Goal: Task Accomplishment & Management: Manage account settings

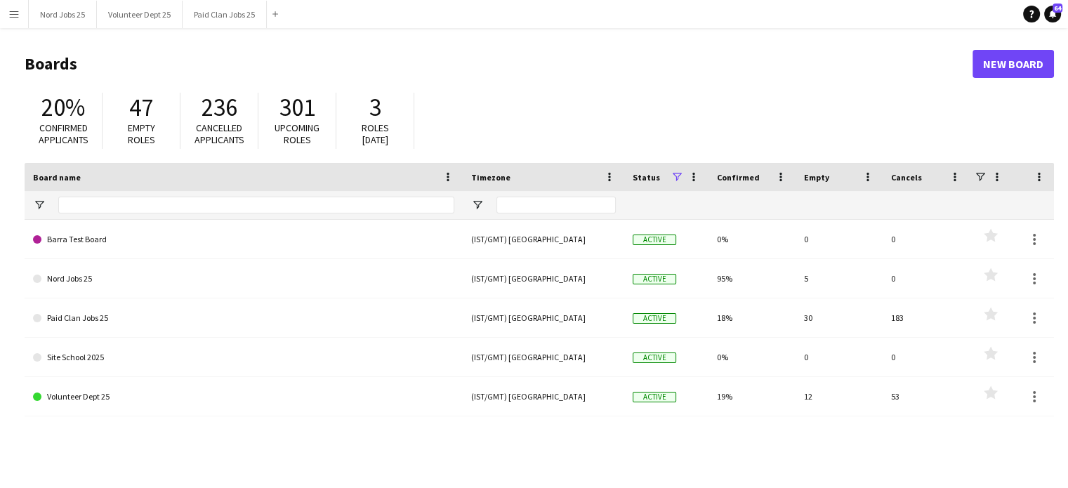
click at [20, 17] on button "Menu" at bounding box center [14, 14] width 28 height 28
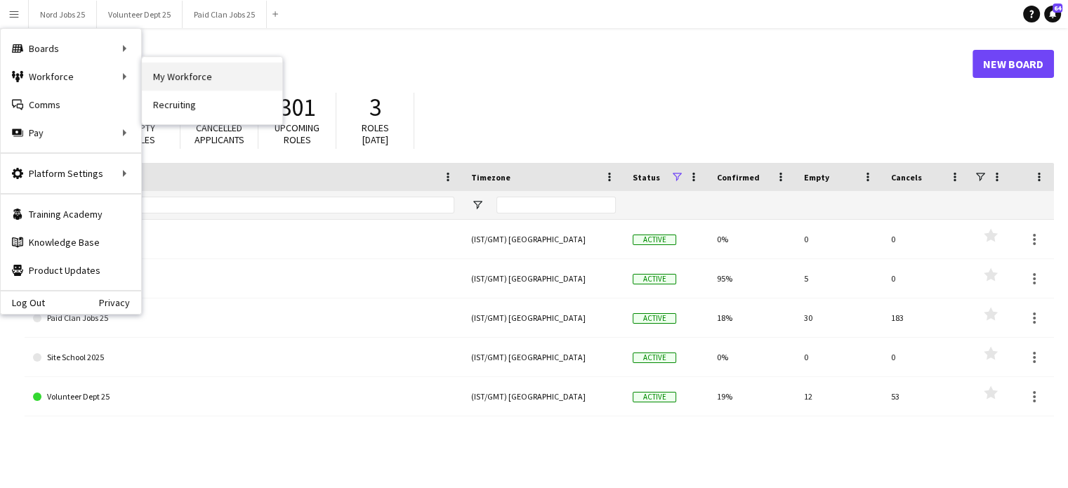
click at [173, 80] on link "My Workforce" at bounding box center [212, 77] width 140 height 28
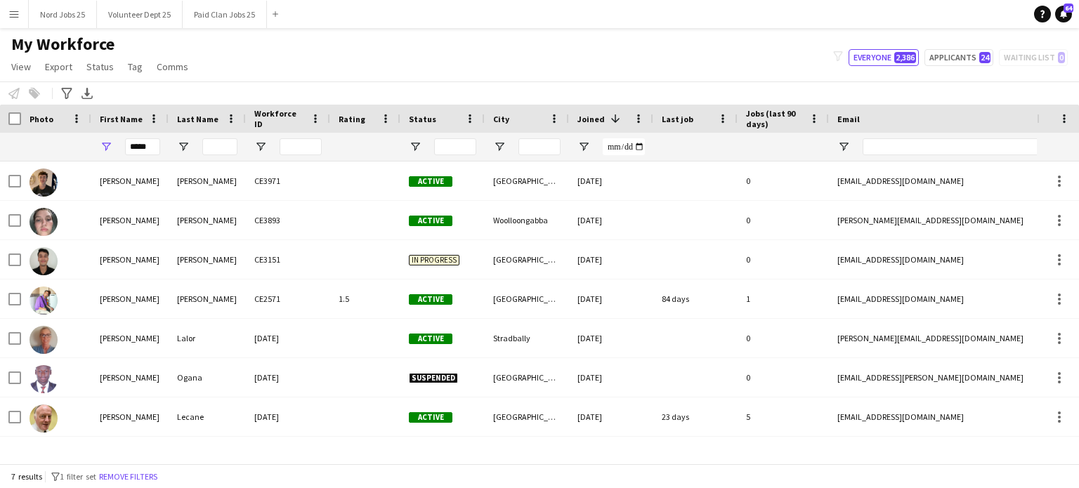
click at [167, 145] on div "*****" at bounding box center [129, 147] width 77 height 28
click at [154, 145] on input "*****" at bounding box center [142, 146] width 35 height 17
click at [447, 150] on input "Status Filter Input" at bounding box center [455, 146] width 42 height 17
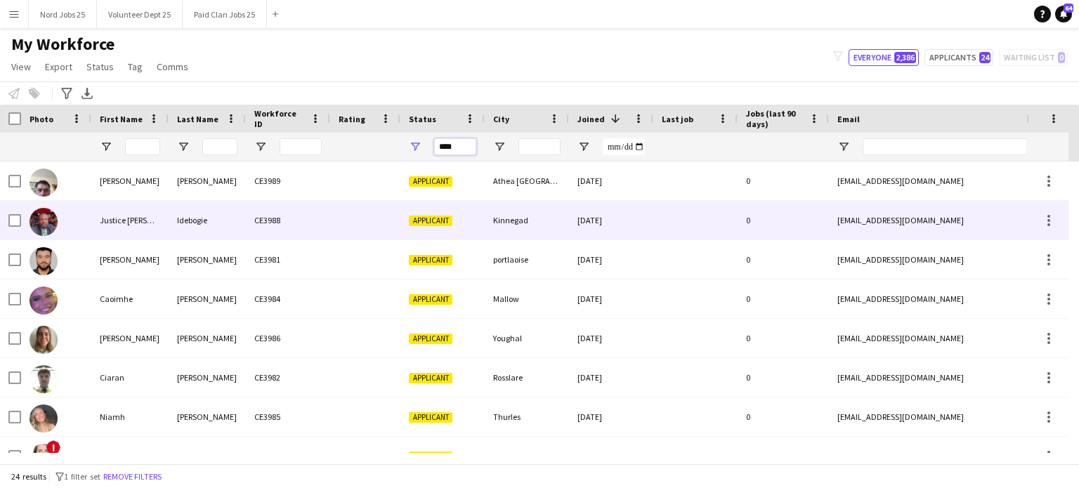
type input "****"
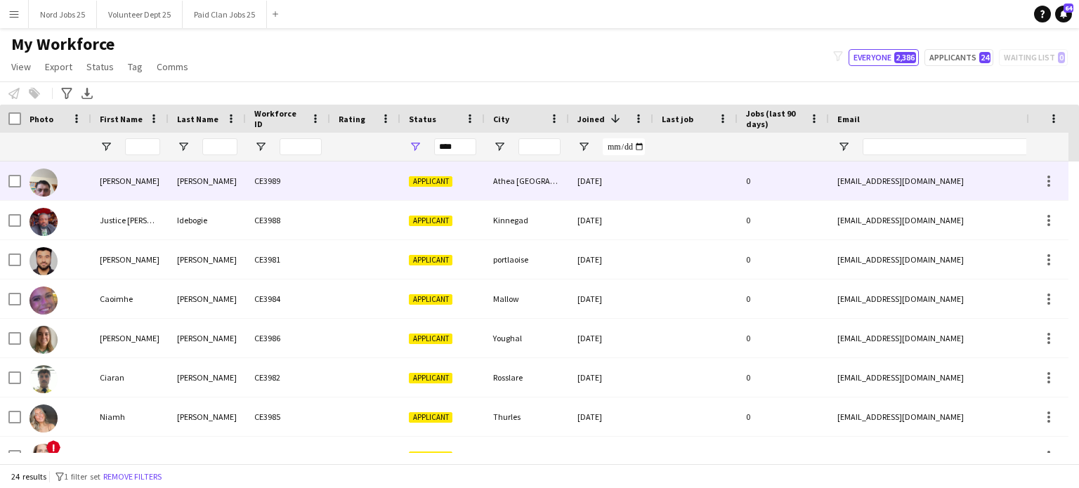
click at [237, 180] on div "[PERSON_NAME]" at bounding box center [207, 181] width 77 height 39
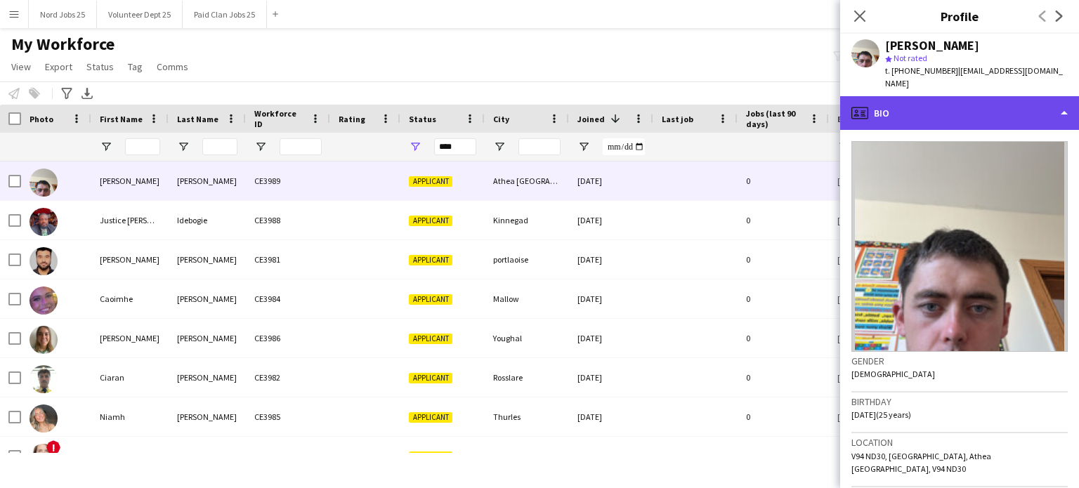
click at [969, 100] on div "profile Bio" at bounding box center [959, 113] width 239 height 34
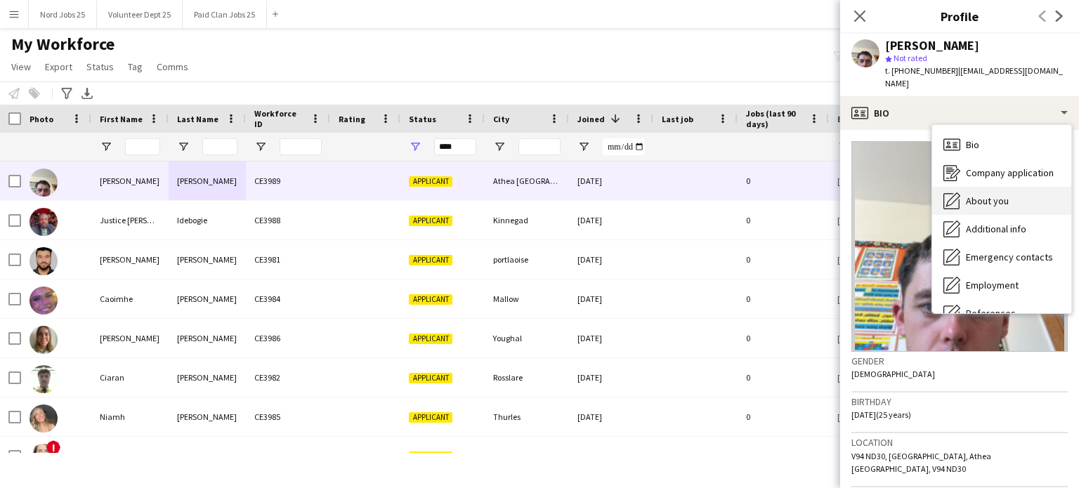
click at [981, 195] on span "About you" at bounding box center [987, 201] width 43 height 13
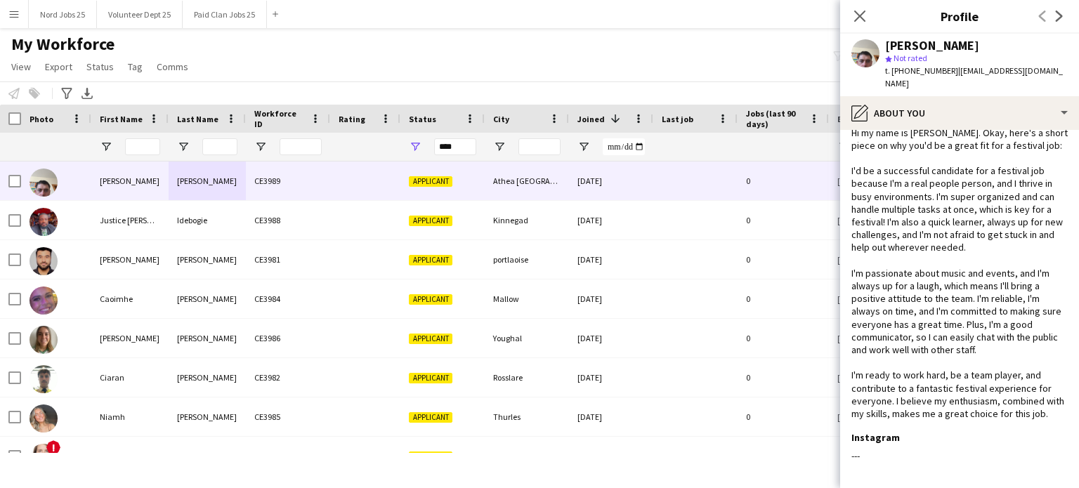
scroll to position [292, 0]
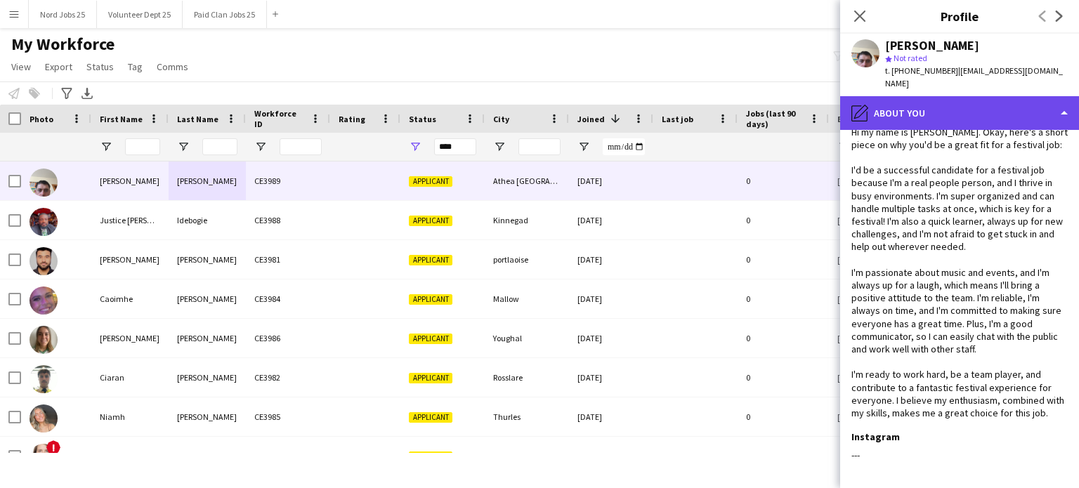
click at [950, 108] on div "pencil4 About you" at bounding box center [959, 113] width 239 height 34
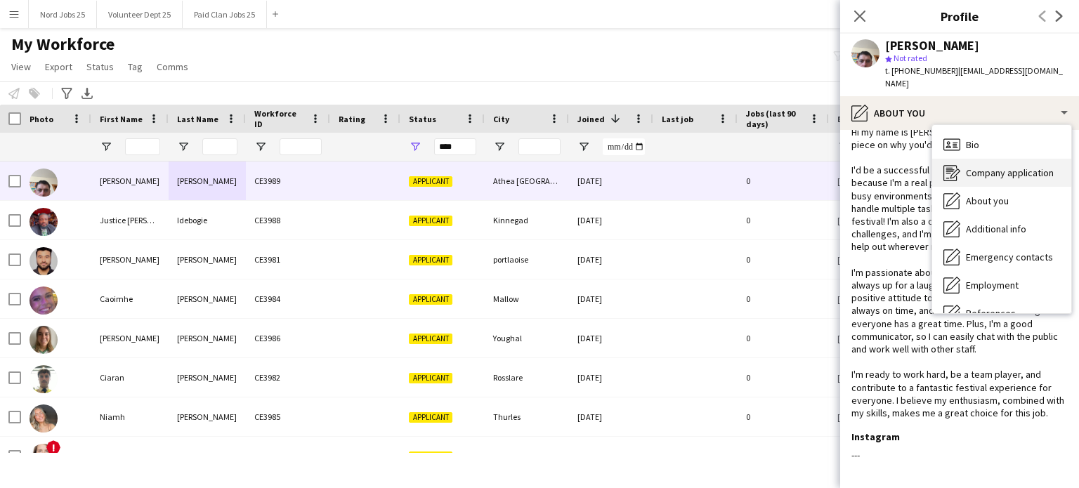
click at [961, 159] on div "Company application Company application" at bounding box center [1001, 173] width 139 height 28
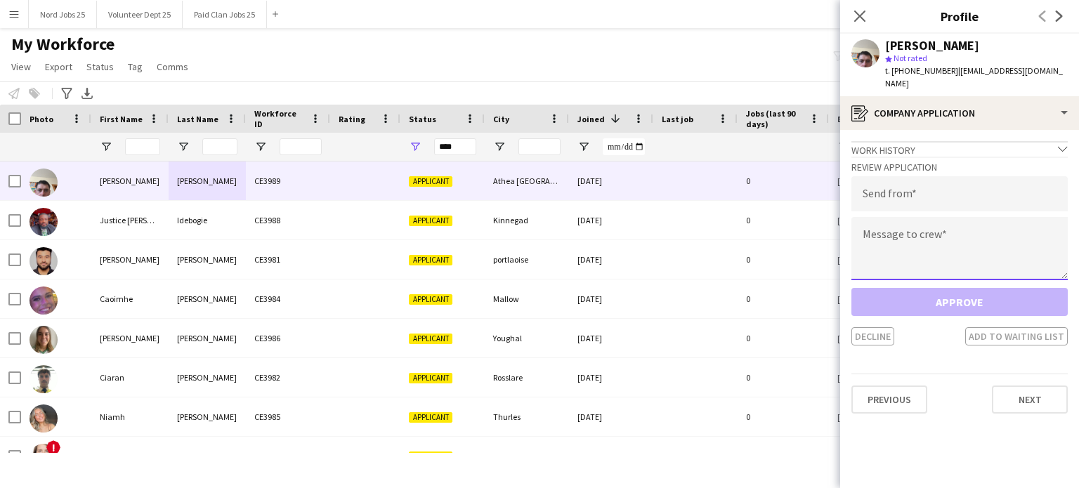
click at [934, 225] on textarea at bounding box center [959, 248] width 216 height 63
paste textarea "**********"
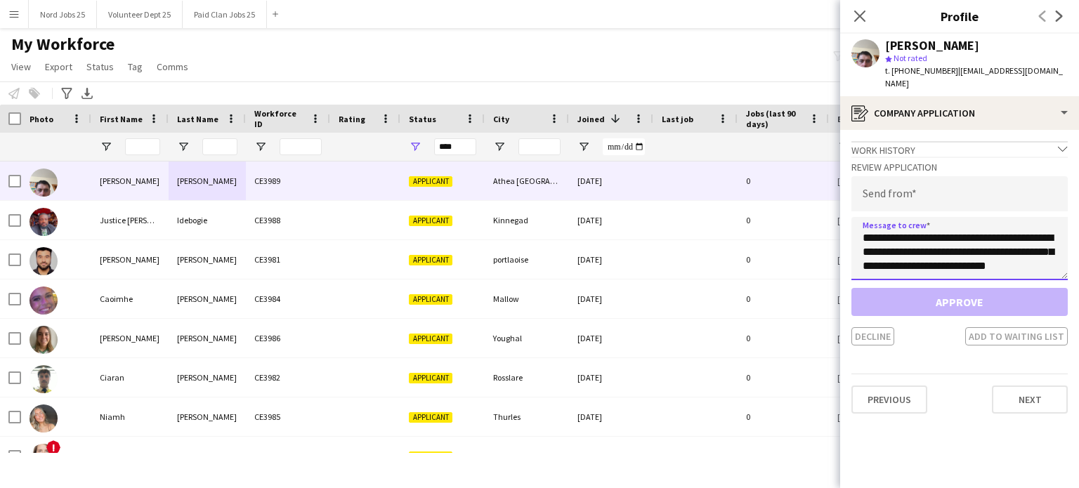
scroll to position [472, 0]
type textarea "**********"
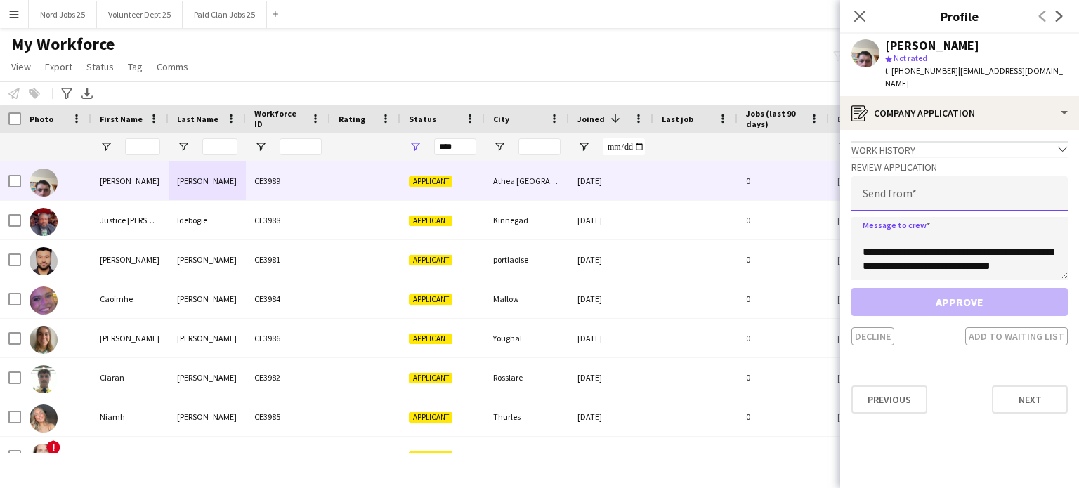
click at [901, 176] on input "email" at bounding box center [959, 193] width 216 height 35
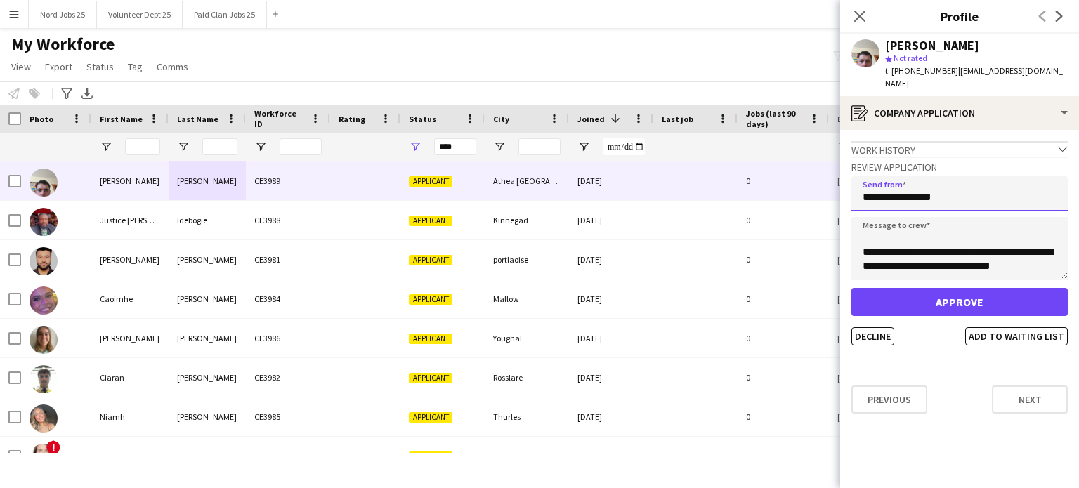
type input "**********"
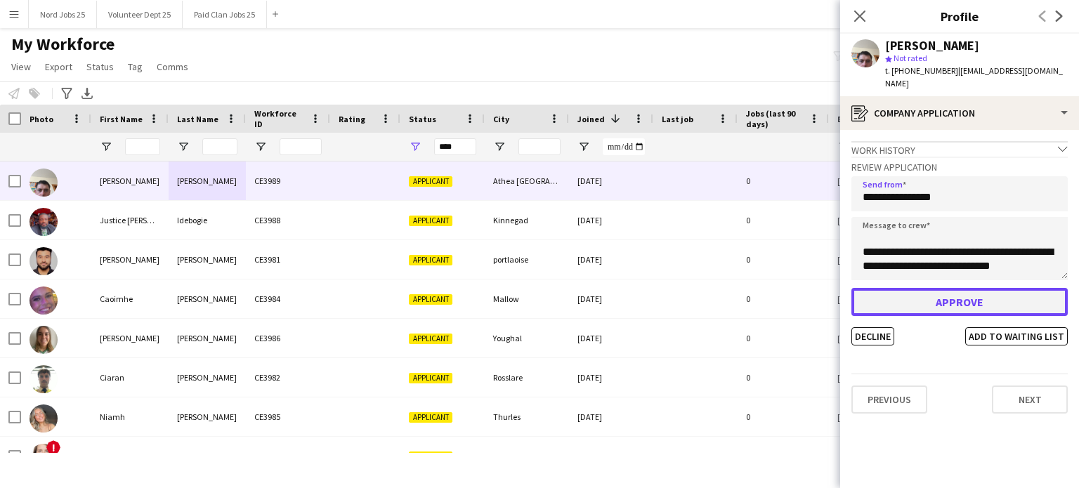
click at [916, 288] on button "Approve" at bounding box center [959, 302] width 216 height 28
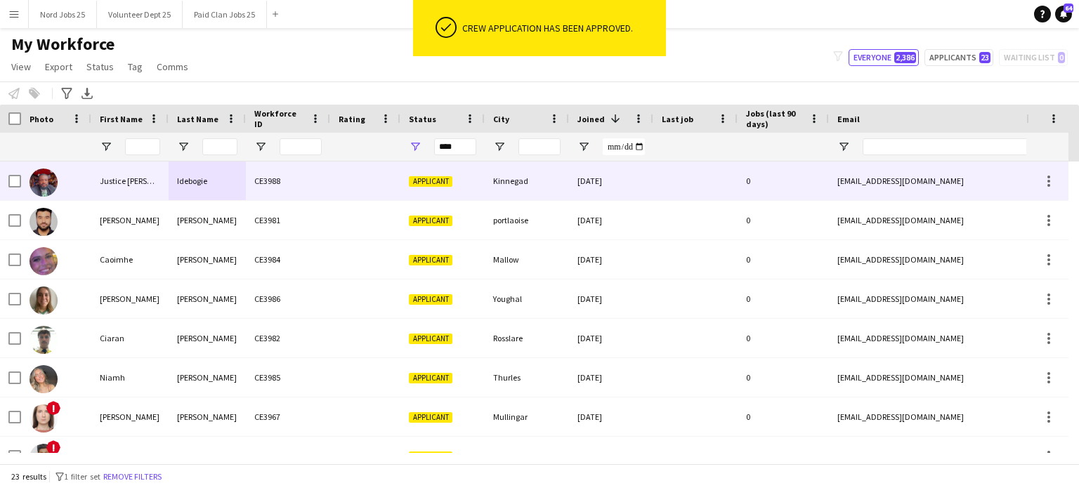
click at [207, 182] on div "Idebogie" at bounding box center [207, 181] width 77 height 39
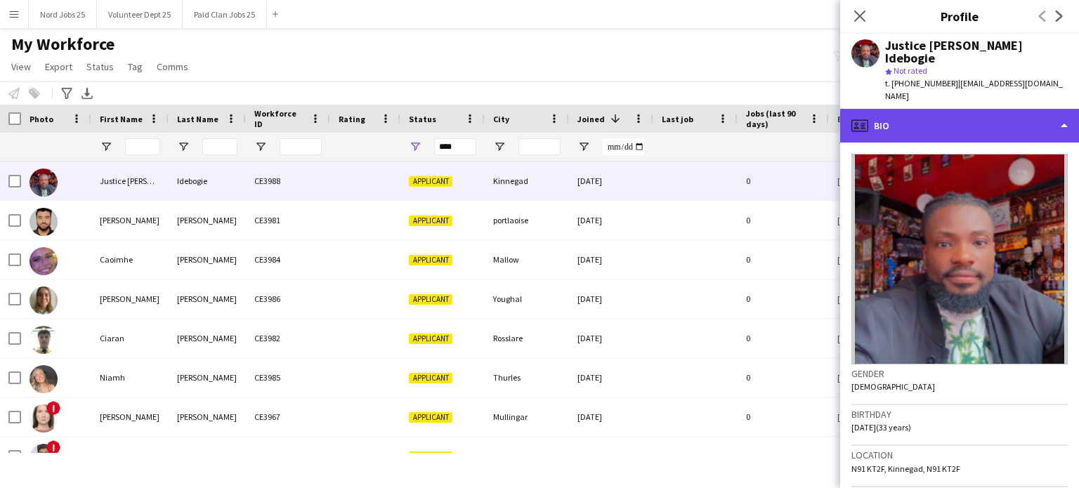
click at [983, 109] on div "profile Bio" at bounding box center [959, 126] width 239 height 34
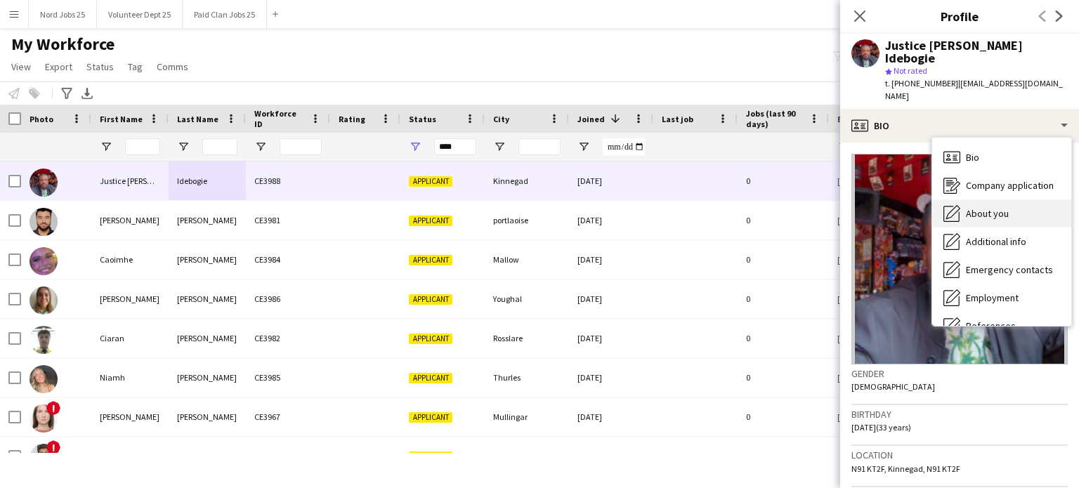
click at [997, 207] on span "About you" at bounding box center [987, 213] width 43 height 13
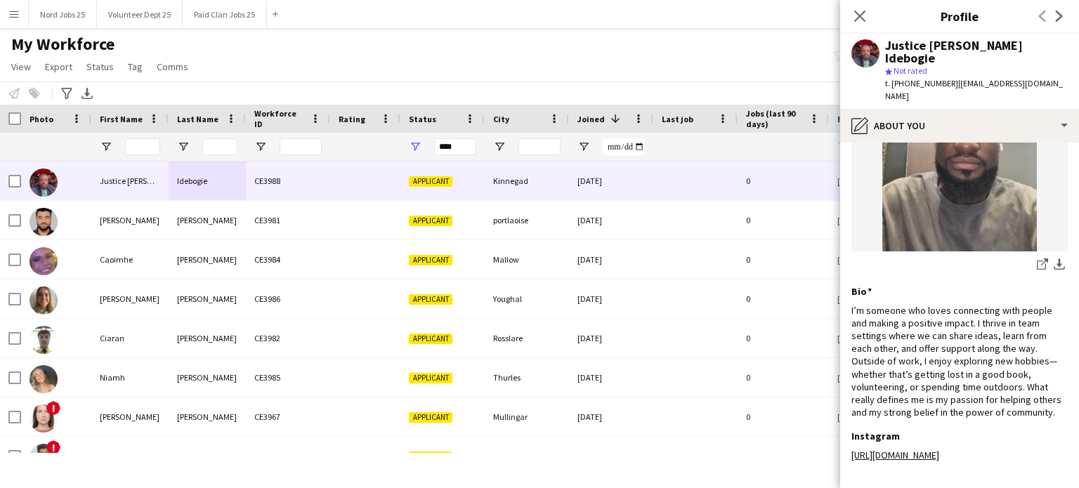
scroll to position [129, 0]
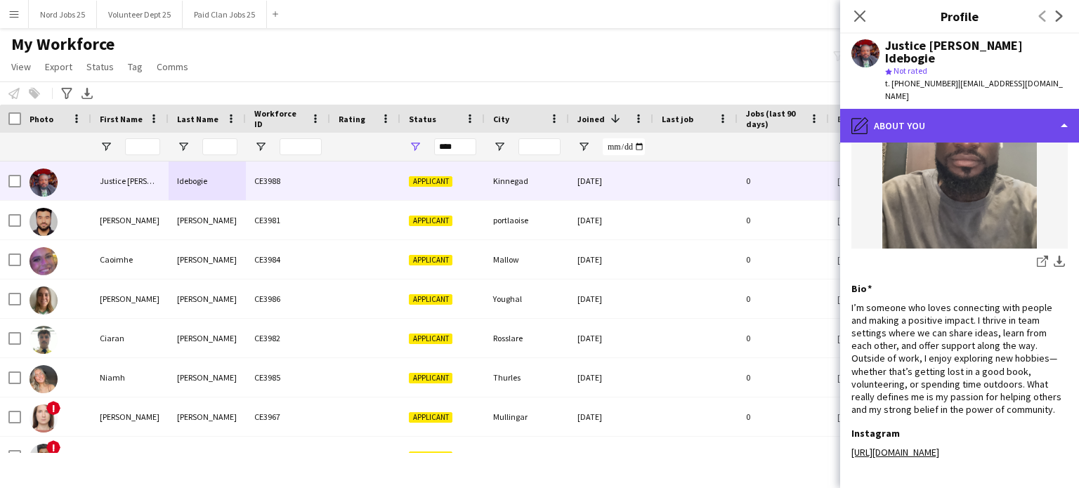
click at [945, 109] on div "pencil4 About you" at bounding box center [959, 126] width 239 height 34
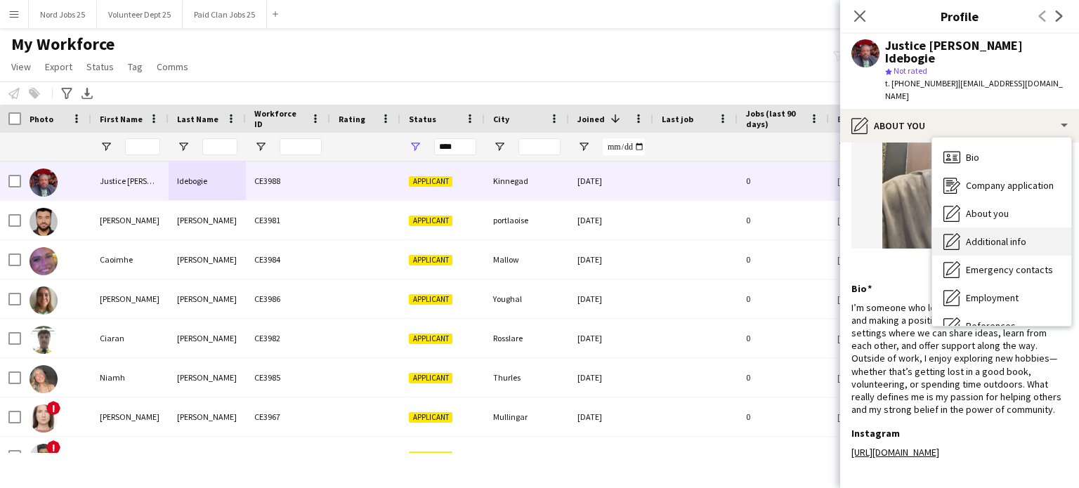
click at [967, 235] on span "Additional info" at bounding box center [996, 241] width 60 height 13
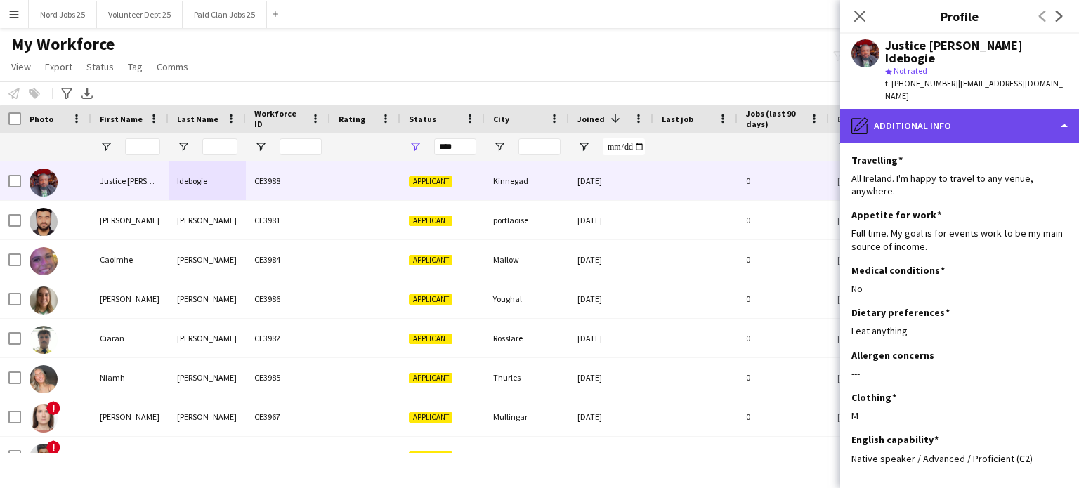
click at [947, 114] on div "pencil4 Additional info" at bounding box center [959, 126] width 239 height 34
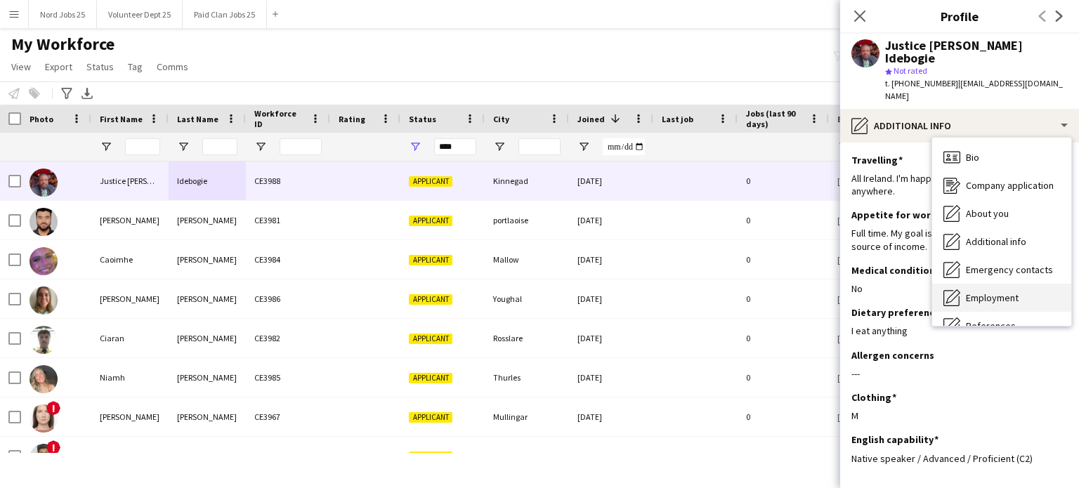
click at [983, 284] on div "Employment Employment" at bounding box center [1001, 298] width 139 height 28
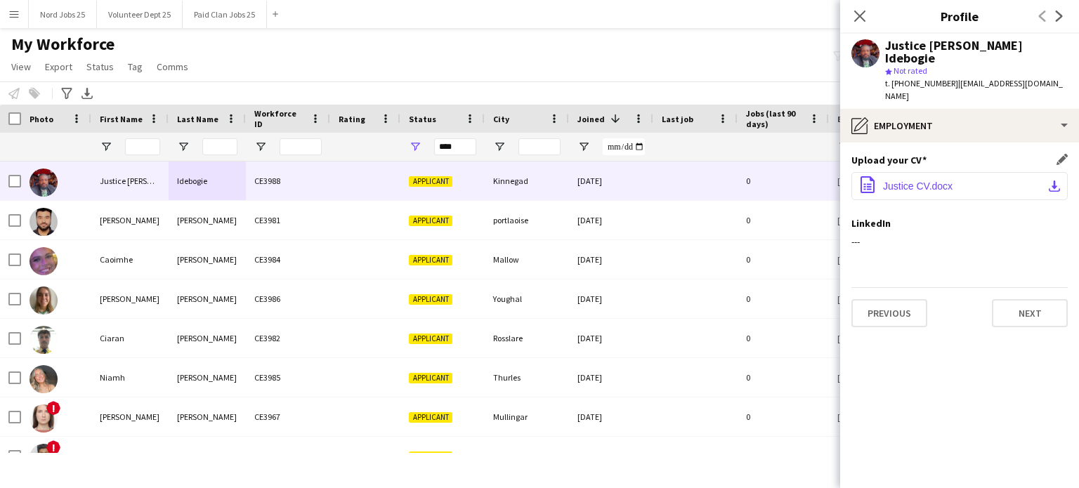
click at [923, 181] on span "Justice CV.docx" at bounding box center [918, 186] width 70 height 11
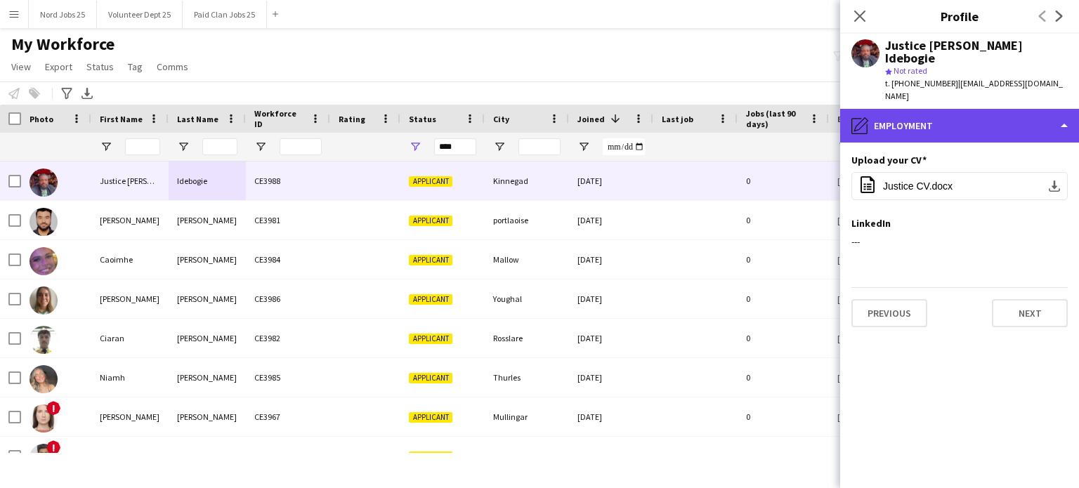
click at [920, 109] on div "pencil4 Employment" at bounding box center [959, 126] width 239 height 34
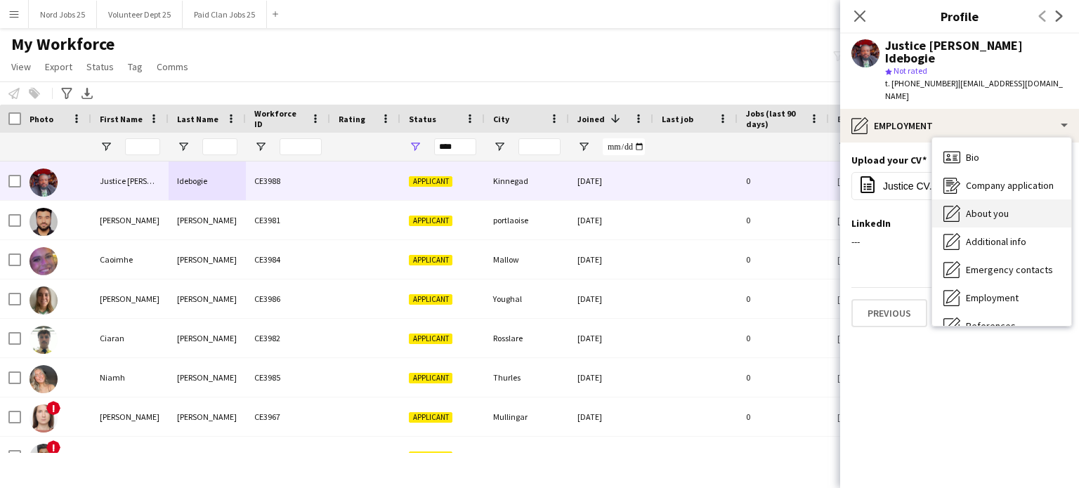
click at [967, 207] on span "About you" at bounding box center [987, 213] width 43 height 13
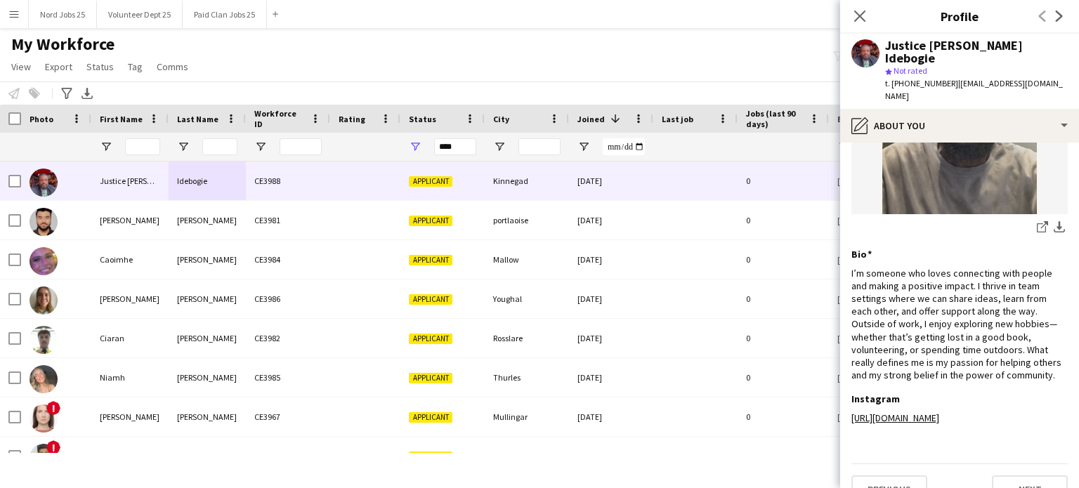
scroll to position [163, 0]
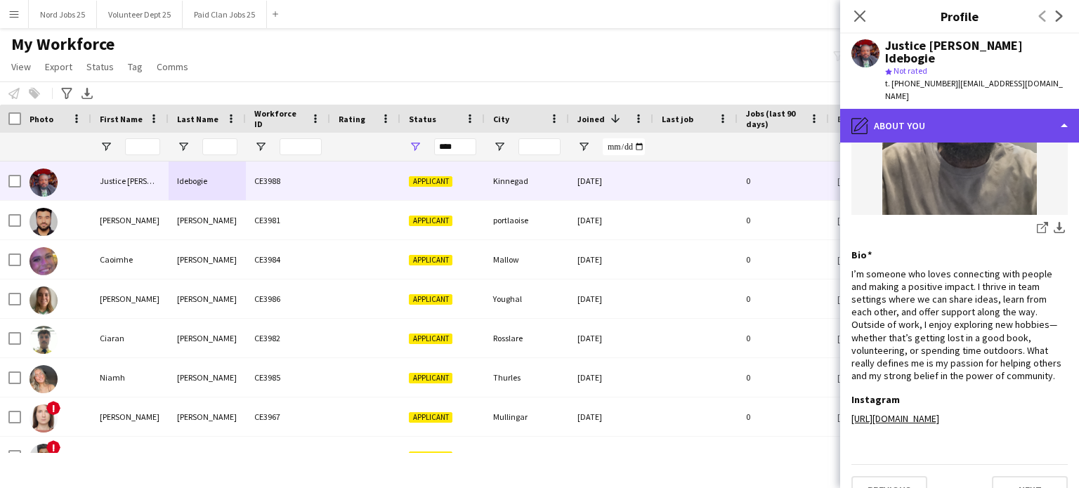
click at [932, 109] on div "pencil4 About you" at bounding box center [959, 126] width 239 height 34
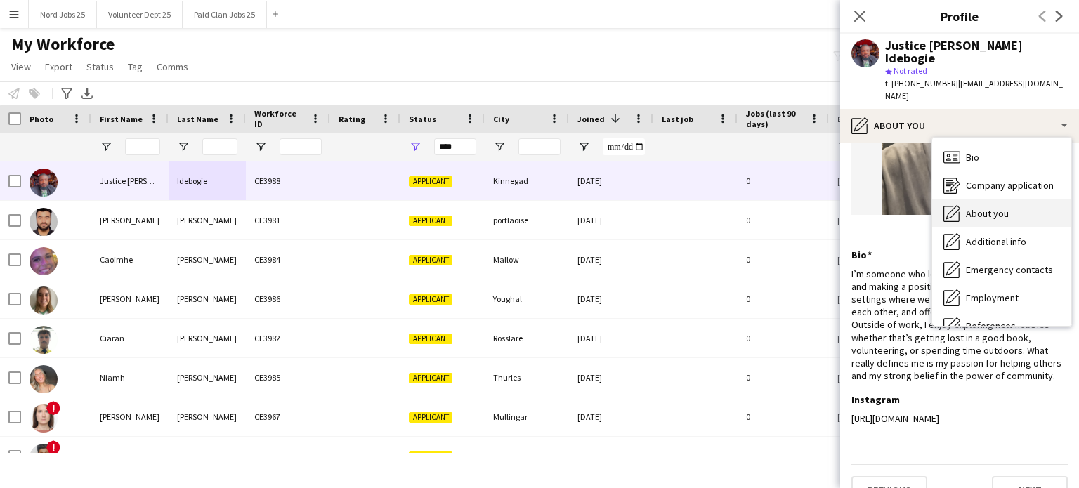
click at [979, 207] on span "About you" at bounding box center [987, 213] width 43 height 13
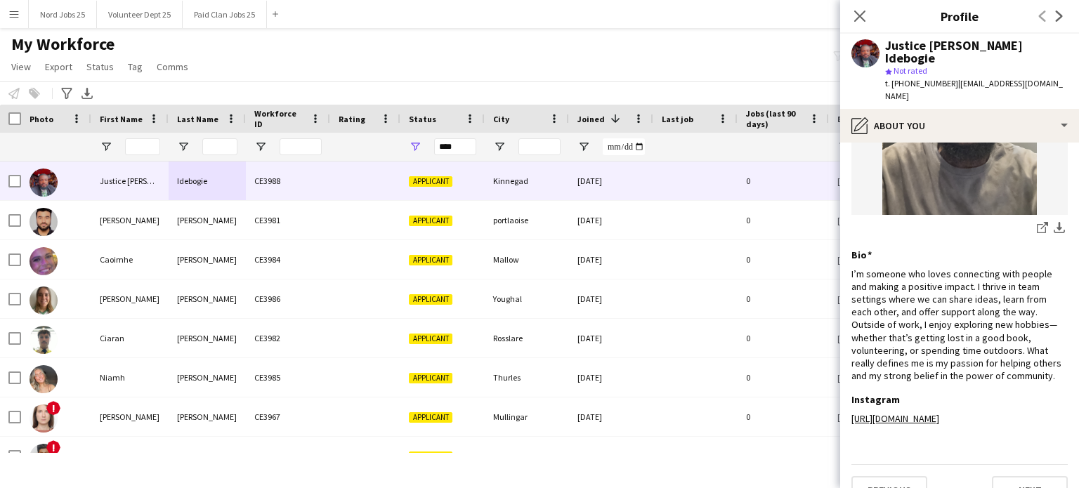
scroll to position [0, 0]
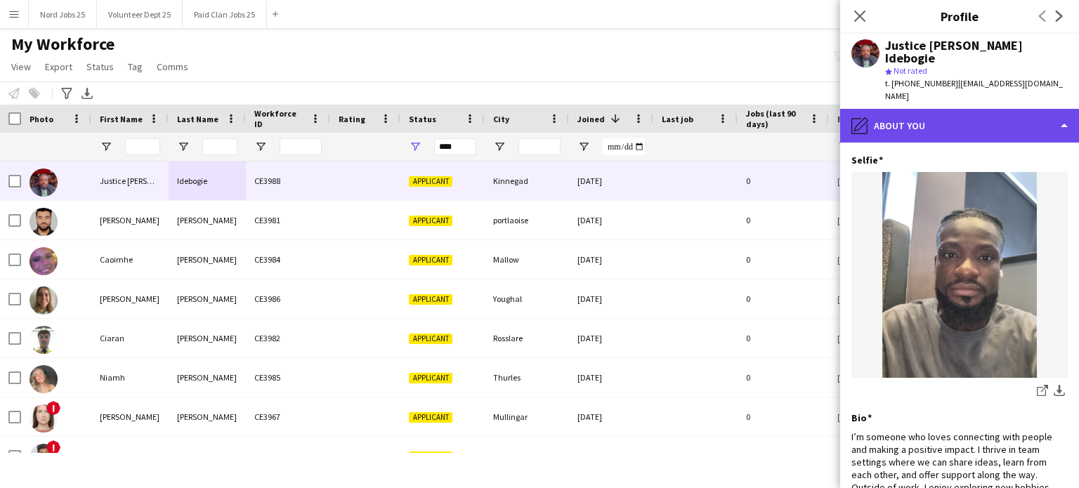
click at [957, 109] on div "pencil4 About you" at bounding box center [959, 126] width 239 height 34
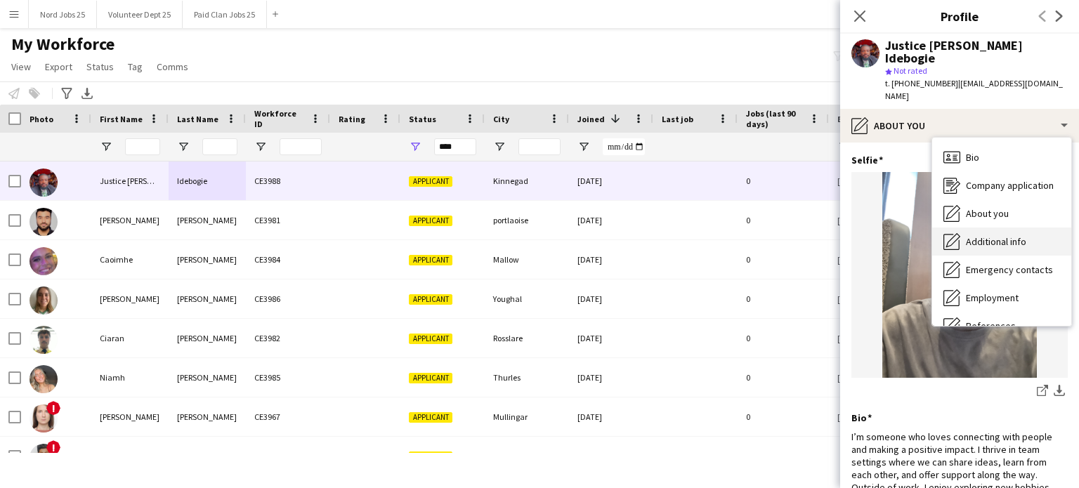
click at [1006, 235] on span "Additional info" at bounding box center [996, 241] width 60 height 13
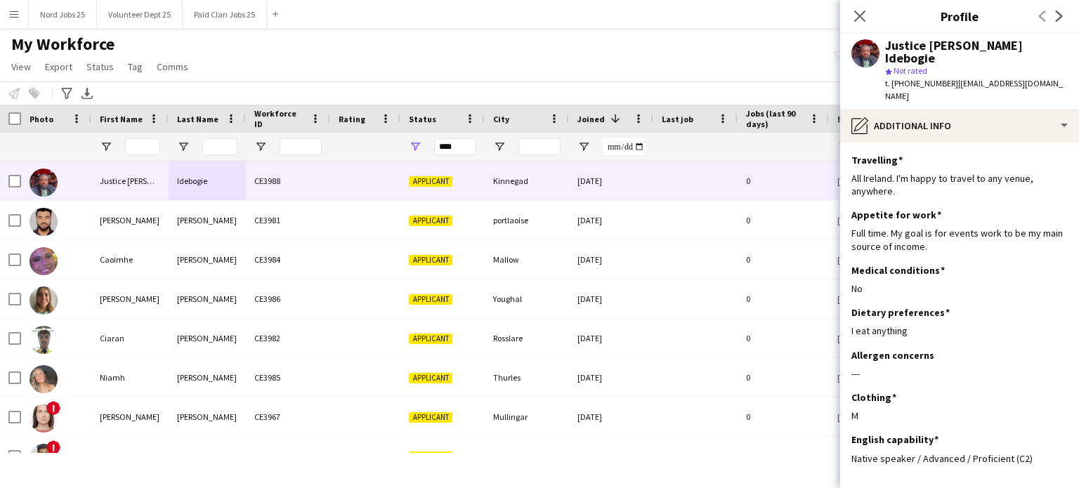
click at [934, 65] on div "star Not rated" at bounding box center [976, 71] width 183 height 13
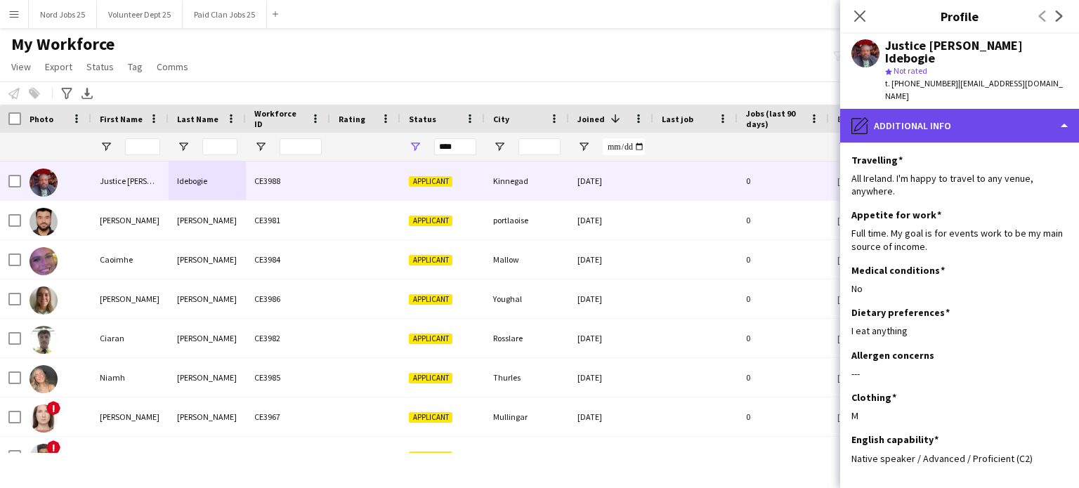
click at [934, 109] on div "pencil4 Additional info" at bounding box center [959, 126] width 239 height 34
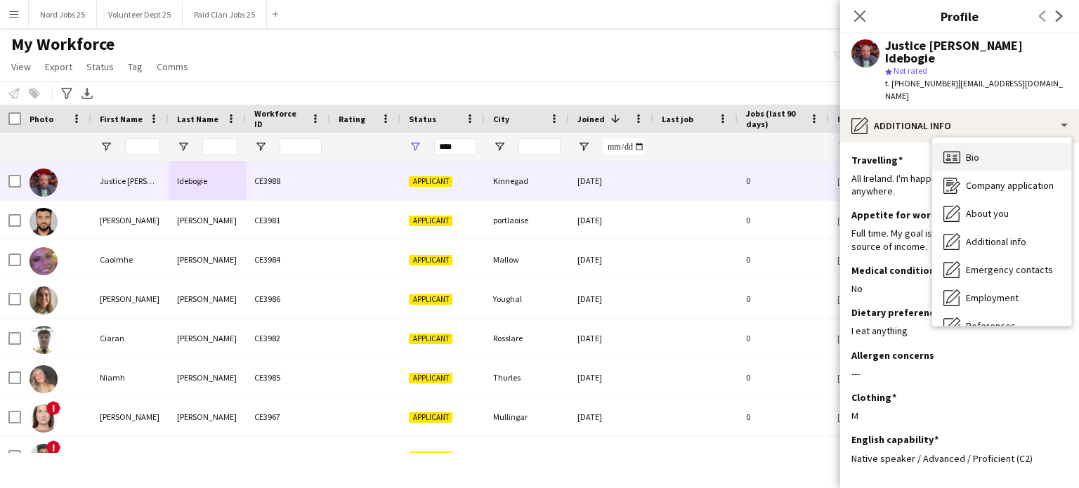
click at [978, 151] on span "Bio" at bounding box center [972, 157] width 13 height 13
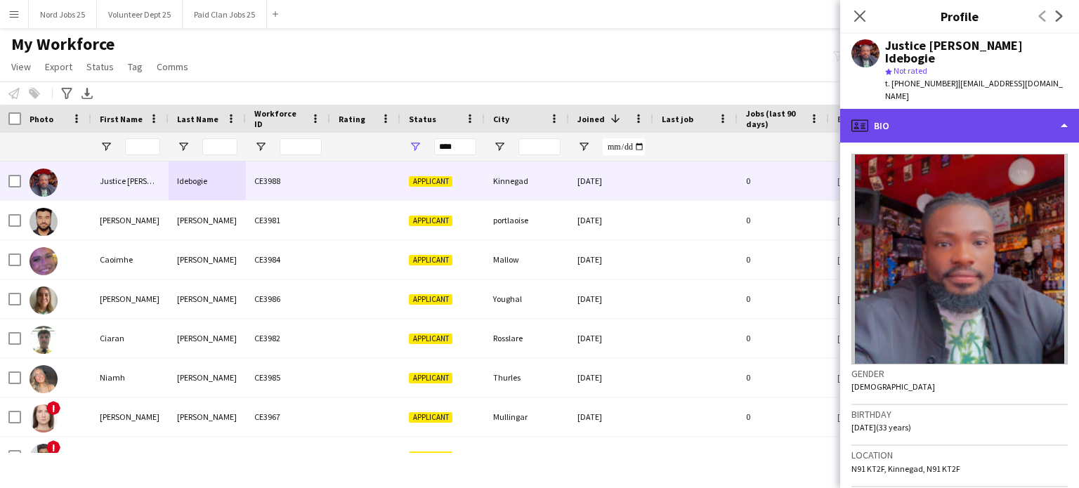
click at [948, 109] on div "profile Bio" at bounding box center [959, 126] width 239 height 34
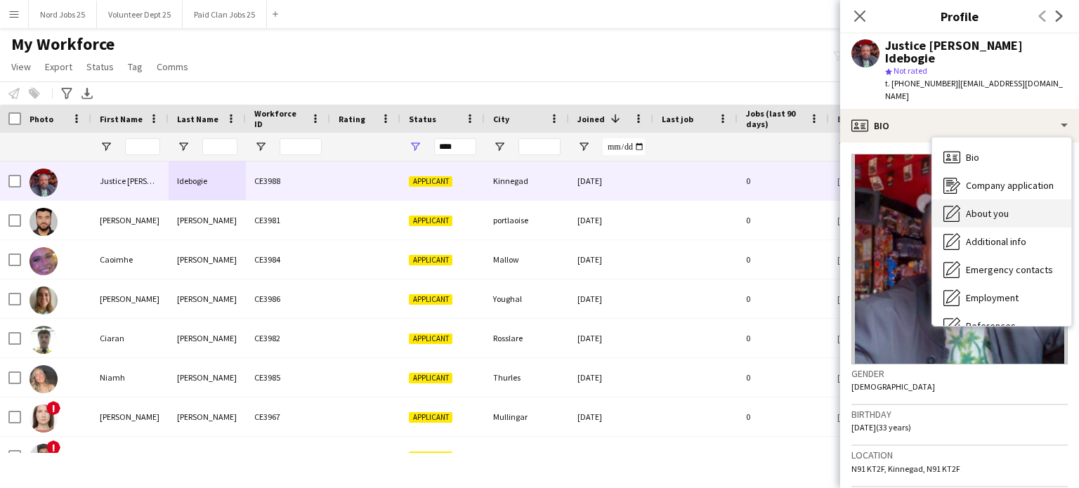
click at [989, 207] on span "About you" at bounding box center [987, 213] width 43 height 13
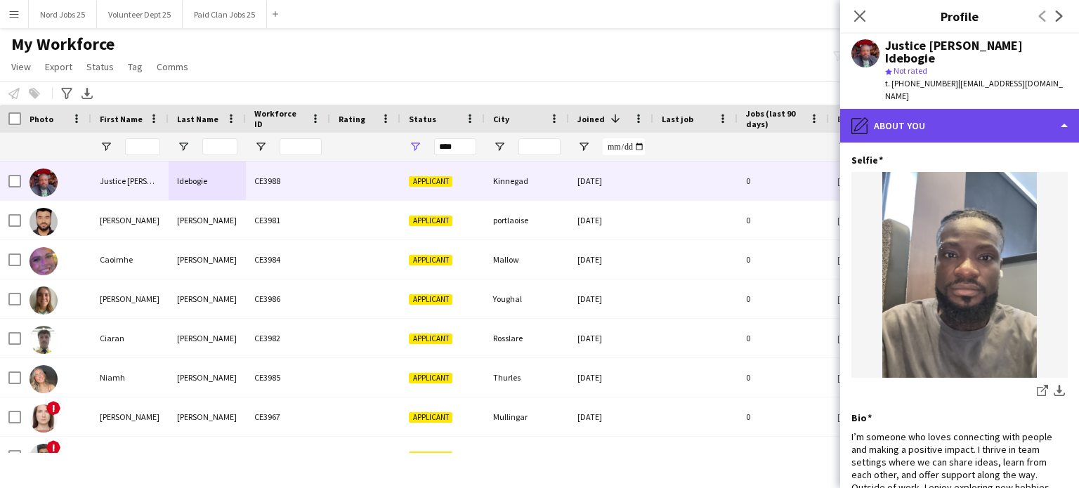
click at [965, 110] on div "pencil4 About you" at bounding box center [959, 126] width 239 height 34
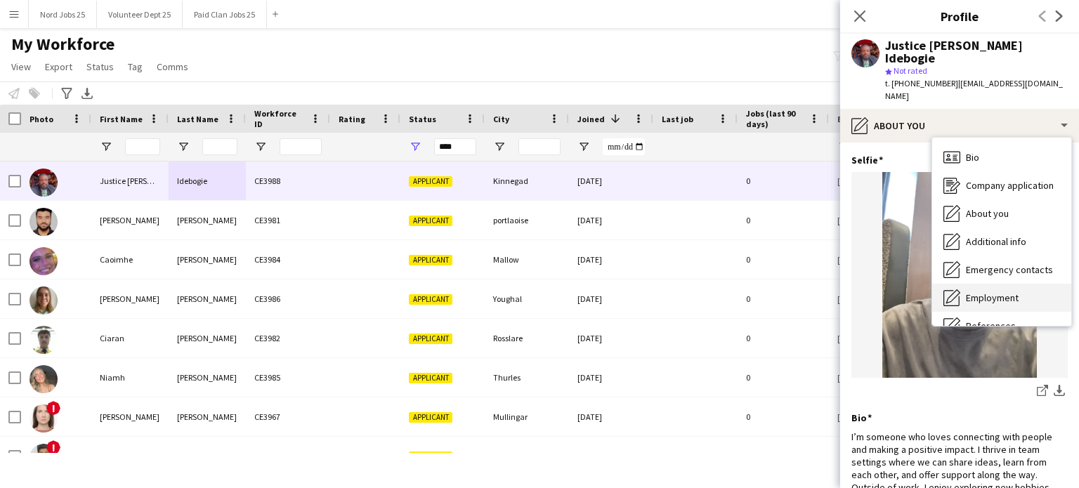
click at [989, 292] on span "Employment" at bounding box center [992, 298] width 53 height 13
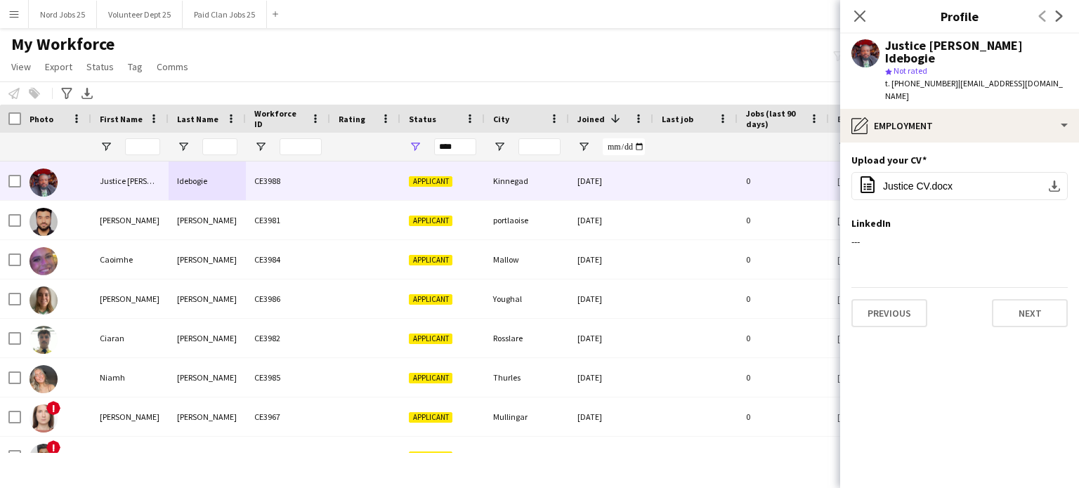
click at [966, 143] on app-section-data-types "Upload your CV Edit this field office-file-sheet Justice CV.docx download-botto…" at bounding box center [959, 316] width 239 height 346
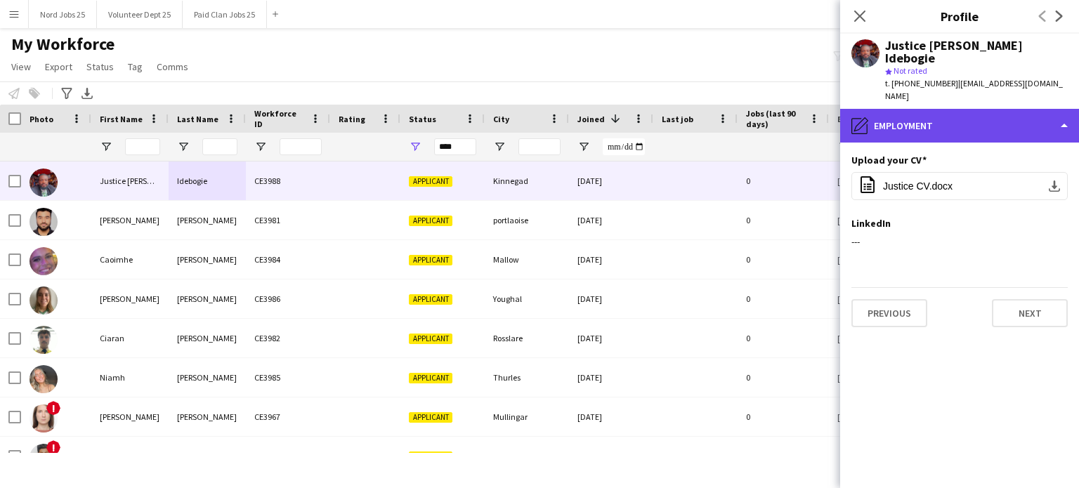
click at [965, 109] on div "pencil4 Employment" at bounding box center [959, 126] width 239 height 34
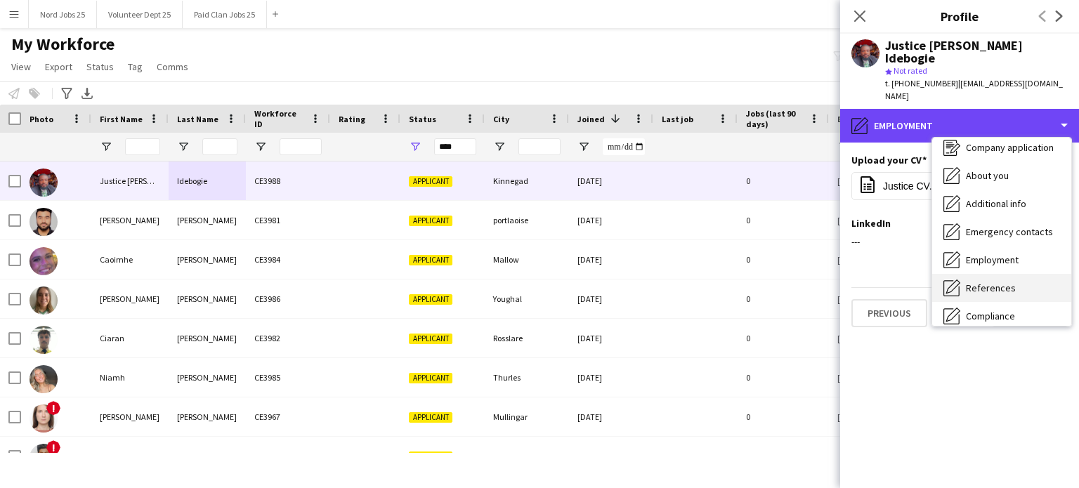
scroll to position [30, 0]
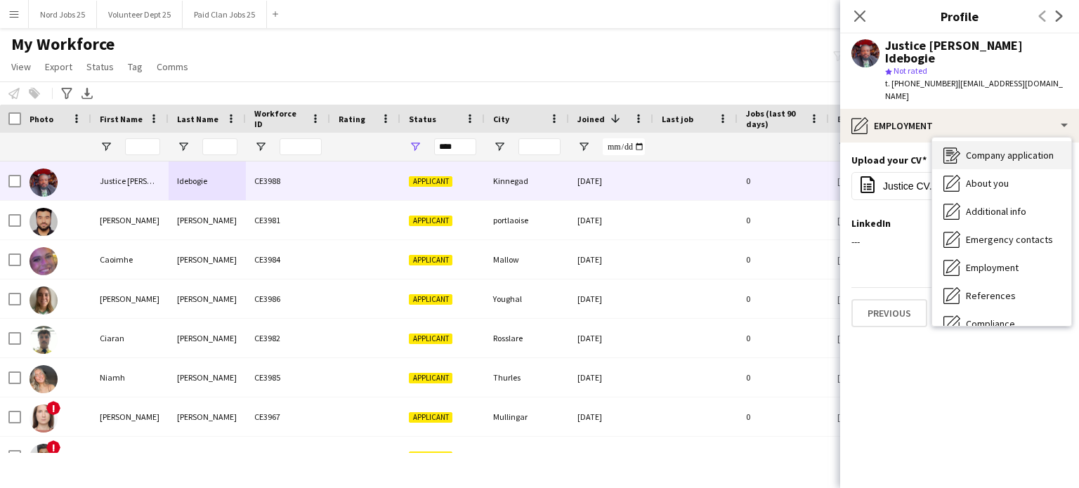
click at [995, 141] on div "Company application Company application" at bounding box center [1001, 155] width 139 height 28
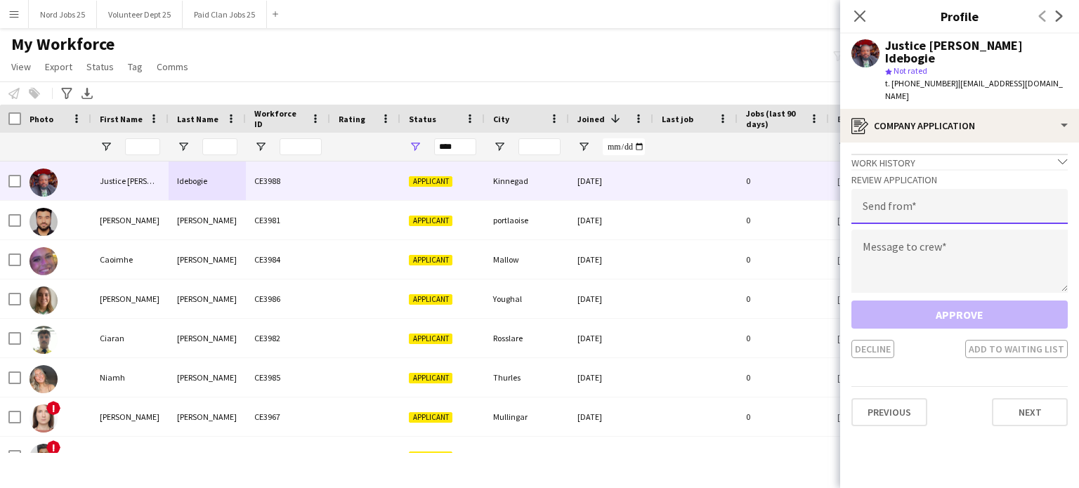
click at [907, 189] on input "email" at bounding box center [959, 206] width 216 height 35
type input "**********"
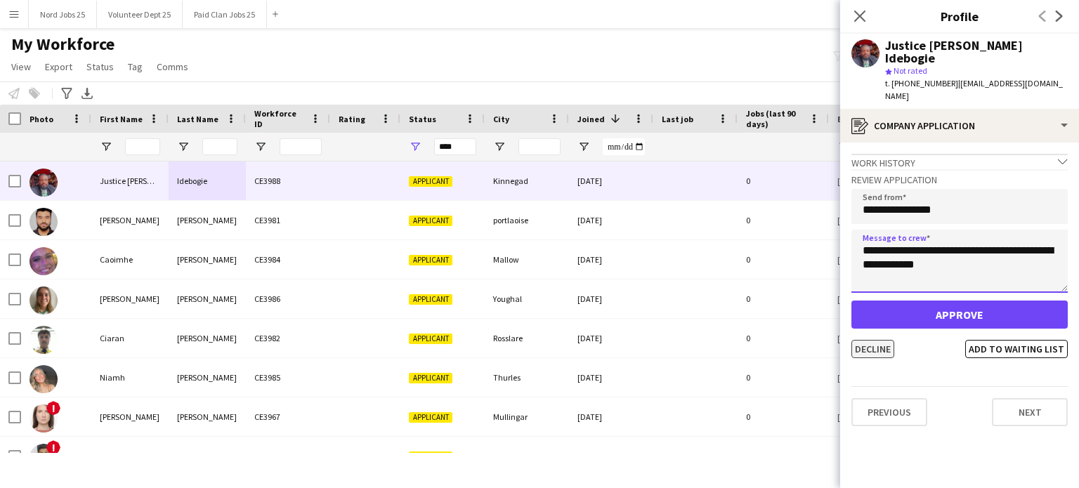
type textarea "**********"
click at [882, 340] on button "Decline" at bounding box center [872, 349] width 43 height 18
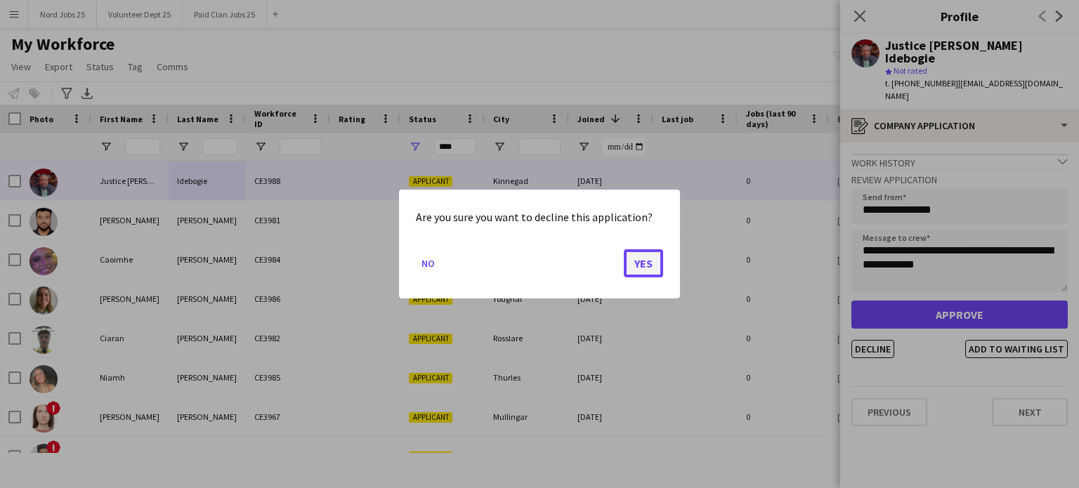
click at [659, 266] on button "Yes" at bounding box center [643, 263] width 39 height 28
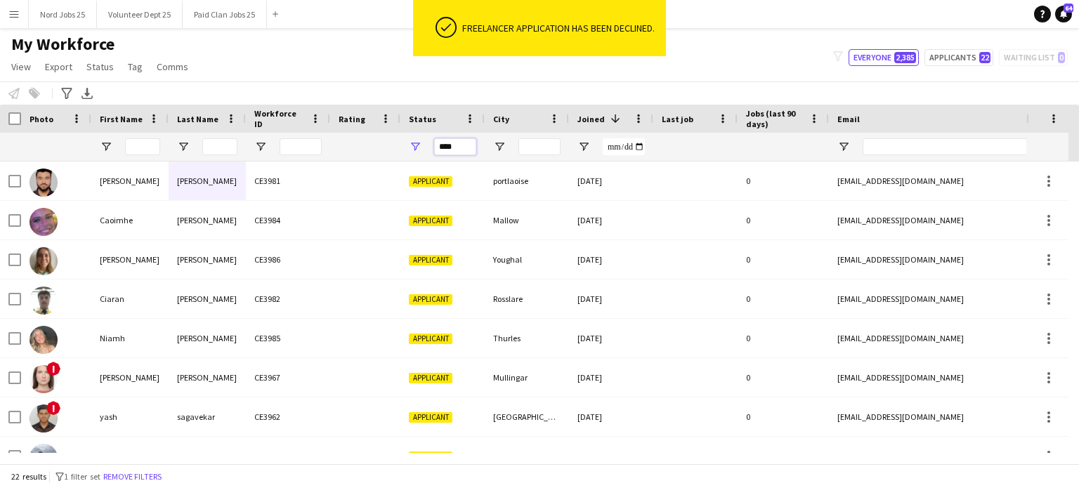
click at [475, 154] on input "****" at bounding box center [455, 146] width 42 height 17
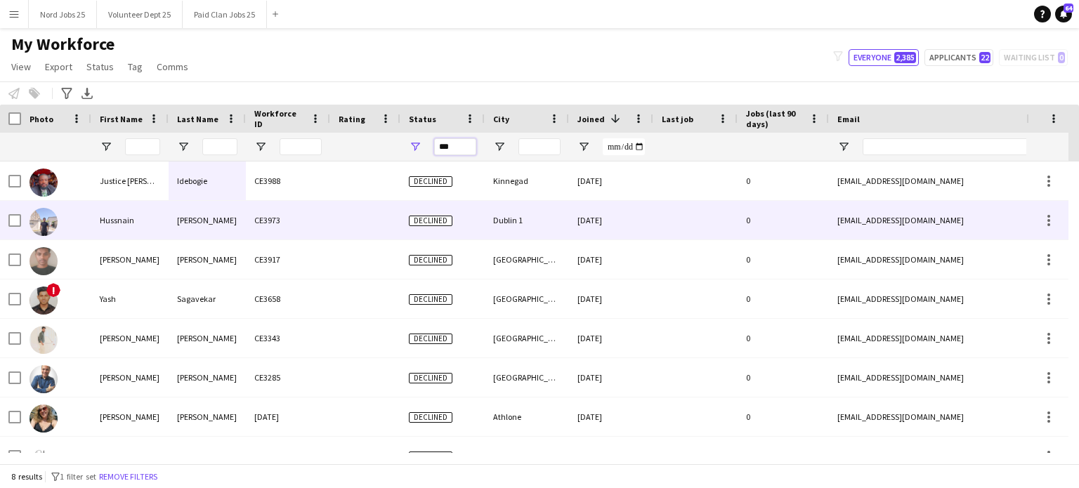
scroll to position [22, 0]
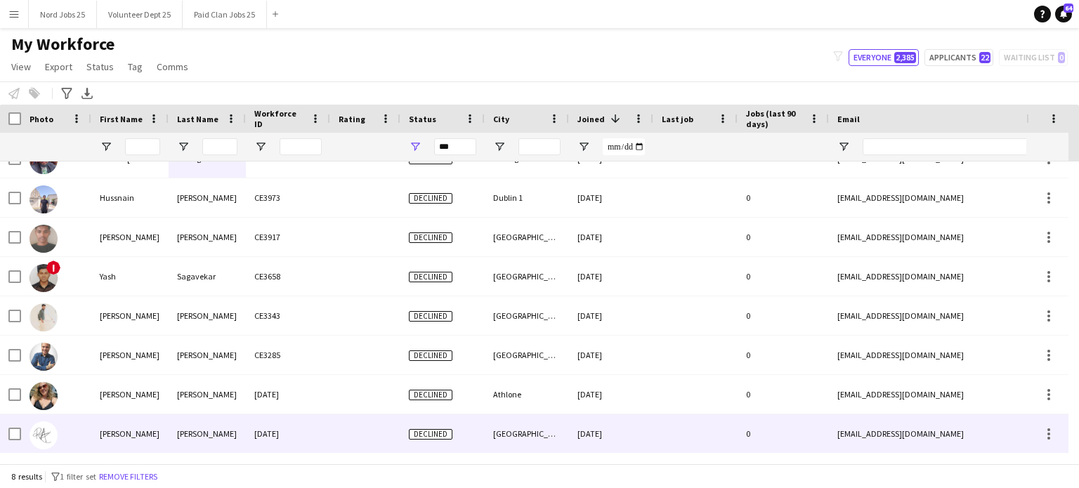
click at [308, 440] on div "[DATE]" at bounding box center [288, 433] width 84 height 39
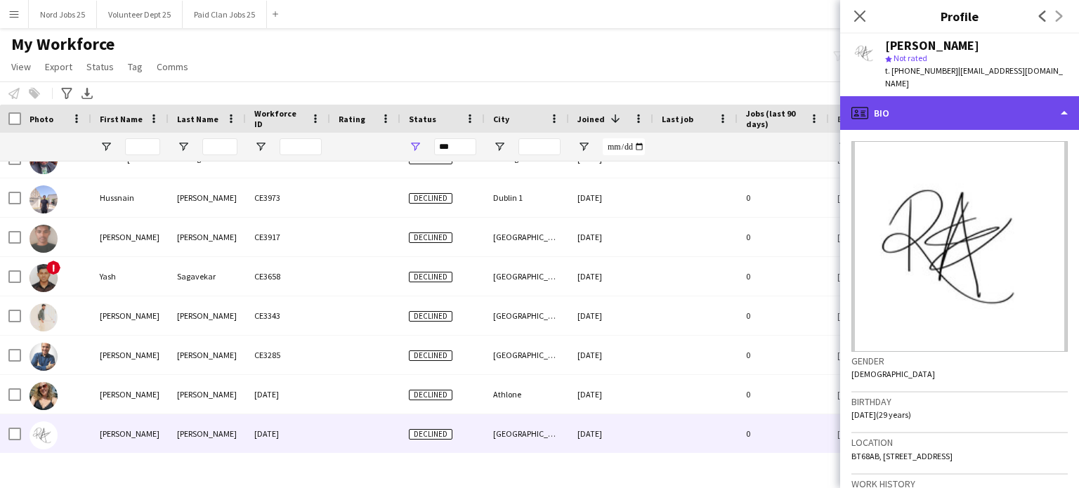
click at [885, 114] on div "profile Bio" at bounding box center [959, 113] width 239 height 34
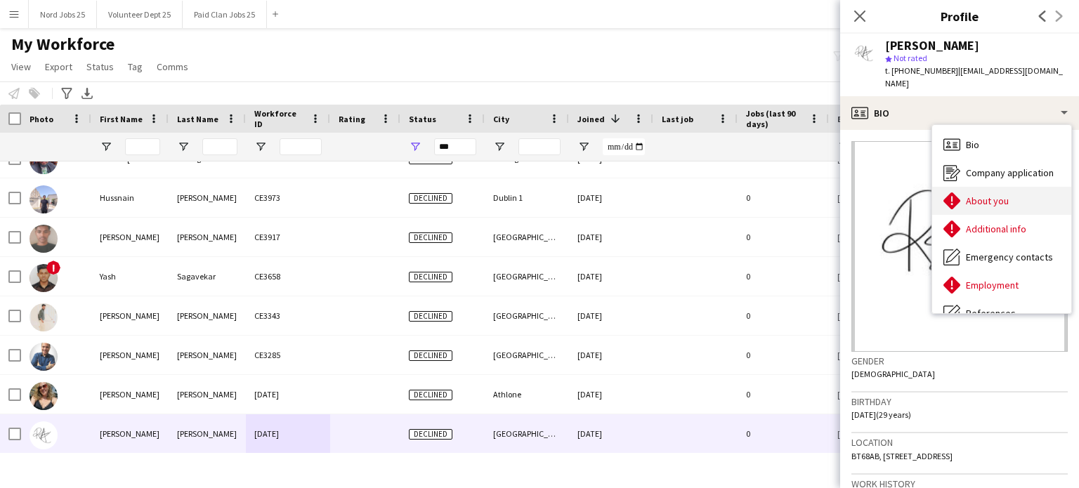
click at [964, 196] on div "About you About you" at bounding box center [1001, 201] width 139 height 28
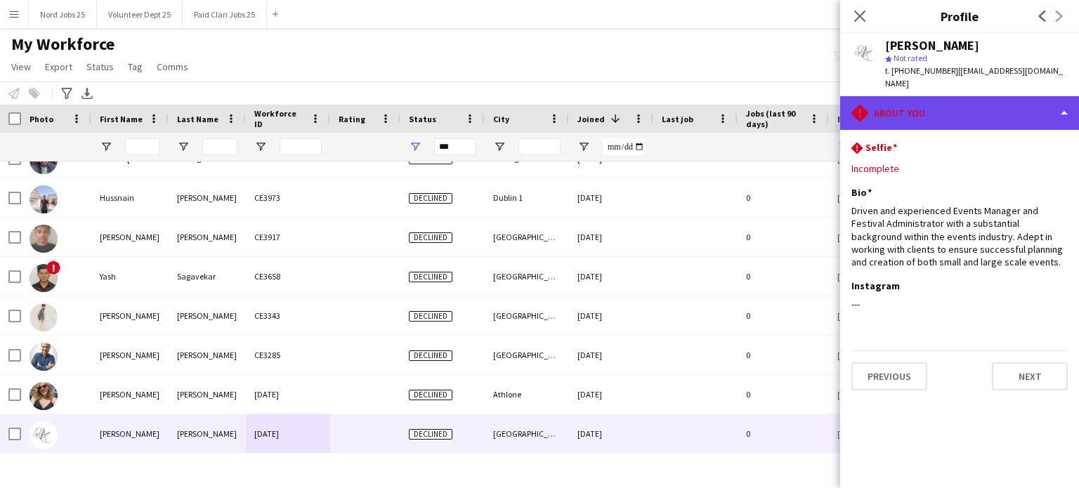
click at [955, 96] on div "rhombus-alert About you" at bounding box center [959, 113] width 239 height 34
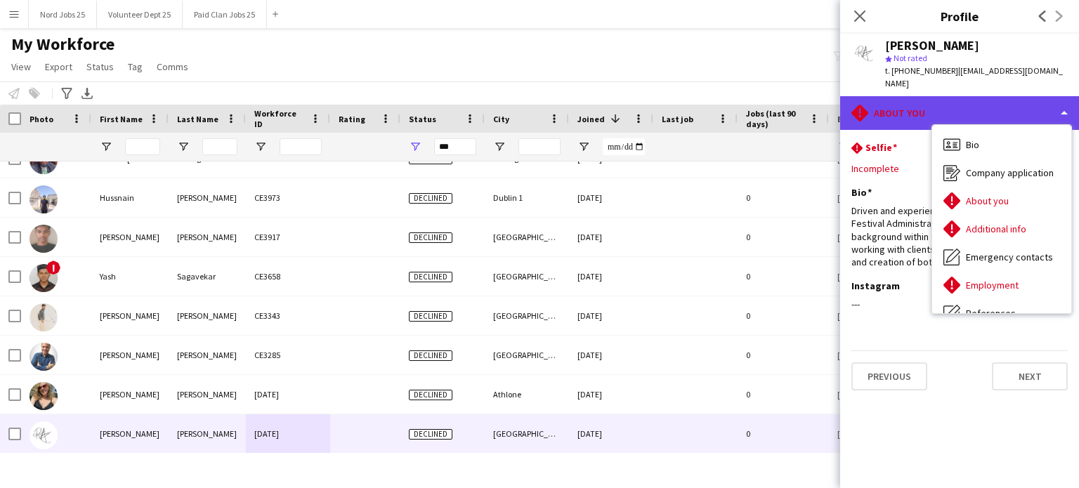
click at [984, 96] on div "rhombus-alert About you" at bounding box center [959, 113] width 239 height 34
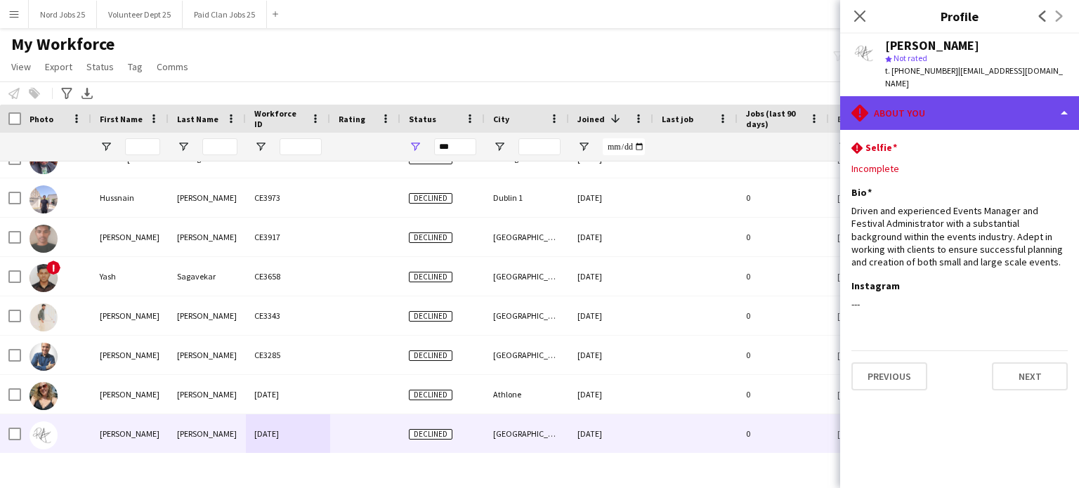
click at [964, 101] on div "rhombus-alert About you" at bounding box center [959, 113] width 239 height 34
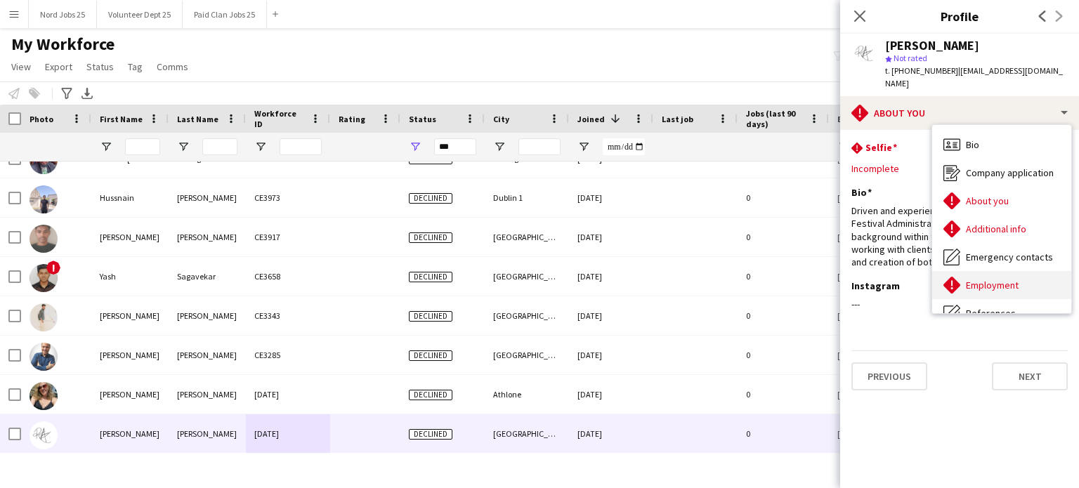
click at [1004, 279] on span "Employment" at bounding box center [992, 285] width 53 height 13
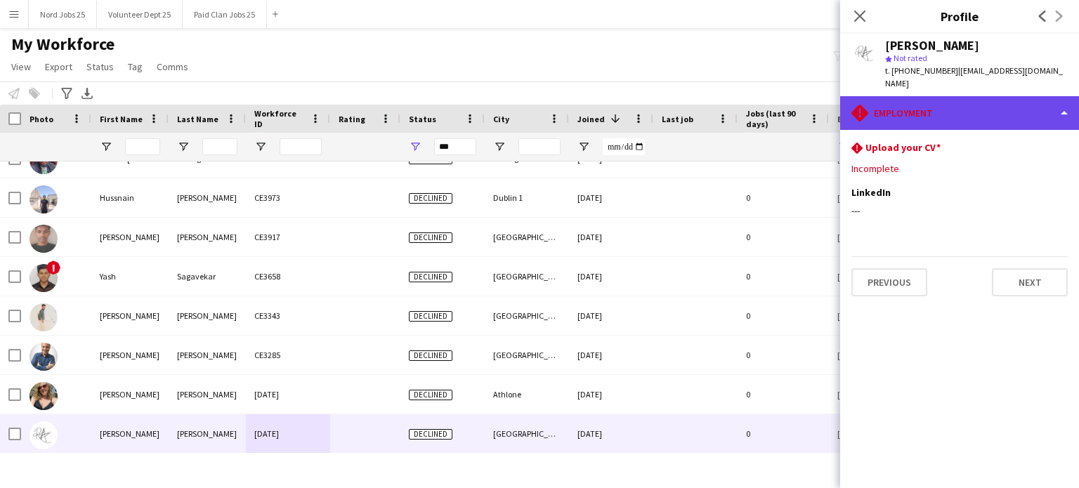
click at [993, 109] on div "rhombus-alert Employment" at bounding box center [959, 113] width 239 height 34
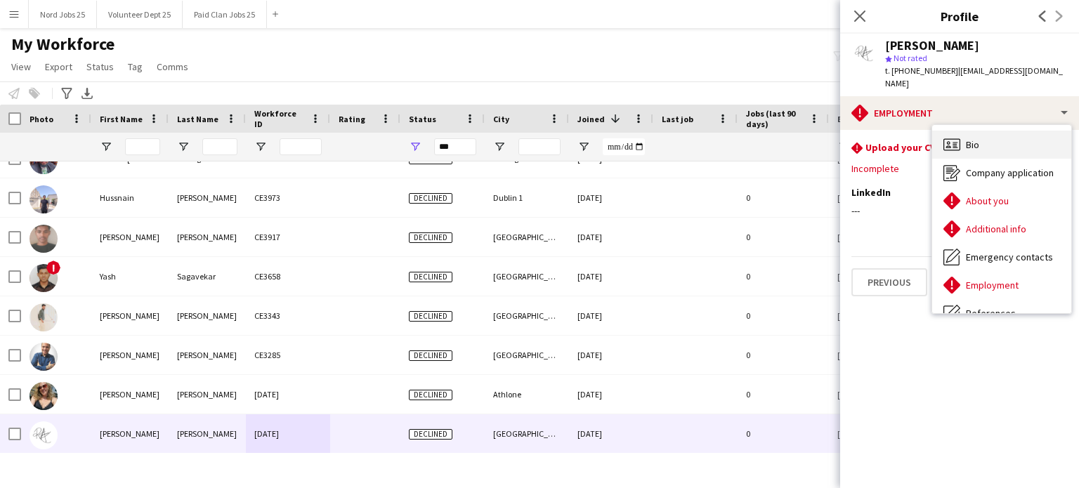
click at [986, 131] on div "Bio Bio" at bounding box center [1001, 145] width 139 height 28
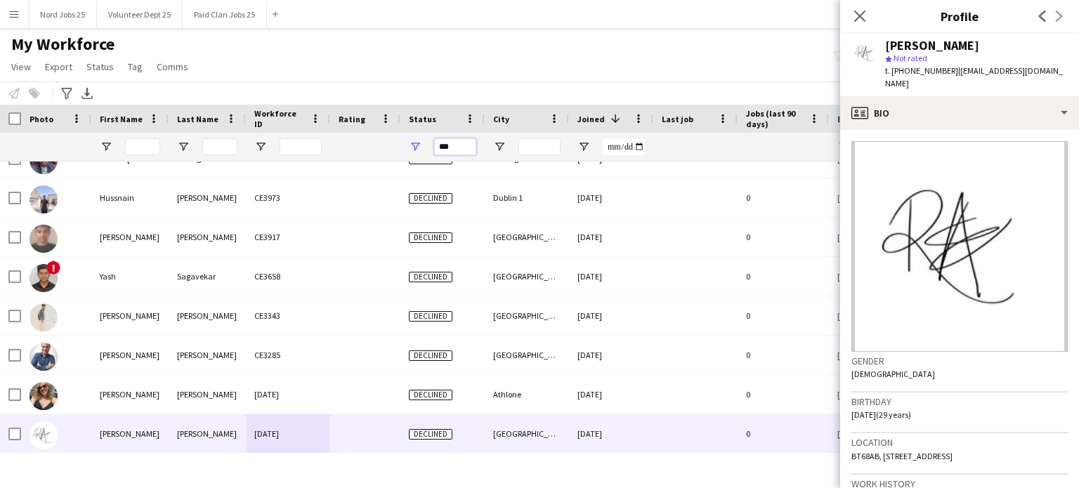
click at [457, 145] on input "***" at bounding box center [455, 146] width 42 height 17
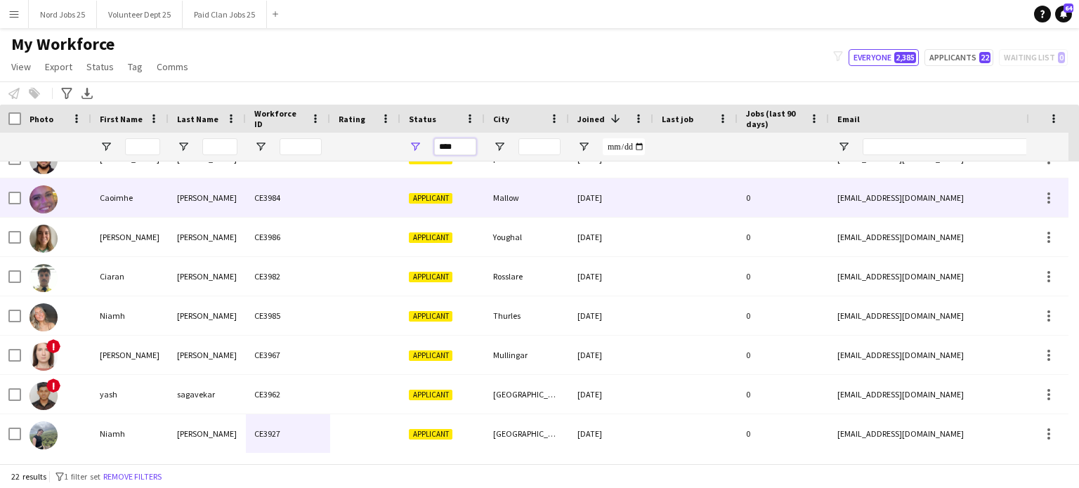
scroll to position [0, 0]
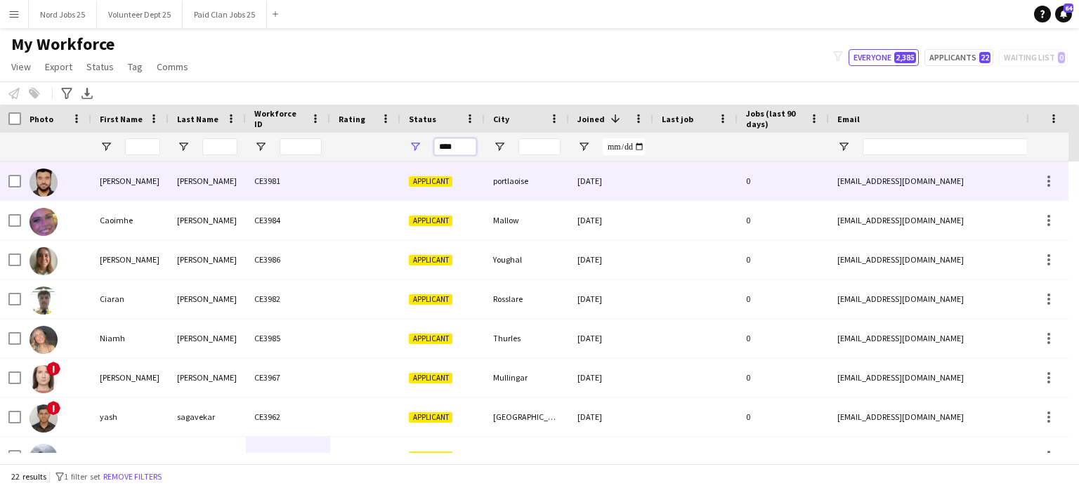
type input "****"
click at [315, 188] on div "CE3981" at bounding box center [288, 181] width 84 height 39
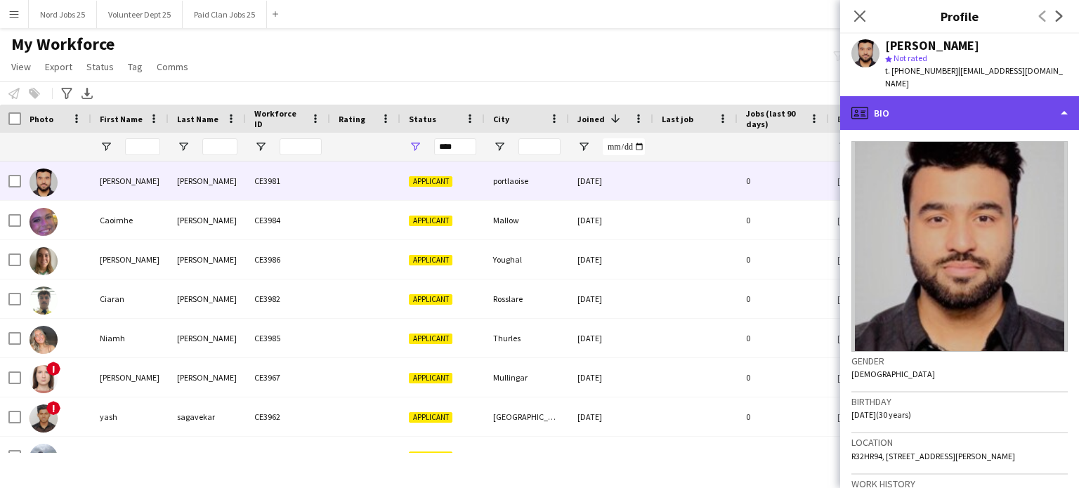
click at [960, 96] on div "profile Bio" at bounding box center [959, 113] width 239 height 34
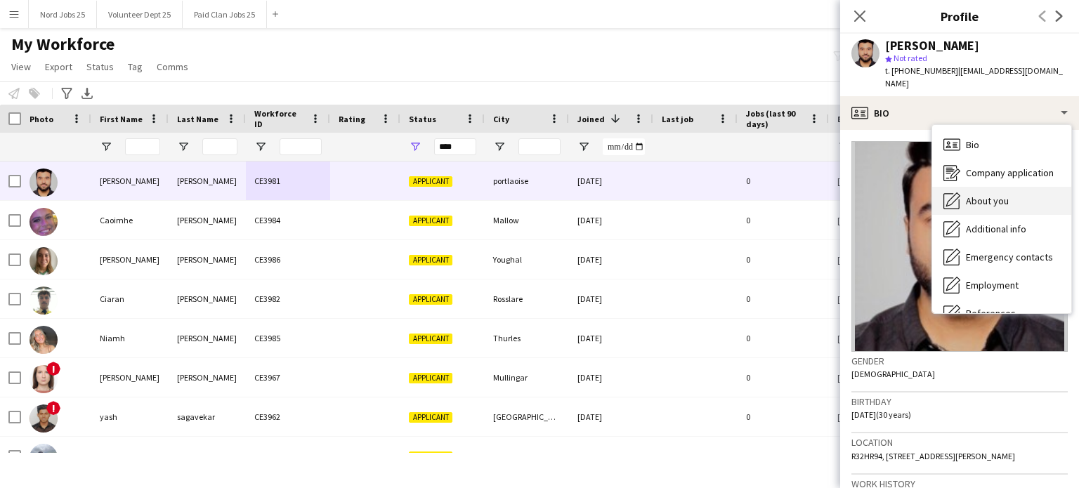
click at [1020, 188] on div "About you About you" at bounding box center [1001, 201] width 139 height 28
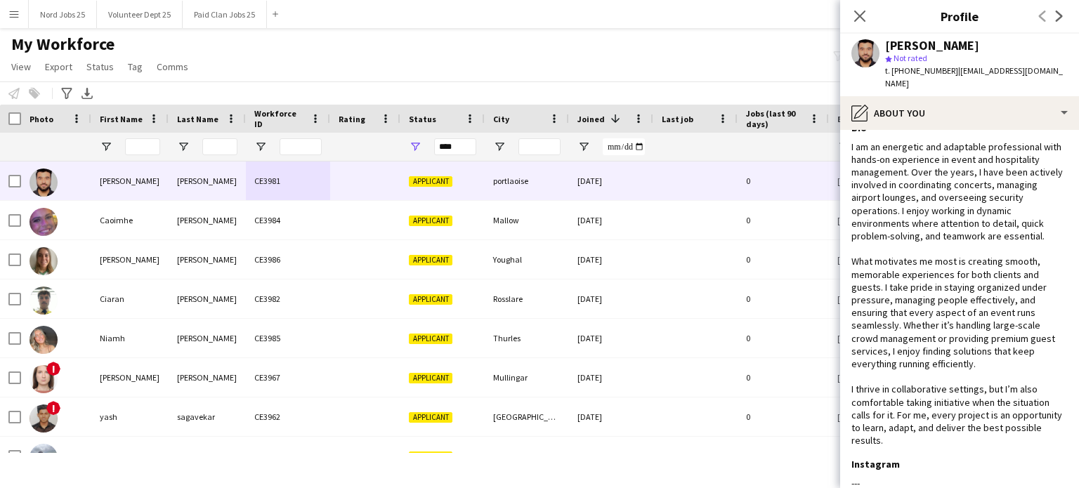
scroll to position [280, 0]
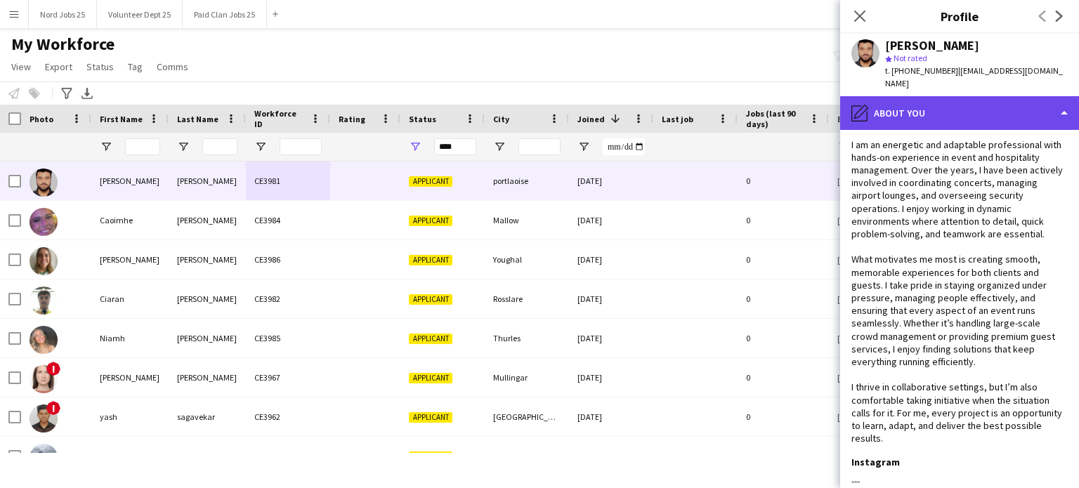
click at [951, 103] on div "pencil4 About you" at bounding box center [959, 113] width 239 height 34
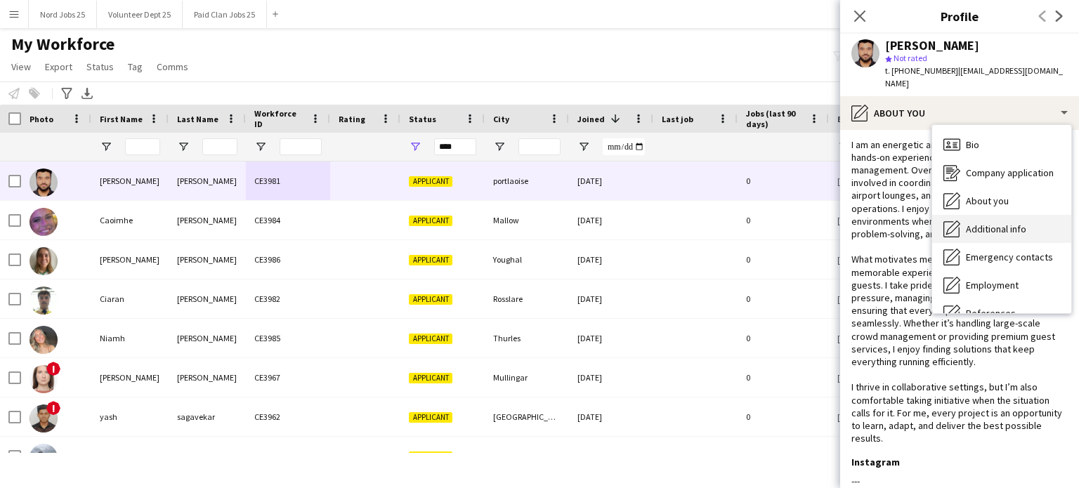
click at [995, 223] on span "Additional info" at bounding box center [996, 229] width 60 height 13
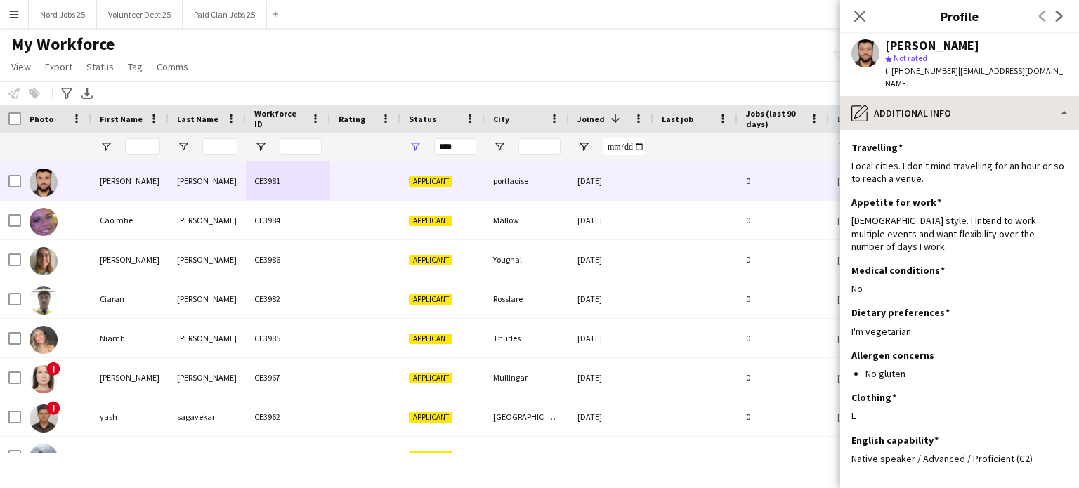
scroll to position [0, 0]
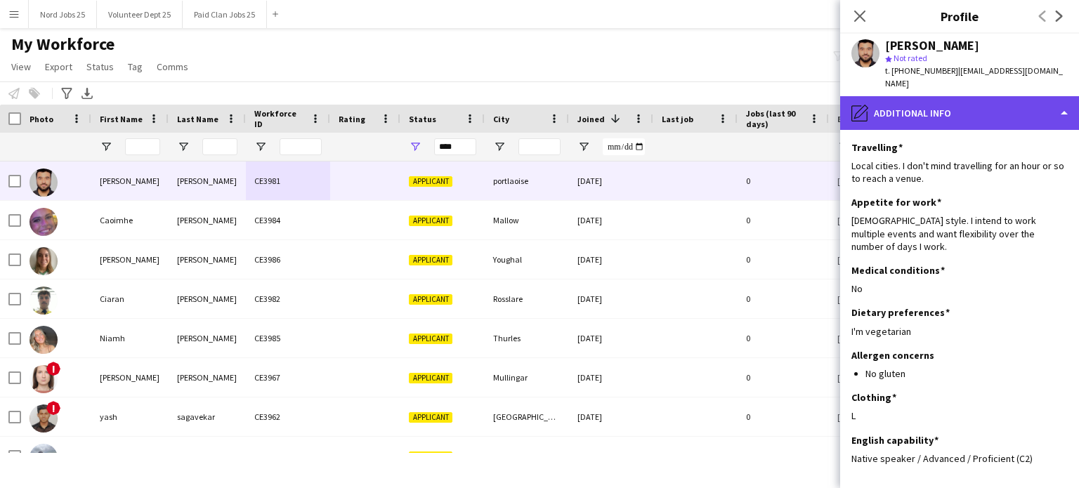
click at [976, 104] on div "pencil4 Additional info" at bounding box center [959, 113] width 239 height 34
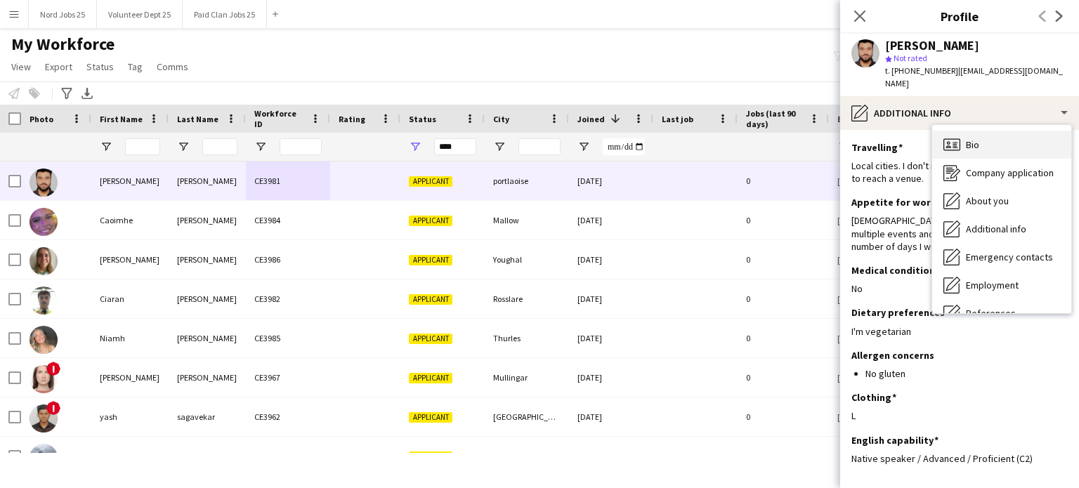
click at [976, 139] on div "Bio Bio" at bounding box center [1001, 145] width 139 height 28
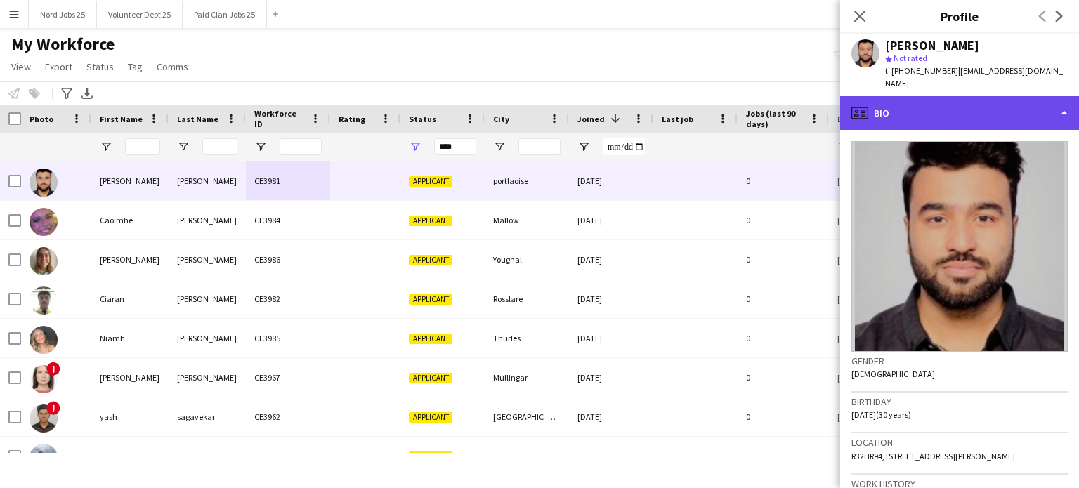
click at [948, 109] on div "profile Bio" at bounding box center [959, 113] width 239 height 34
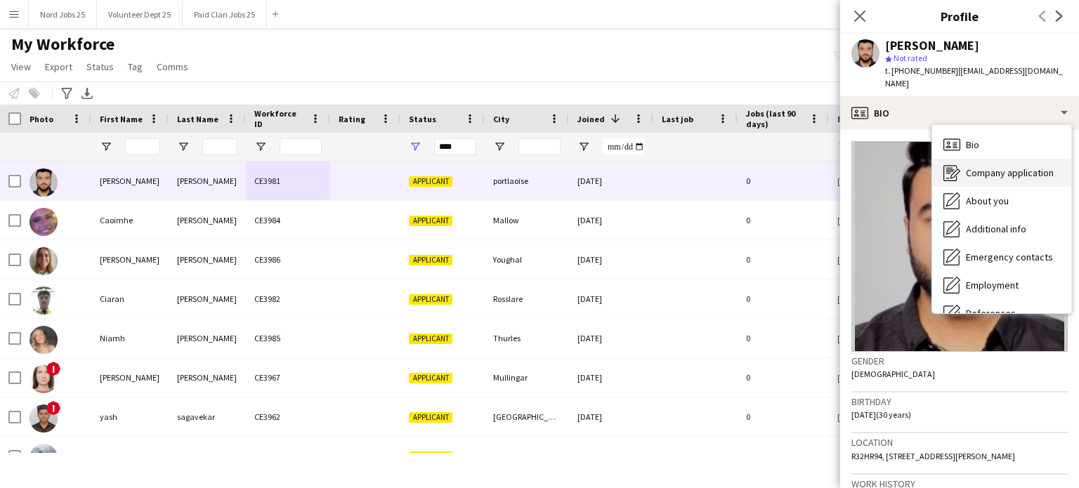
click at [971, 168] on div "Company application Company application" at bounding box center [1001, 173] width 139 height 28
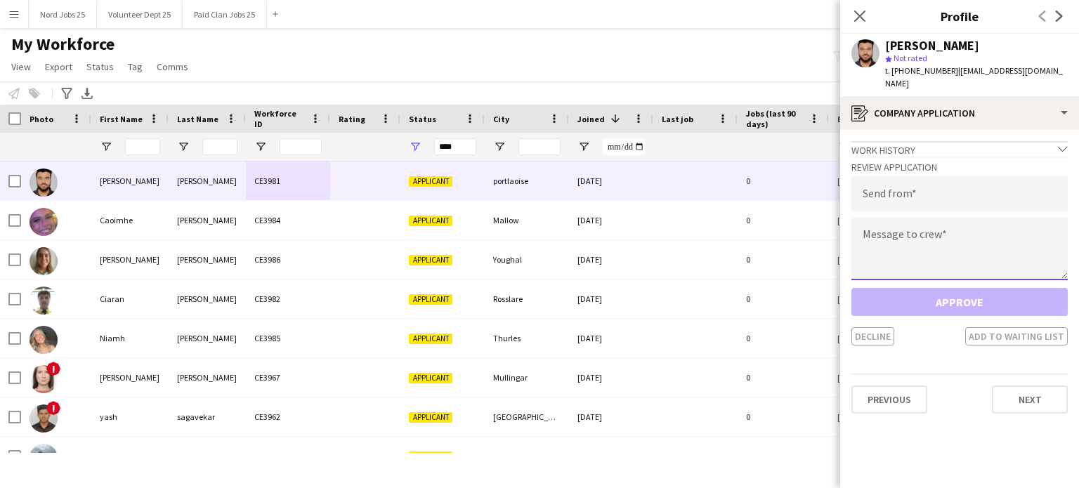
click at [945, 221] on textarea at bounding box center [959, 248] width 216 height 63
paste textarea "**********"
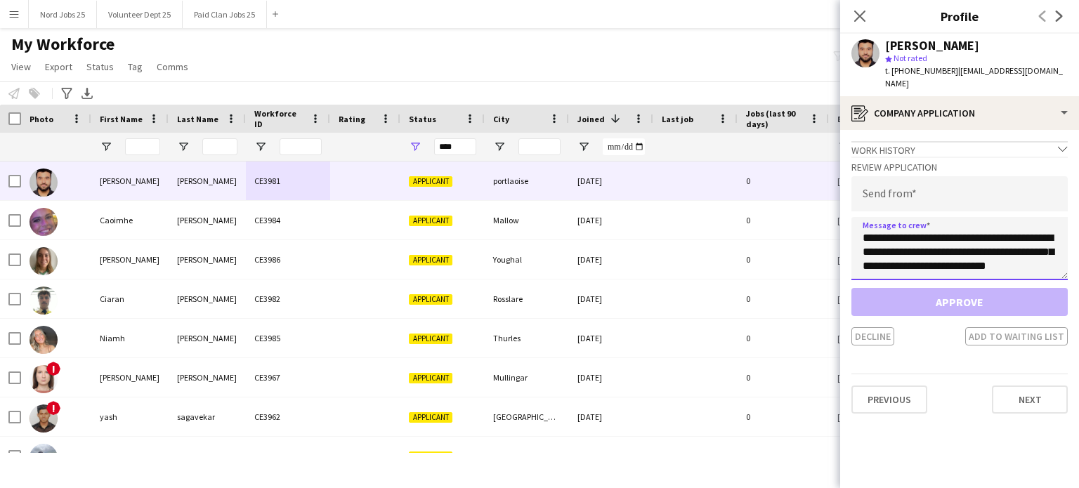
scroll to position [472, 0]
type textarea "**********"
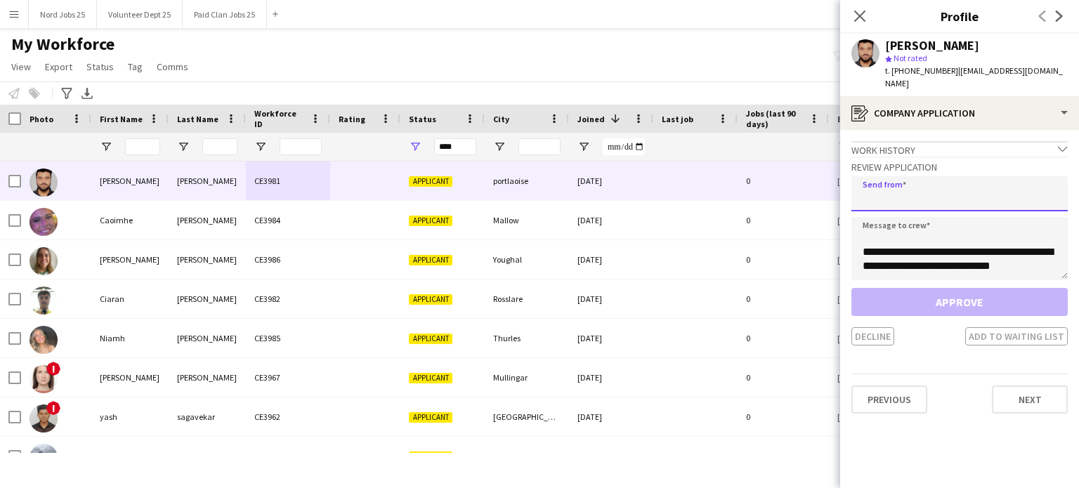
click at [934, 185] on input "email" at bounding box center [959, 193] width 216 height 35
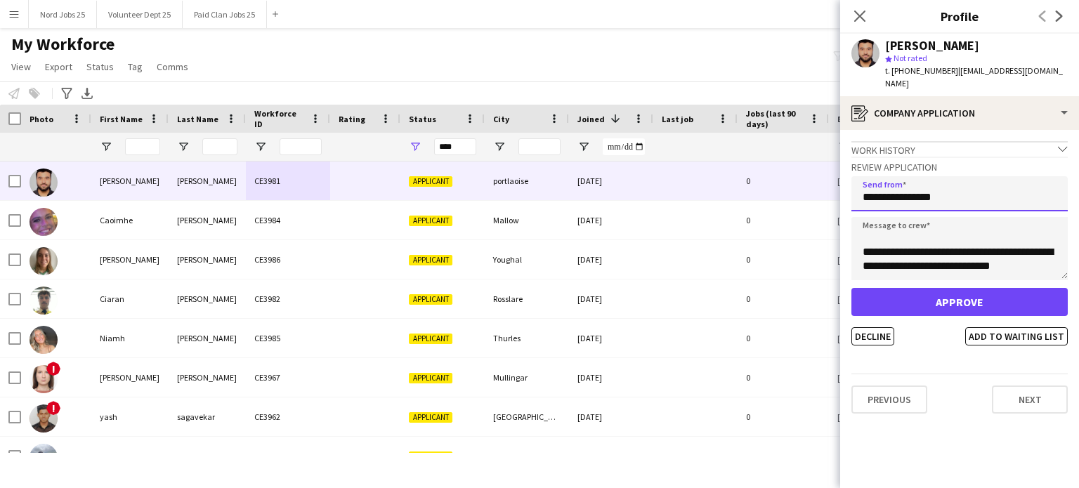
type input "**********"
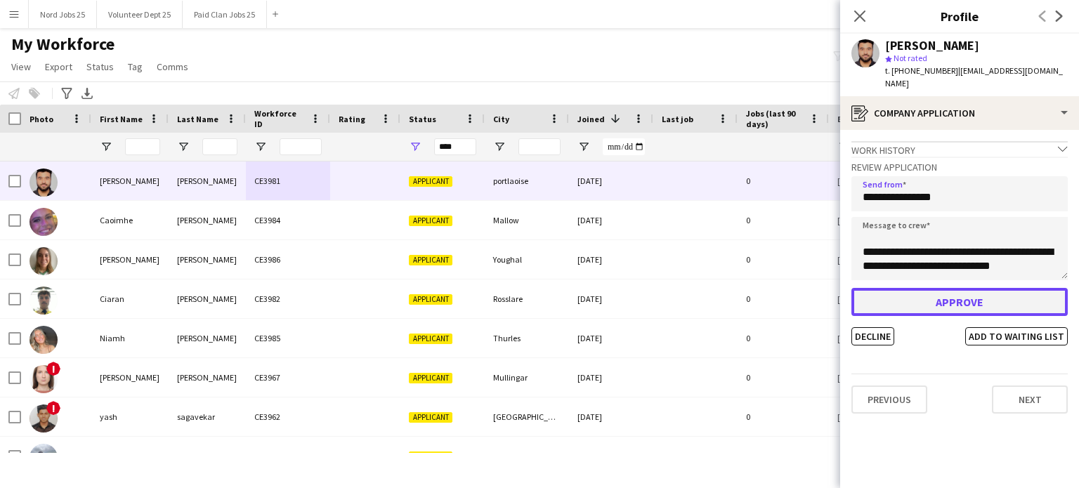
click at [937, 288] on button "Approve" at bounding box center [959, 302] width 216 height 28
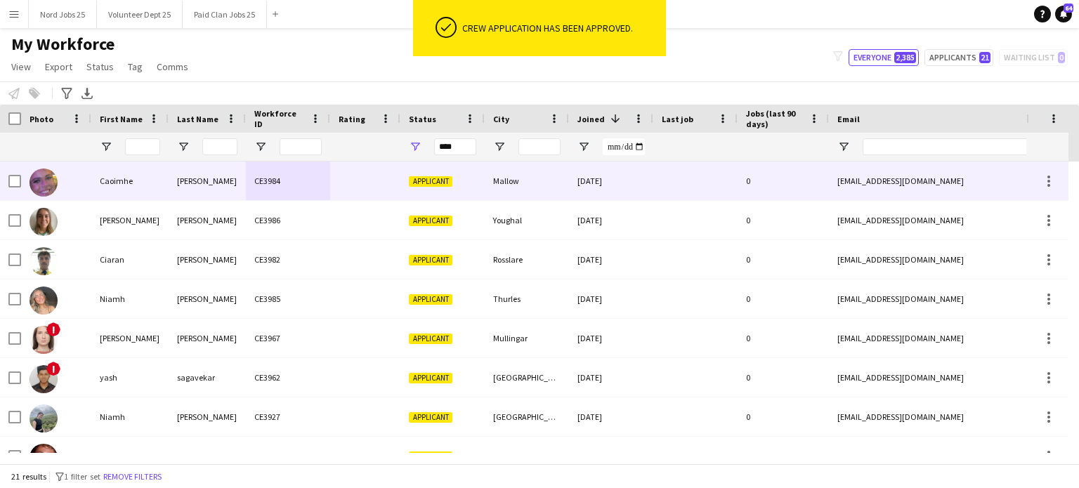
click at [234, 174] on div "[PERSON_NAME]" at bounding box center [207, 181] width 77 height 39
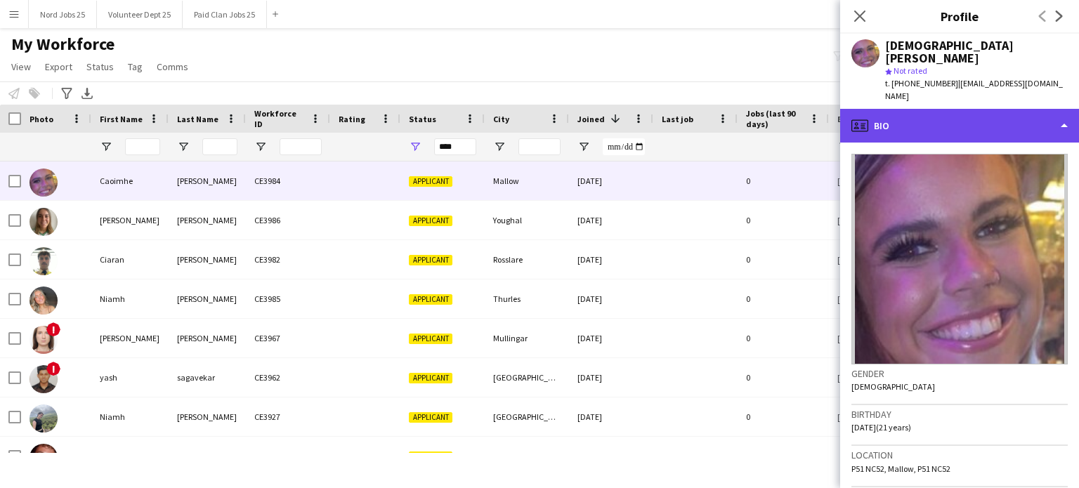
click at [927, 109] on div "profile Bio" at bounding box center [959, 126] width 239 height 34
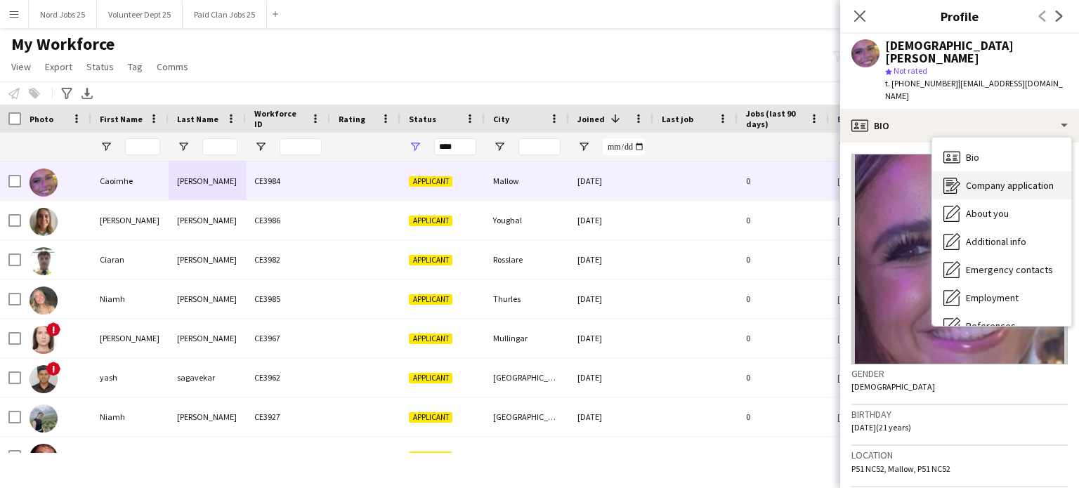
click at [985, 179] on span "Company application" at bounding box center [1010, 185] width 88 height 13
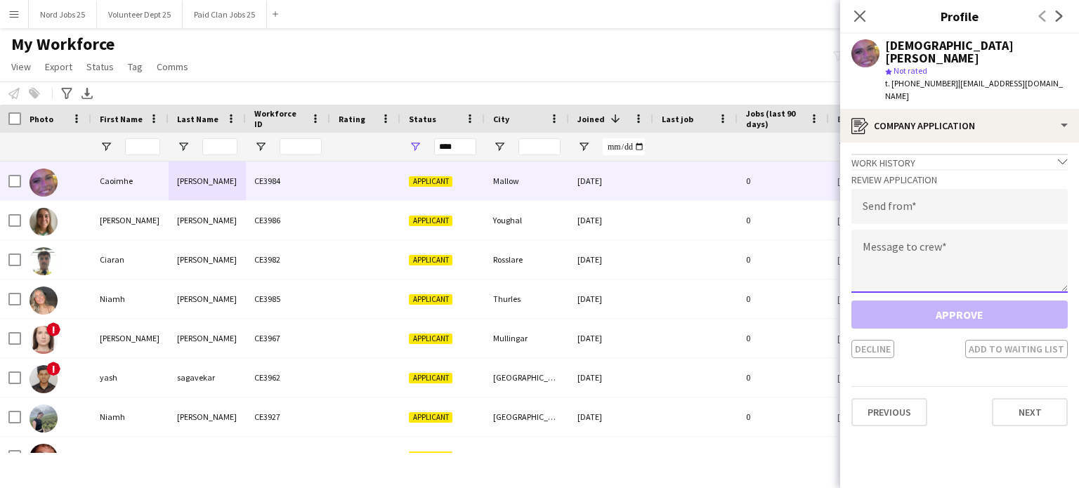
click at [955, 241] on textarea at bounding box center [959, 261] width 216 height 63
paste textarea "**********"
type textarea "**********"
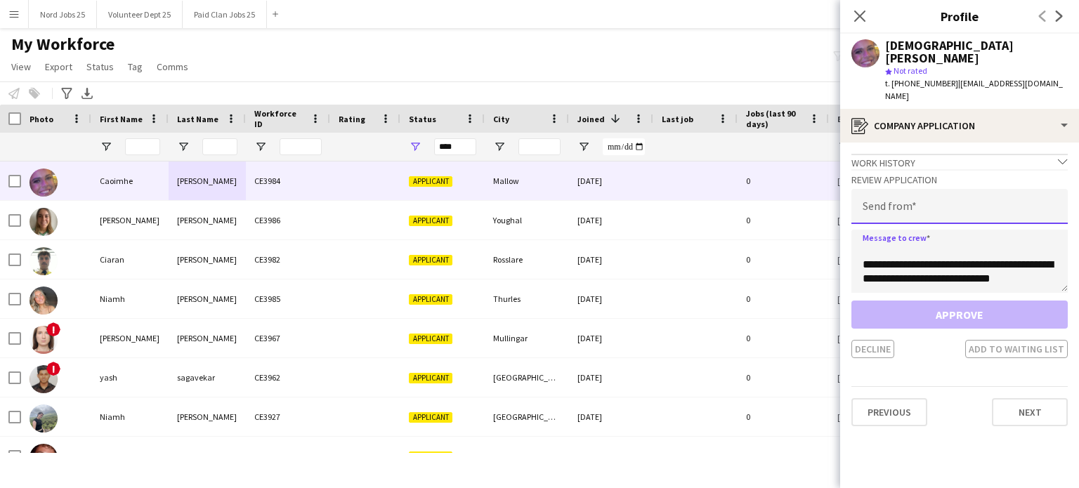
click at [934, 189] on input "email" at bounding box center [959, 206] width 216 height 35
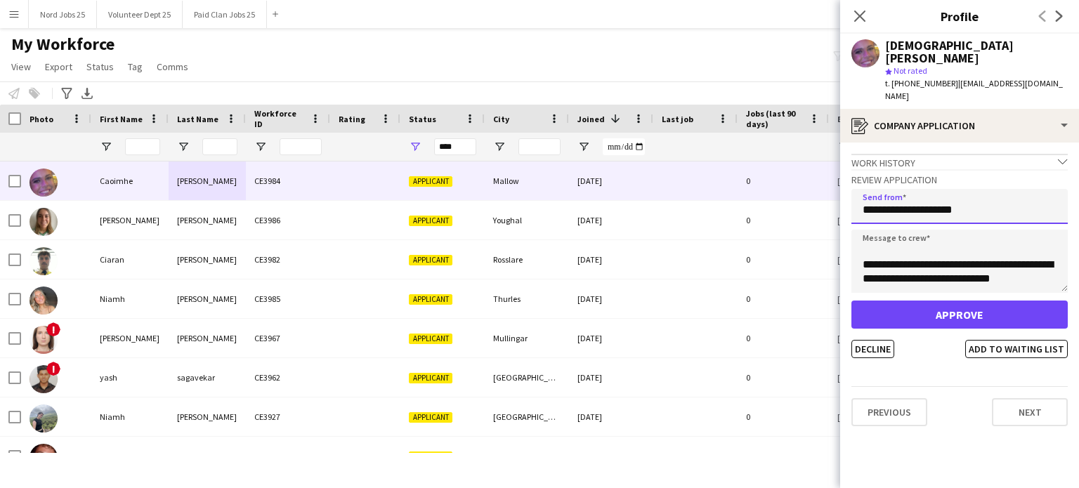
type input "**********"
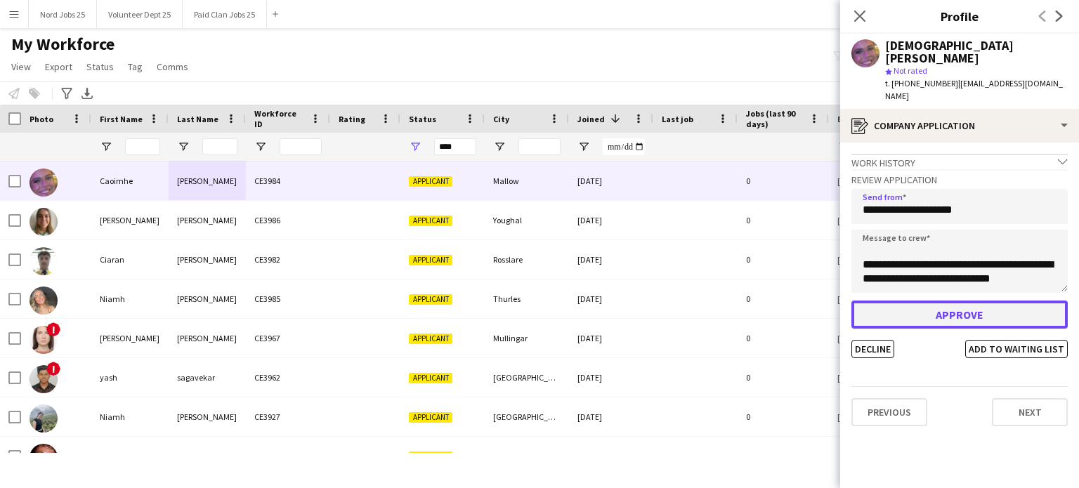
click at [927, 301] on button "Approve" at bounding box center [959, 315] width 216 height 28
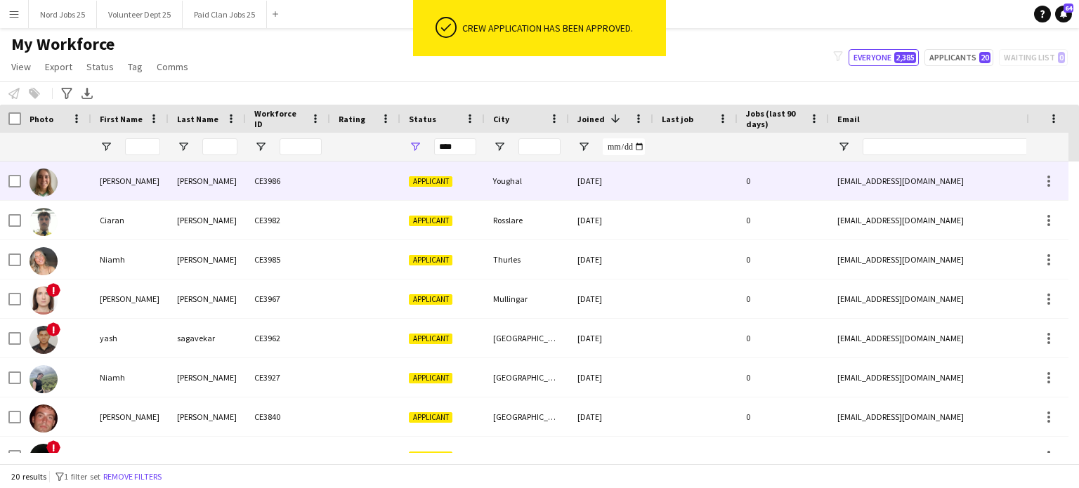
click at [259, 173] on div "CE3986" at bounding box center [288, 181] width 84 height 39
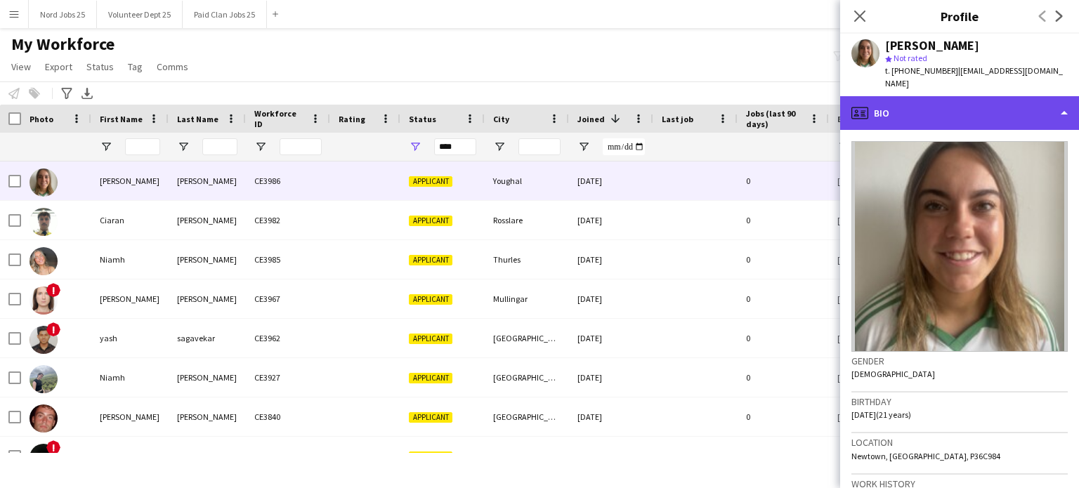
click at [938, 96] on div "profile Bio" at bounding box center [959, 113] width 239 height 34
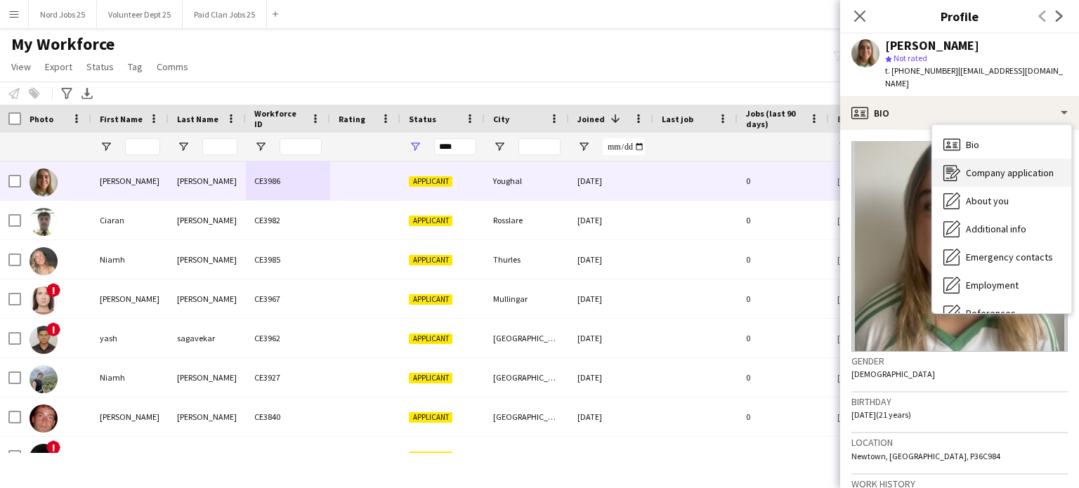
click at [988, 166] on span "Company application" at bounding box center [1010, 172] width 88 height 13
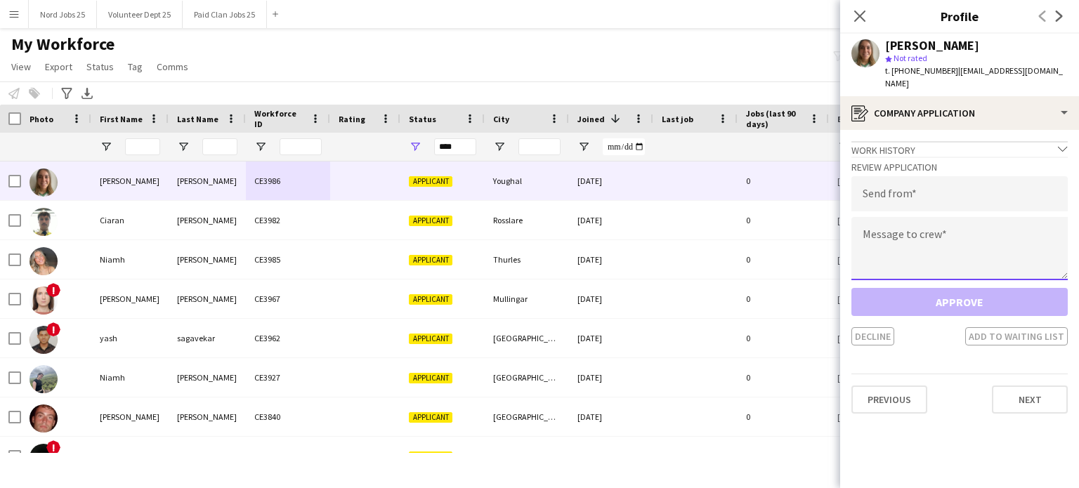
click at [950, 224] on textarea at bounding box center [959, 248] width 216 height 63
paste textarea "**********"
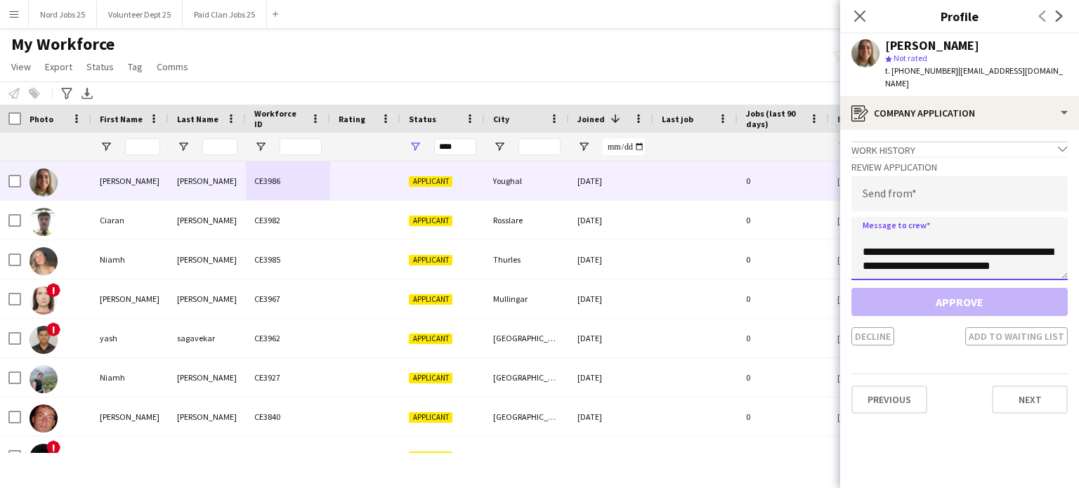
type textarea "**********"
click at [936, 188] on input "email" at bounding box center [959, 193] width 216 height 35
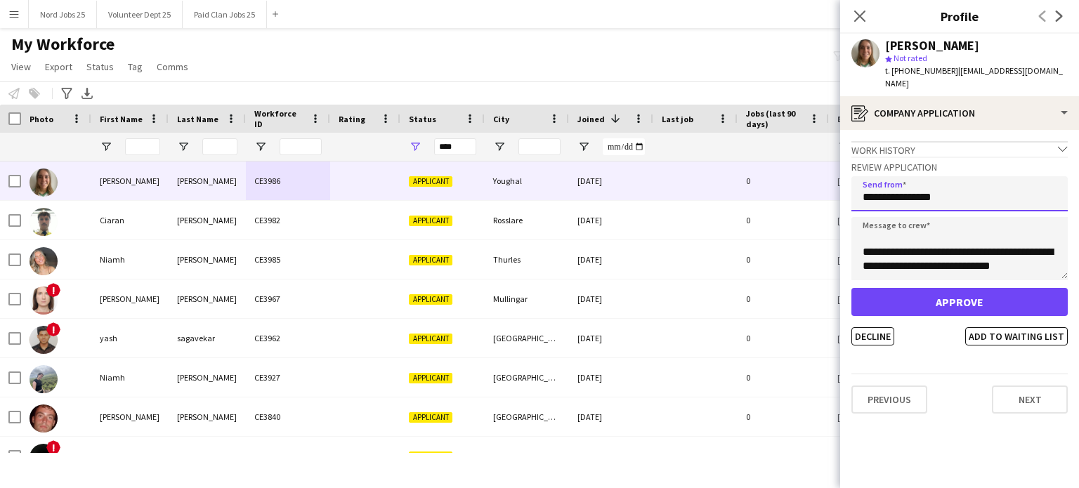
type input "**********"
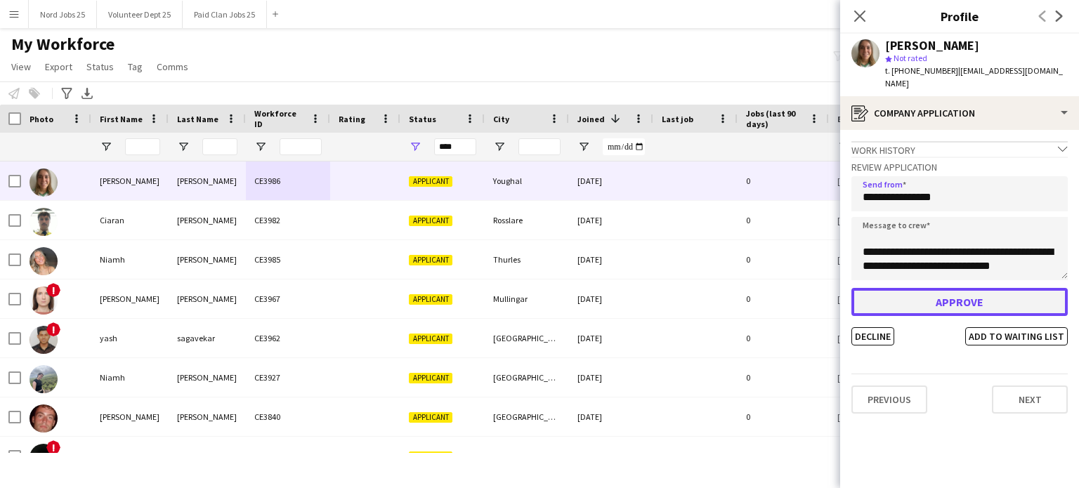
click at [936, 288] on button "Approve" at bounding box center [959, 302] width 216 height 28
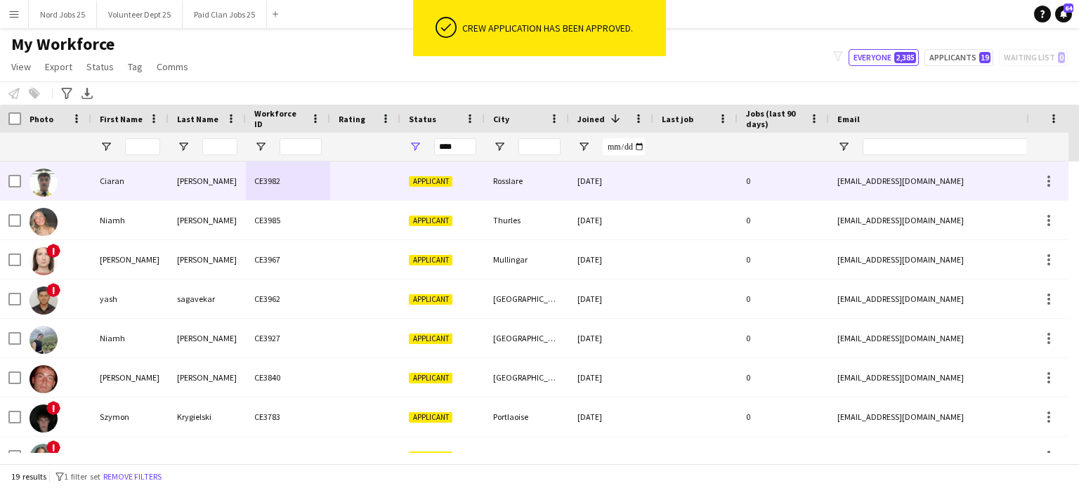
click at [195, 186] on div "[PERSON_NAME]" at bounding box center [207, 181] width 77 height 39
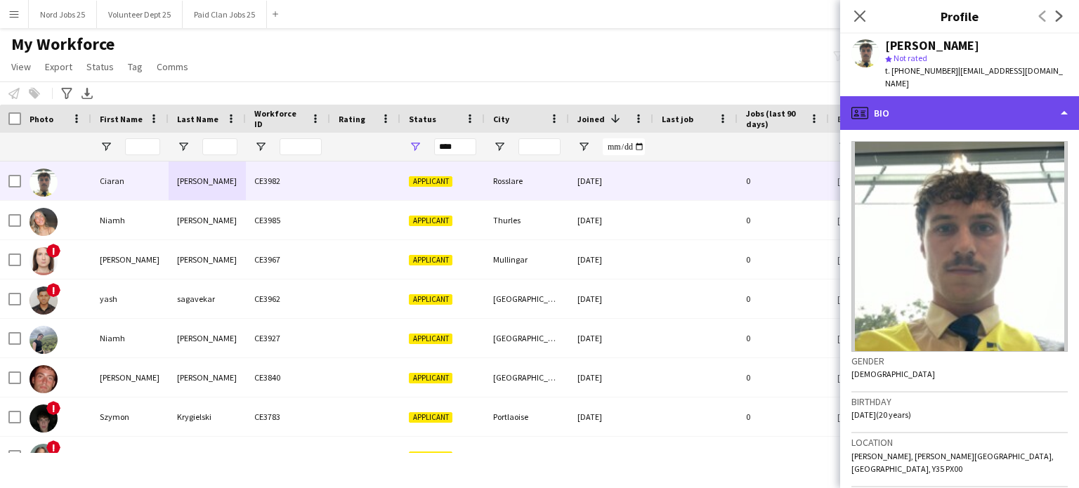
click at [939, 103] on div "profile Bio" at bounding box center [959, 113] width 239 height 34
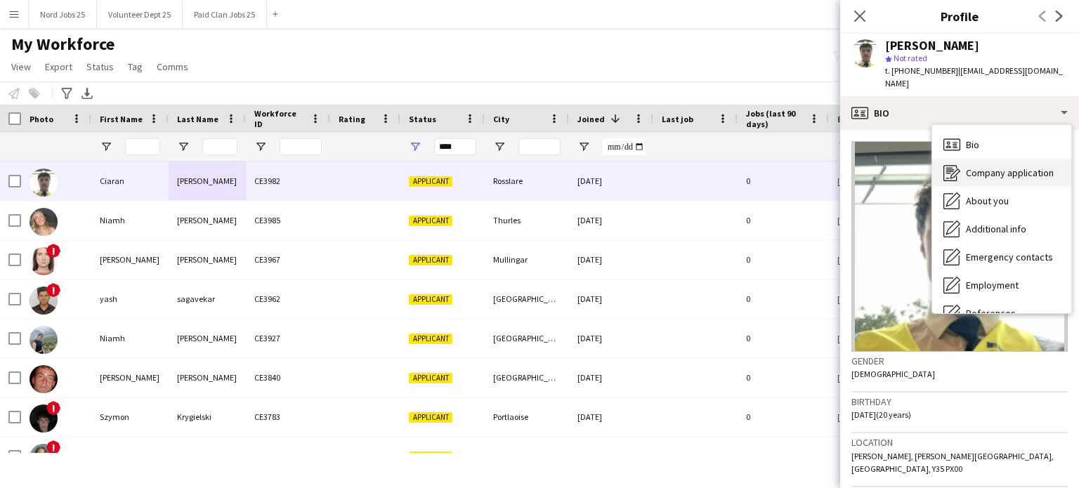
click at [978, 166] on span "Company application" at bounding box center [1010, 172] width 88 height 13
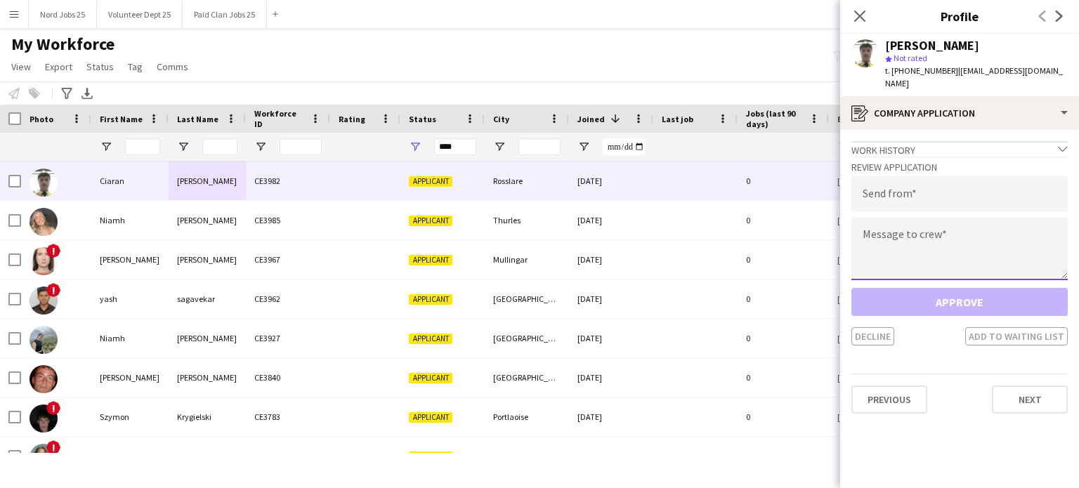
click at [950, 231] on textarea at bounding box center [959, 248] width 216 height 63
paste textarea "**********"
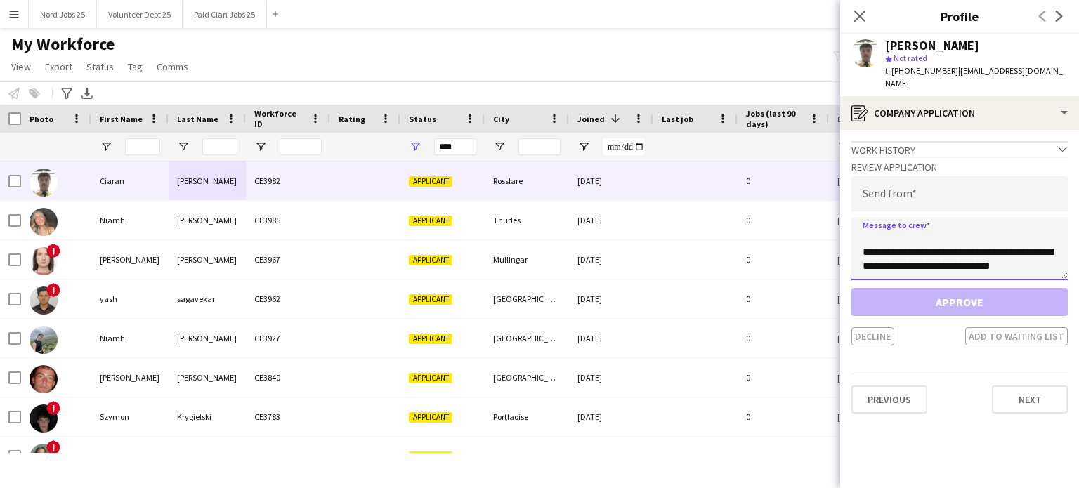
type textarea "**********"
click at [934, 182] on input "email" at bounding box center [959, 193] width 216 height 35
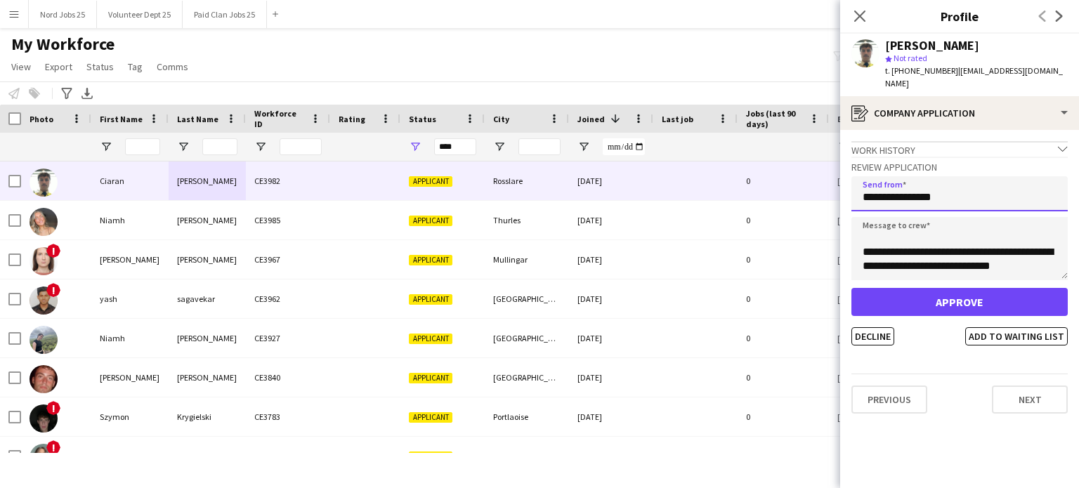
type input "**********"
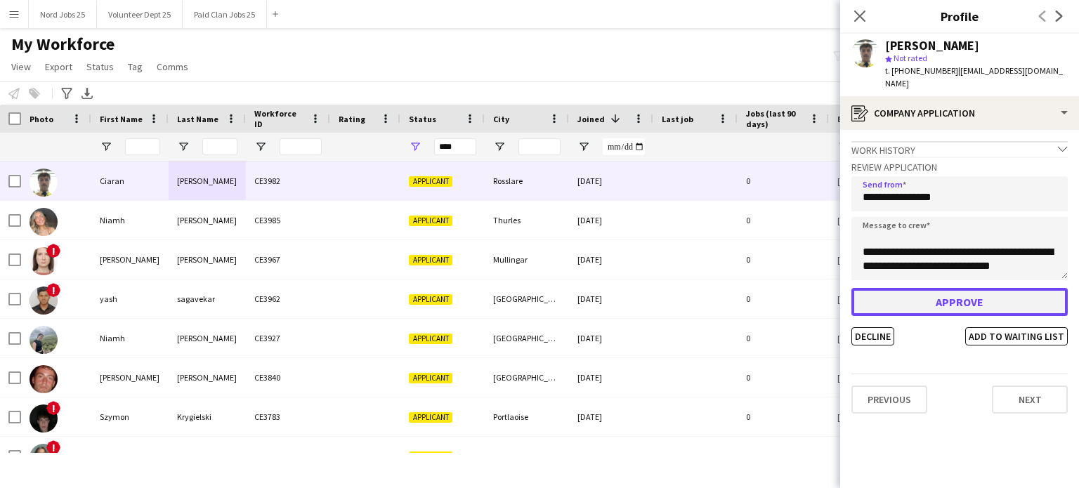
click at [932, 288] on button "Approve" at bounding box center [959, 302] width 216 height 28
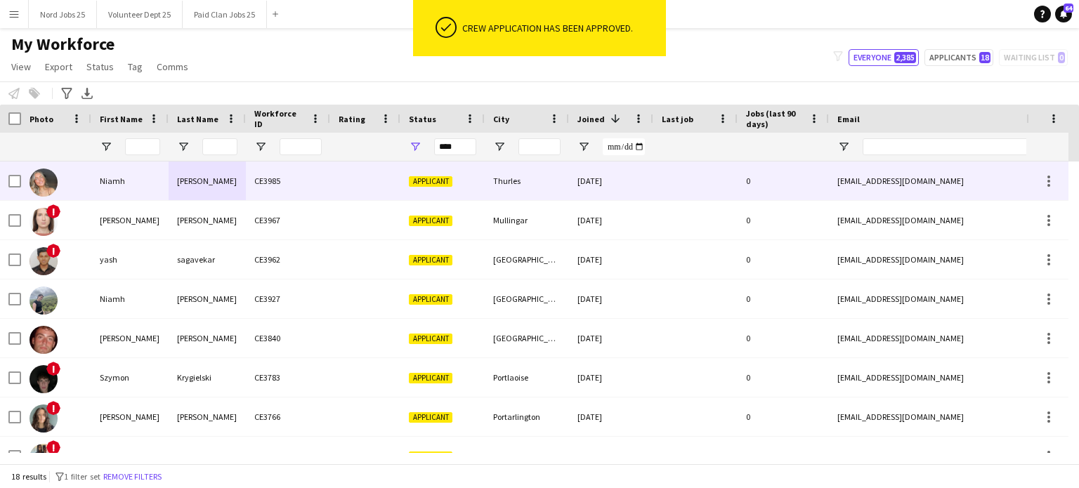
click at [171, 175] on div "[PERSON_NAME]" at bounding box center [207, 181] width 77 height 39
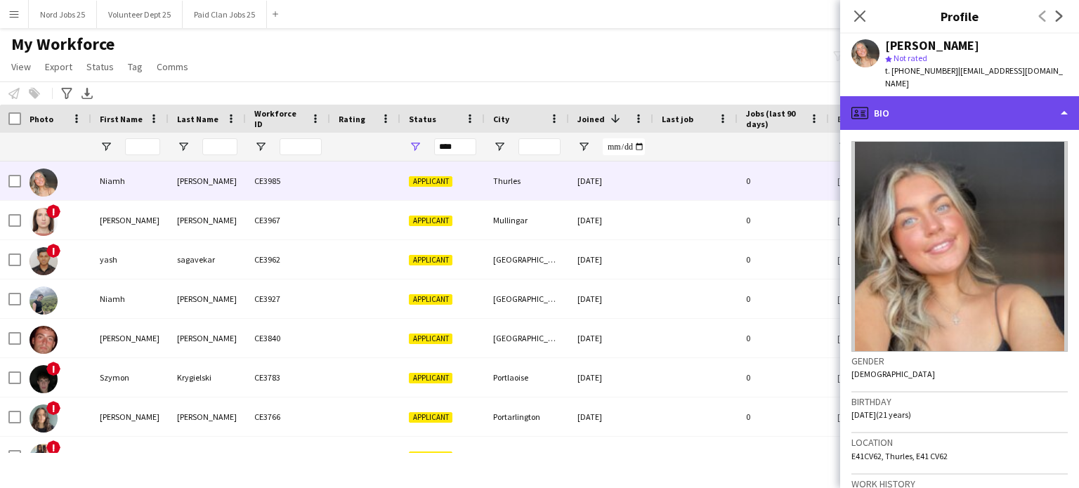
click at [1020, 104] on div "profile Bio" at bounding box center [959, 113] width 239 height 34
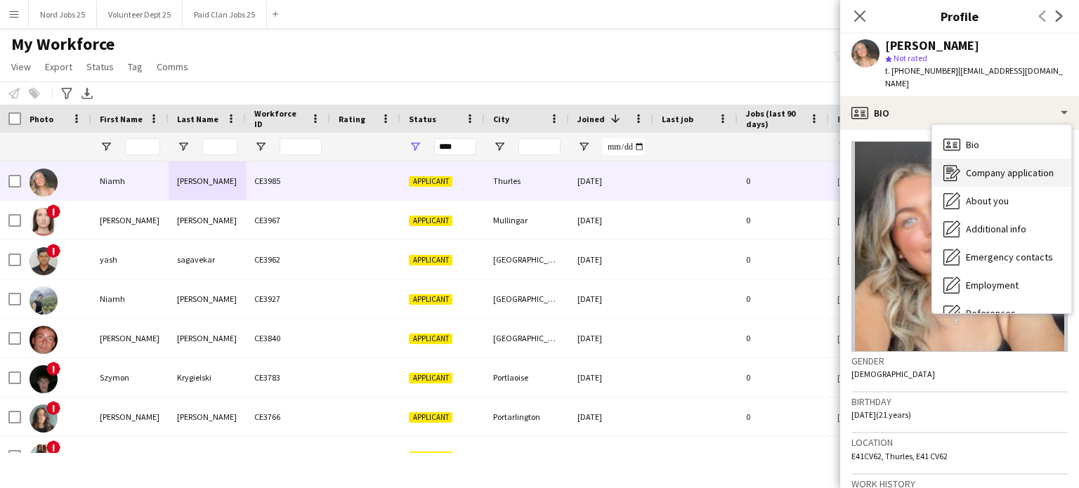
click at [997, 166] on span "Company application" at bounding box center [1010, 172] width 88 height 13
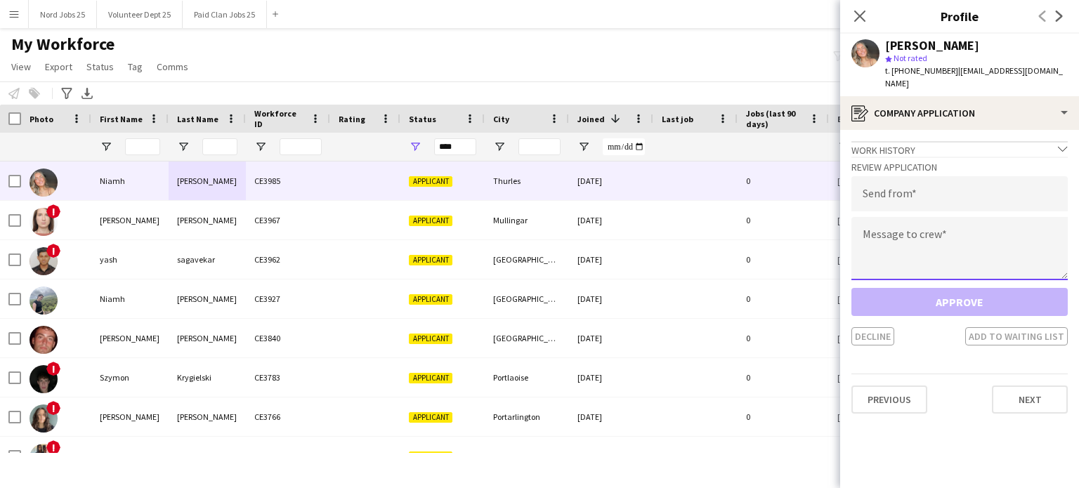
click at [934, 238] on textarea at bounding box center [959, 248] width 216 height 63
paste textarea "**********"
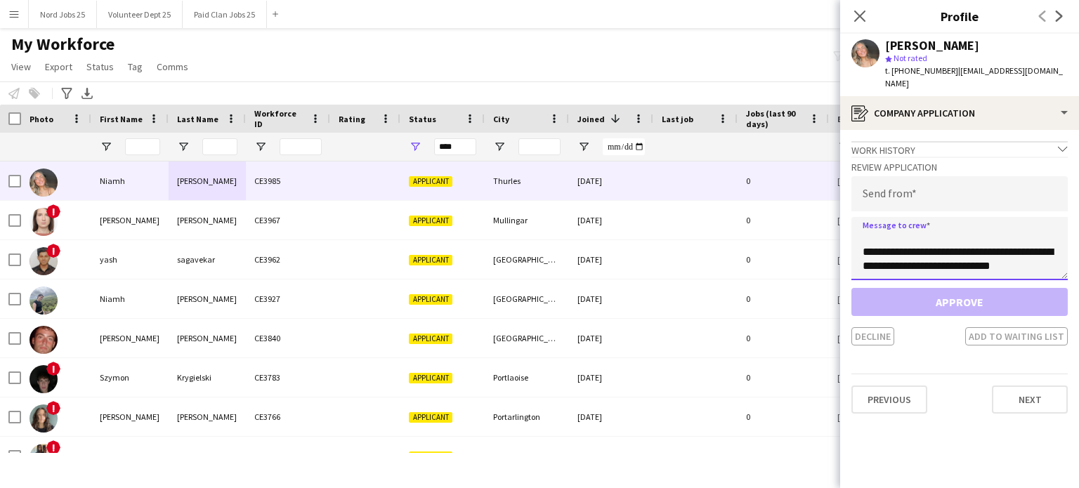
type textarea "**********"
click at [885, 181] on input "email" at bounding box center [959, 193] width 216 height 35
type input "*"
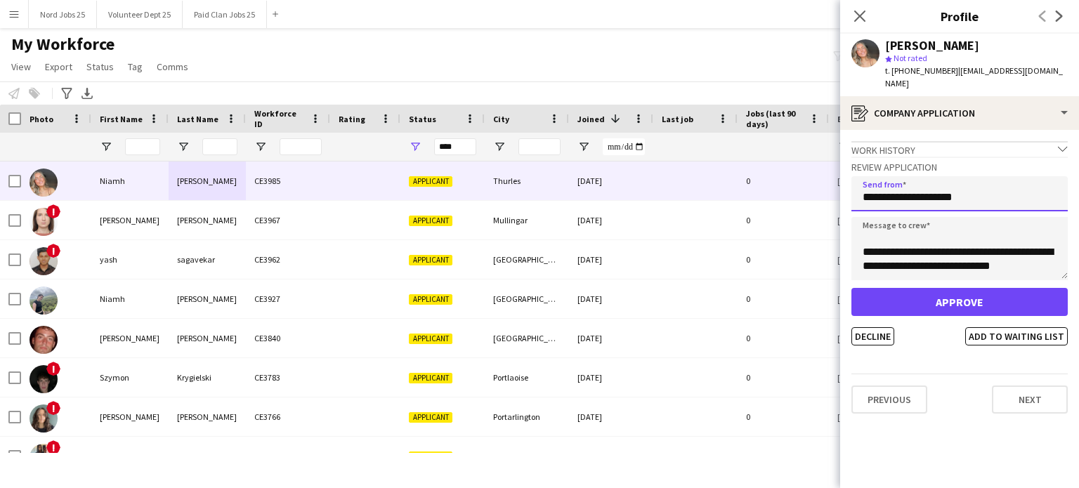
type input "**********"
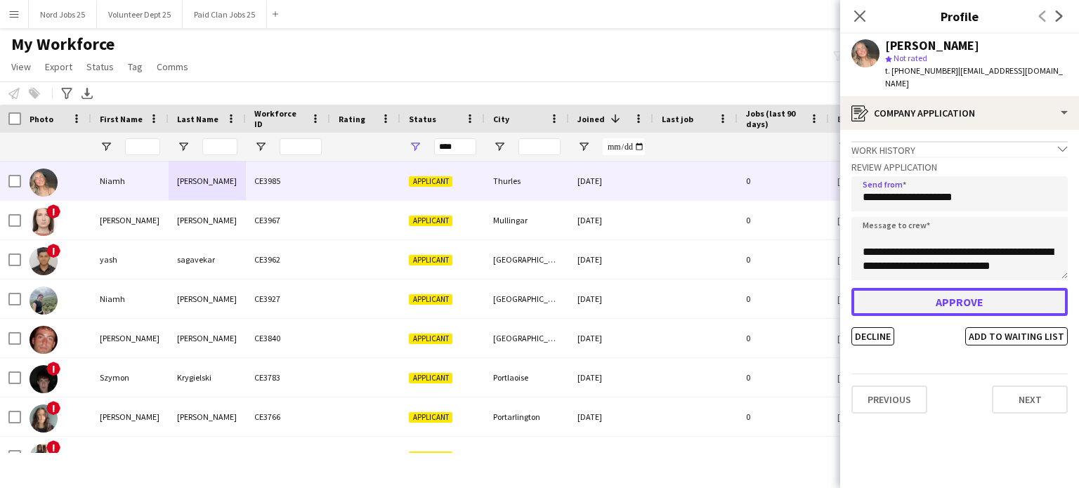
click at [930, 295] on button "Approve" at bounding box center [959, 302] width 216 height 28
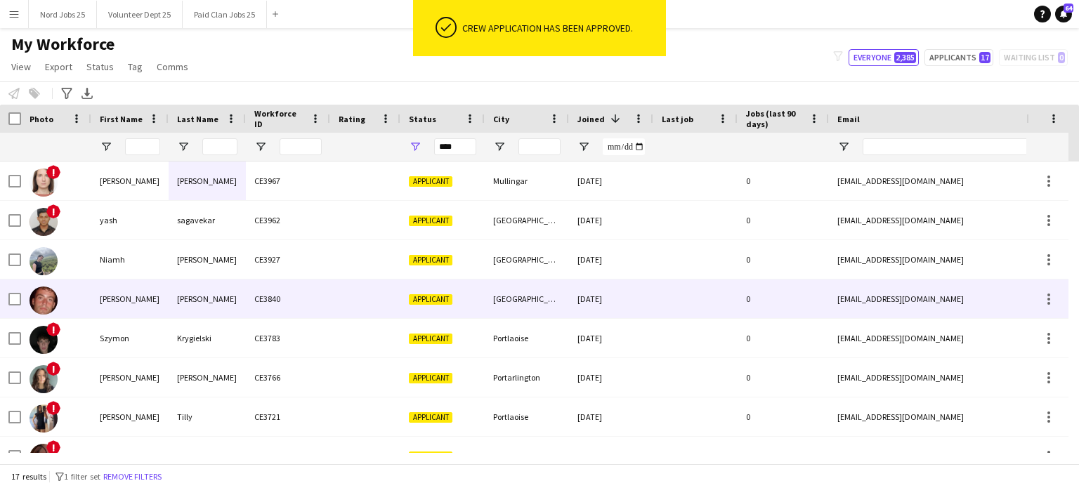
click at [261, 306] on div "CE3840" at bounding box center [288, 299] width 84 height 39
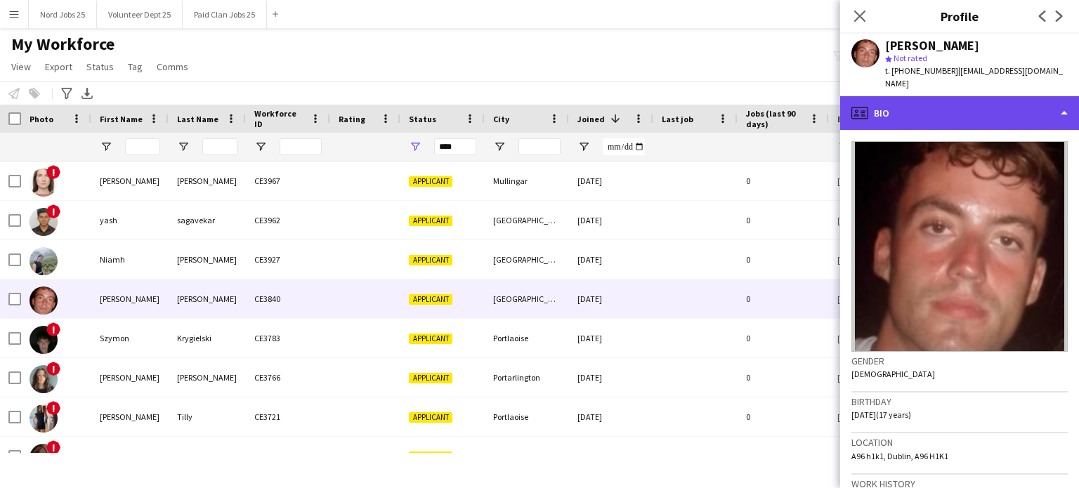
click at [995, 112] on div "profile Bio" at bounding box center [959, 113] width 239 height 34
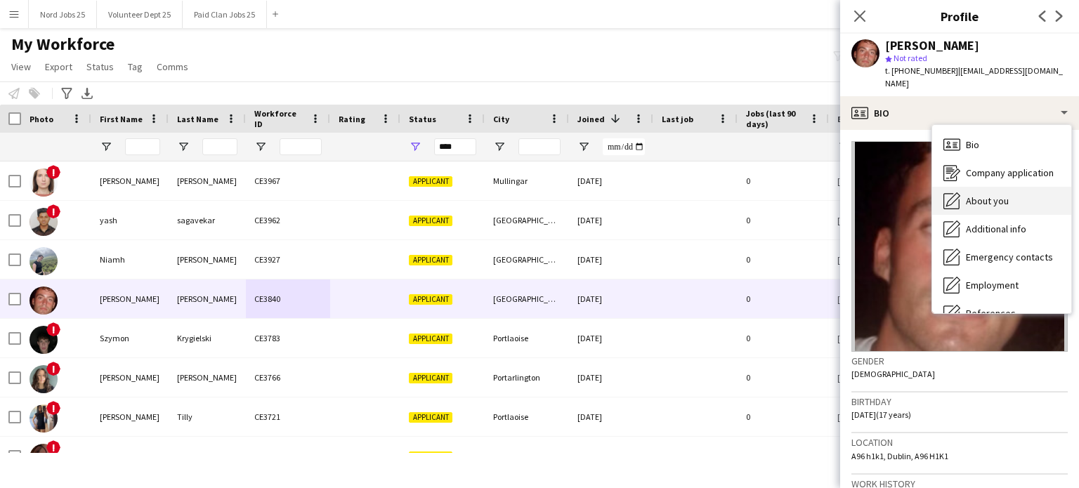
click at [983, 194] on div "About you About you" at bounding box center [1001, 201] width 139 height 28
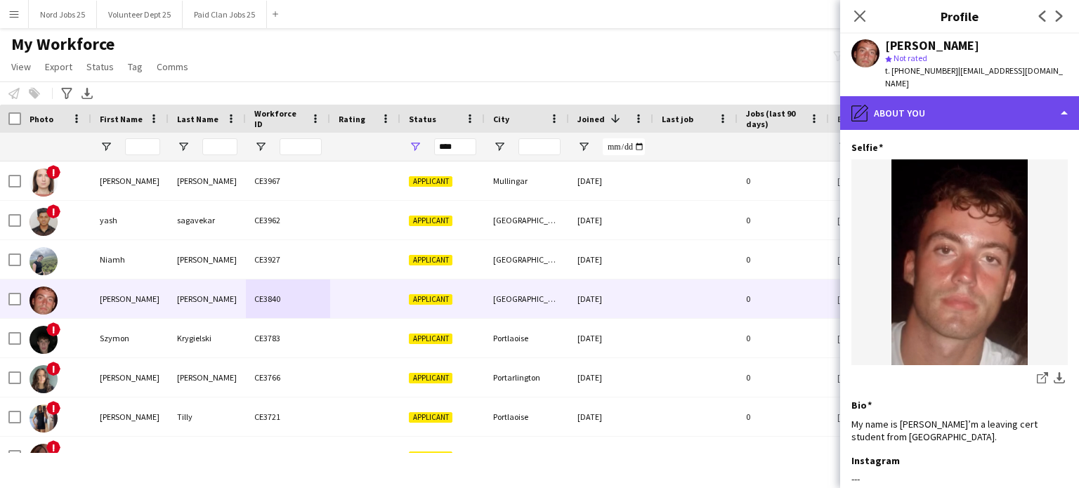
click at [950, 107] on div "pencil4 About you" at bounding box center [959, 113] width 239 height 34
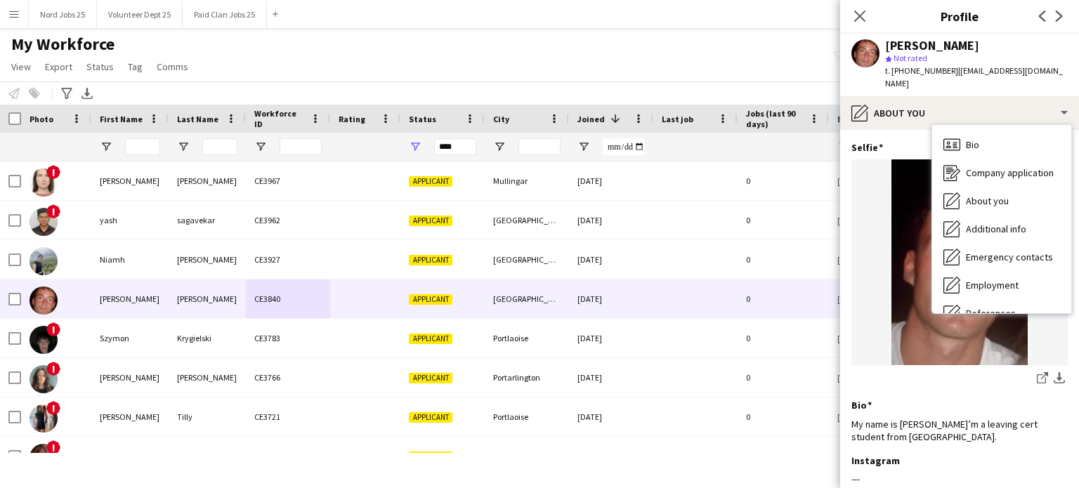
click at [955, 125] on div "Bio Bio Company application Company application About you About you Additional …" at bounding box center [1001, 219] width 139 height 188
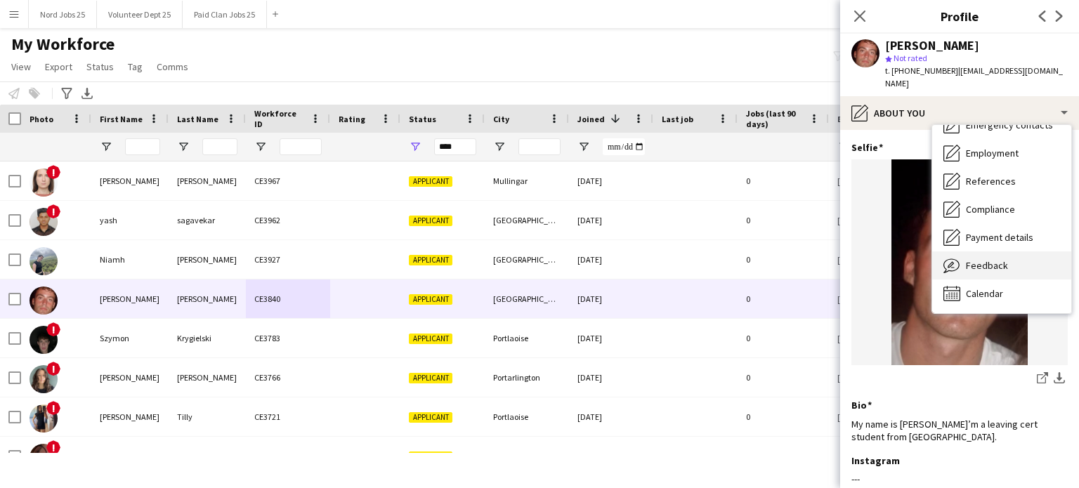
click at [979, 259] on span "Feedback" at bounding box center [987, 265] width 42 height 13
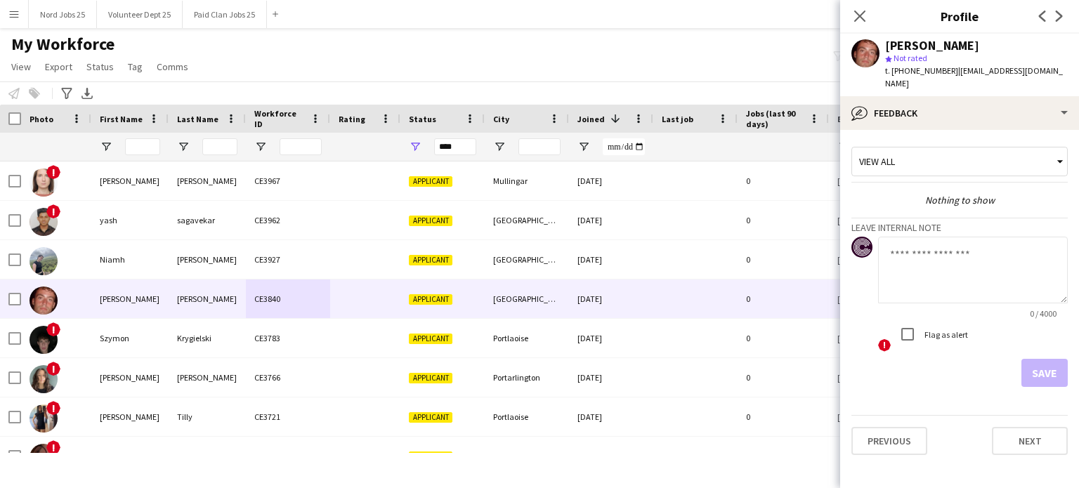
click at [938, 269] on textarea at bounding box center [973, 270] width 190 height 67
type textarea "********"
click at [1025, 359] on button "Save" at bounding box center [1044, 373] width 46 height 28
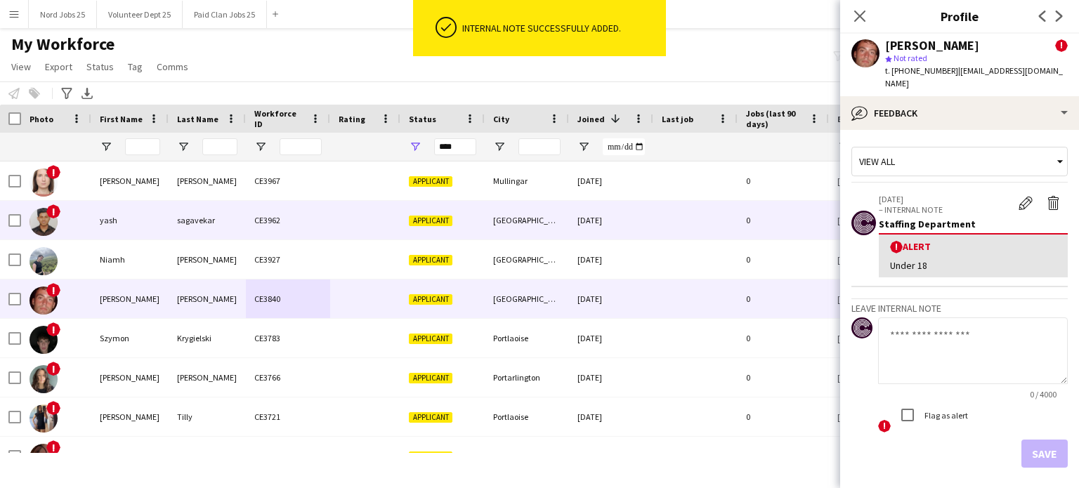
click at [208, 237] on div "sagavekar" at bounding box center [207, 220] width 77 height 39
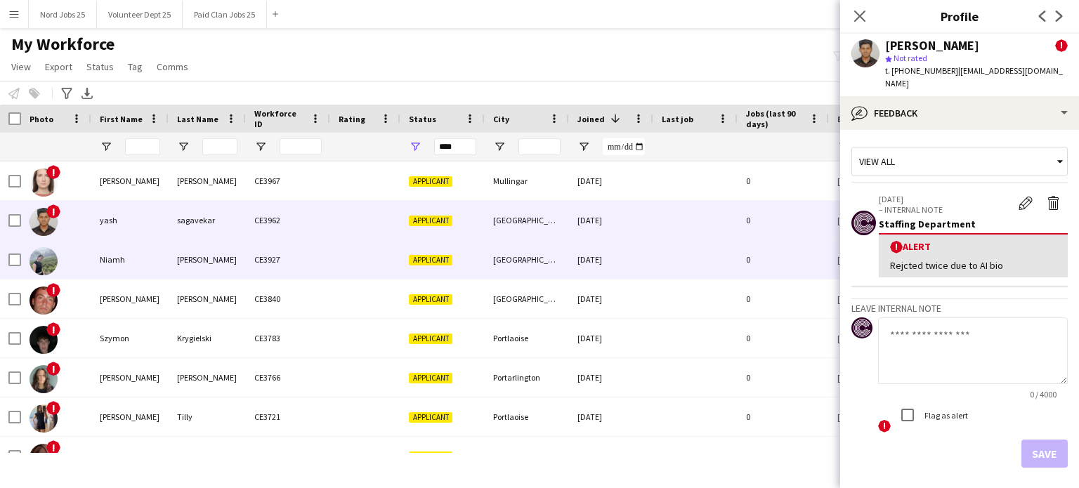
click at [197, 249] on div "[PERSON_NAME]" at bounding box center [207, 259] width 77 height 39
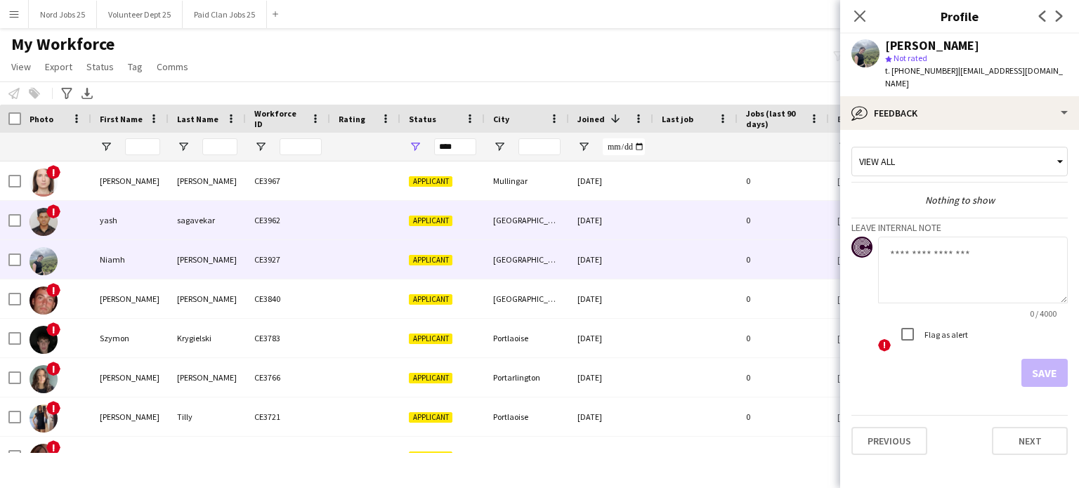
click at [195, 228] on div "sagavekar" at bounding box center [207, 220] width 77 height 39
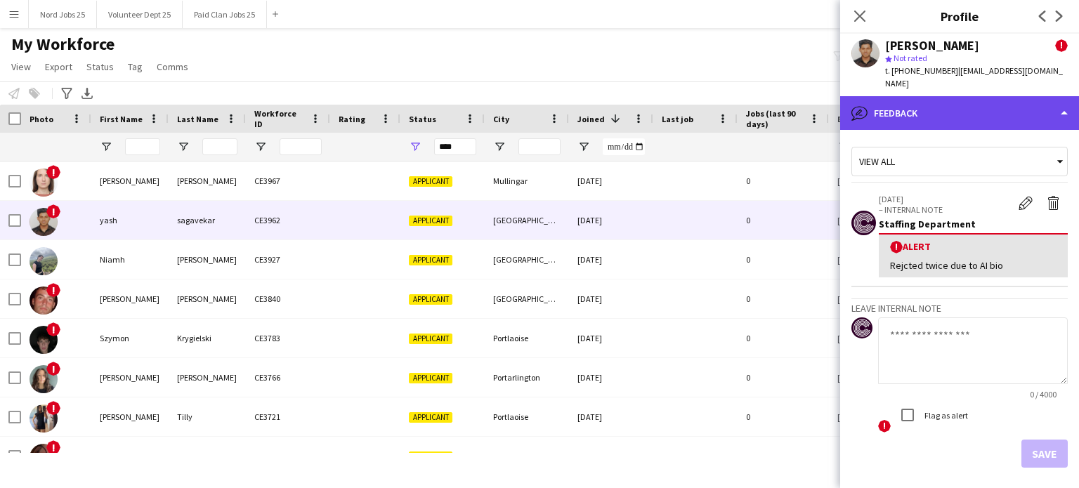
click at [876, 100] on div "bubble-pencil Feedback" at bounding box center [959, 113] width 239 height 34
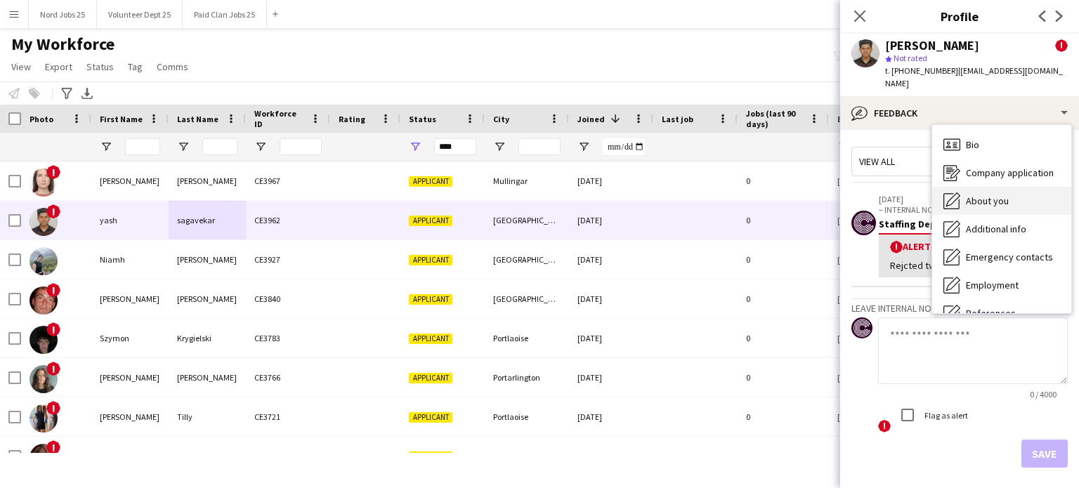
click at [960, 192] on icon "About you" at bounding box center [951, 200] width 17 height 17
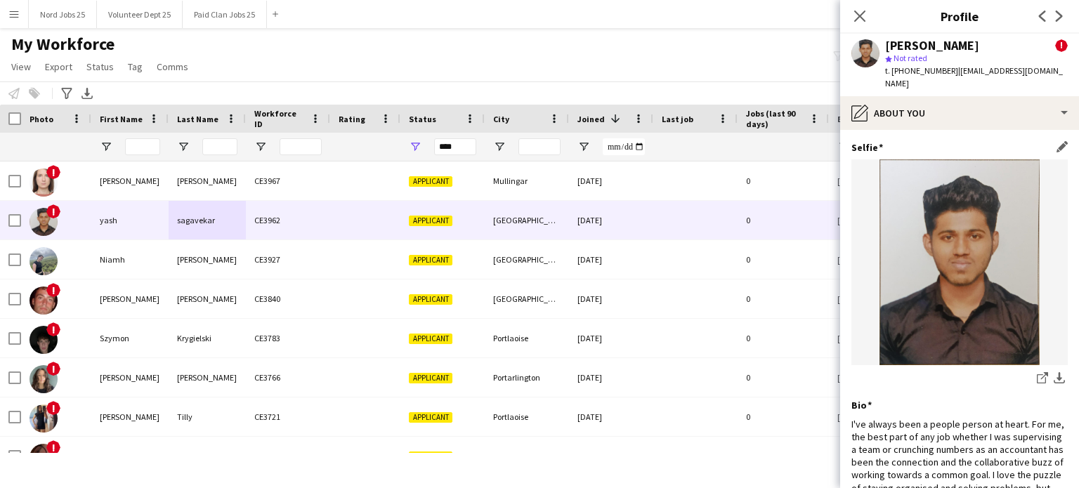
scroll to position [318, 0]
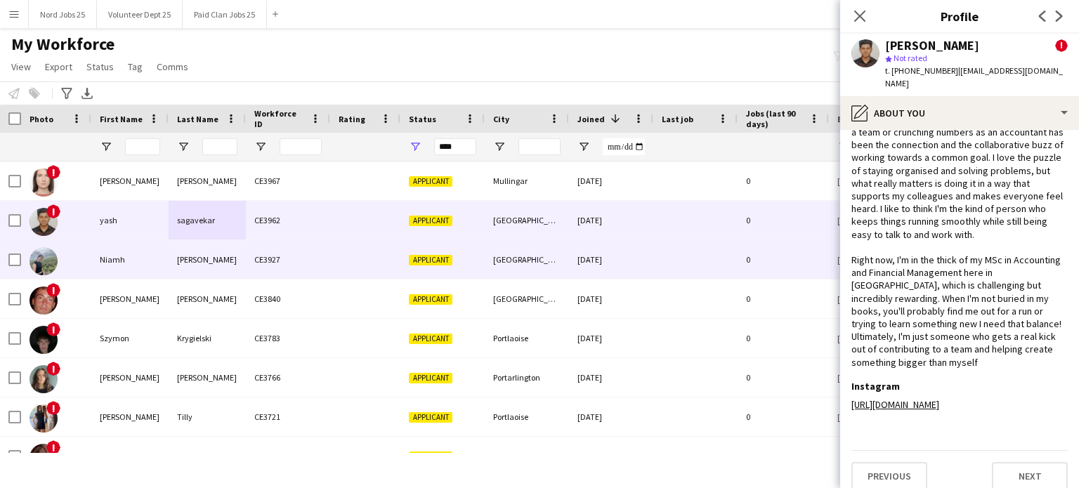
click at [176, 263] on div "[PERSON_NAME]" at bounding box center [207, 259] width 77 height 39
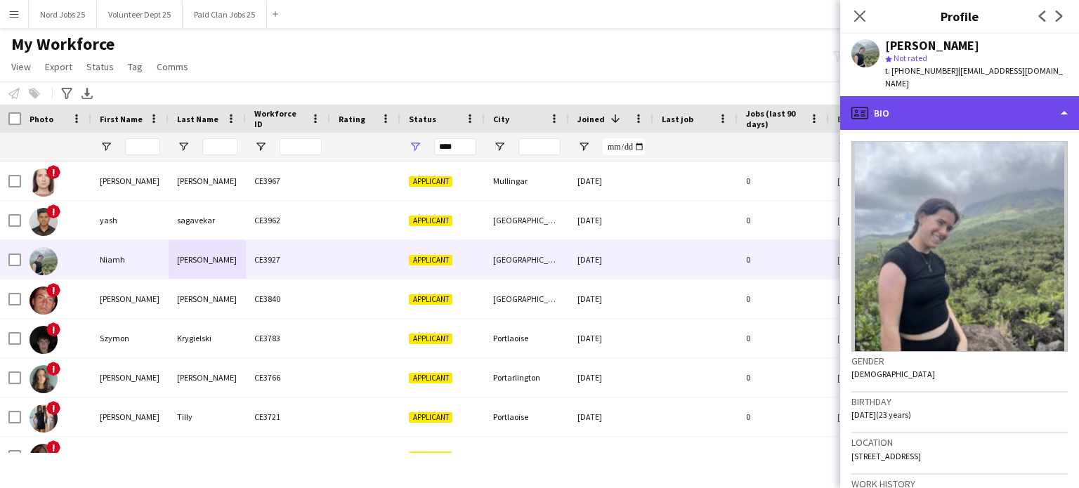
click at [974, 114] on div "profile Bio" at bounding box center [959, 113] width 239 height 34
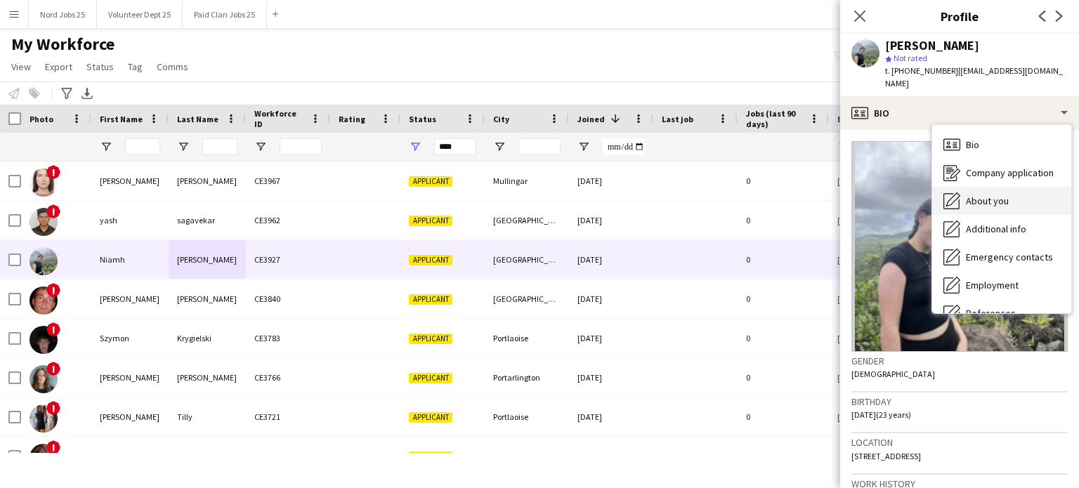
click at [981, 195] on span "About you" at bounding box center [987, 201] width 43 height 13
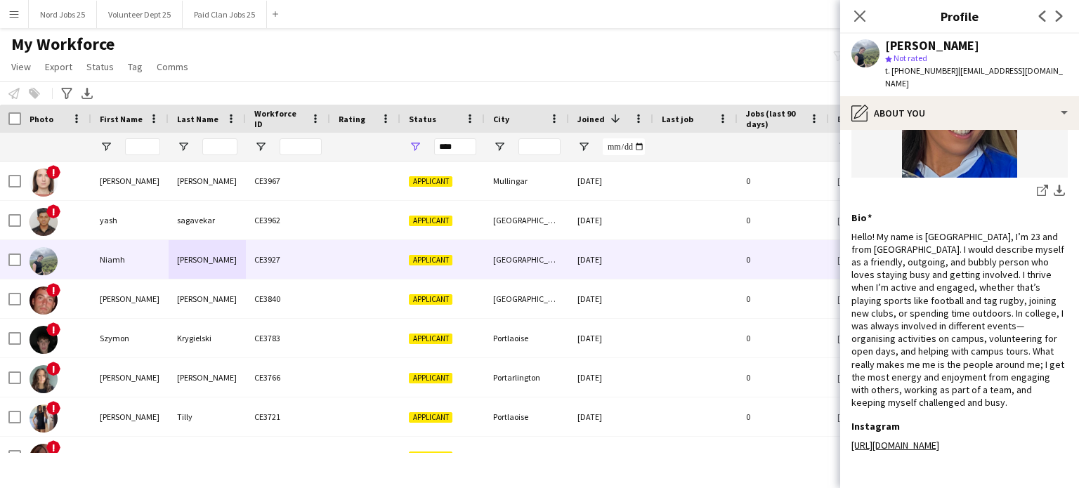
scroll to position [188, 0]
click at [937, 121] on img at bounding box center [959, 74] width 216 height 206
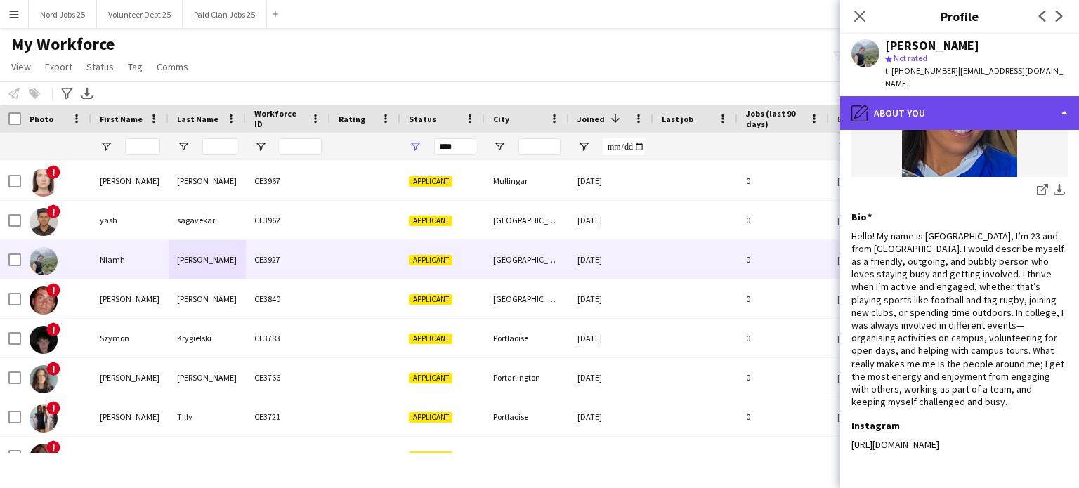
click at [938, 112] on div "pencil4 About you" at bounding box center [959, 113] width 239 height 34
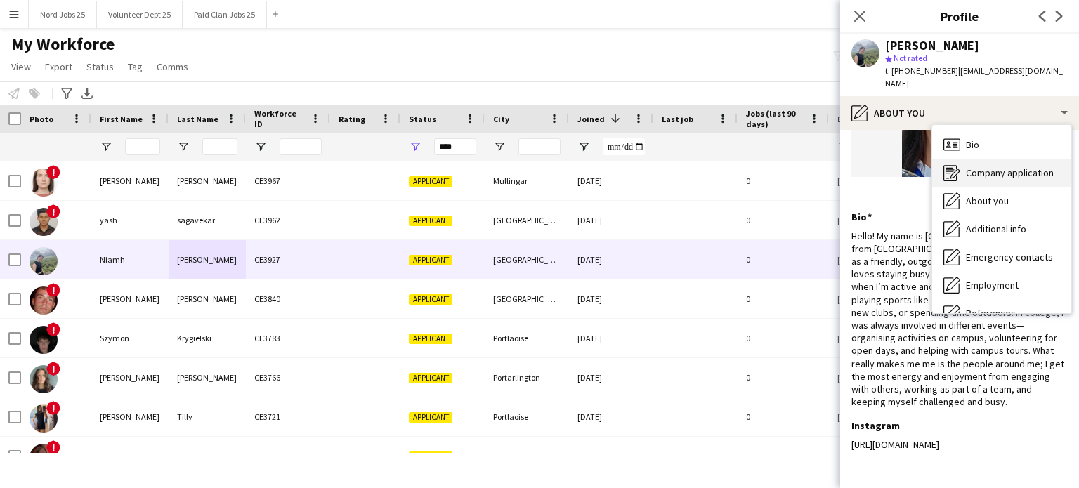
click at [966, 166] on span "Company application" at bounding box center [1010, 172] width 88 height 13
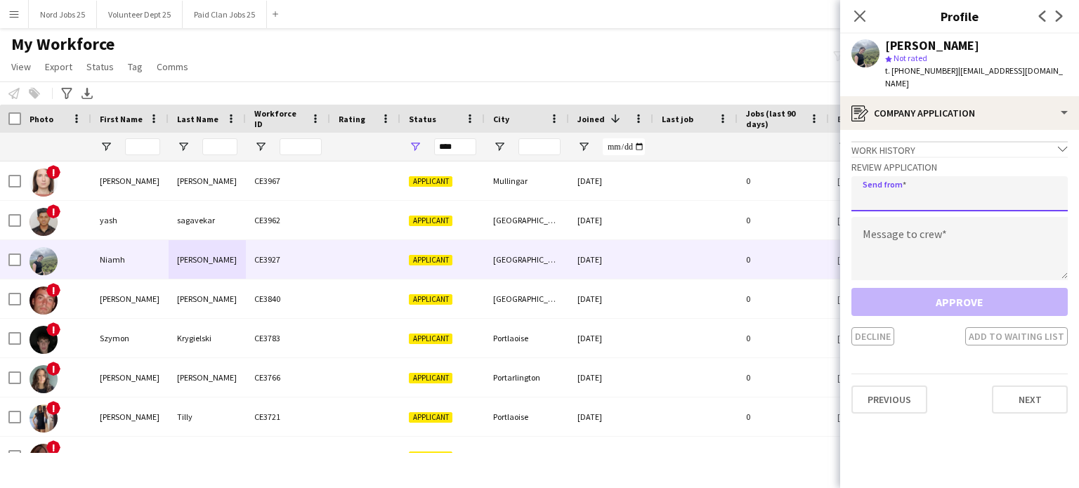
click at [941, 185] on input "email" at bounding box center [959, 193] width 216 height 35
type input "**********"
click at [921, 237] on textarea at bounding box center [959, 248] width 216 height 63
paste textarea "**********"
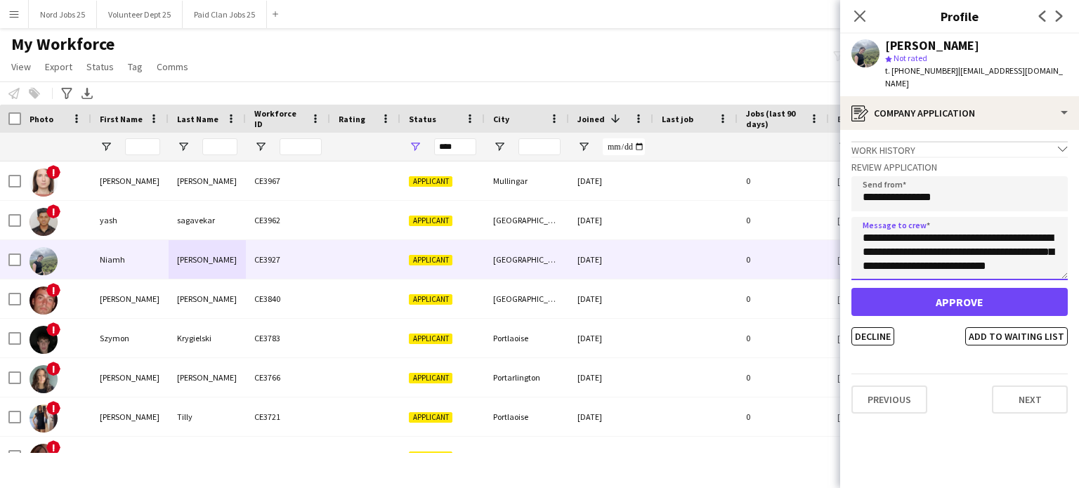
scroll to position [472, 0]
type textarea "**********"
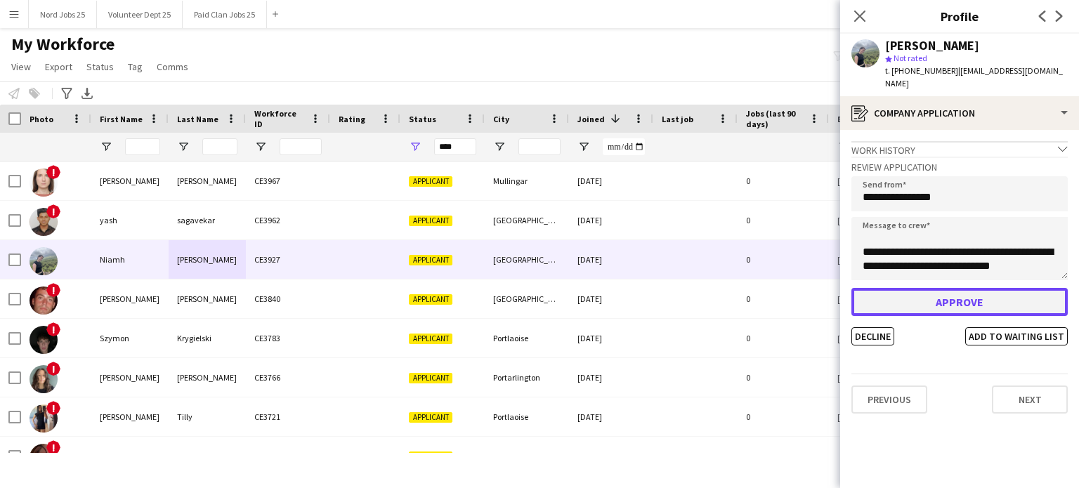
click at [924, 292] on button "Approve" at bounding box center [959, 302] width 216 height 28
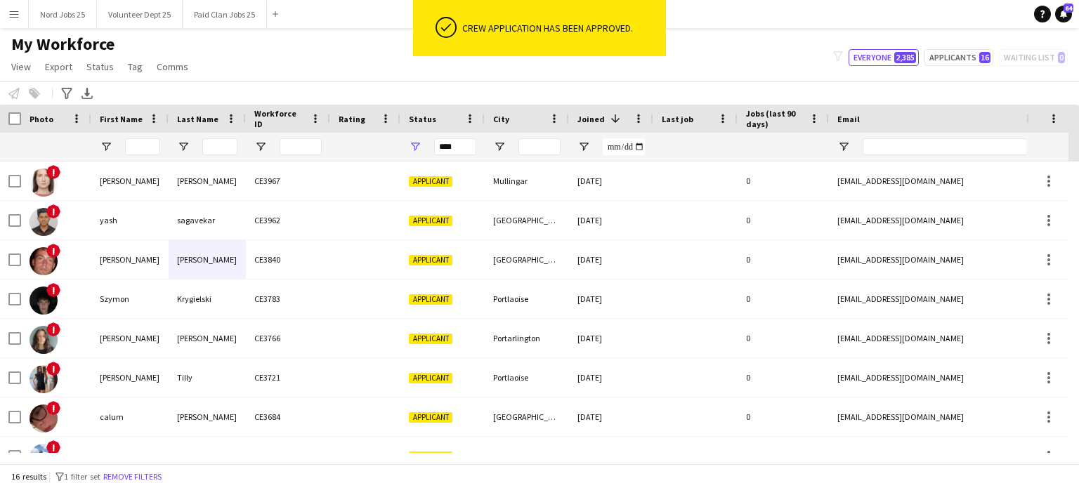
scroll to position [0, 0]
click at [445, 146] on input "****" at bounding box center [455, 146] width 42 height 17
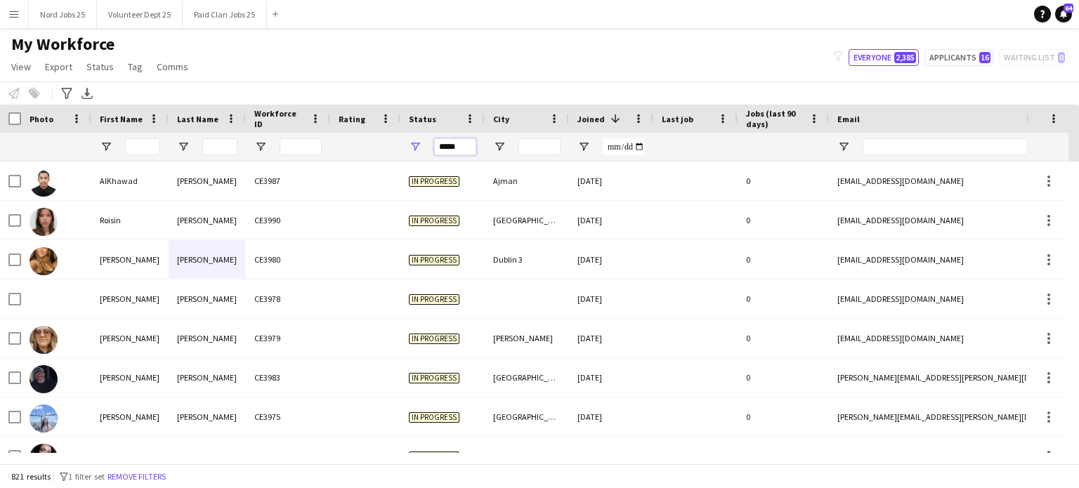
type input "*****"
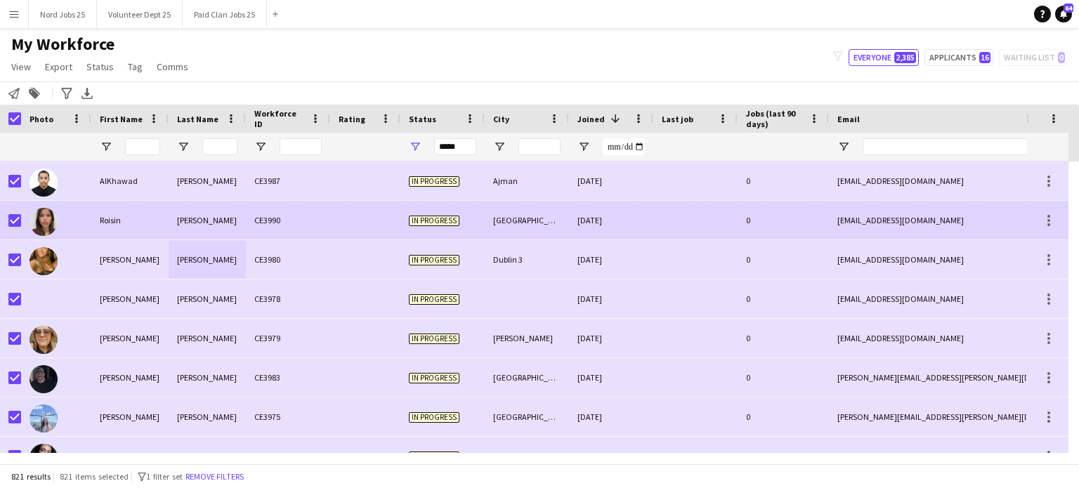
click at [118, 227] on div "Roisin" at bounding box center [129, 220] width 77 height 39
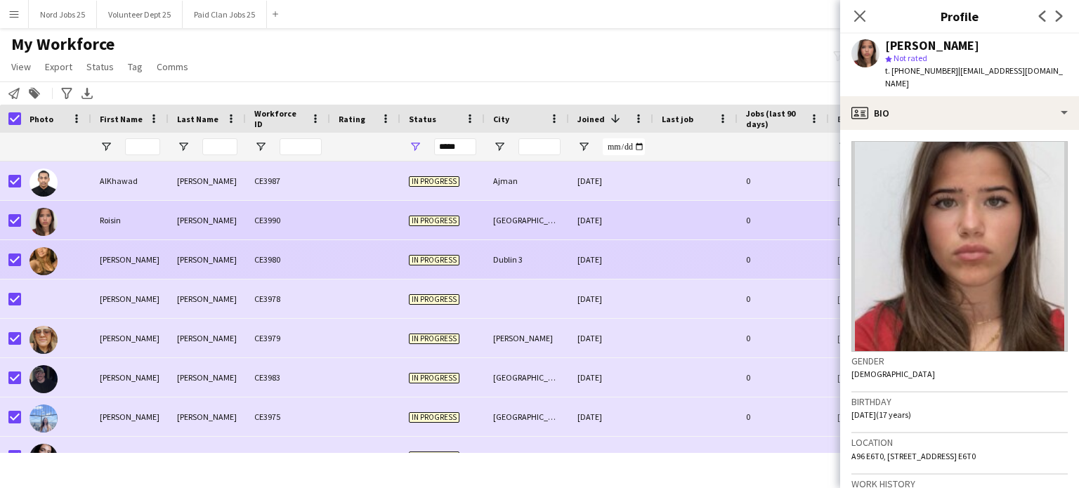
click at [129, 256] on div "[PERSON_NAME]" at bounding box center [129, 259] width 77 height 39
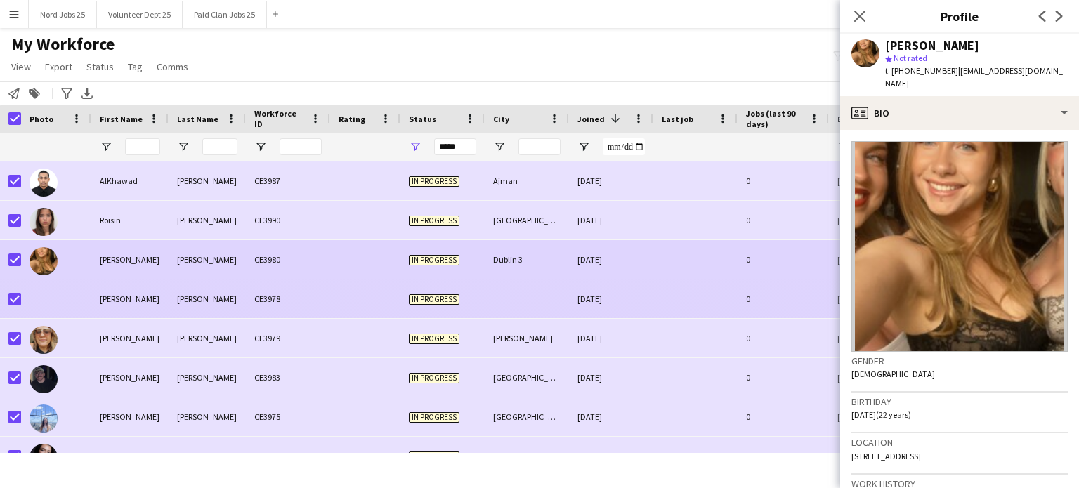
click at [129, 293] on div "[PERSON_NAME]" at bounding box center [129, 299] width 77 height 39
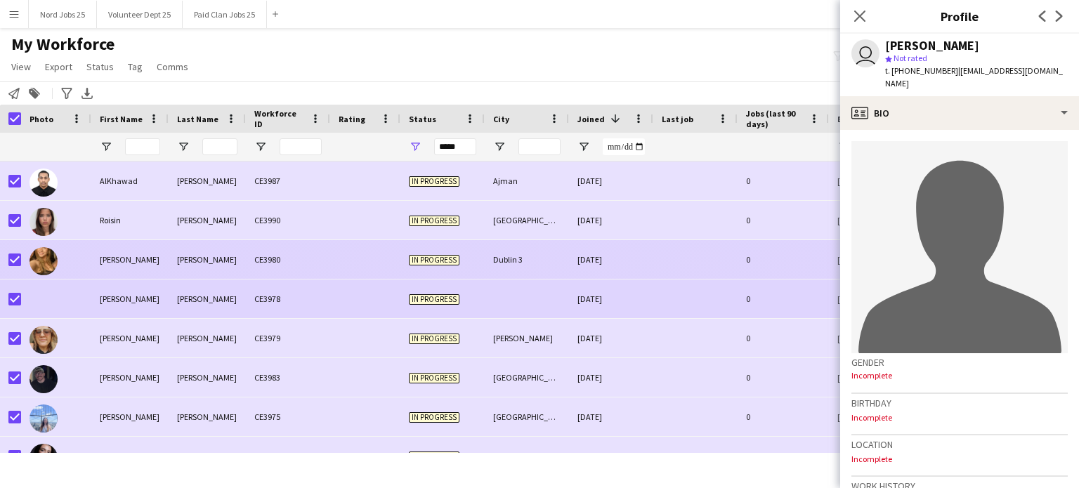
click at [151, 273] on div "[PERSON_NAME]" at bounding box center [129, 259] width 77 height 39
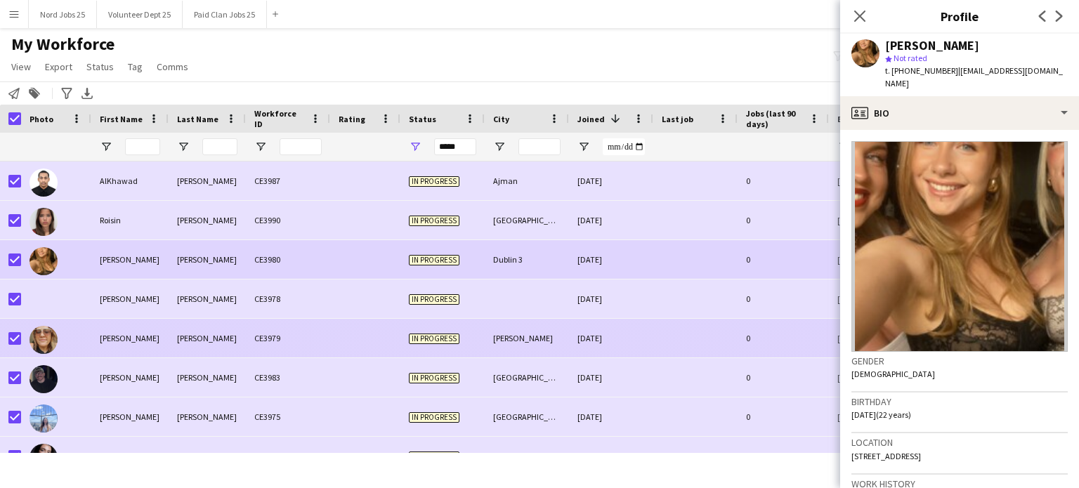
click at [145, 321] on div "[PERSON_NAME]" at bounding box center [129, 338] width 77 height 39
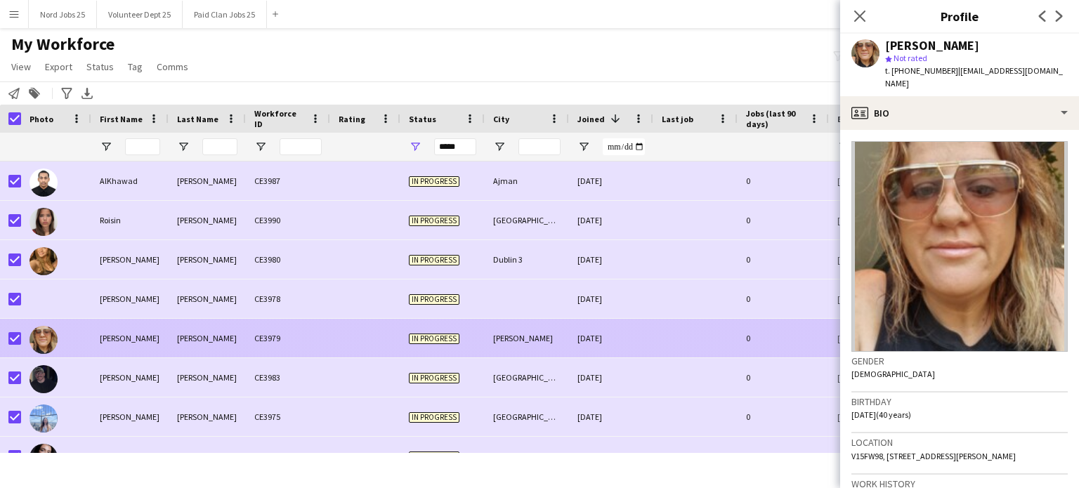
click at [144, 328] on div "[PERSON_NAME]" at bounding box center [129, 338] width 77 height 39
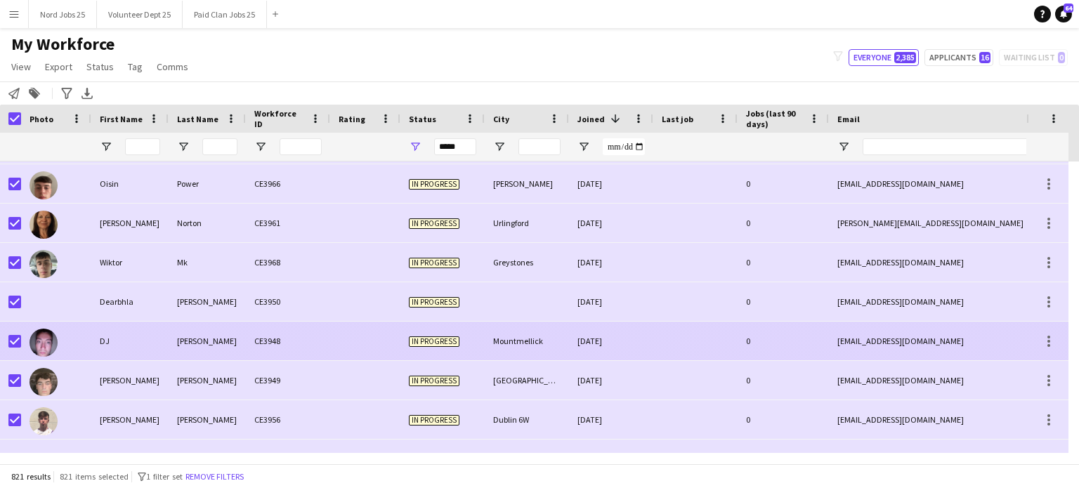
scroll to position [432, 0]
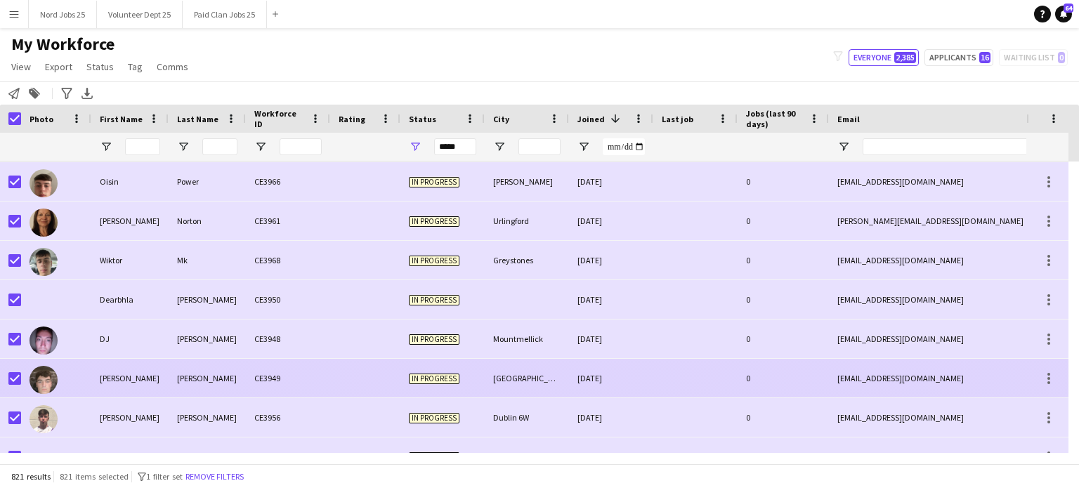
click at [140, 371] on div "[PERSON_NAME]" at bounding box center [129, 378] width 77 height 39
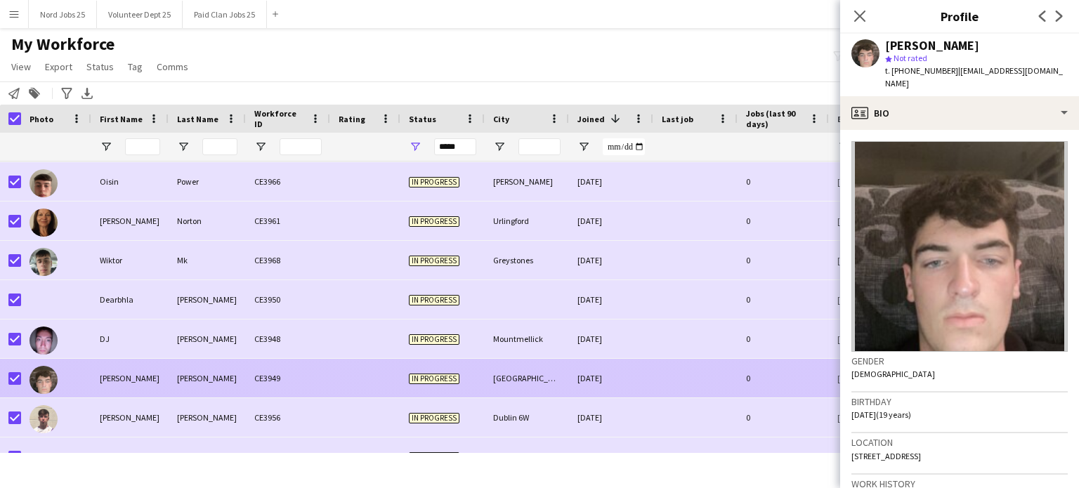
click at [138, 370] on div "[PERSON_NAME]" at bounding box center [129, 378] width 77 height 39
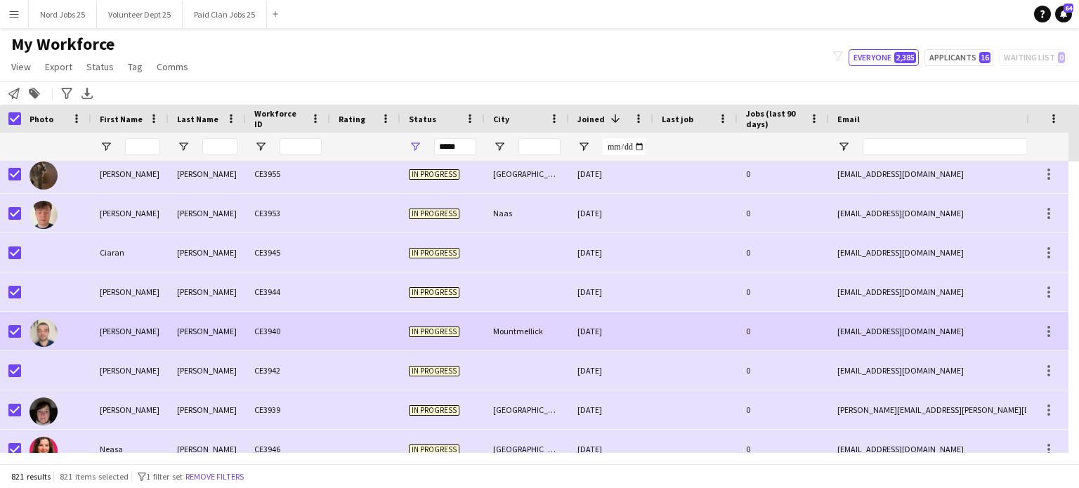
scroll to position [758, 0]
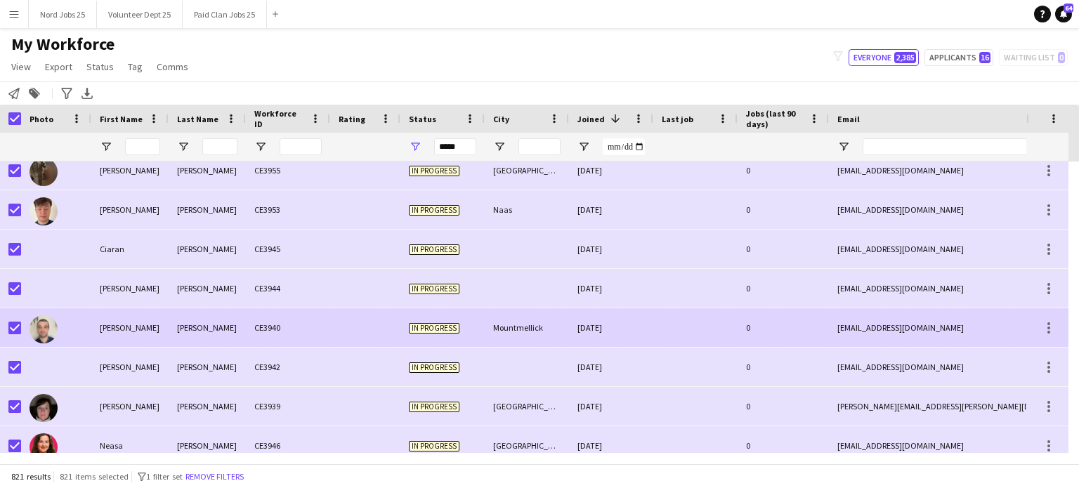
click at [146, 330] on div "[PERSON_NAME]" at bounding box center [129, 327] width 77 height 39
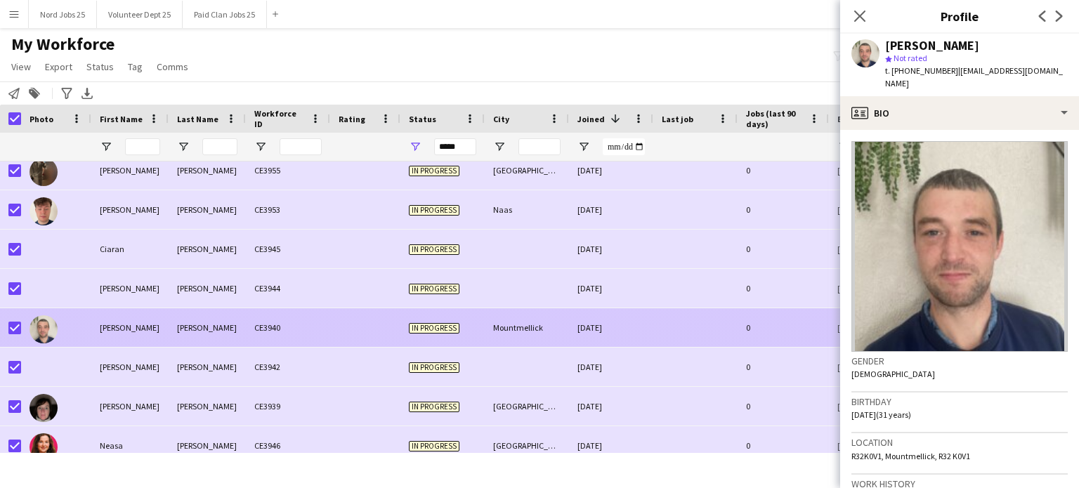
click at [143, 330] on div "[PERSON_NAME]" at bounding box center [129, 327] width 77 height 39
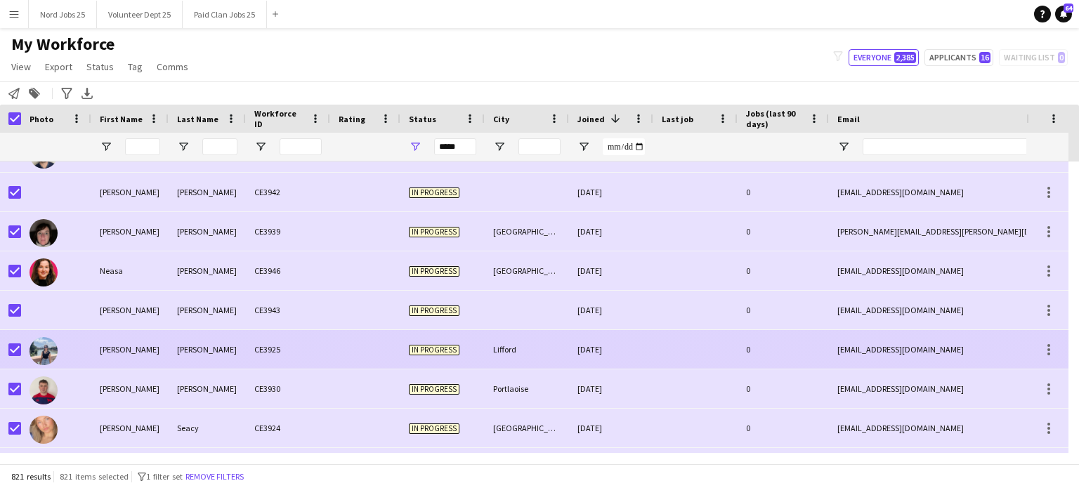
scroll to position [0, 0]
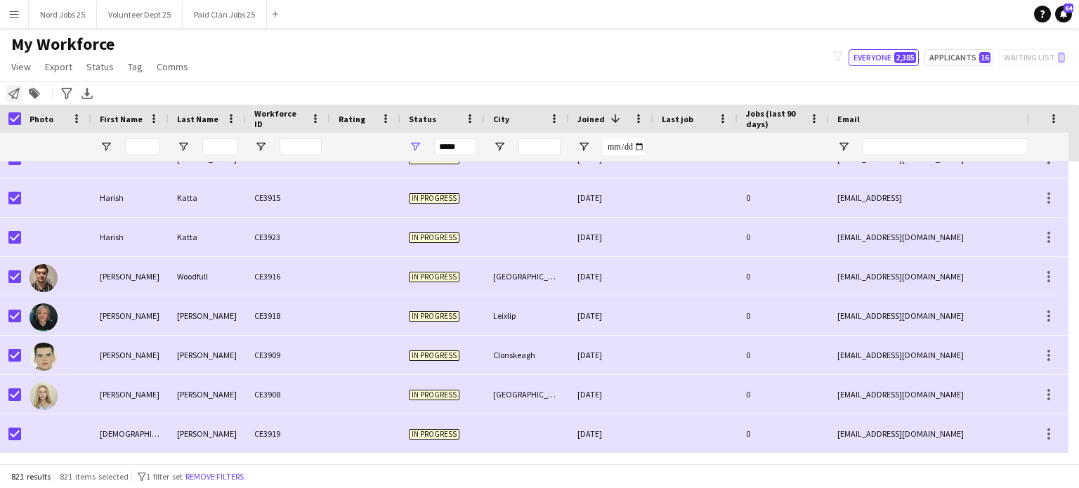
click at [14, 89] on icon "Notify workforce" at bounding box center [13, 93] width 11 height 11
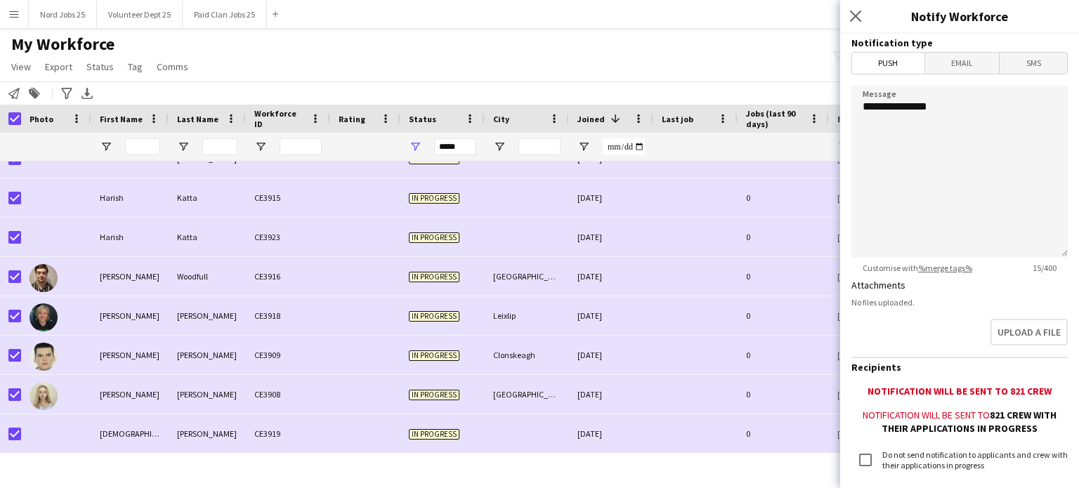
click at [946, 66] on span "Email" at bounding box center [962, 63] width 74 height 21
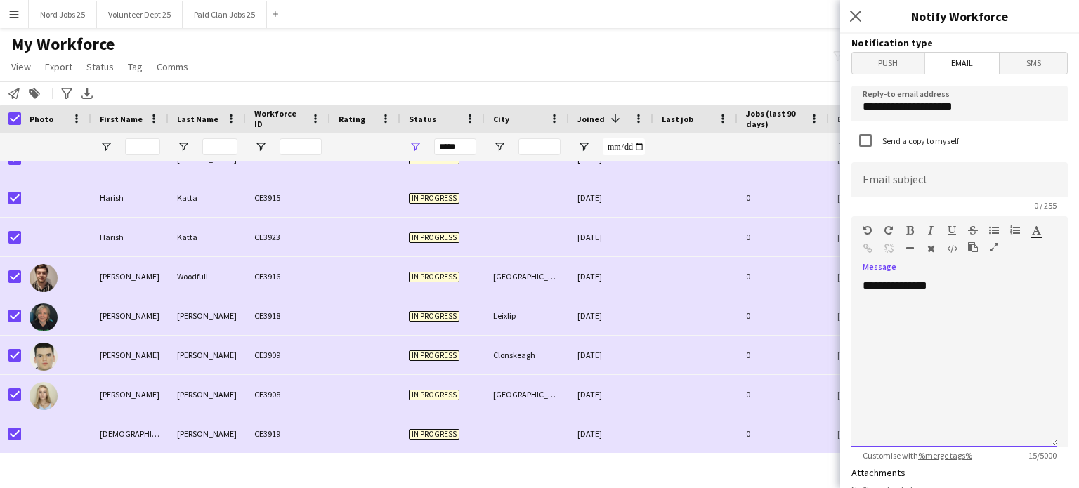
click at [962, 269] on div "**********" at bounding box center [959, 358] width 216 height 178
click at [959, 277] on div "**********" at bounding box center [959, 358] width 216 height 178
click at [949, 282] on div "**********" at bounding box center [954, 363] width 206 height 169
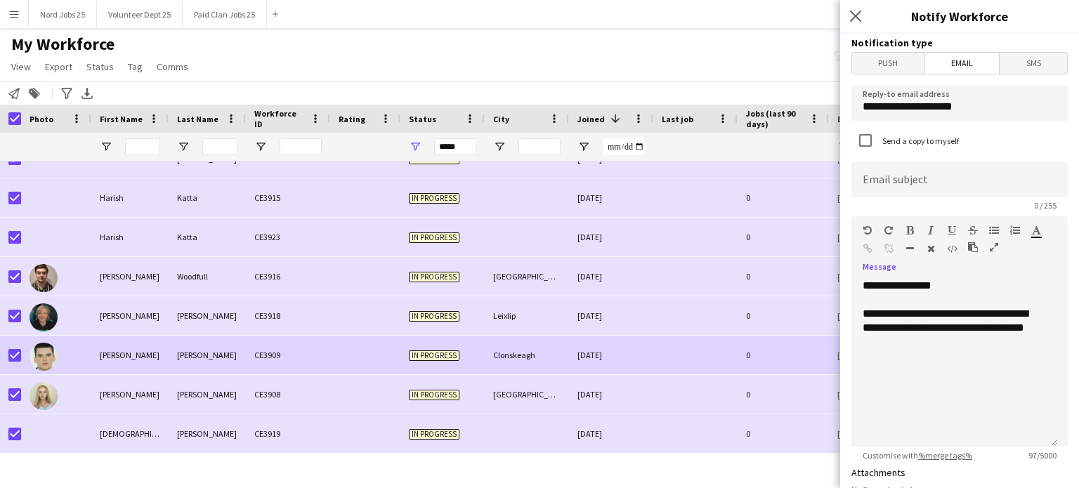
click at [105, 346] on div "[PERSON_NAME]" at bounding box center [129, 355] width 77 height 39
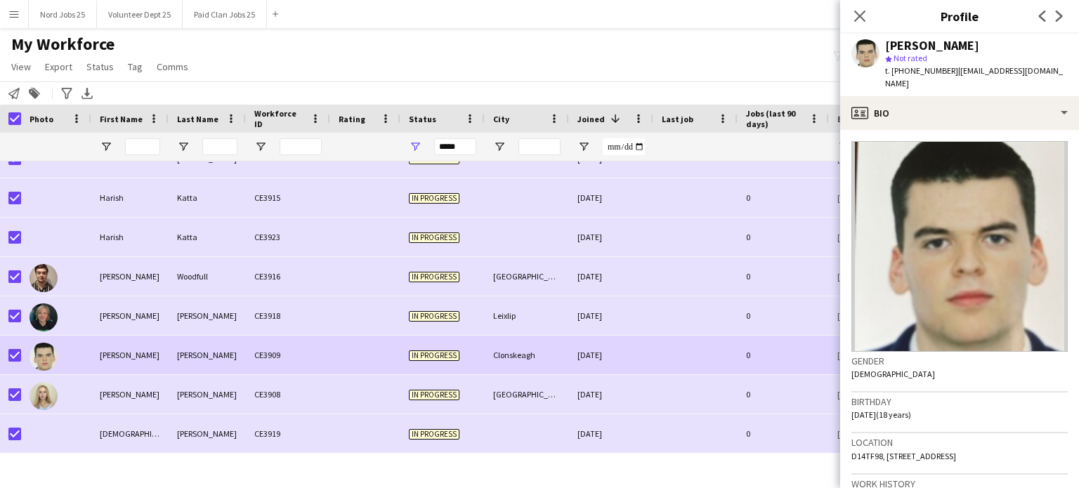
click at [22, 95] on div "Notify workforce Add to tag Search tags magnifier Add tag Advanced filters Adva…" at bounding box center [539, 92] width 1079 height 23
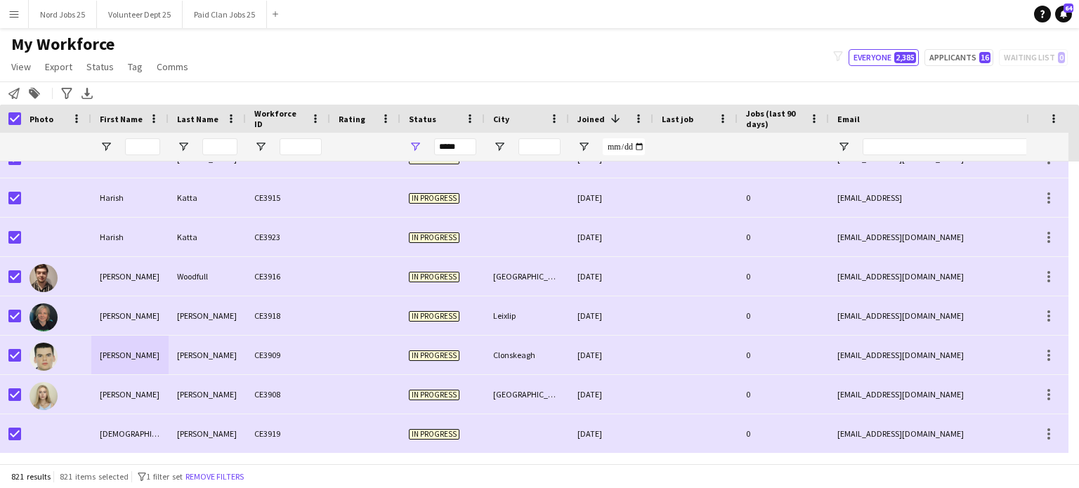
click at [25, 97] on div "Notify workforce Add to tag Search tags magnifier Add tag Advanced filters Adva…" at bounding box center [539, 92] width 1079 height 23
click at [22, 96] on div "Notify workforce Add to tag Search tags magnifier Add tag Advanced filters Adva…" at bounding box center [539, 92] width 1079 height 23
click at [18, 94] on icon "Notify workforce" at bounding box center [13, 93] width 11 height 11
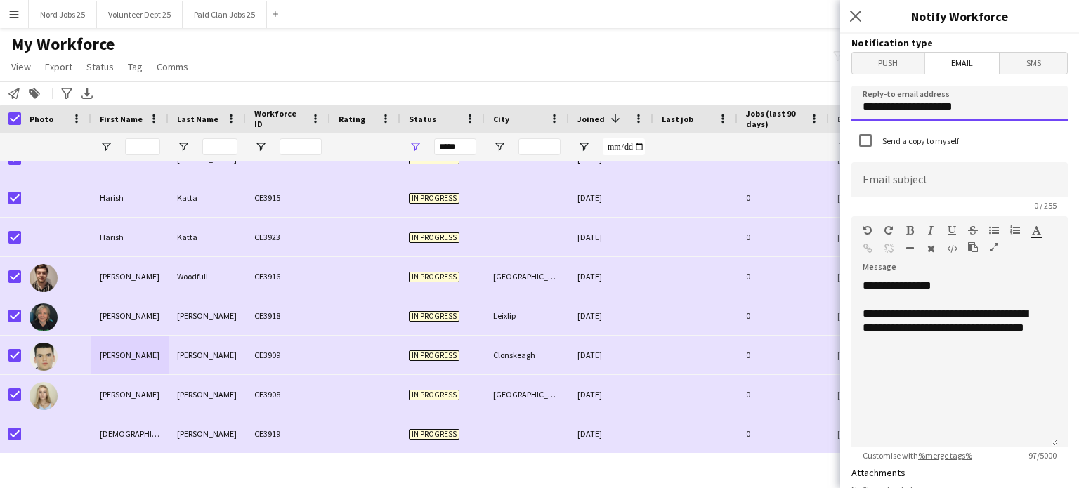
drag, startPoint x: 978, startPoint y: 114, endPoint x: 787, endPoint y: 123, distance: 190.5
click at [787, 123] on body "Menu Boards Boards Boards All jobs Status Workforce Workforce My Workforce Recr…" at bounding box center [539, 244] width 1079 height 488
type input "*******"
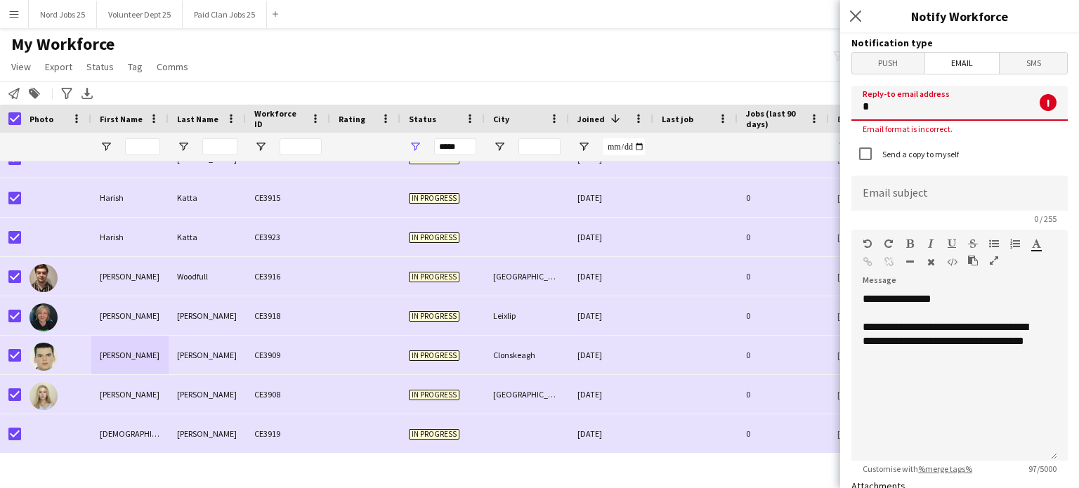
type input "**********"
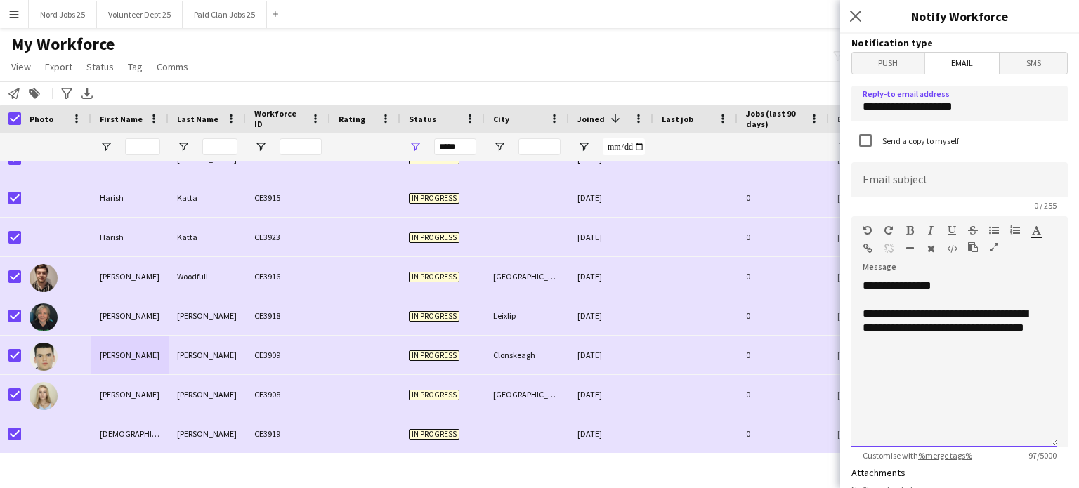
click at [944, 348] on div "**********" at bounding box center [954, 328] width 183 height 42
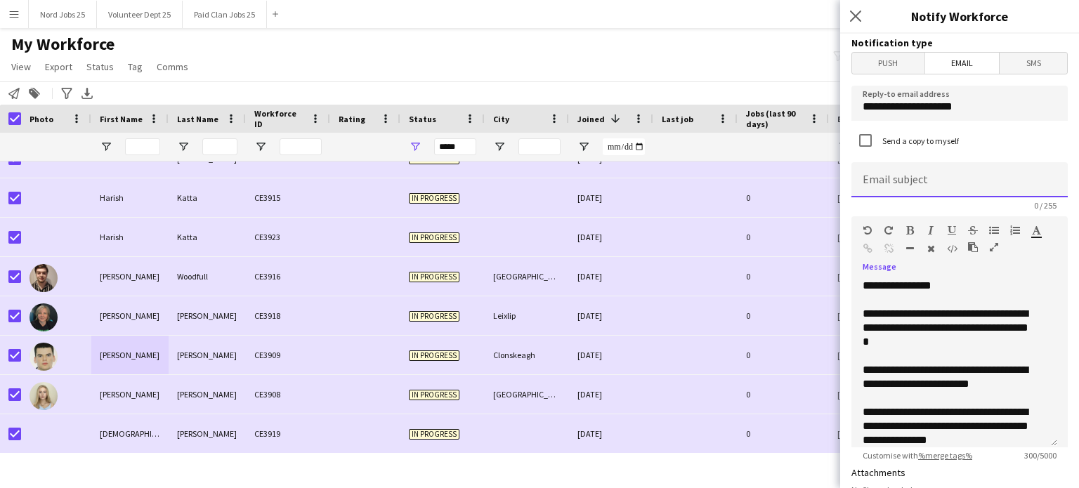
click at [948, 183] on input at bounding box center [959, 179] width 216 height 35
type input "*"
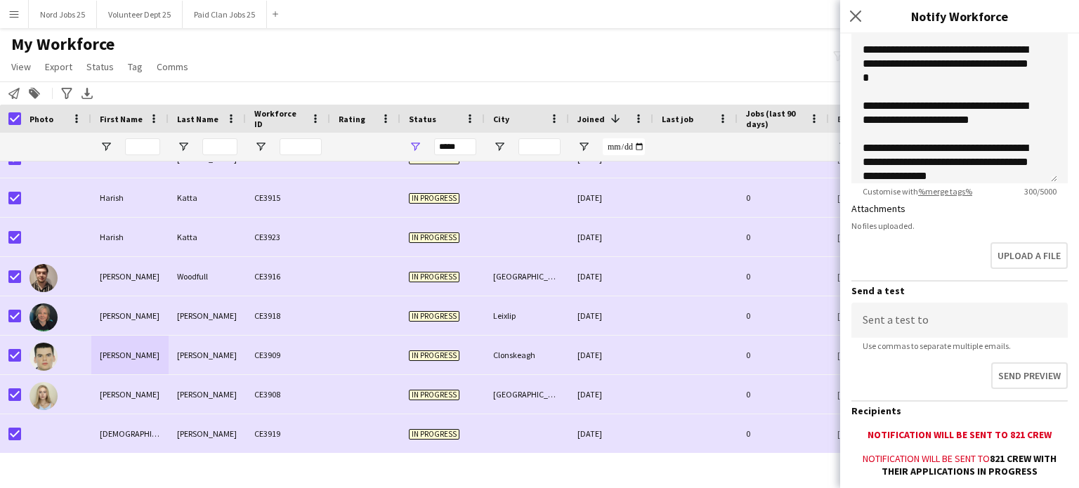
scroll to position [397, 0]
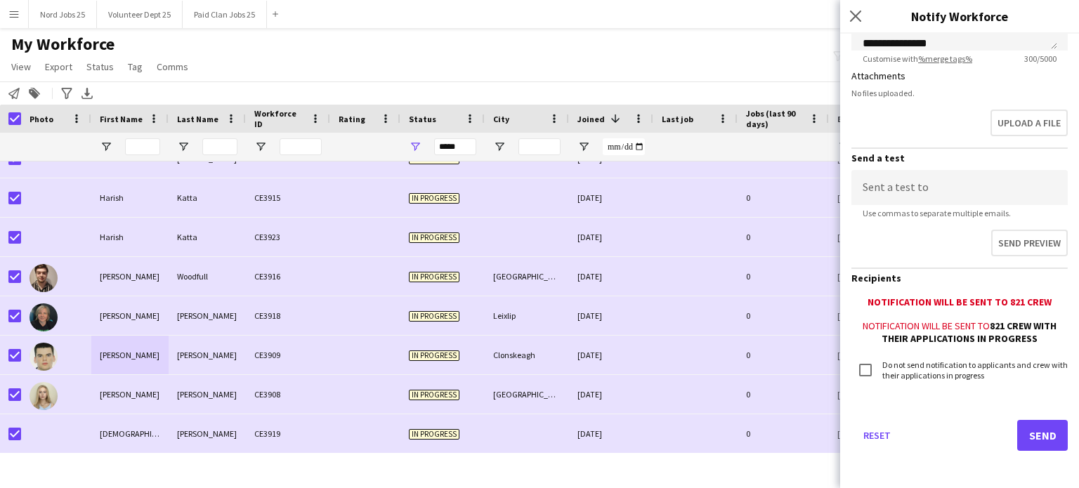
type input "**********"
click at [1032, 437] on button "Send" at bounding box center [1042, 435] width 51 height 31
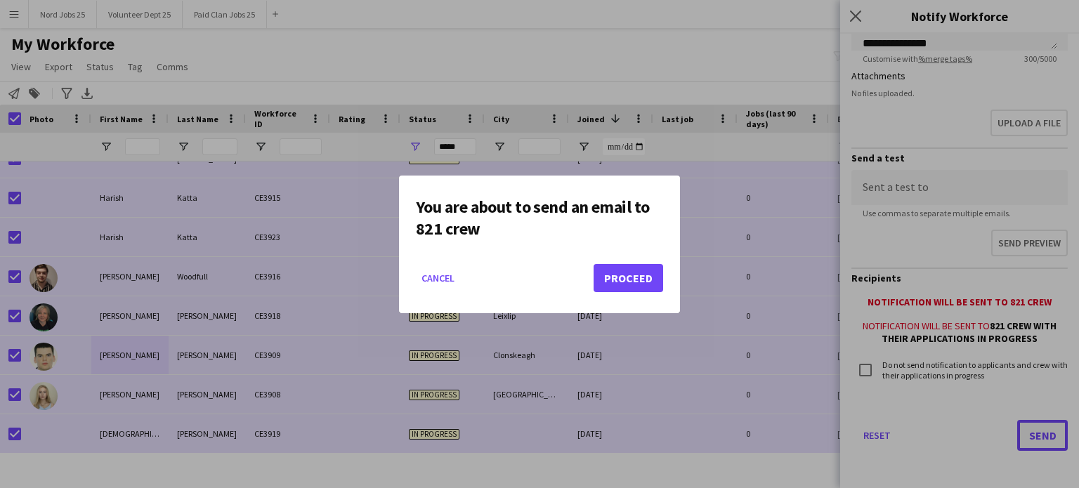
scroll to position [0, 0]
click at [641, 289] on button "Proceed" at bounding box center [629, 278] width 70 height 28
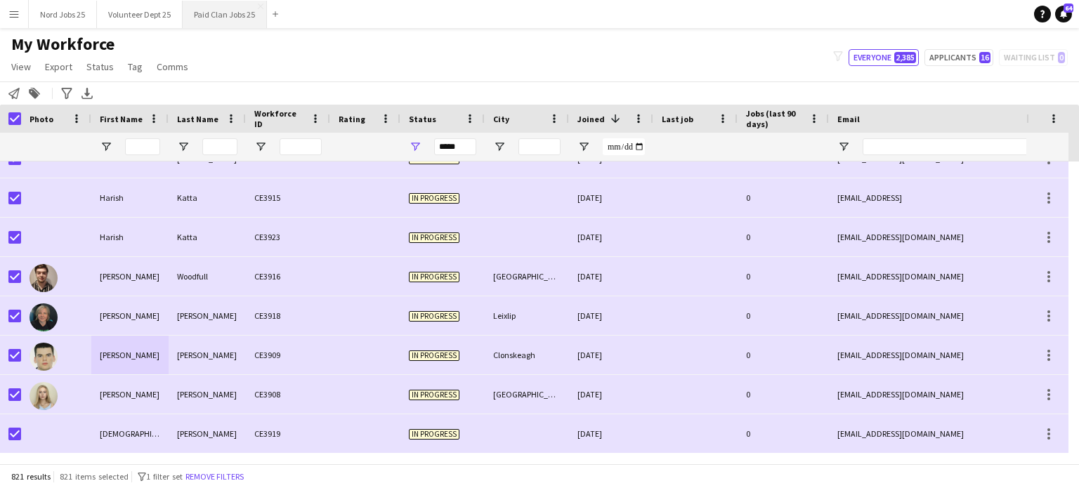
click at [223, 19] on button "Paid Clan Jobs 25 Close" at bounding box center [225, 14] width 84 height 27
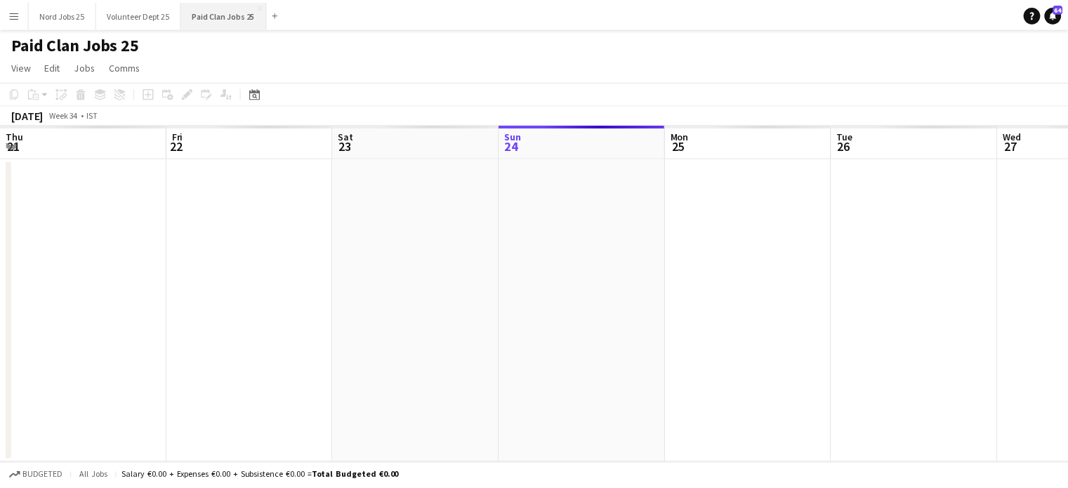
scroll to position [0, 336]
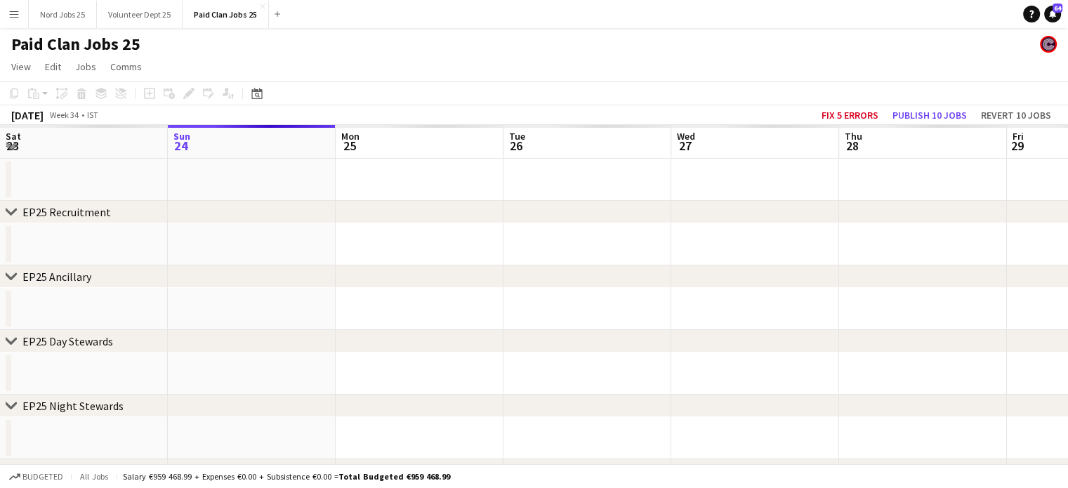
click at [350, 236] on app-date-cell at bounding box center [420, 244] width 168 height 42
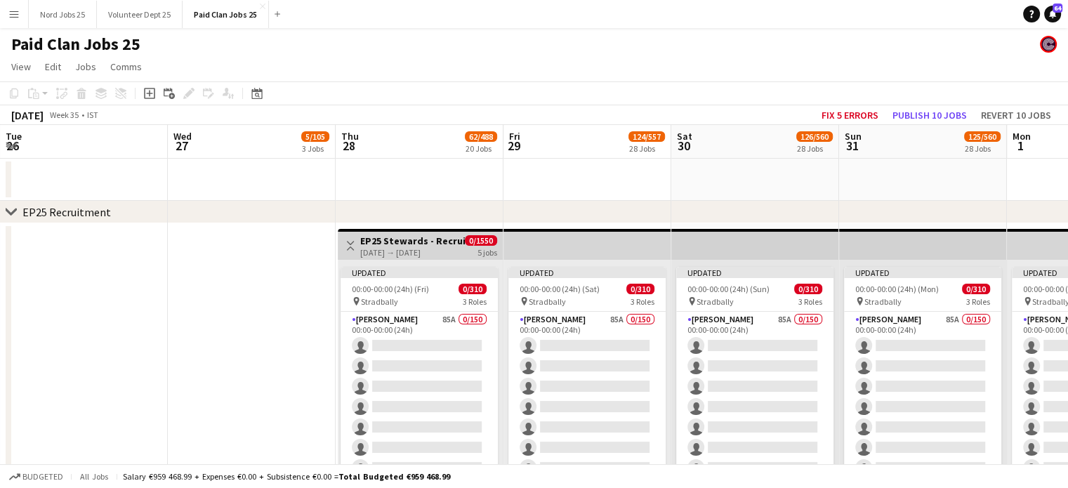
scroll to position [0, 468]
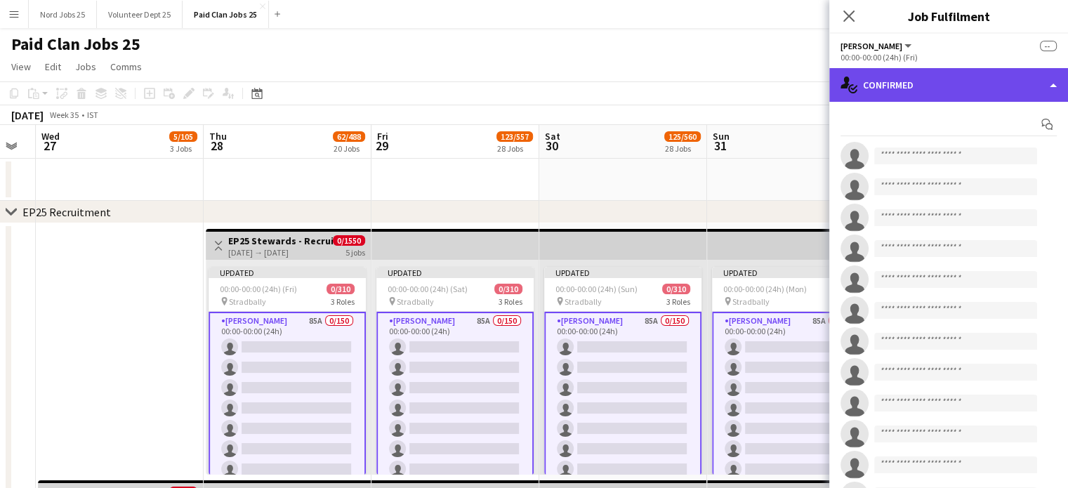
click at [937, 81] on div "single-neutral-actions-check-2 Confirmed" at bounding box center [949, 85] width 239 height 34
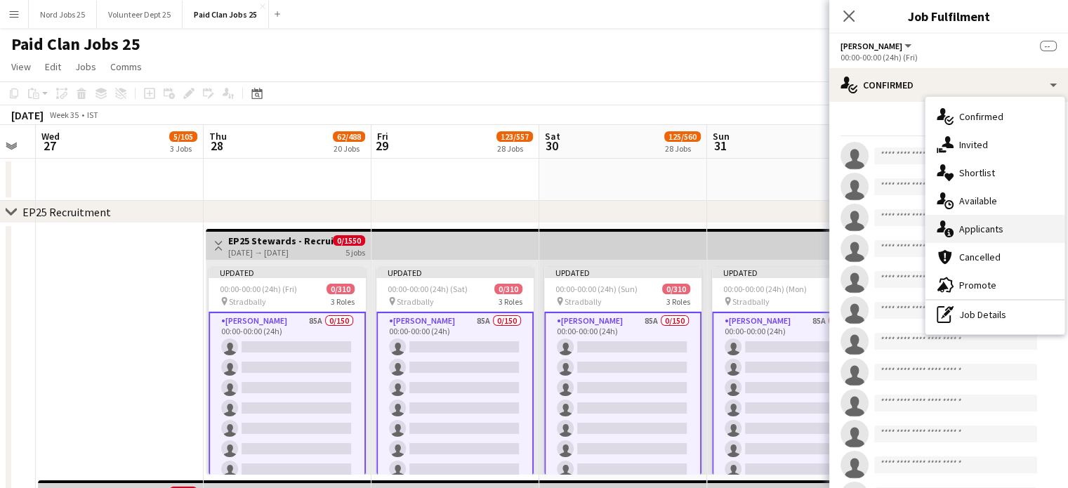
click at [981, 232] on div "single-neutral-actions-information Applicants" at bounding box center [995, 229] width 139 height 28
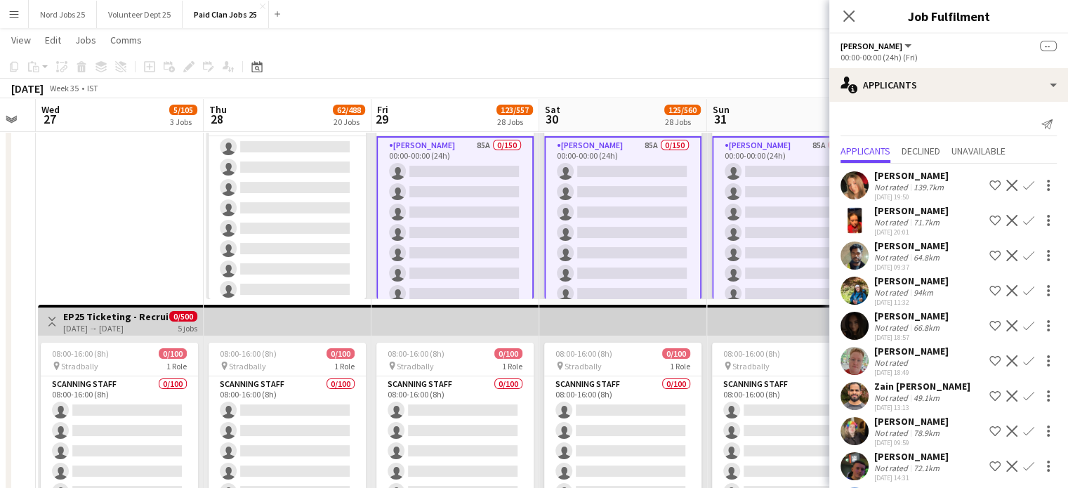
scroll to position [3394, 0]
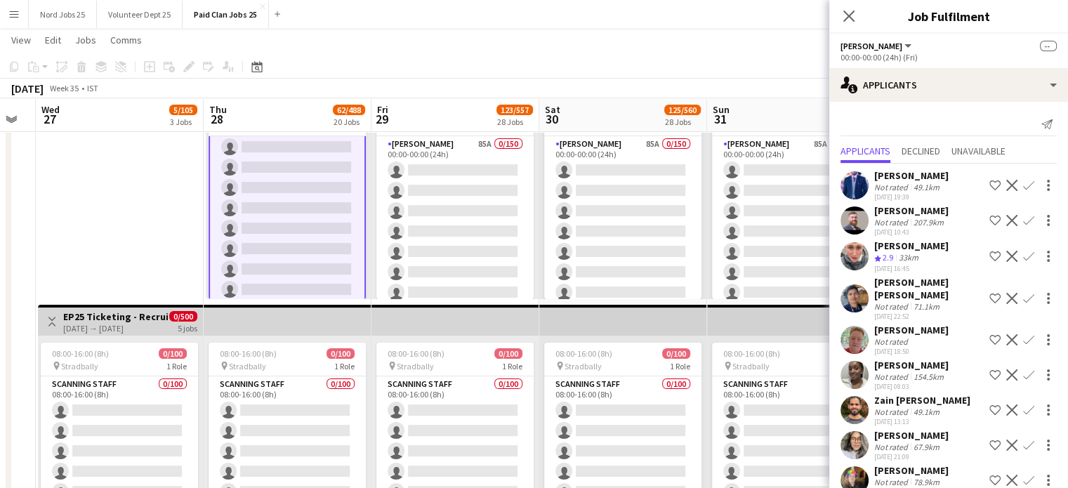
scroll to position [829, 0]
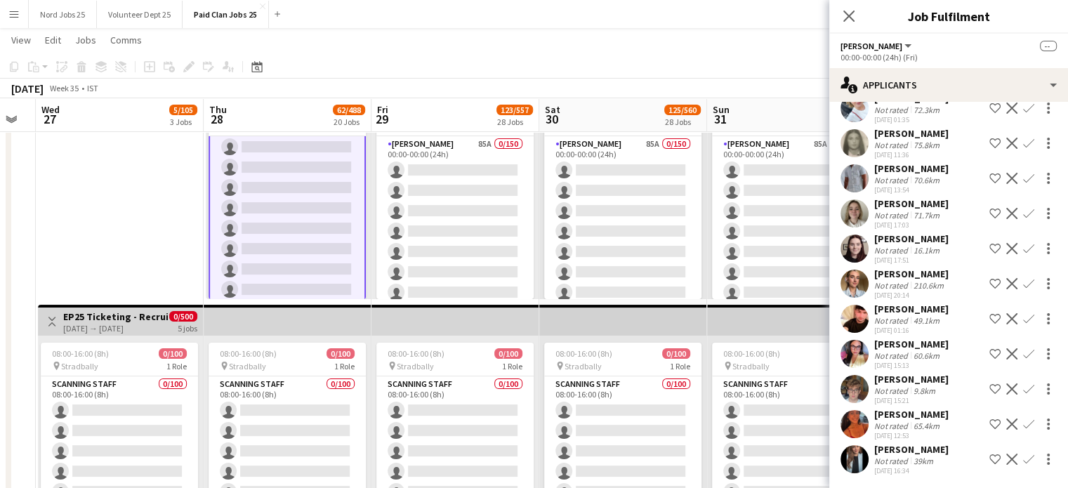
click at [865, 457] on app-user-avatar at bounding box center [855, 459] width 28 height 28
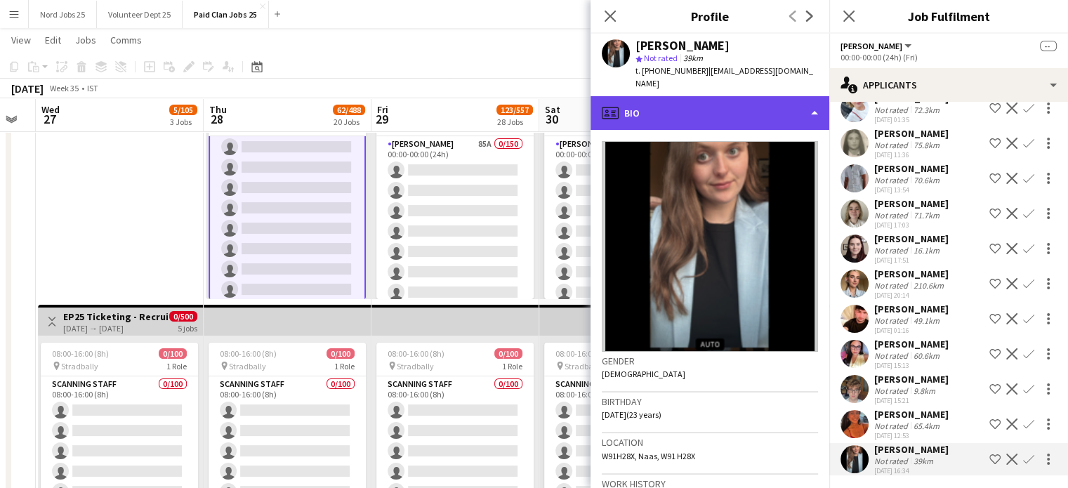
click at [725, 101] on div "profile Bio" at bounding box center [710, 113] width 239 height 34
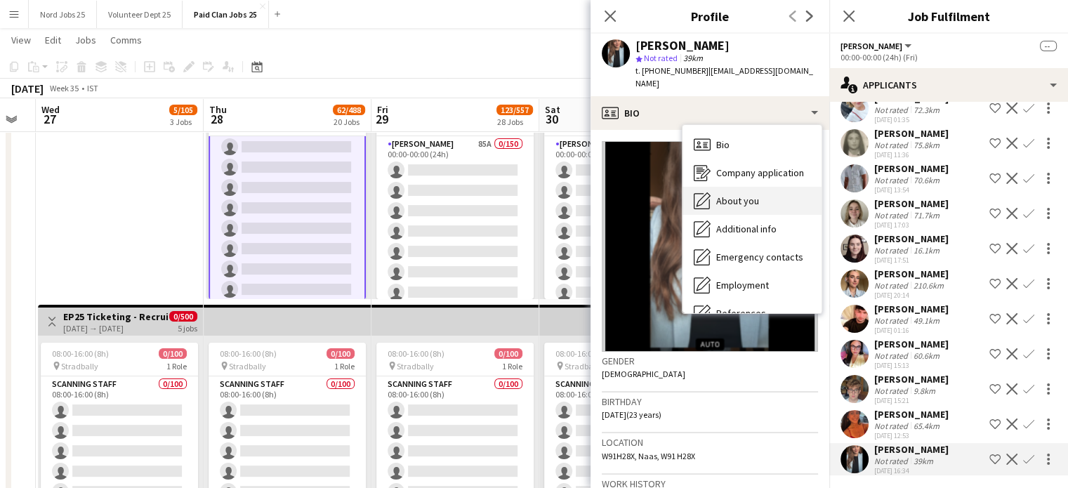
click at [752, 195] on span "About you" at bounding box center [737, 201] width 43 height 13
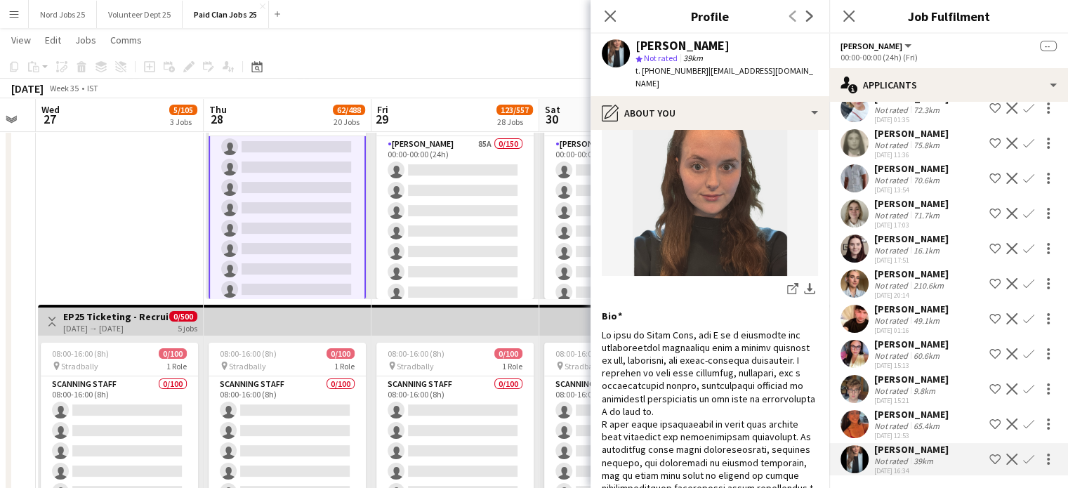
scroll to position [98, 0]
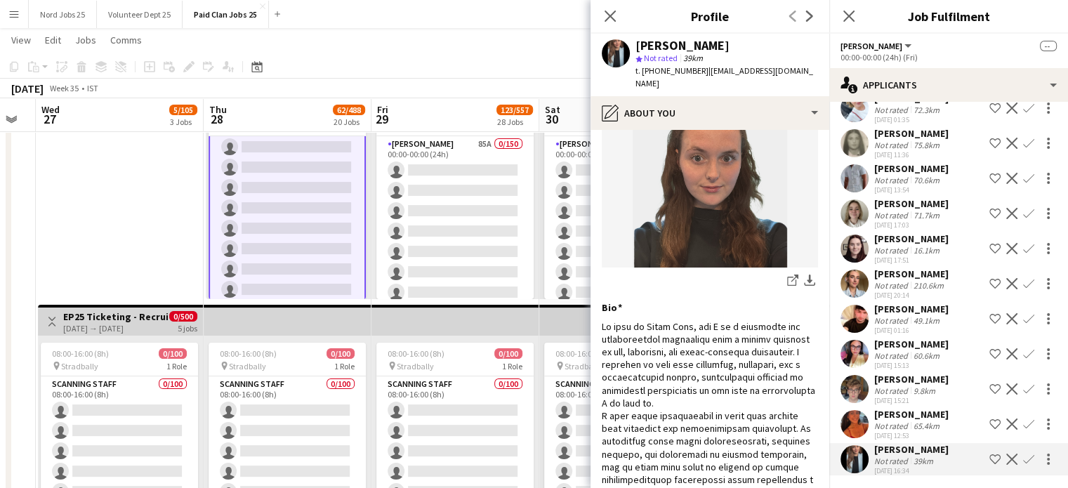
click at [855, 416] on app-user-avatar at bounding box center [855, 424] width 28 height 28
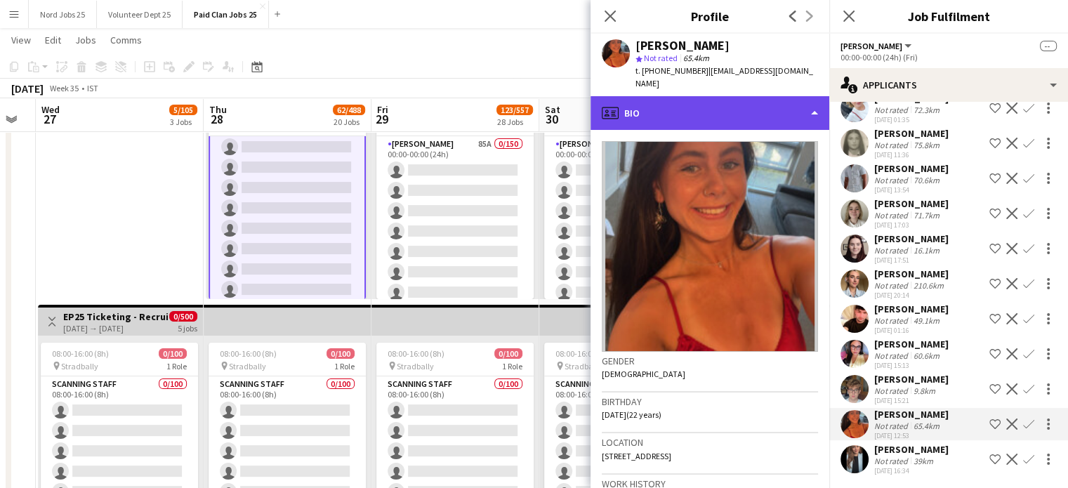
click at [721, 121] on div "profile Bio" at bounding box center [710, 113] width 239 height 34
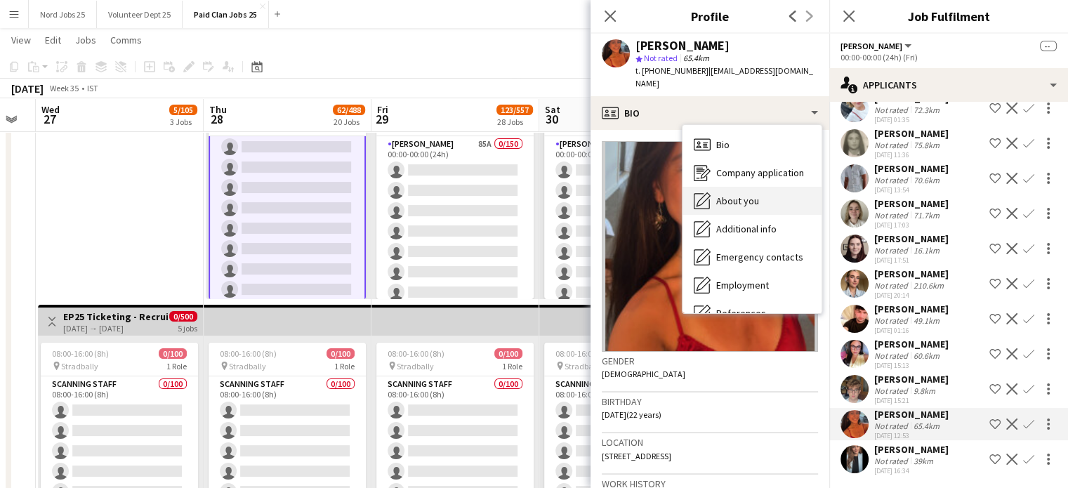
click at [745, 198] on span "About you" at bounding box center [737, 201] width 43 height 13
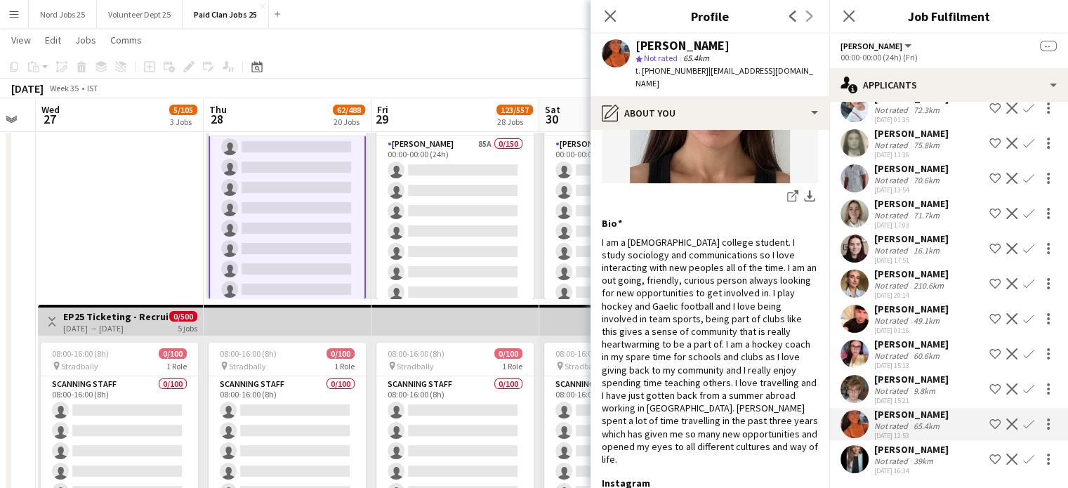
scroll to position [279, 0]
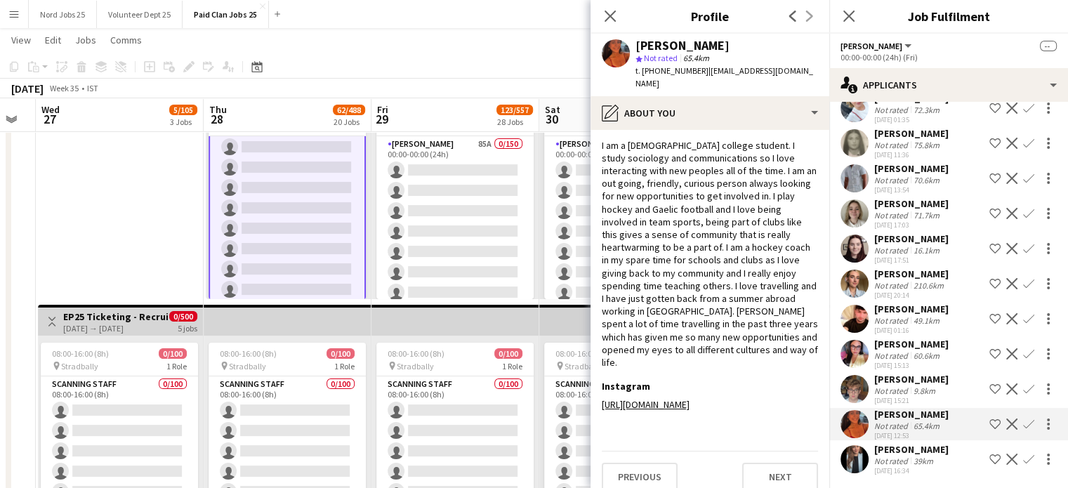
click at [855, 388] on app-user-avatar at bounding box center [855, 389] width 28 height 28
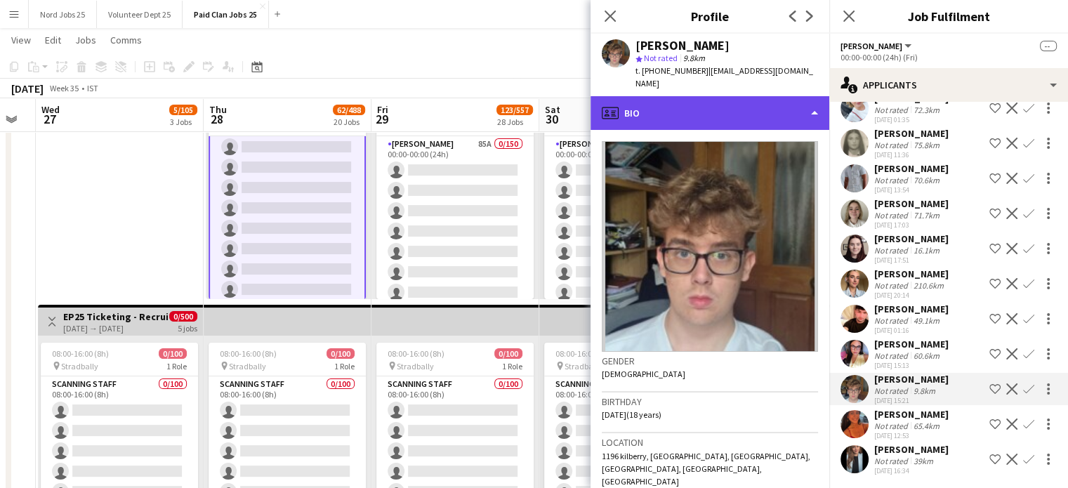
click at [712, 114] on div "profile Bio" at bounding box center [710, 113] width 239 height 34
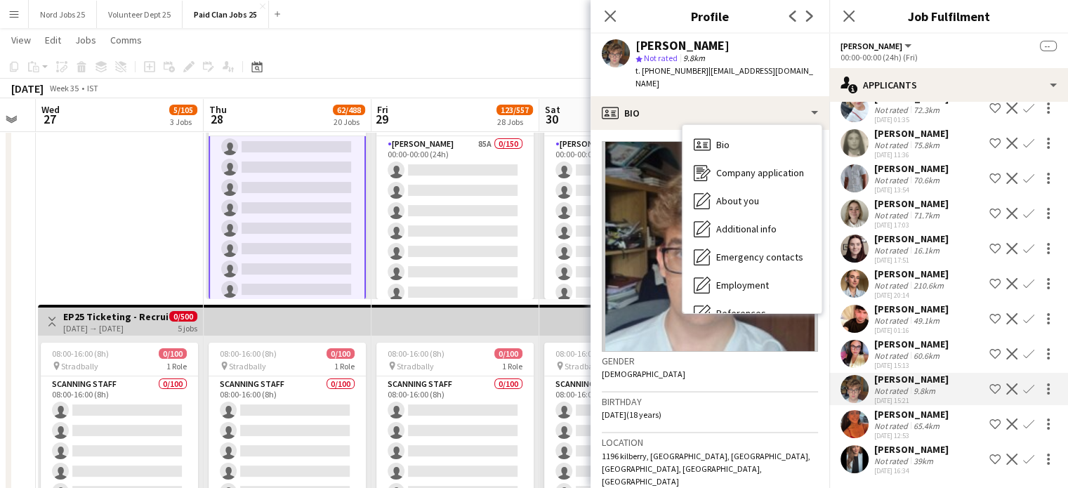
click at [687, 395] on h3 "Birthday" at bounding box center [710, 401] width 216 height 13
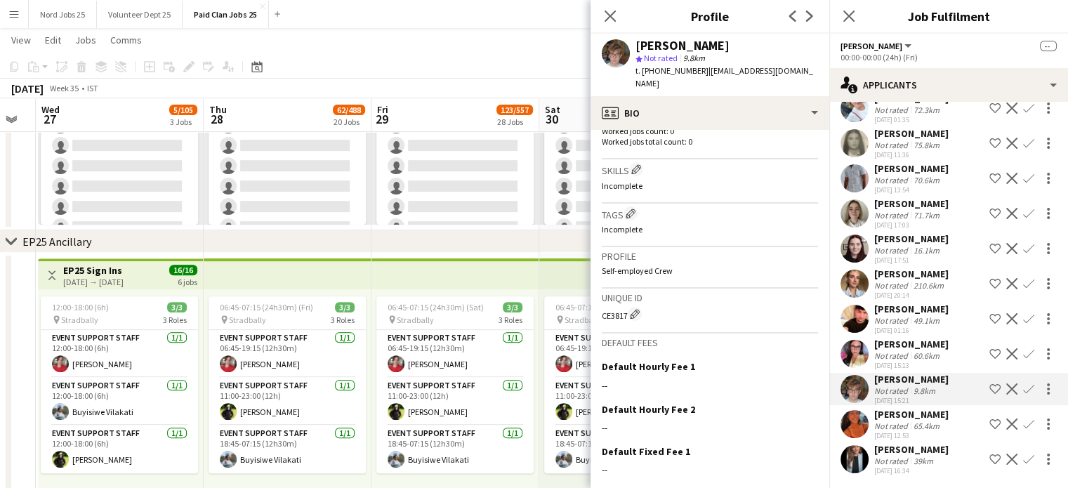
scroll to position [478, 0]
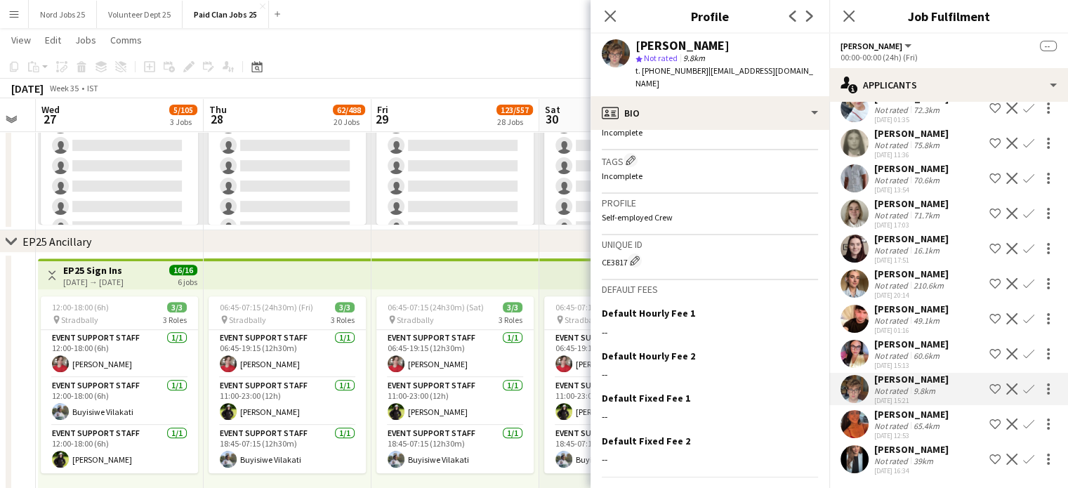
click at [620, 254] on div "CE3817 Edit crew unique ID" at bounding box center [710, 261] width 216 height 14
copy div "CE3817"
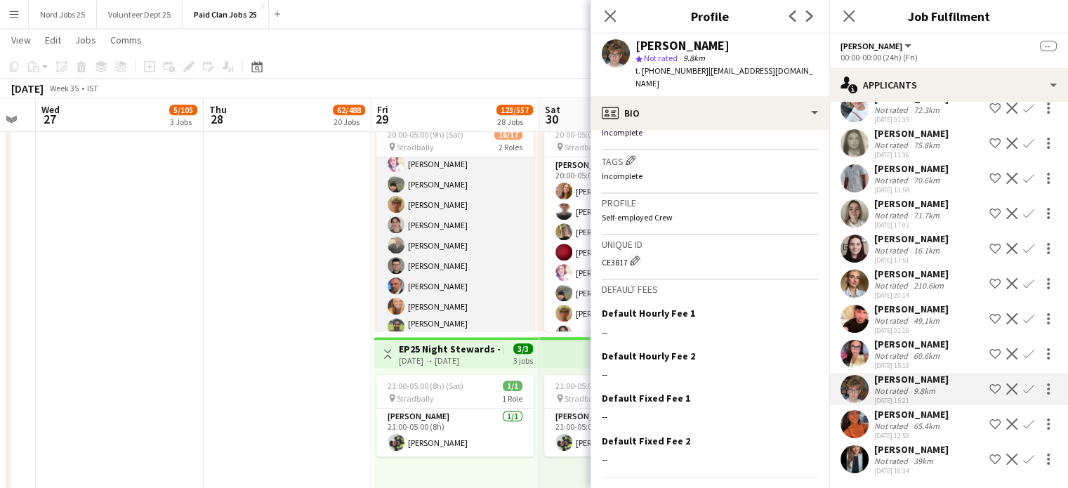
scroll to position [227, 0]
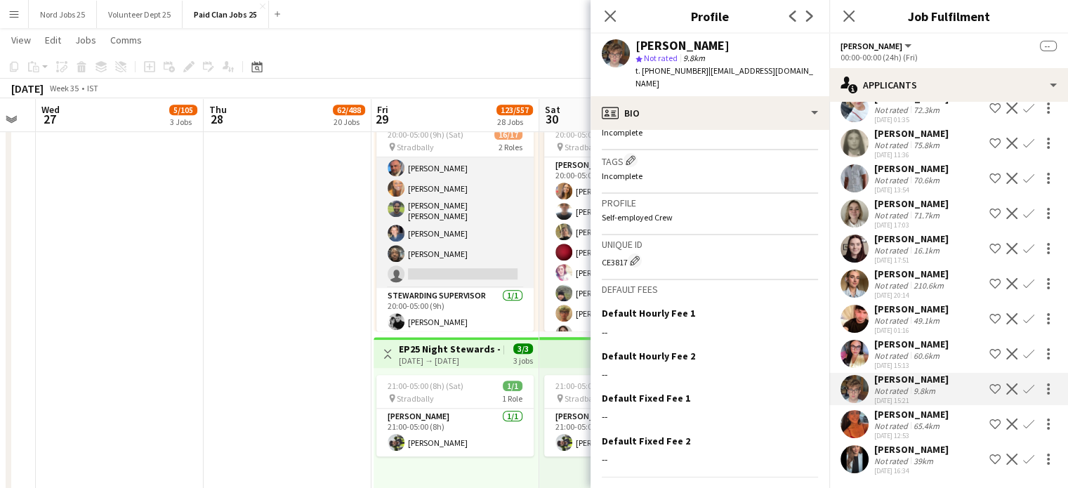
click at [465, 264] on app-card-role "[PERSON_NAME] 15/16 20:00-05:00 (9h) [PERSON_NAME] [PERSON_NAME] [PERSON_NAME] …" at bounding box center [455, 109] width 157 height 358
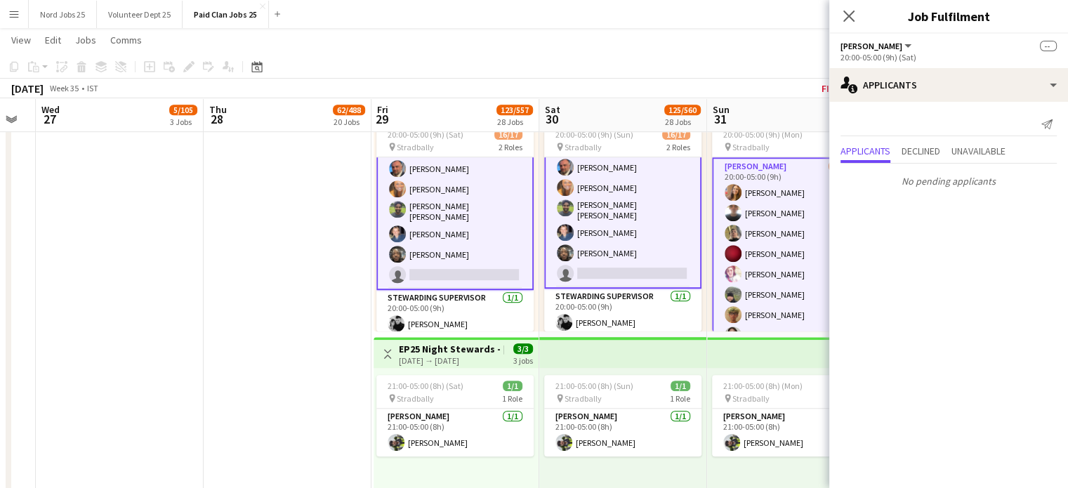
scroll to position [229, 0]
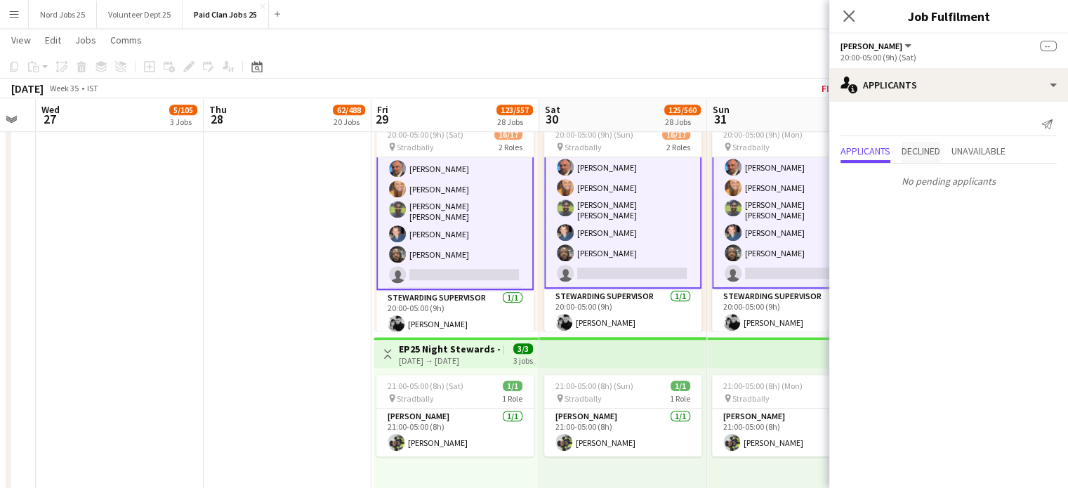
click at [920, 159] on span "Declined" at bounding box center [921, 152] width 39 height 21
click at [484, 216] on app-card-role "[PERSON_NAME] 15/16 20:00-05:00 (9h) [PERSON_NAME] [PERSON_NAME] [PERSON_NAME] …" at bounding box center [455, 110] width 157 height 360
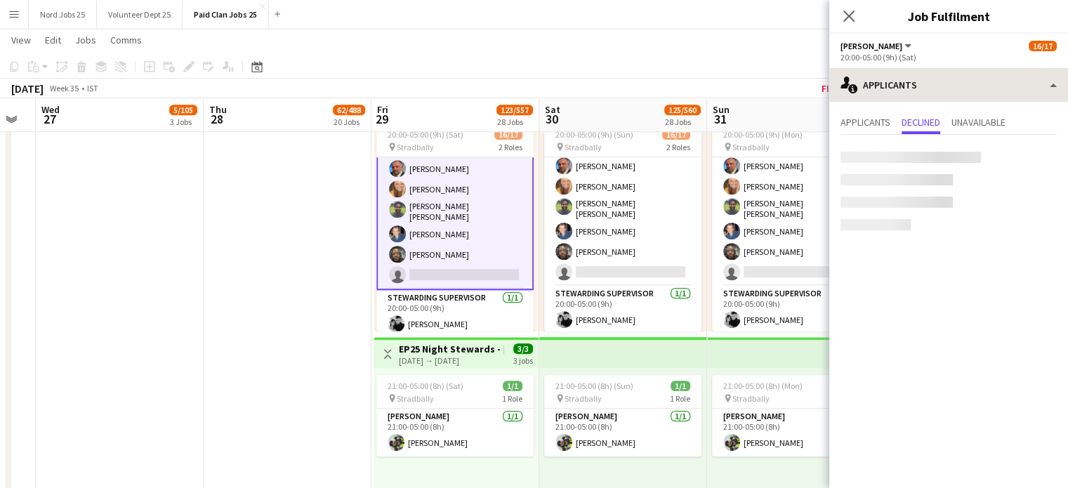
scroll to position [227, 0]
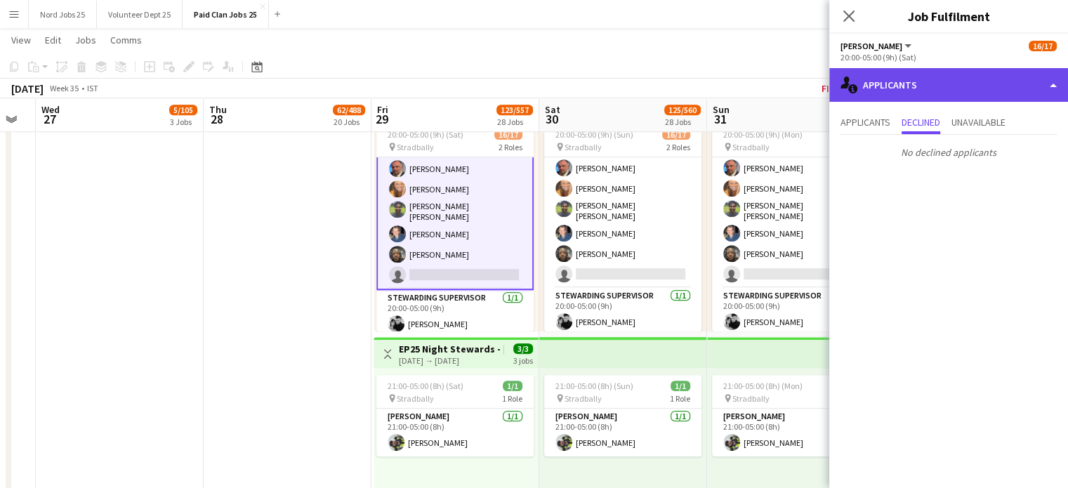
click at [924, 87] on div "single-neutral-actions-information Applicants" at bounding box center [949, 85] width 239 height 34
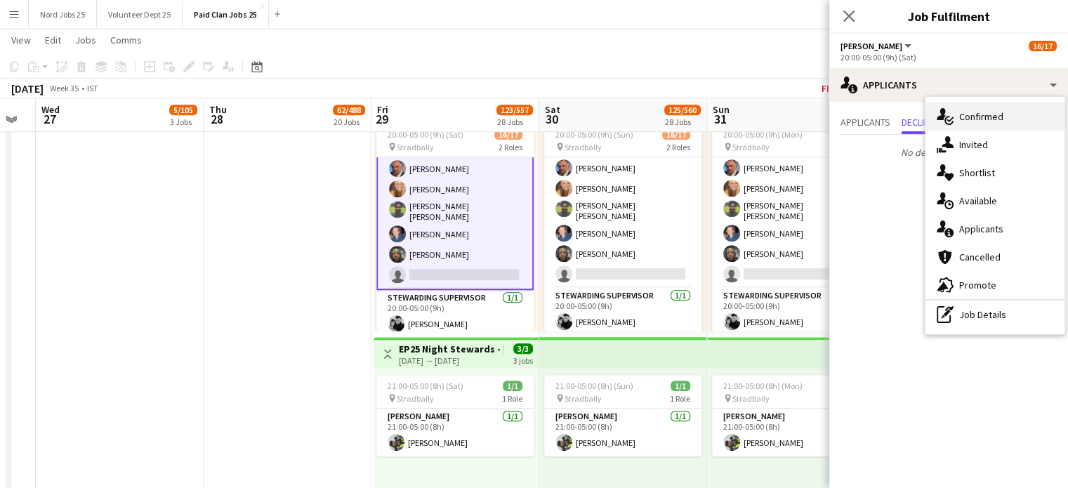
click at [949, 118] on icon "single-neutral-actions-check-2" at bounding box center [945, 116] width 17 height 17
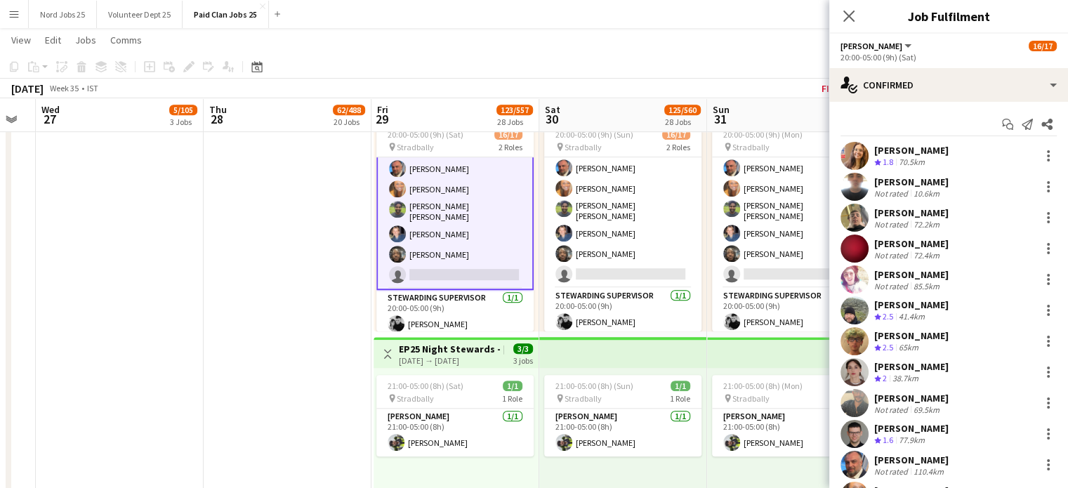
scroll to position [185, 0]
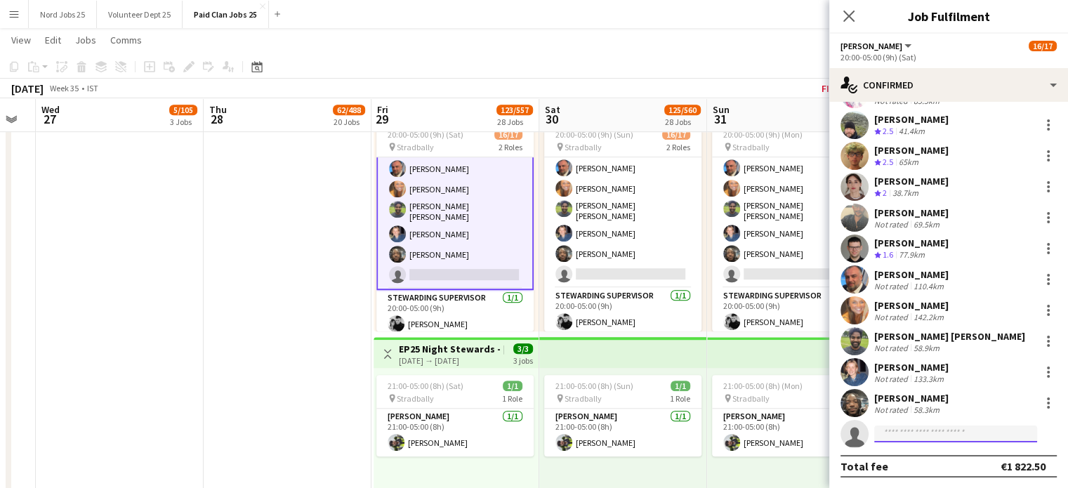
click at [933, 438] on input at bounding box center [956, 434] width 163 height 17
type input "*******"
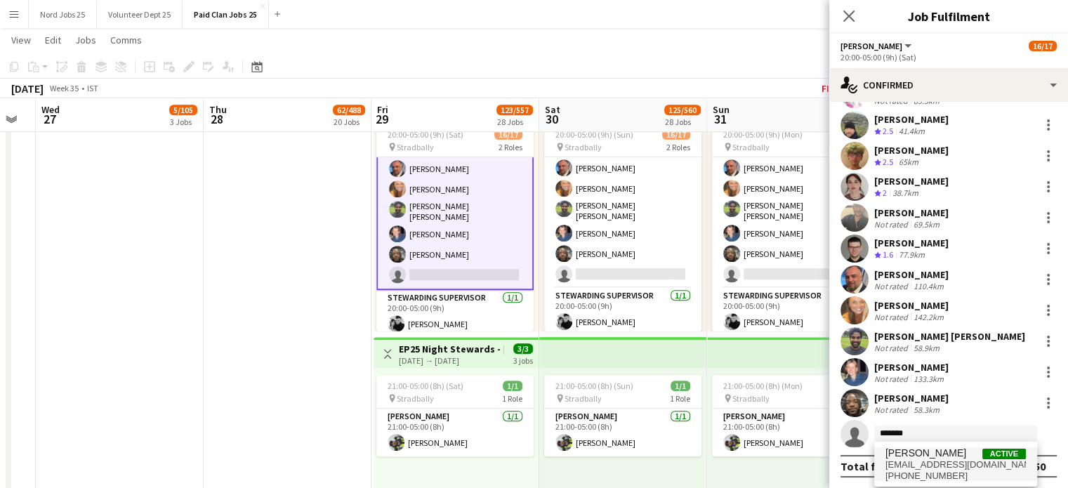
click at [934, 462] on span "[EMAIL_ADDRESS][DOMAIN_NAME]" at bounding box center [956, 464] width 140 height 11
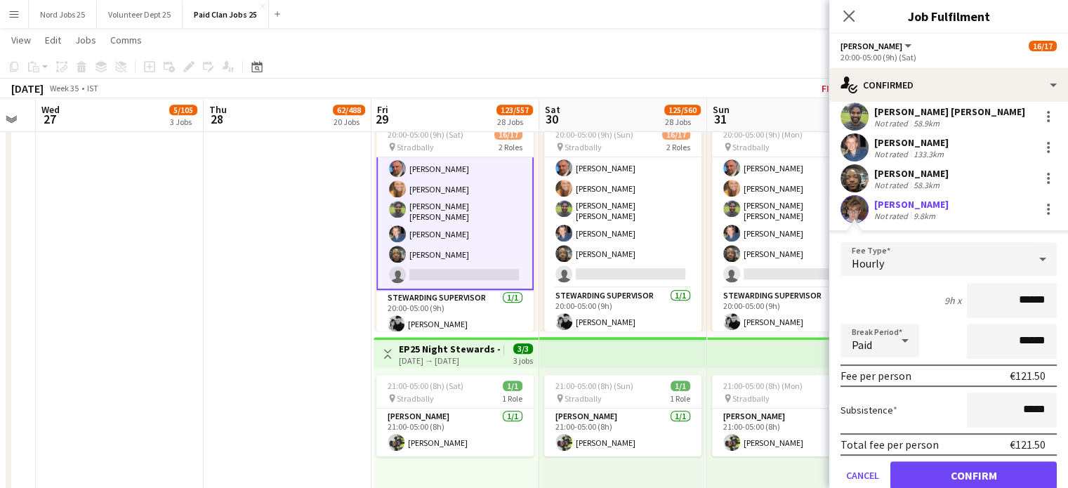
scroll to position [462, 0]
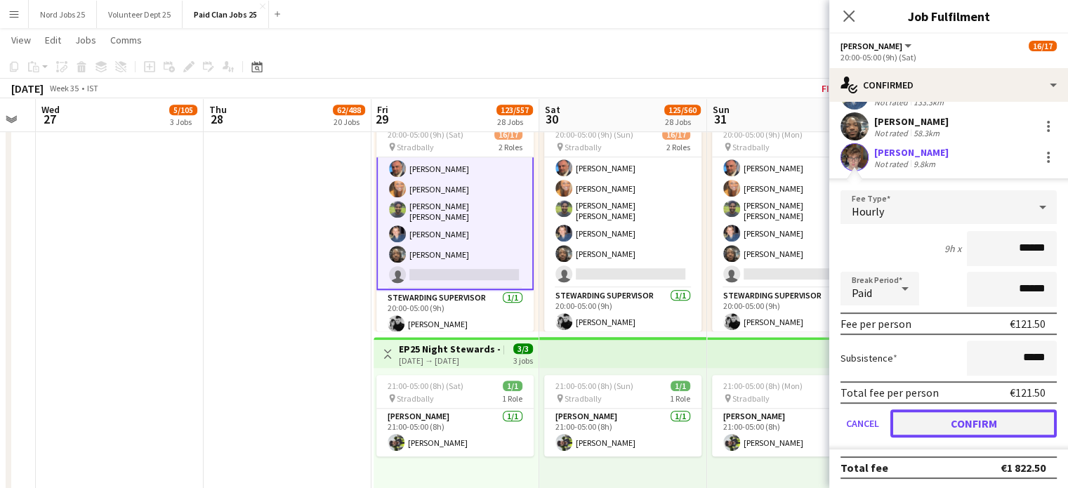
click at [937, 412] on button "Confirm" at bounding box center [974, 424] width 166 height 28
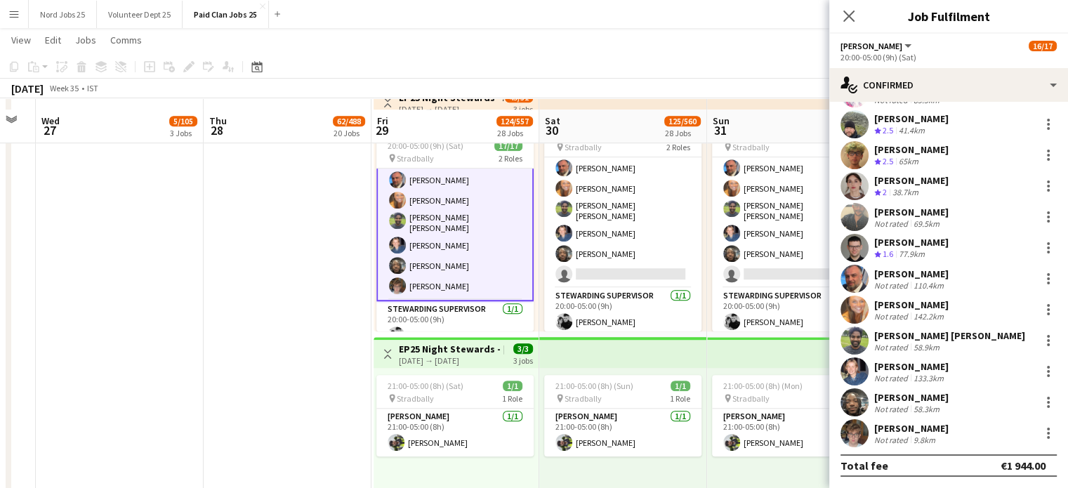
scroll to position [185, 0]
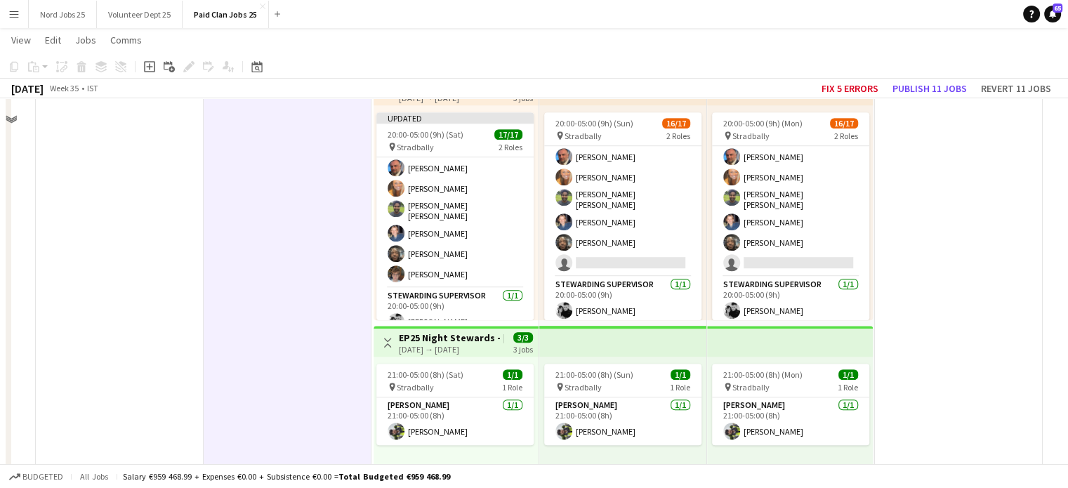
scroll to position [6186, 0]
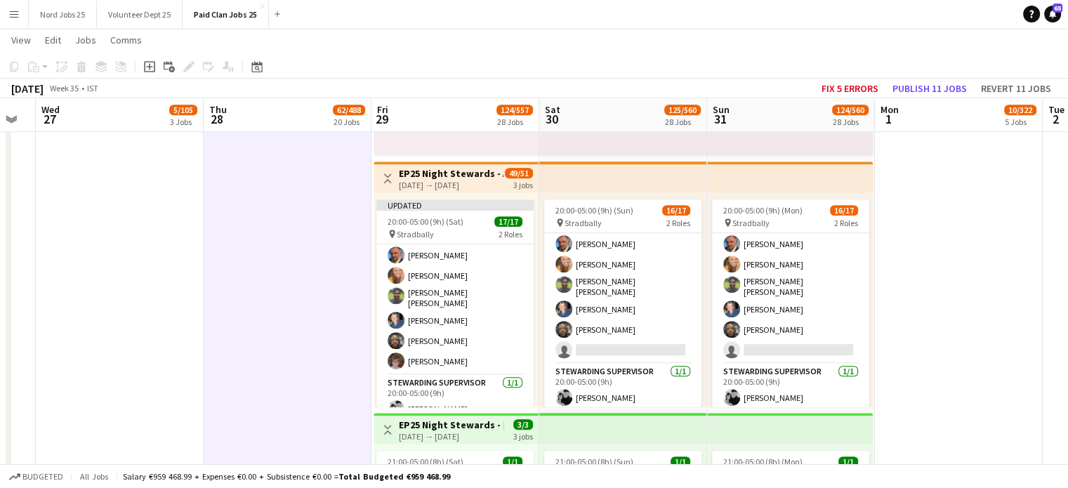
click at [471, 176] on h3 "EP25 Night Stewards - Arena Pedestrian Crossing" at bounding box center [451, 173] width 105 height 13
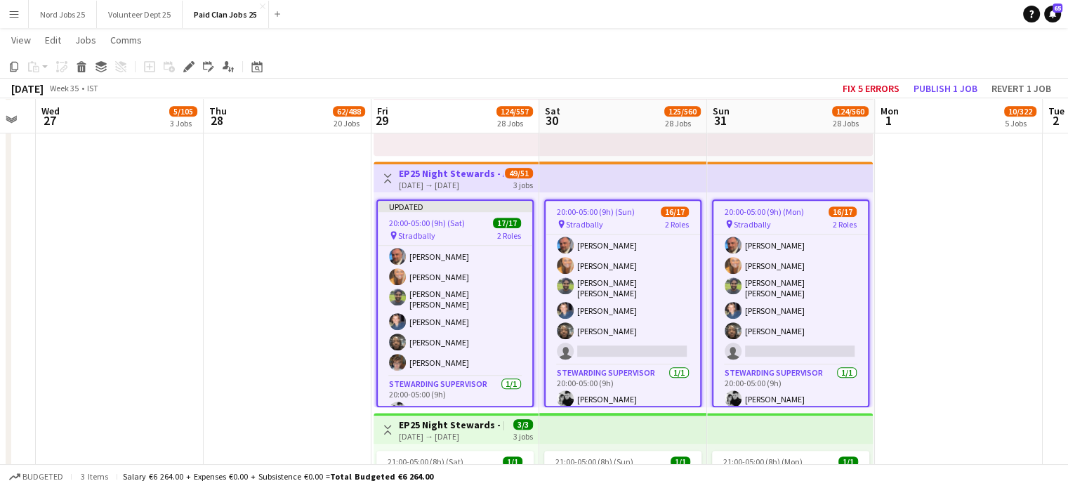
scroll to position [228, 0]
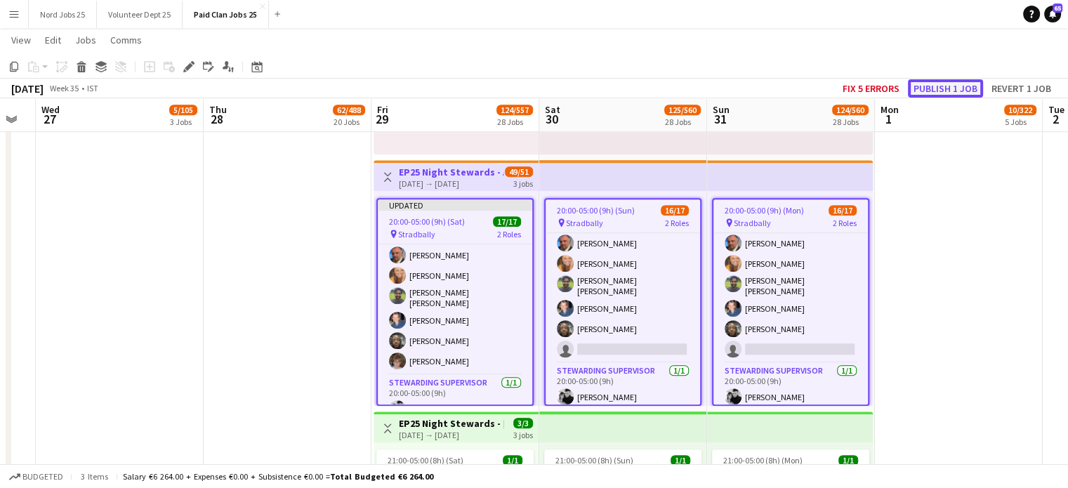
click at [935, 89] on button "Publish 1 job" at bounding box center [945, 88] width 75 height 18
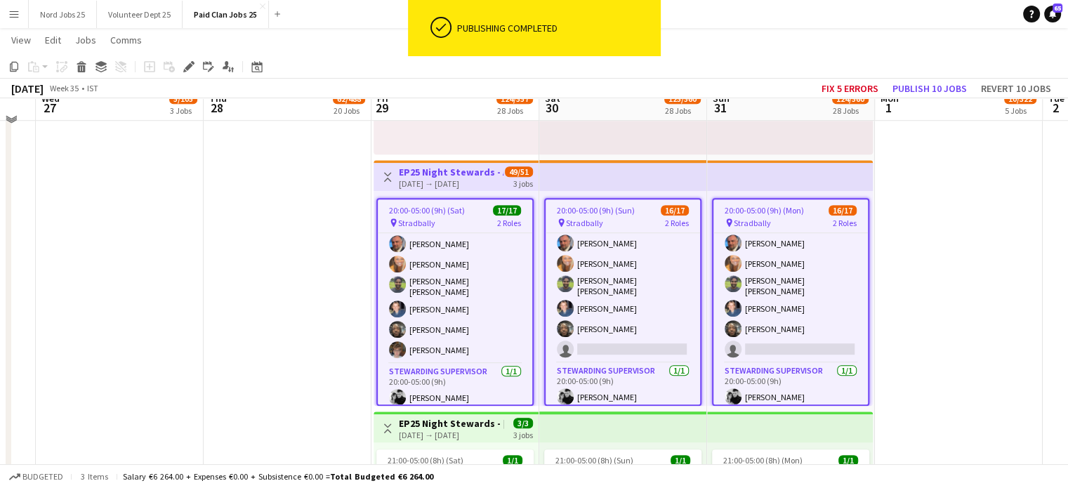
scroll to position [6176, 0]
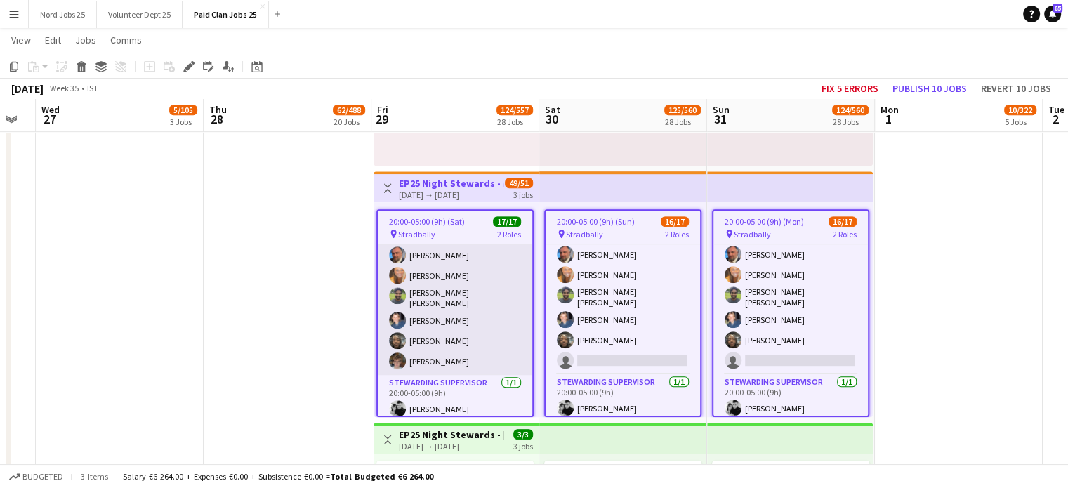
click at [449, 282] on app-card-role "[PERSON_NAME] 16/16 20:00-05:00 (9h) [PERSON_NAME] [PERSON_NAME] [PERSON_NAME] …" at bounding box center [455, 197] width 155 height 358
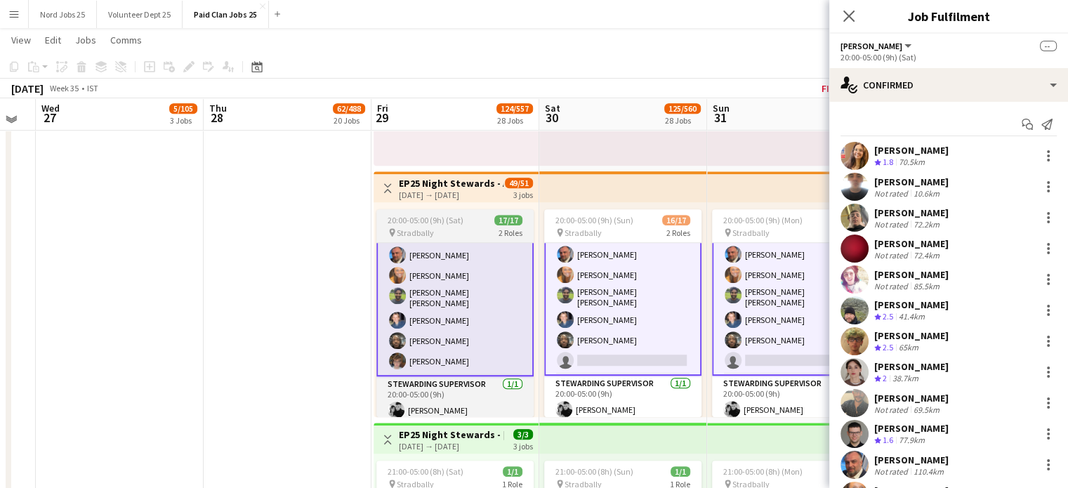
scroll to position [229, 0]
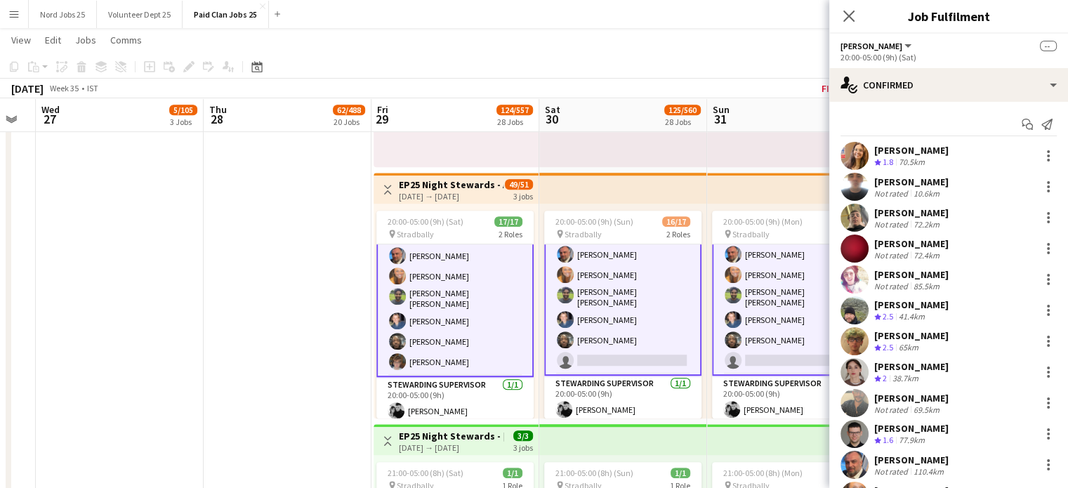
click at [863, 221] on app-user-avatar at bounding box center [855, 218] width 28 height 28
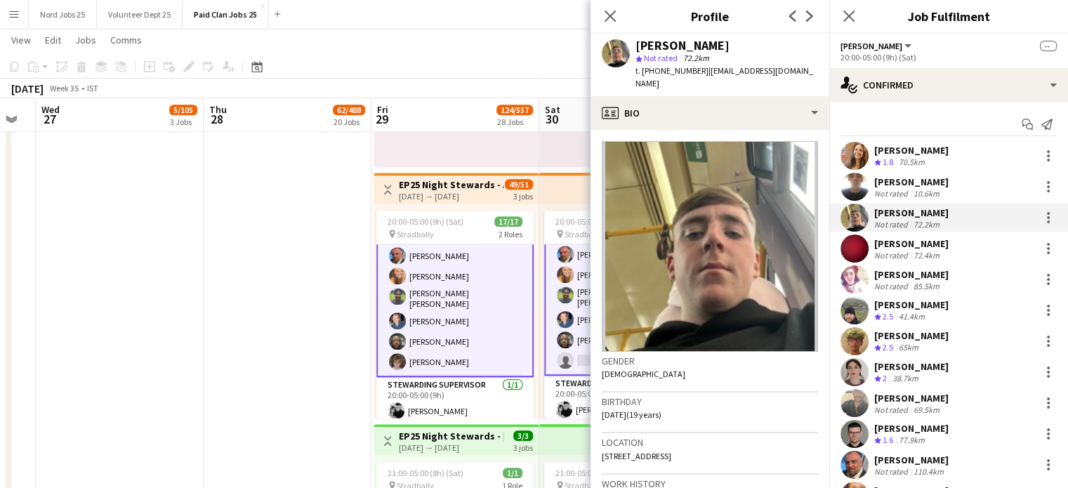
click at [860, 221] on app-user-avatar at bounding box center [855, 218] width 28 height 28
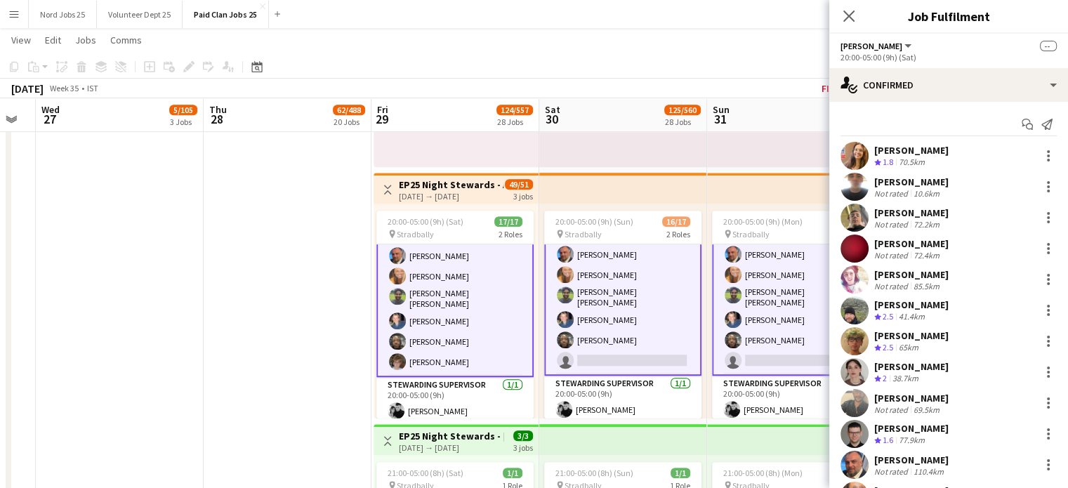
scroll to position [0, 568]
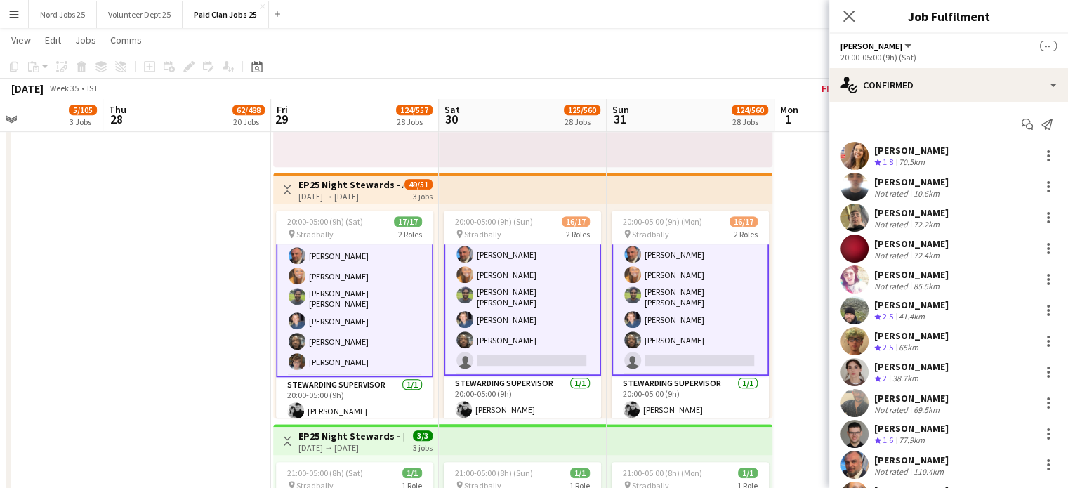
click at [487, 315] on app-card-role "[PERSON_NAME] 15/16 20:00-05:00 (9h) [PERSON_NAME] [PERSON_NAME] [PERSON_NAME] …" at bounding box center [522, 195] width 157 height 360
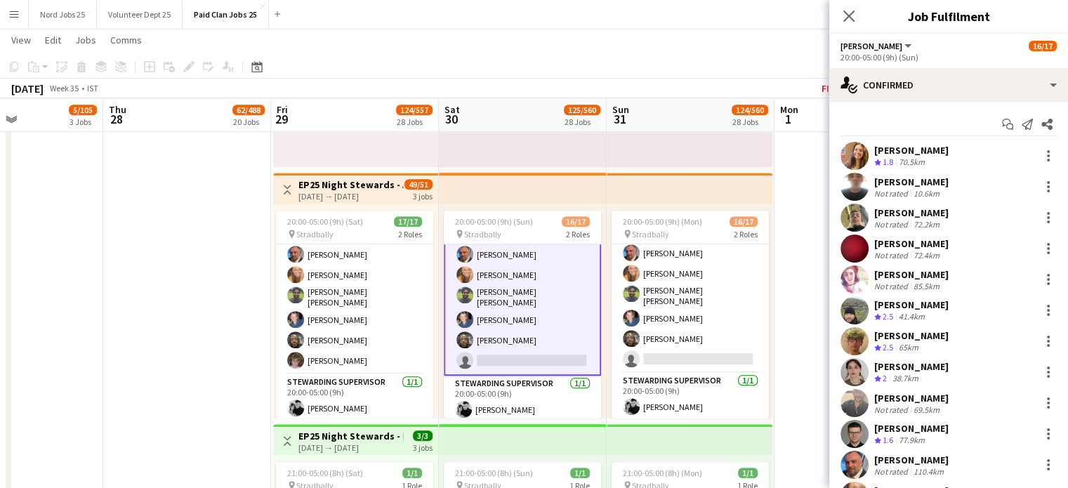
scroll to position [227, 0]
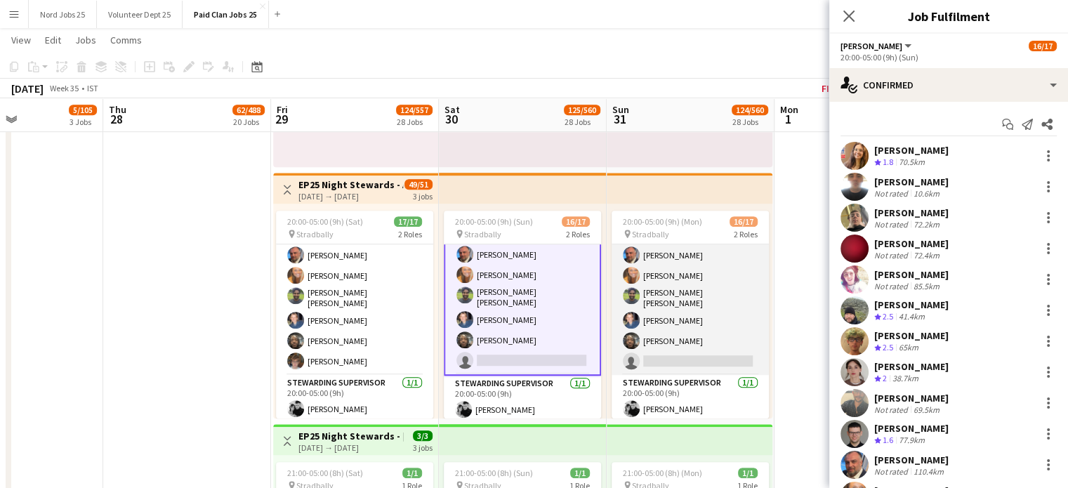
click at [657, 360] on app-card-role "[PERSON_NAME] 15/16 20:00-05:00 (9h) [PERSON_NAME] [PERSON_NAME] [PERSON_NAME] …" at bounding box center [690, 197] width 157 height 358
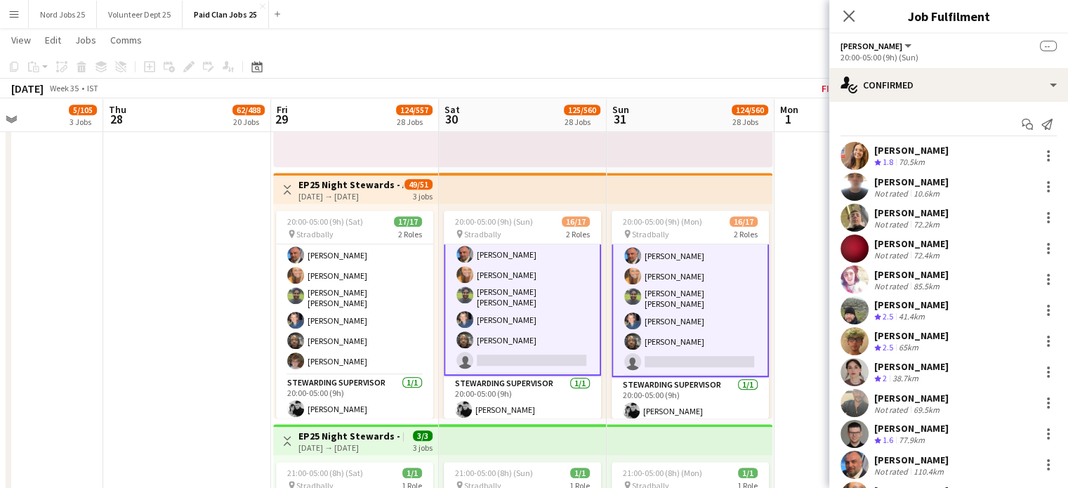
scroll to position [185, 0]
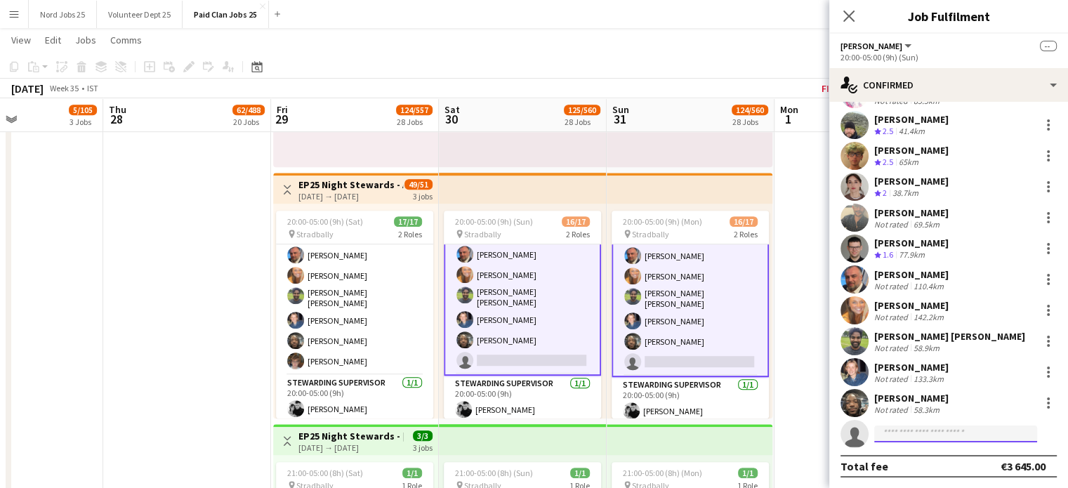
click at [911, 433] on input at bounding box center [956, 434] width 163 height 17
type input "********"
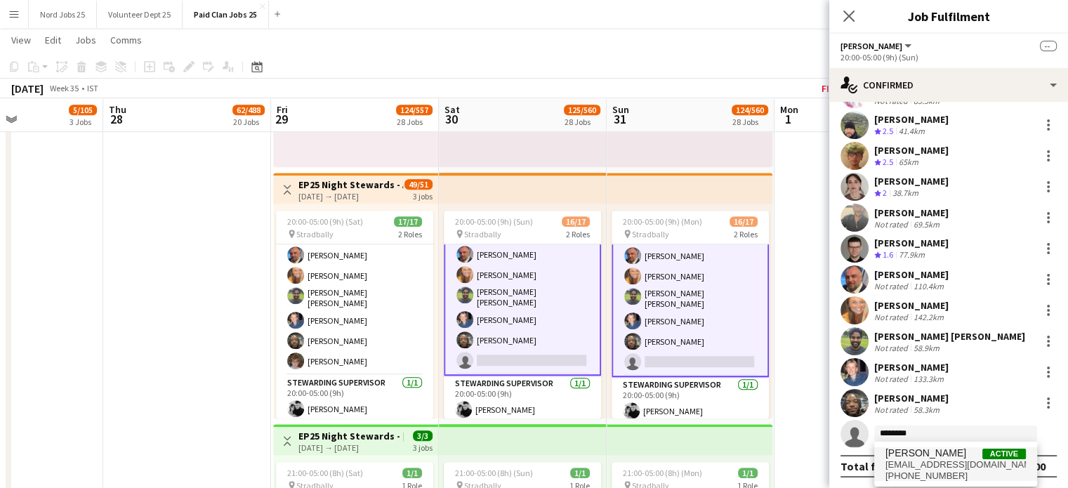
click at [929, 454] on span "[PERSON_NAME]" at bounding box center [926, 453] width 81 height 12
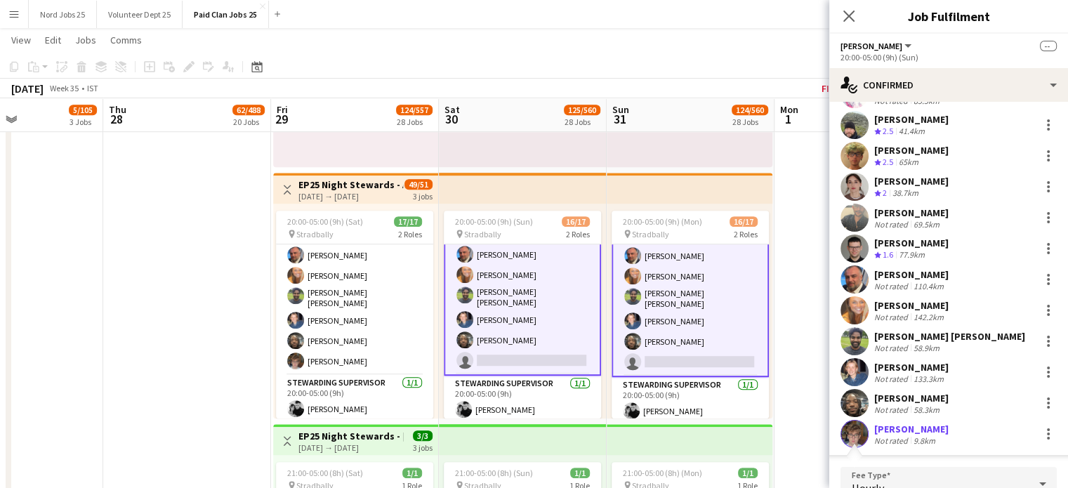
scroll to position [410, 0]
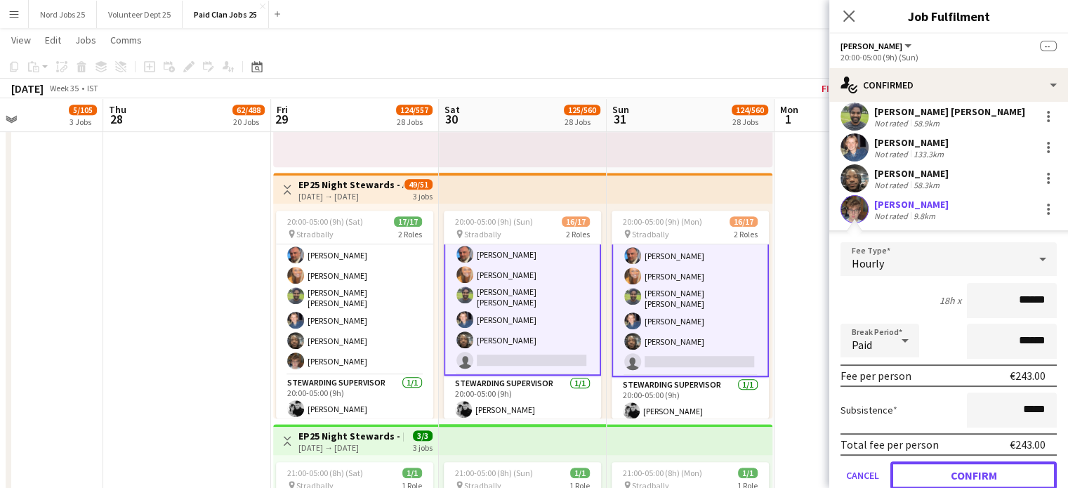
click at [946, 466] on button "Confirm" at bounding box center [974, 476] width 166 height 28
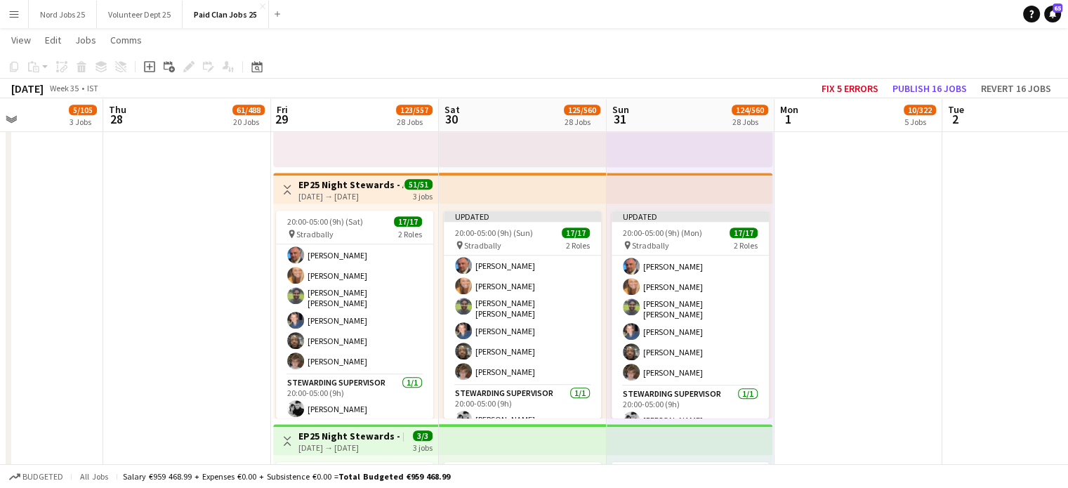
click at [667, 182] on app-top-bar at bounding box center [690, 188] width 166 height 31
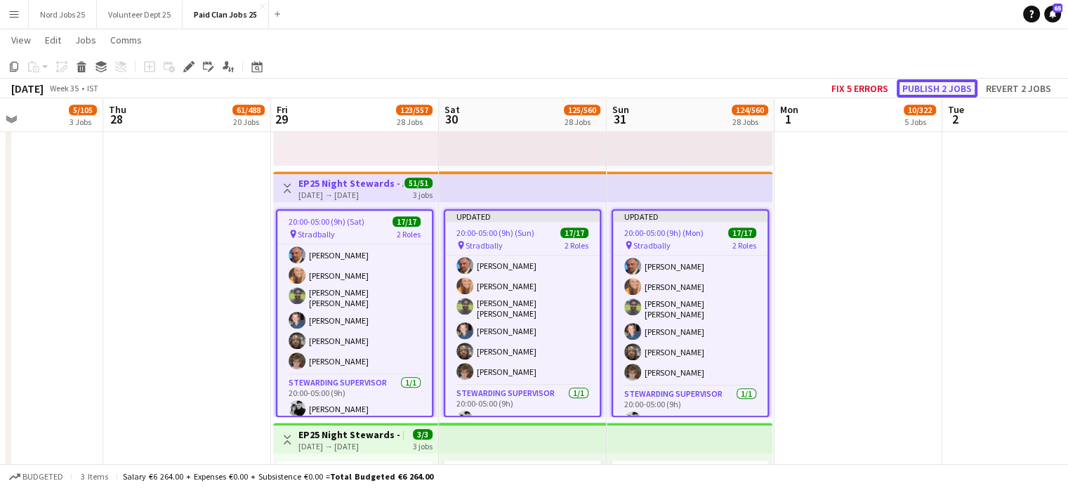
click at [922, 86] on button "Publish 2 jobs" at bounding box center [937, 88] width 81 height 18
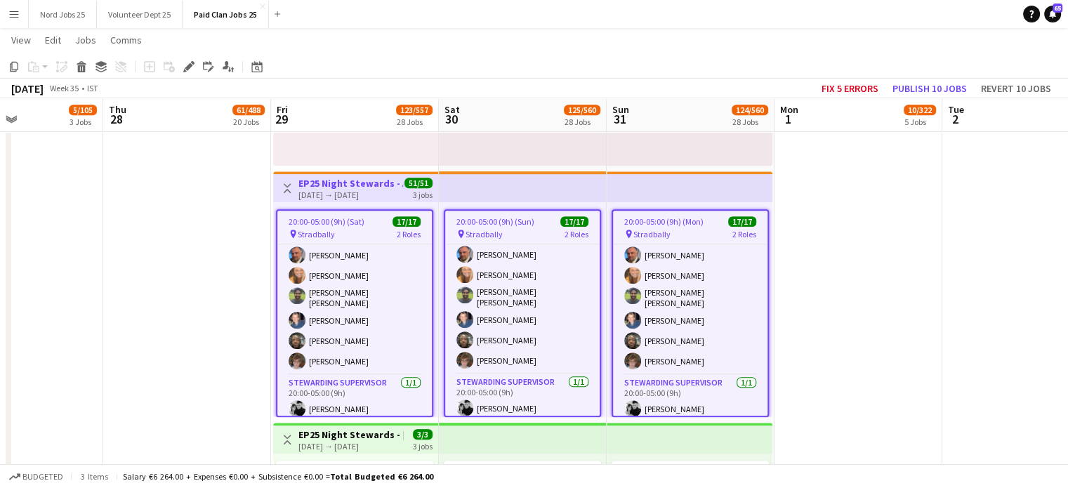
click at [21, 22] on button "Menu" at bounding box center [14, 14] width 28 height 28
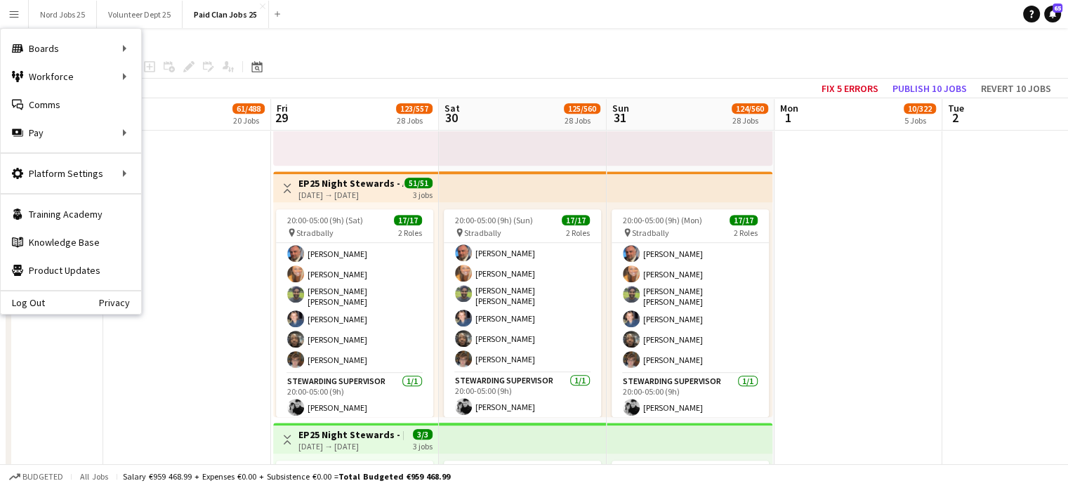
scroll to position [227, 0]
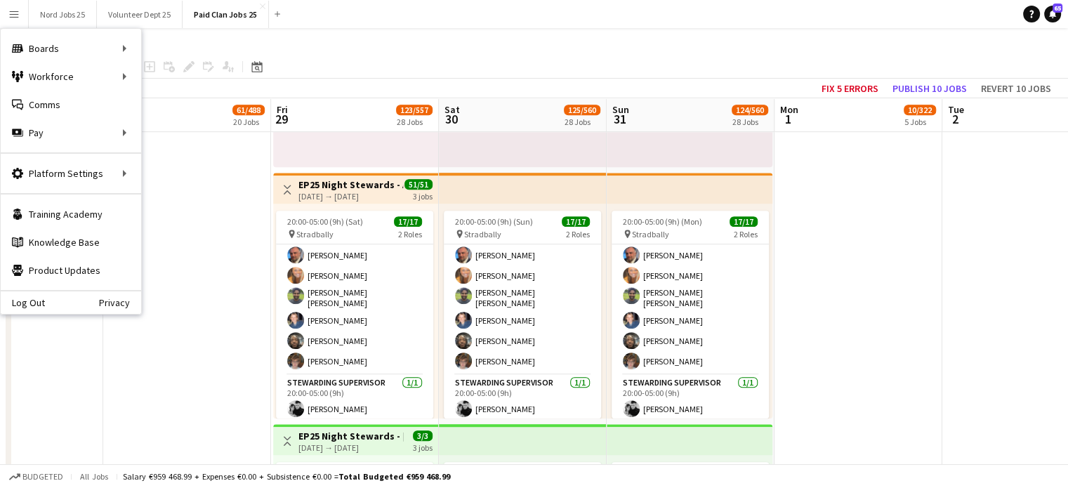
click at [1011, 55] on app-toolbar "Copy Paste Paste Ctrl+V Paste with crew Ctrl+Shift+V Paste linked Job [GEOGRAPH…" at bounding box center [534, 67] width 1068 height 24
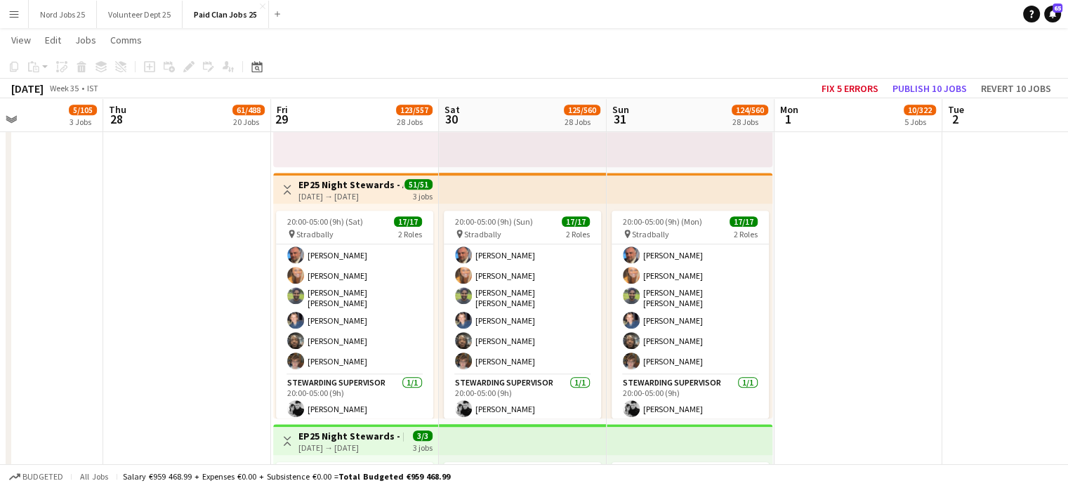
click at [14, 19] on app-icon "Menu" at bounding box center [13, 13] width 11 height 11
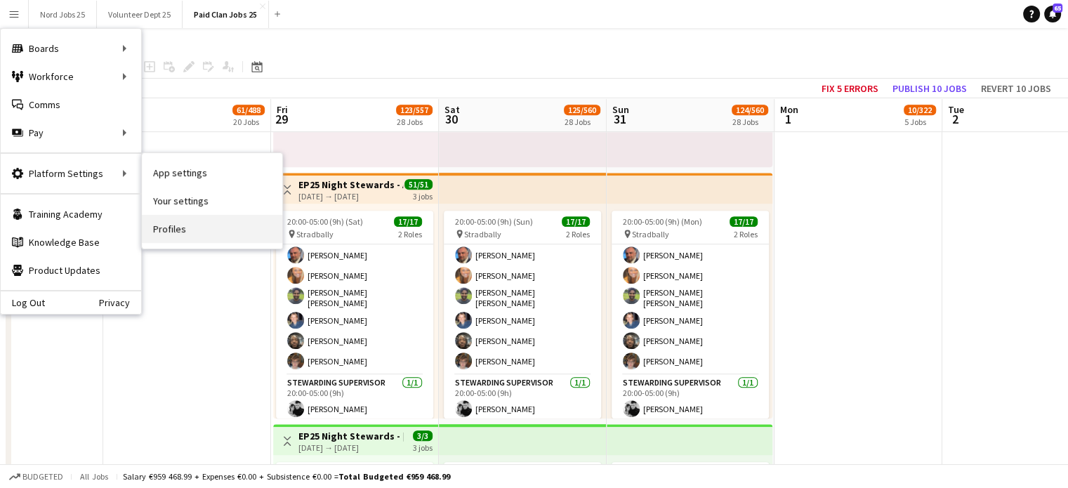
click at [184, 227] on link "Profiles" at bounding box center [212, 229] width 140 height 28
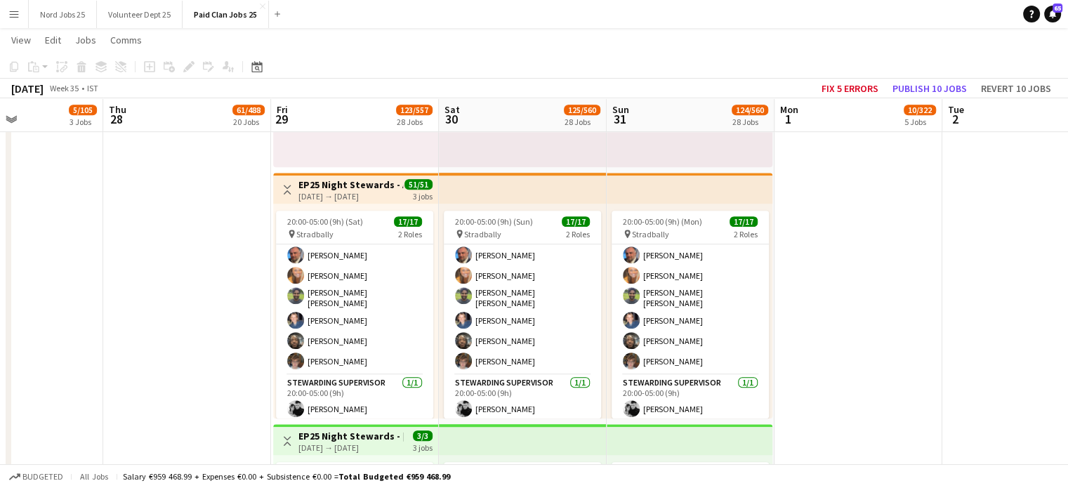
click at [393, 188] on h3 "EP25 Night Stewards - Arena Pedestrian Crossing" at bounding box center [351, 184] width 105 height 13
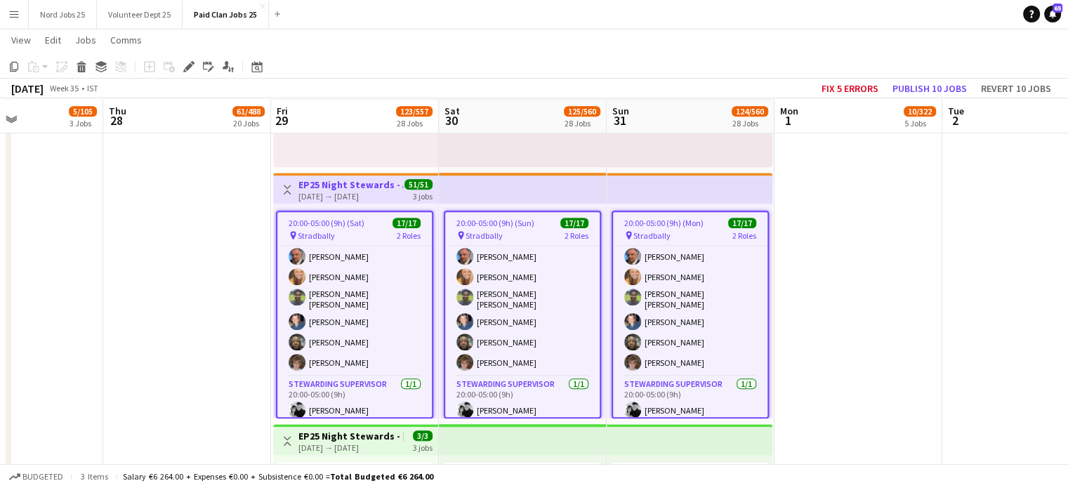
scroll to position [228, 0]
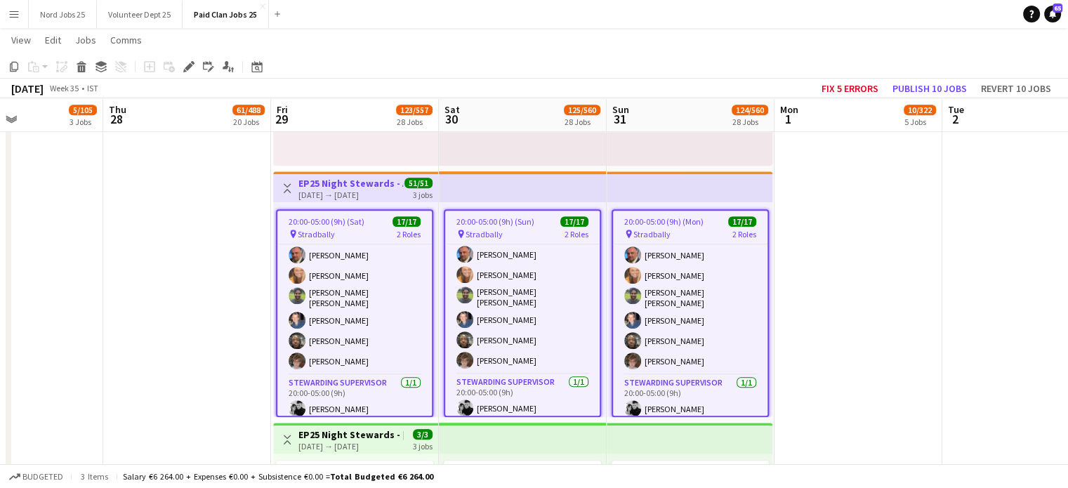
click at [186, 67] on icon at bounding box center [189, 67] width 8 height 8
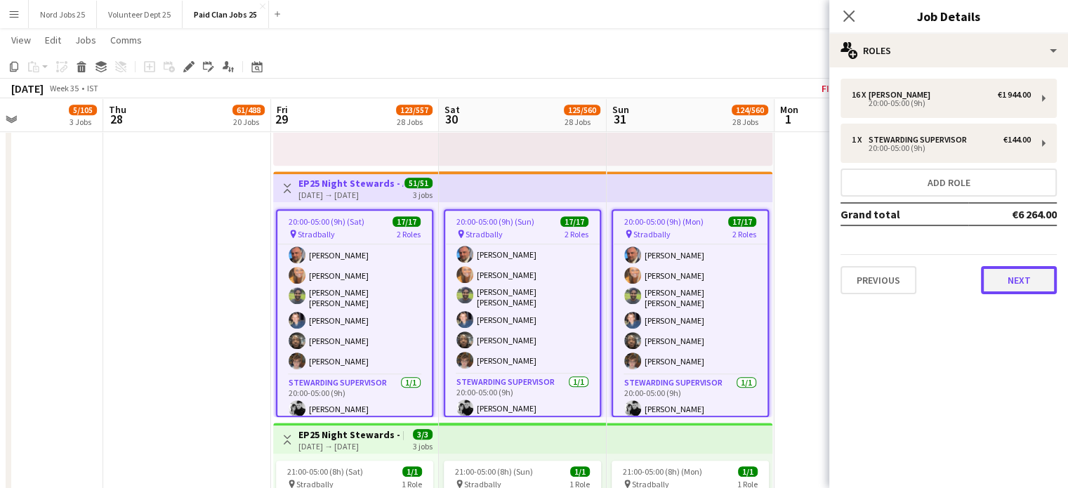
click at [1017, 286] on button "Next" at bounding box center [1019, 280] width 76 height 28
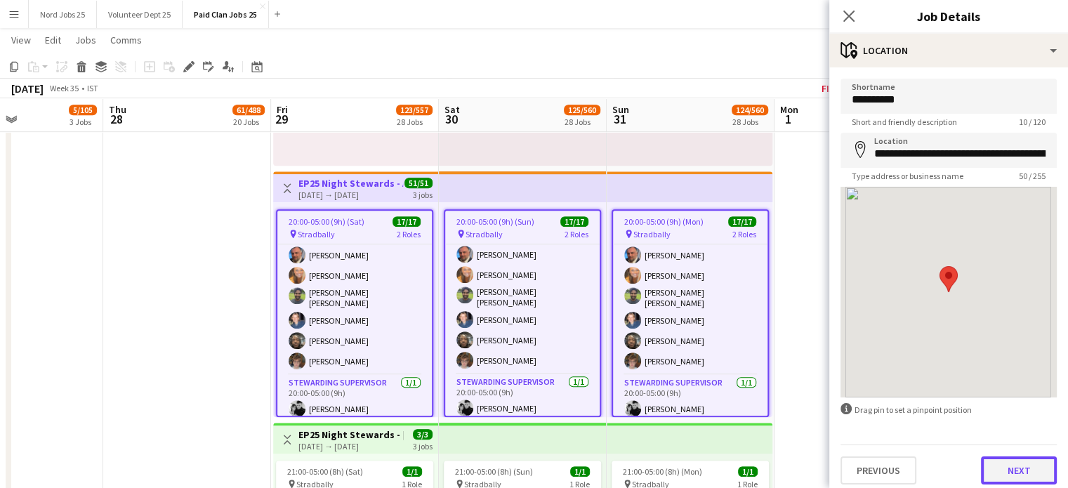
click at [1005, 471] on button "Next" at bounding box center [1019, 471] width 76 height 28
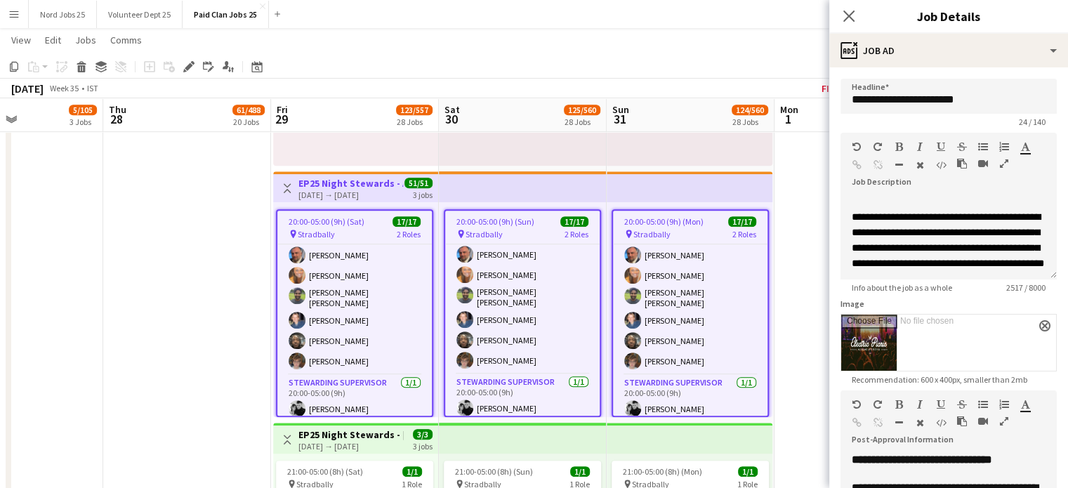
scroll to position [250, 0]
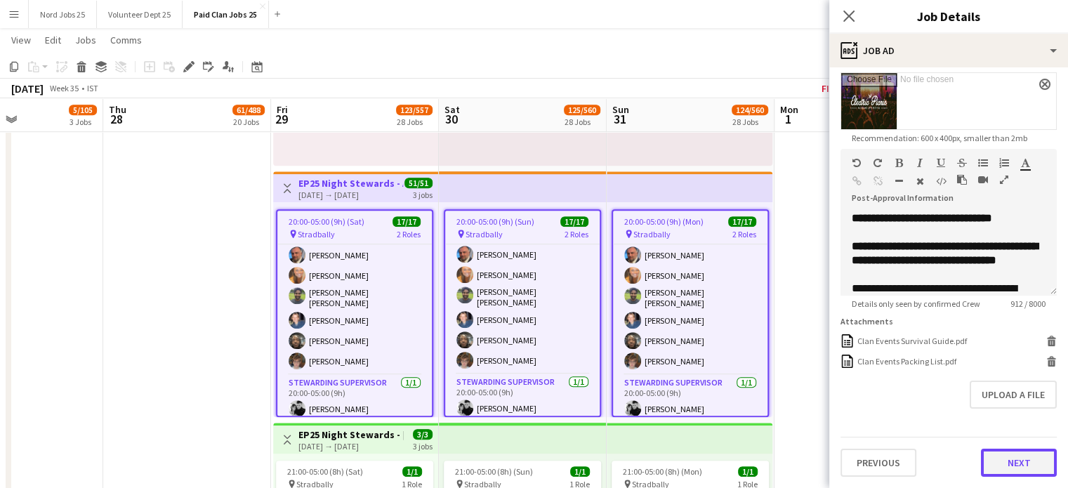
click at [1018, 457] on button "Next" at bounding box center [1019, 463] width 76 height 28
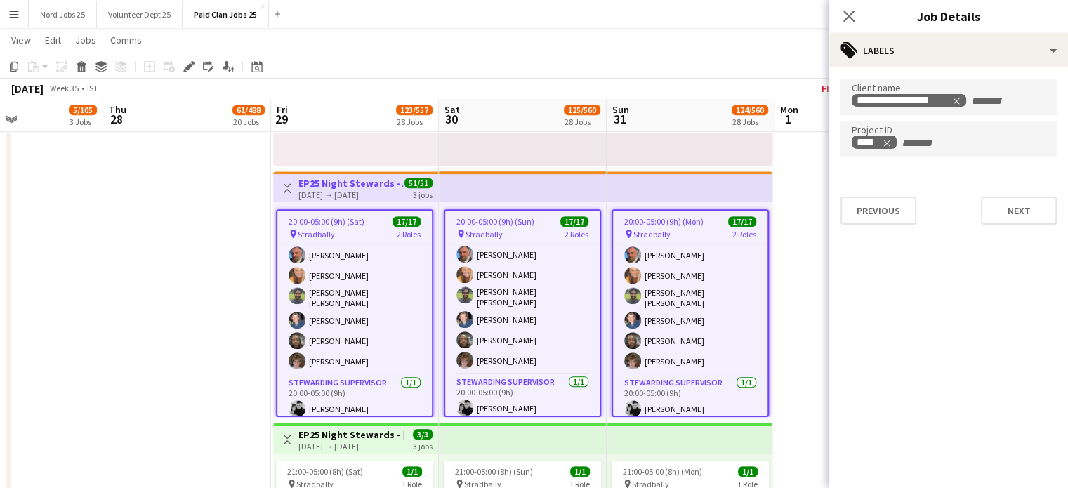
scroll to position [0, 0]
click at [1015, 221] on button "Next" at bounding box center [1019, 211] width 76 height 28
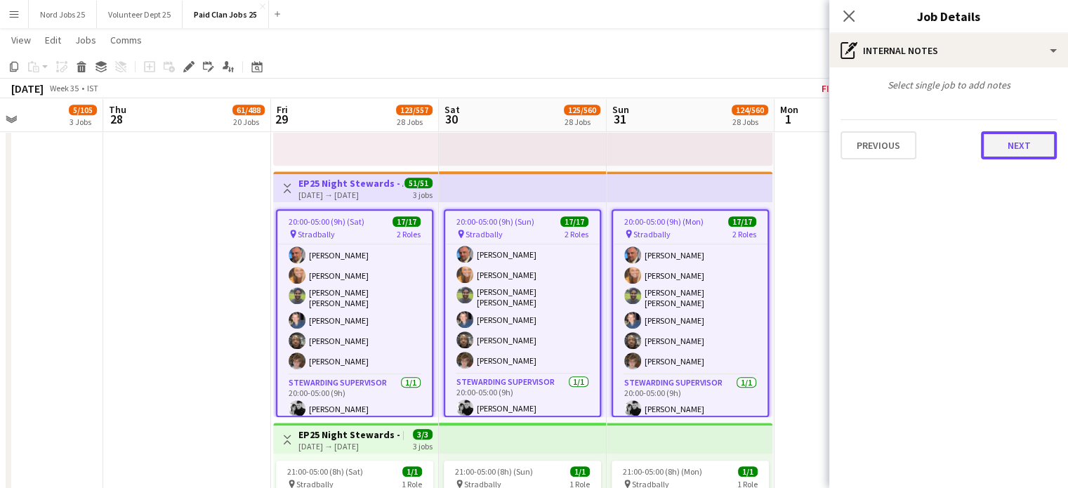
click at [1019, 140] on button "Next" at bounding box center [1019, 145] width 76 height 28
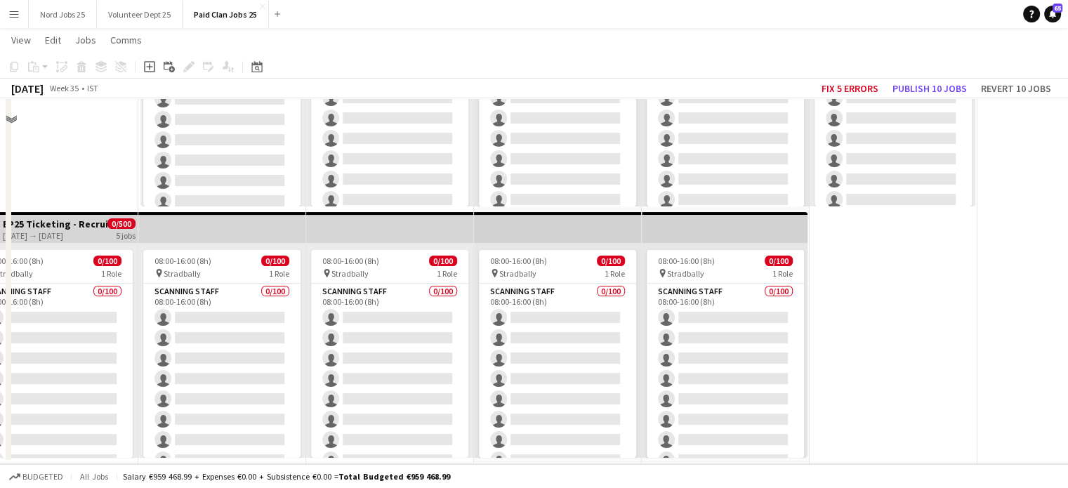
scroll to position [34, 0]
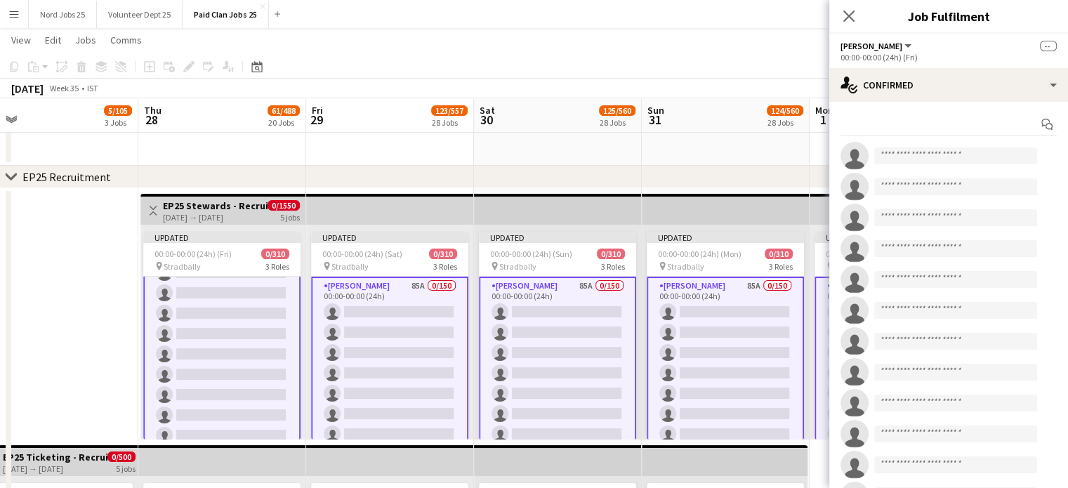
scroll to position [2403, 0]
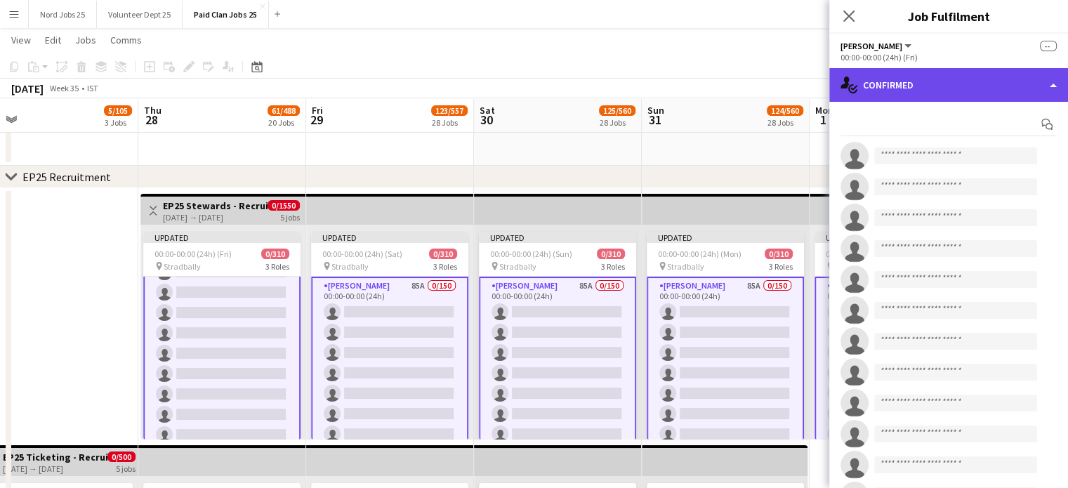
click at [945, 82] on div "single-neutral-actions-check-2 Confirmed" at bounding box center [949, 85] width 239 height 34
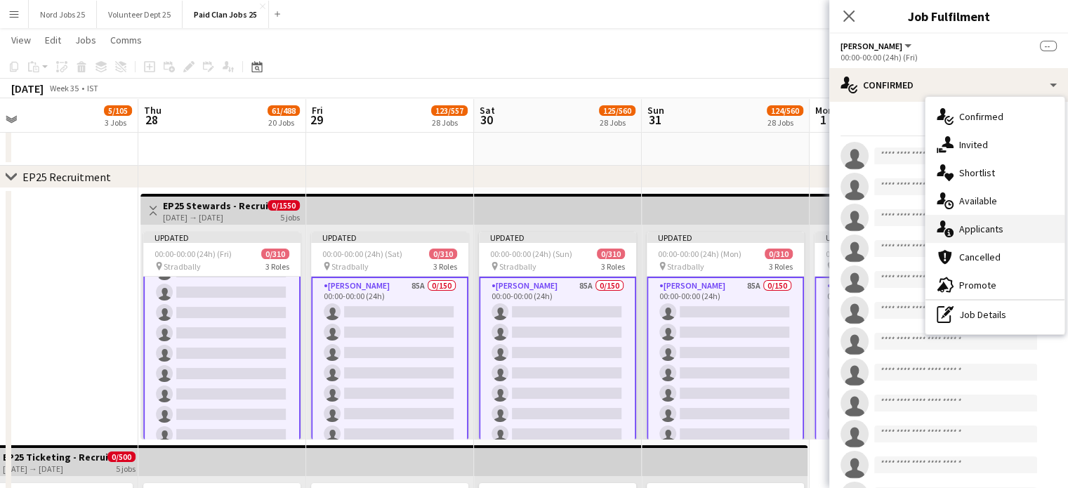
click at [992, 224] on div "single-neutral-actions-information Applicants" at bounding box center [995, 229] width 139 height 28
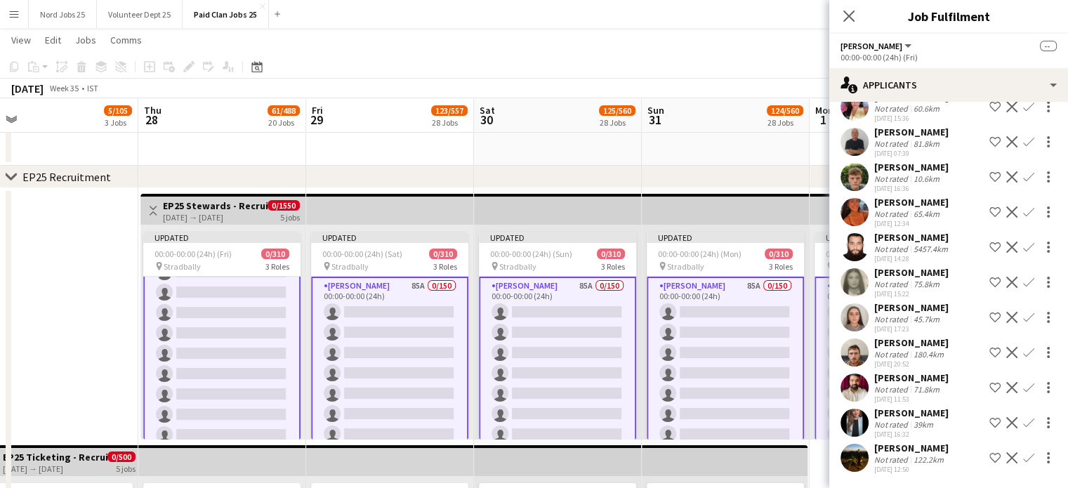
scroll to position [818, 0]
click at [857, 233] on app-user-avatar at bounding box center [855, 247] width 28 height 28
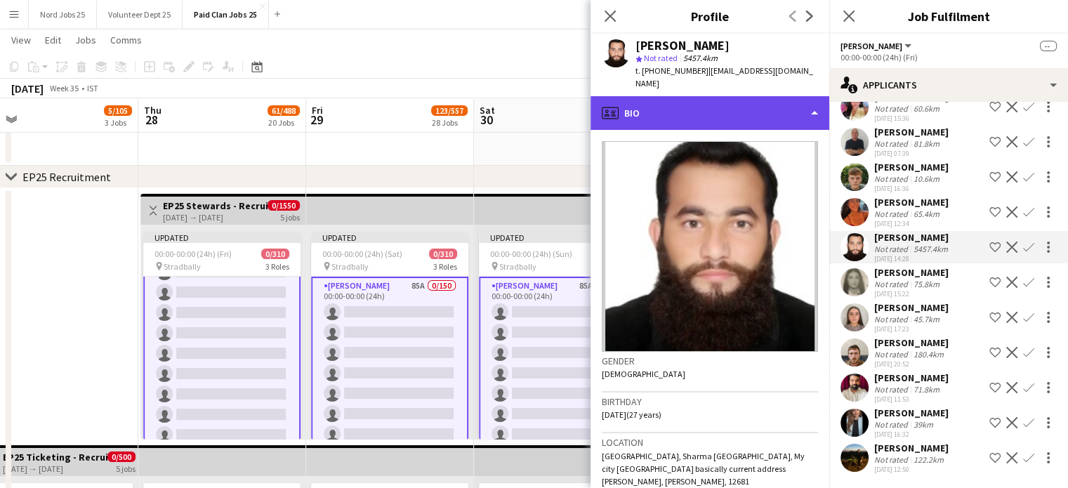
click at [753, 96] on div "profile Bio" at bounding box center [710, 113] width 239 height 34
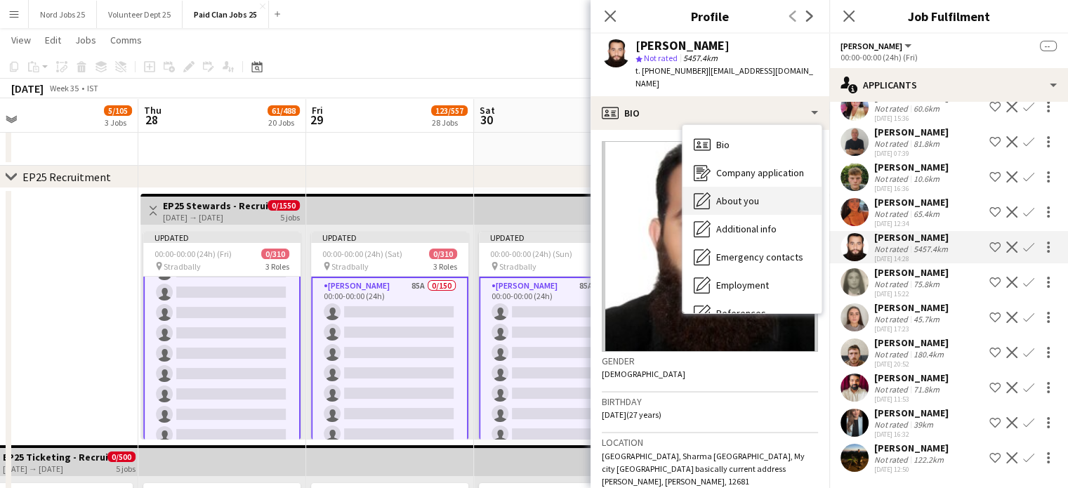
click at [763, 187] on div "About you About you" at bounding box center [752, 201] width 139 height 28
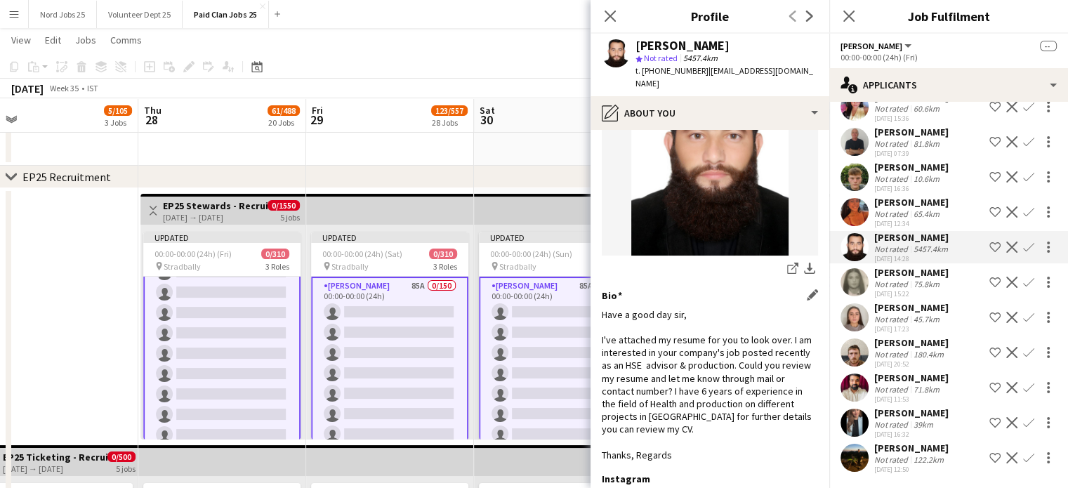
scroll to position [202, 0]
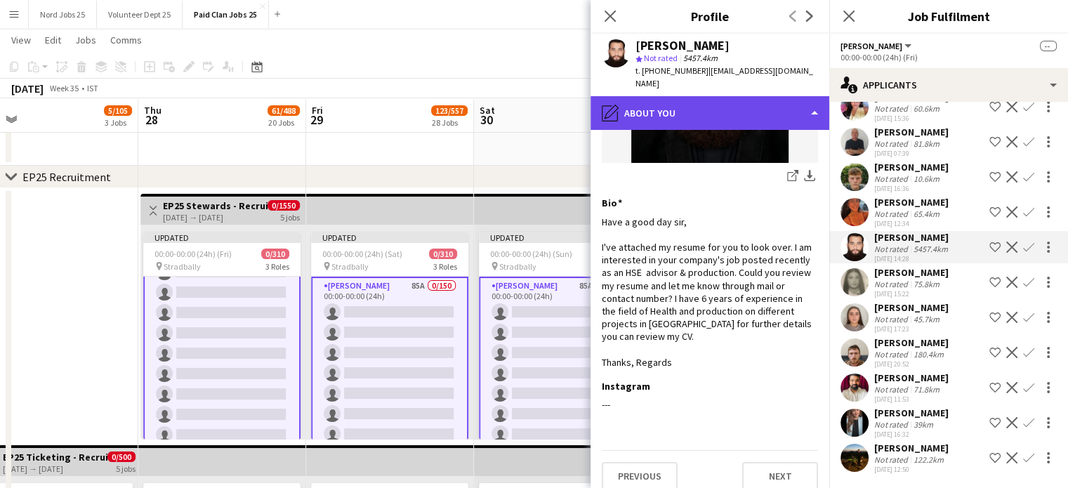
click at [735, 108] on div "pencil4 About you" at bounding box center [710, 113] width 239 height 34
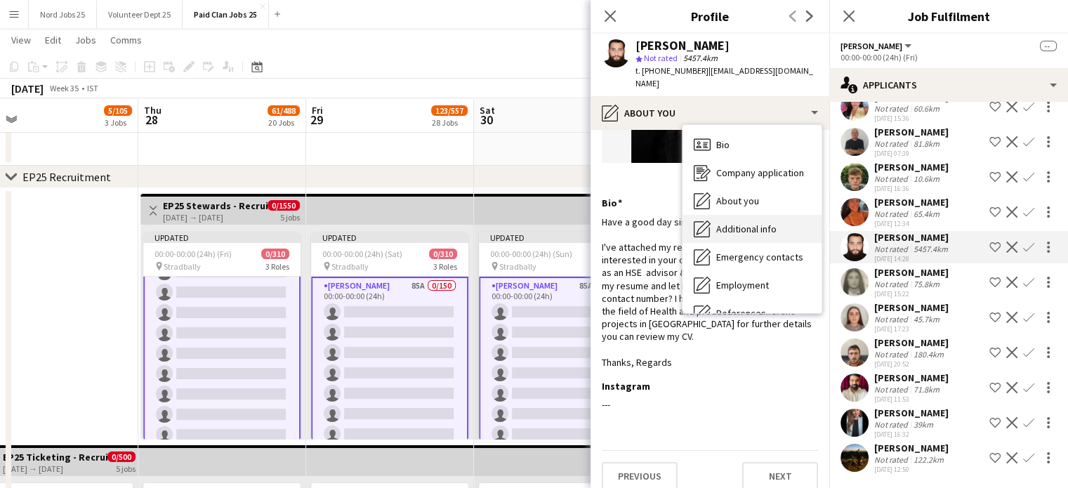
click at [767, 223] on span "Additional info" at bounding box center [746, 229] width 60 height 13
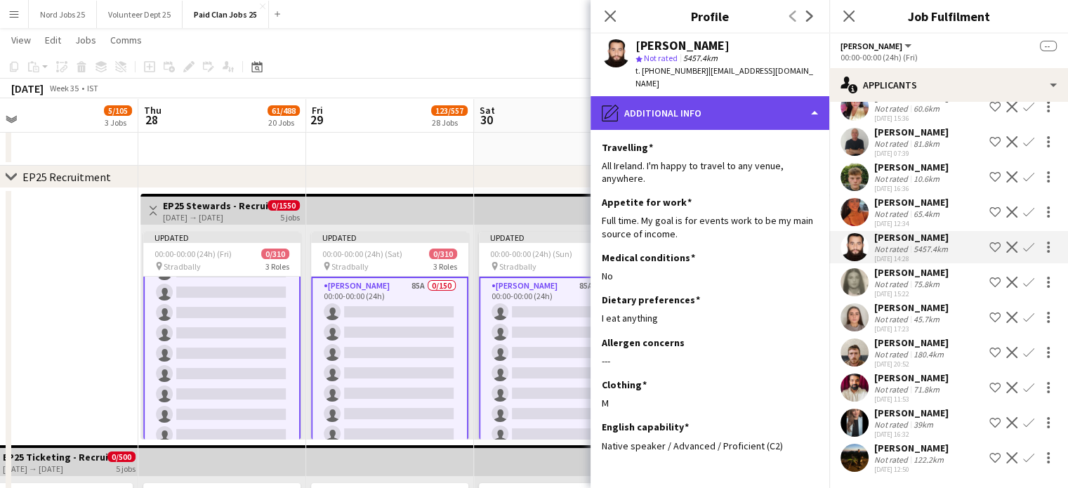
click at [739, 103] on div "pencil4 Additional info" at bounding box center [710, 113] width 239 height 34
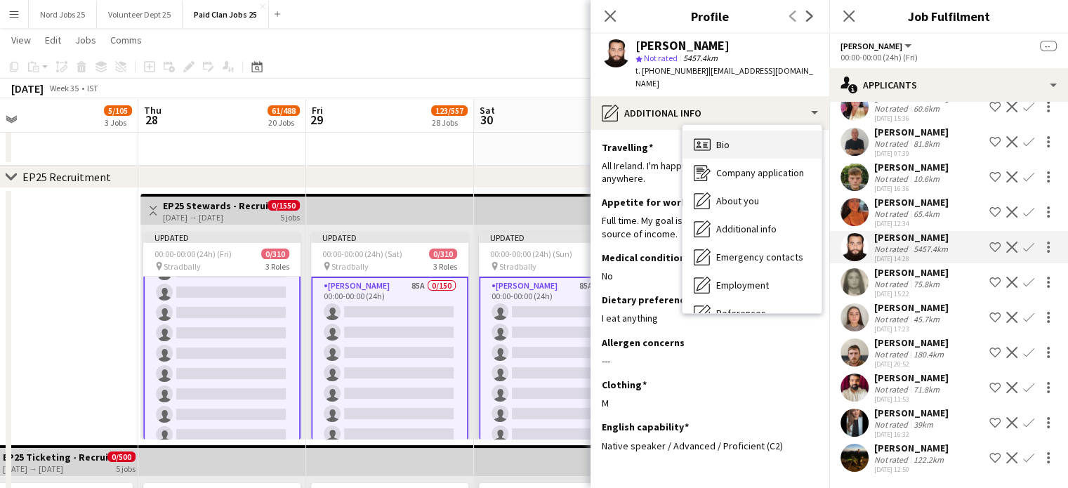
click at [753, 136] on div "Bio Bio" at bounding box center [752, 145] width 139 height 28
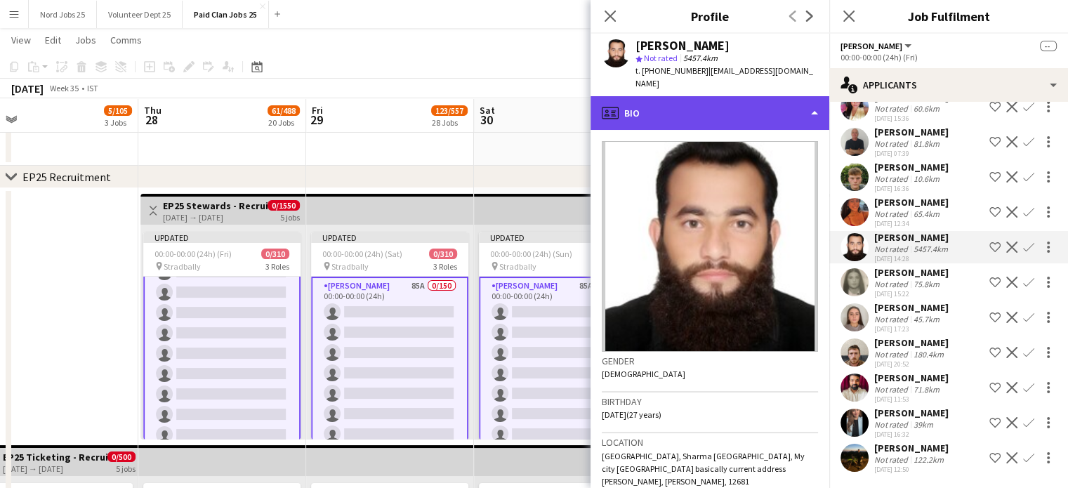
click at [735, 96] on div "profile Bio" at bounding box center [710, 113] width 239 height 34
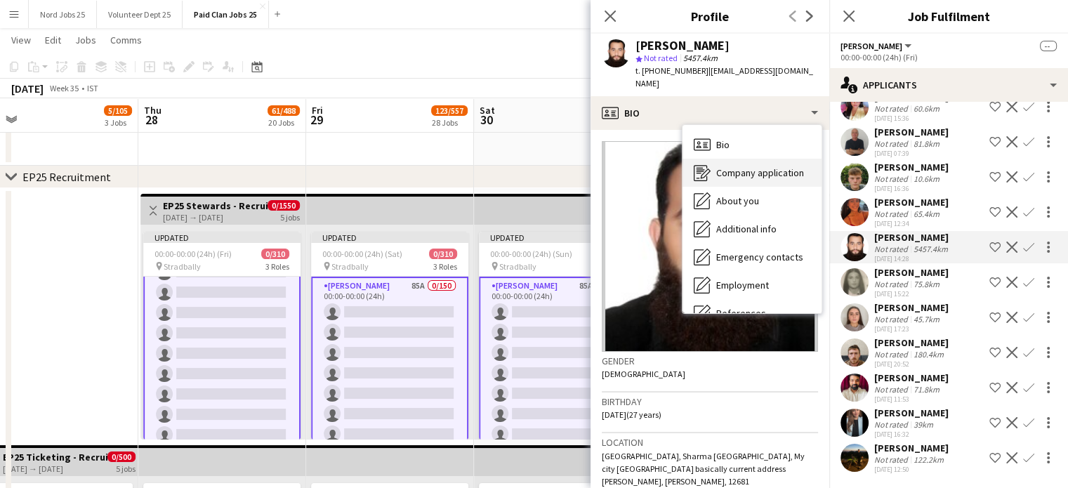
click at [750, 166] on span "Company application" at bounding box center [760, 172] width 88 height 13
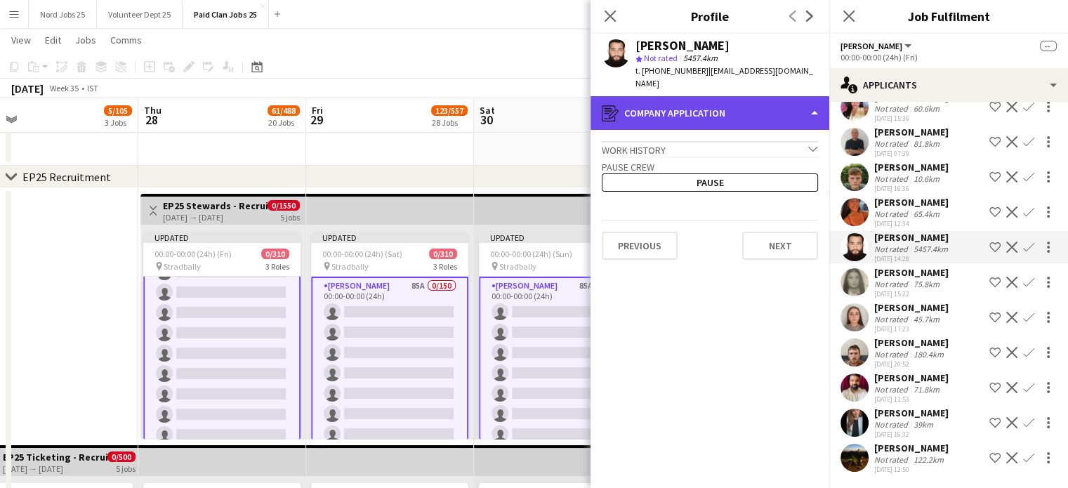
click at [728, 96] on div "register Company application" at bounding box center [710, 113] width 239 height 34
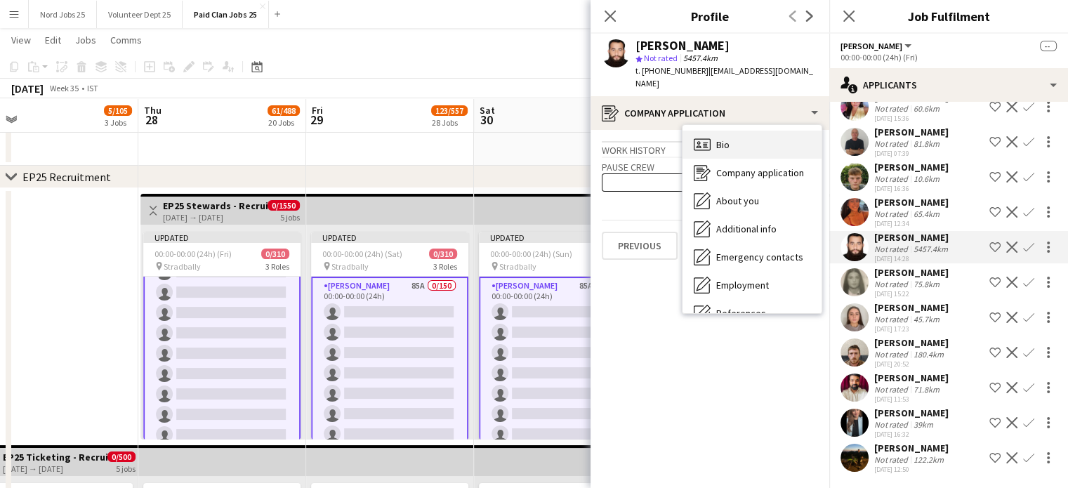
click at [747, 131] on div "Bio Bio" at bounding box center [752, 145] width 139 height 28
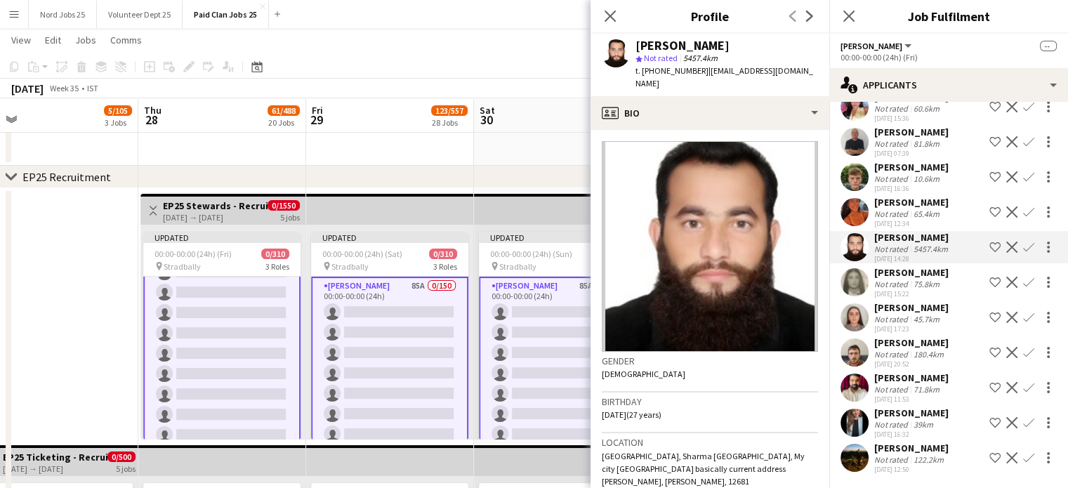
scroll to position [684, 0]
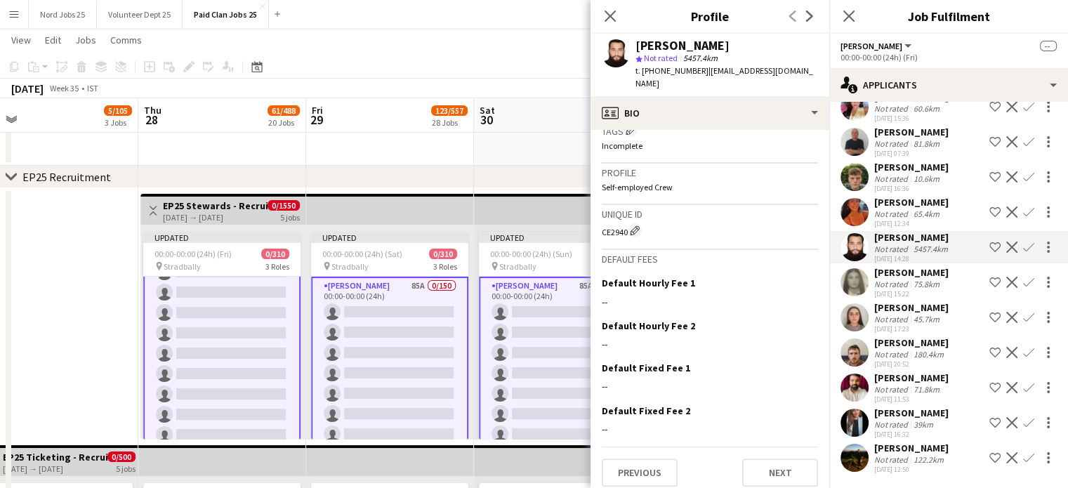
click at [622, 224] on div "CE2940 Edit crew unique ID" at bounding box center [710, 230] width 216 height 14
copy div "CE2940"
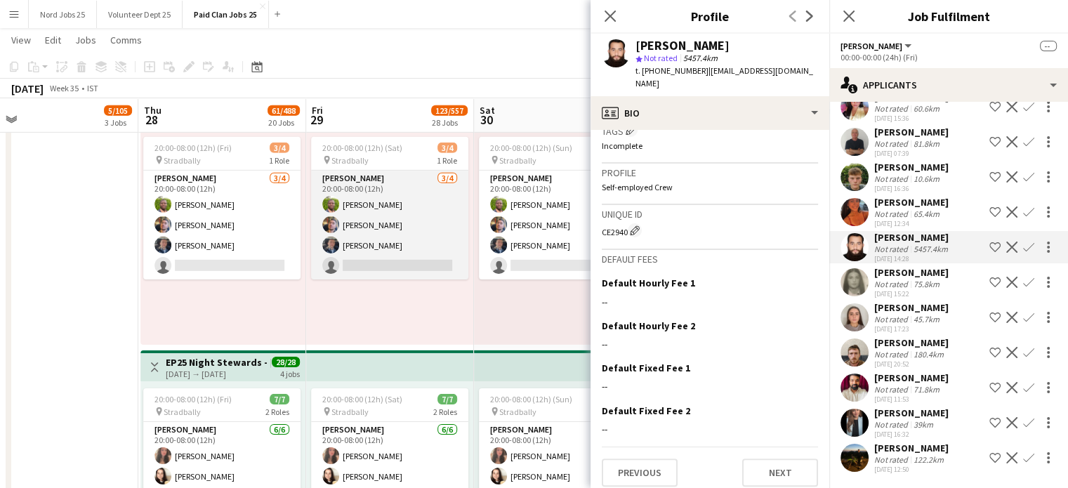
click at [391, 261] on app-card-role "[PERSON_NAME] [DATE] 20:00-08:00 (12h) [PERSON_NAME] [PERSON_NAME] [PERSON_NAME…" at bounding box center [389, 225] width 157 height 109
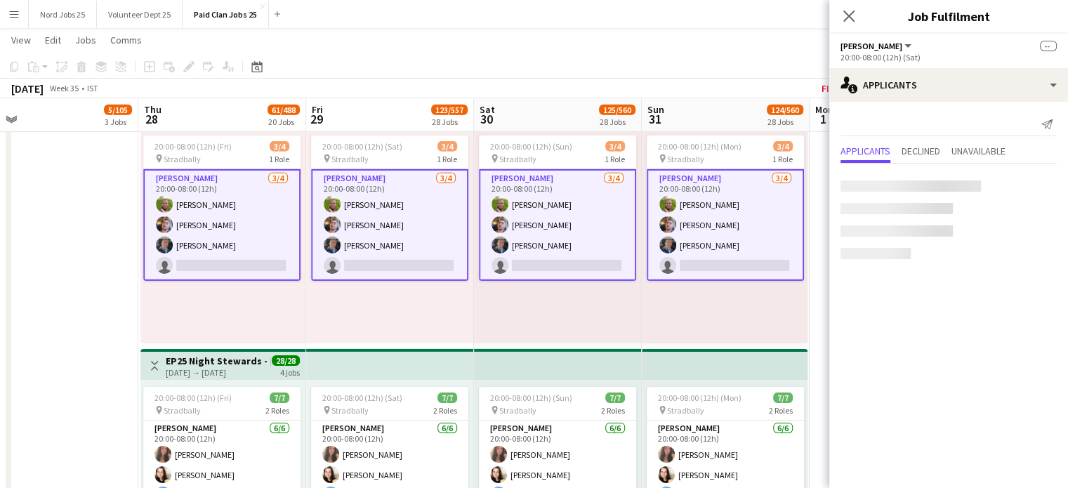
scroll to position [2402, 0]
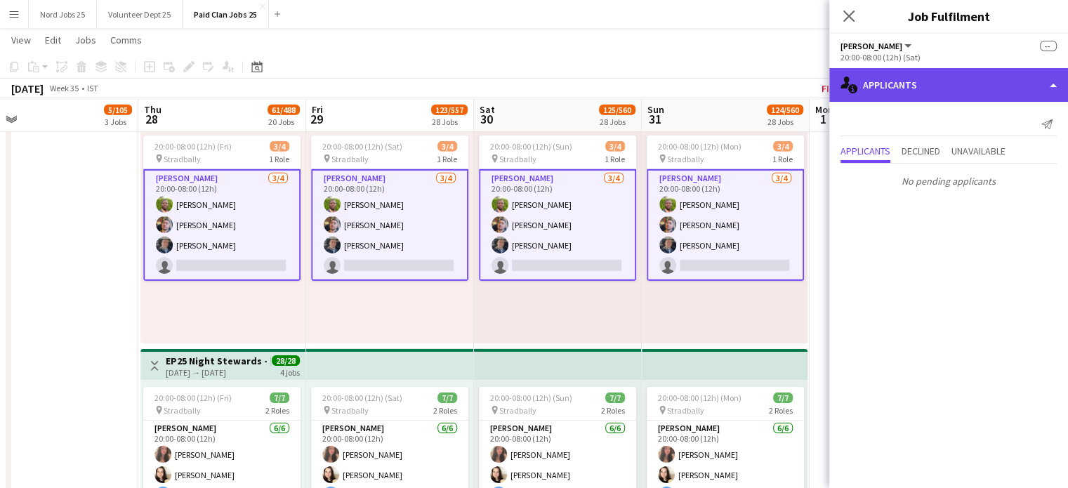
click at [885, 98] on div "single-neutral-actions-information Applicants" at bounding box center [949, 85] width 239 height 34
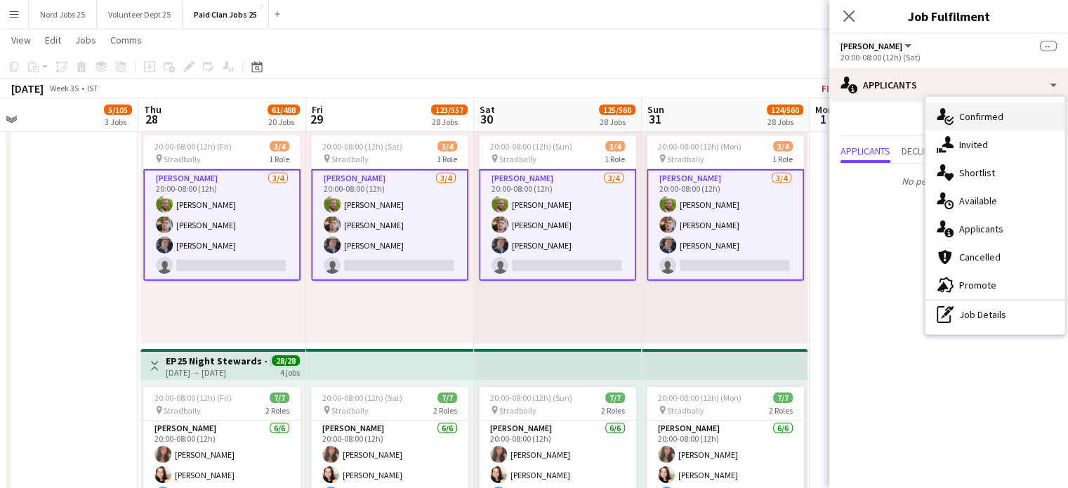
click at [936, 120] on div "single-neutral-actions-check-2 Confirmed" at bounding box center [995, 117] width 139 height 28
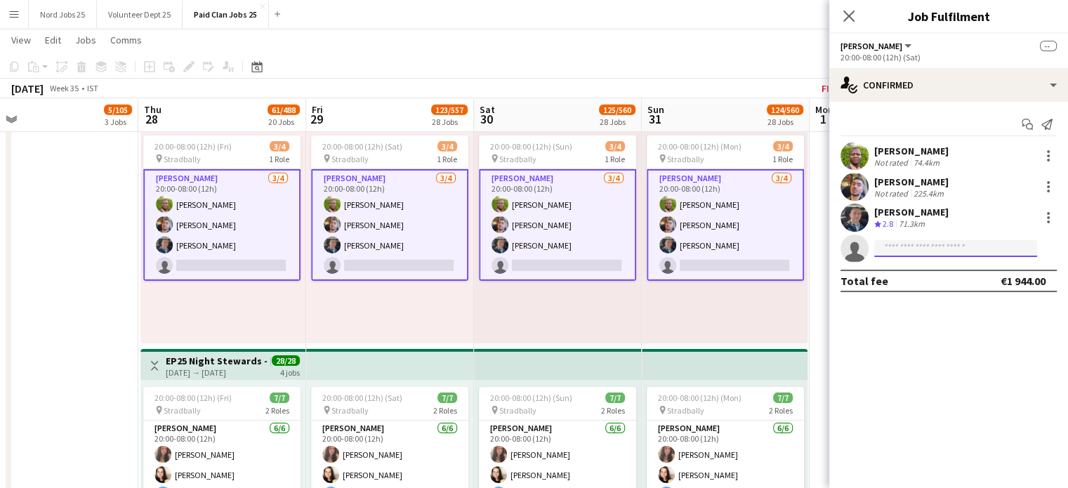
click at [924, 249] on input at bounding box center [956, 248] width 163 height 17
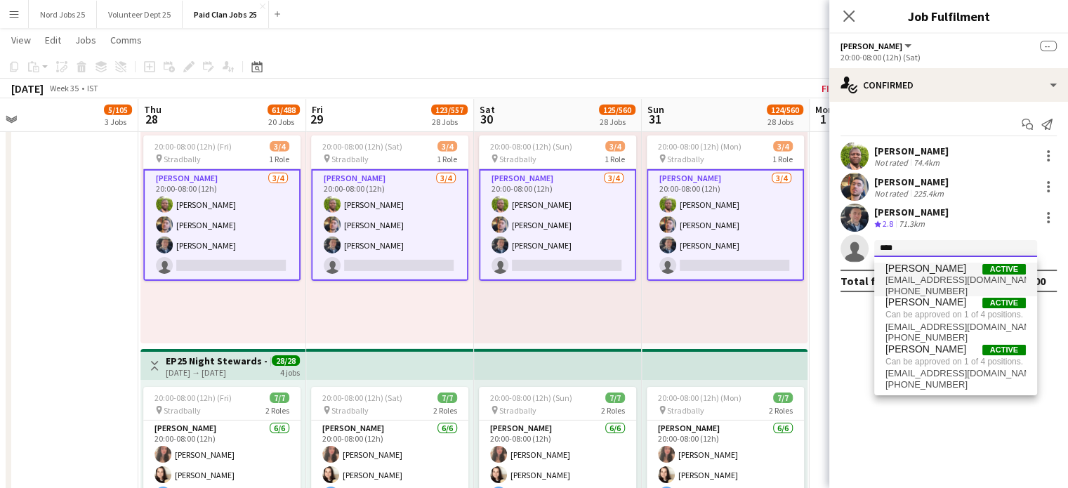
type input "****"
click at [924, 280] on span "[EMAIL_ADDRESS][DOMAIN_NAME]" at bounding box center [956, 280] width 140 height 11
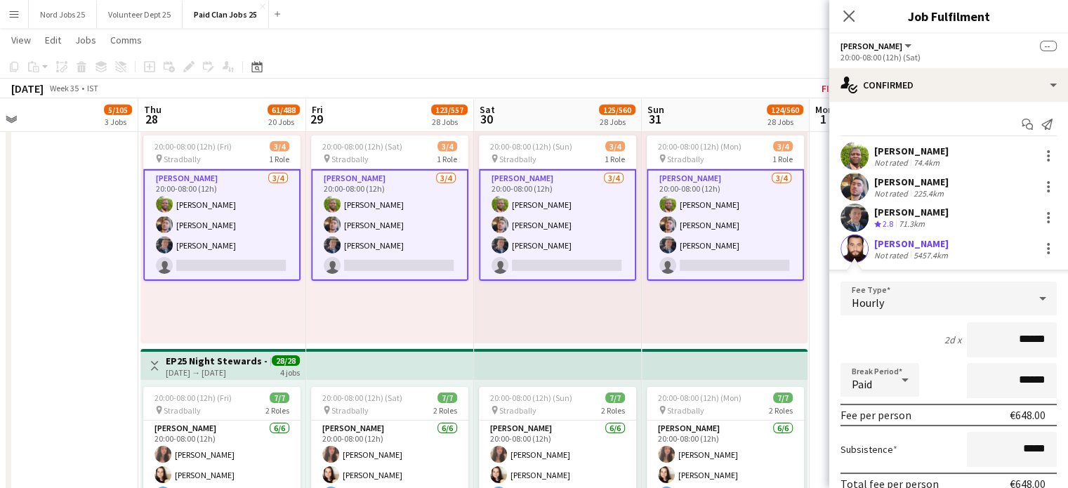
scroll to position [91, 0]
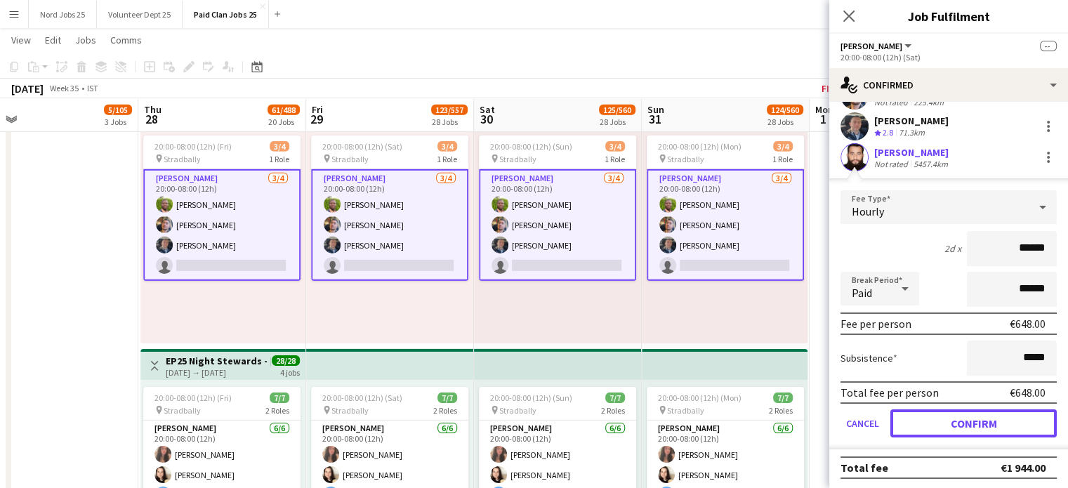
click at [957, 418] on button "Confirm" at bounding box center [974, 424] width 166 height 28
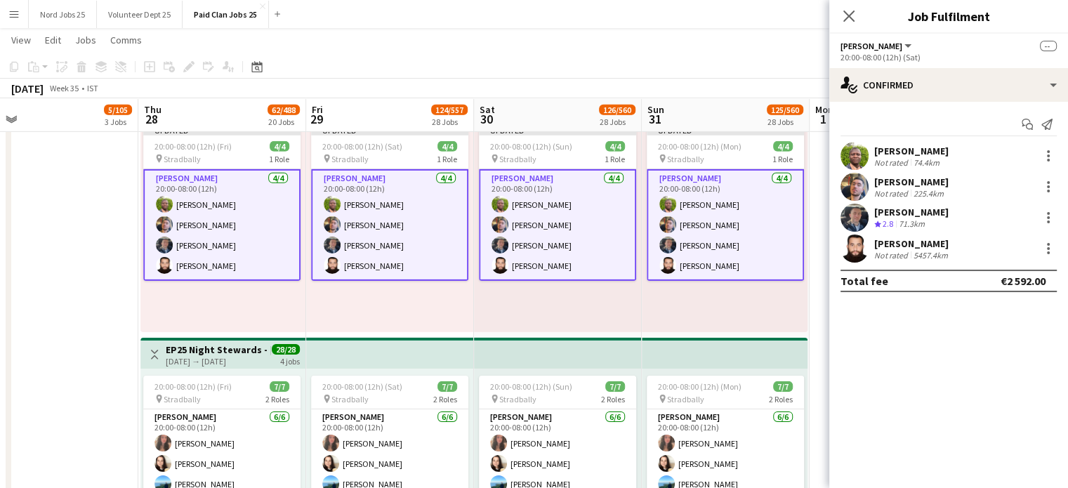
scroll to position [0, 0]
click at [625, 293] on div "Updated 20:00-08:00 (12h) (Sun) 4/4 pin Stradbally 1 Role [PERSON_NAME] [DATE] …" at bounding box center [558, 224] width 168 height 215
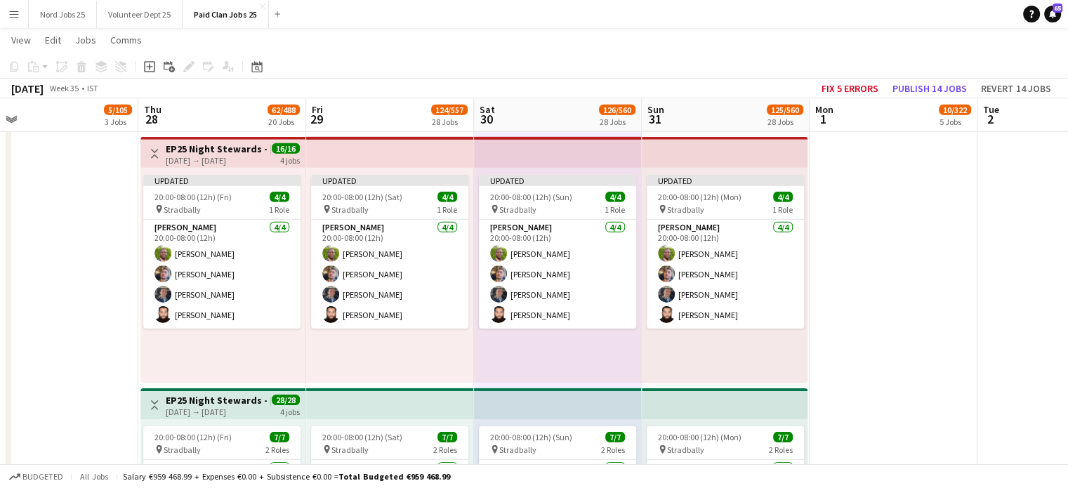
click at [563, 157] on app-top-bar at bounding box center [558, 152] width 168 height 31
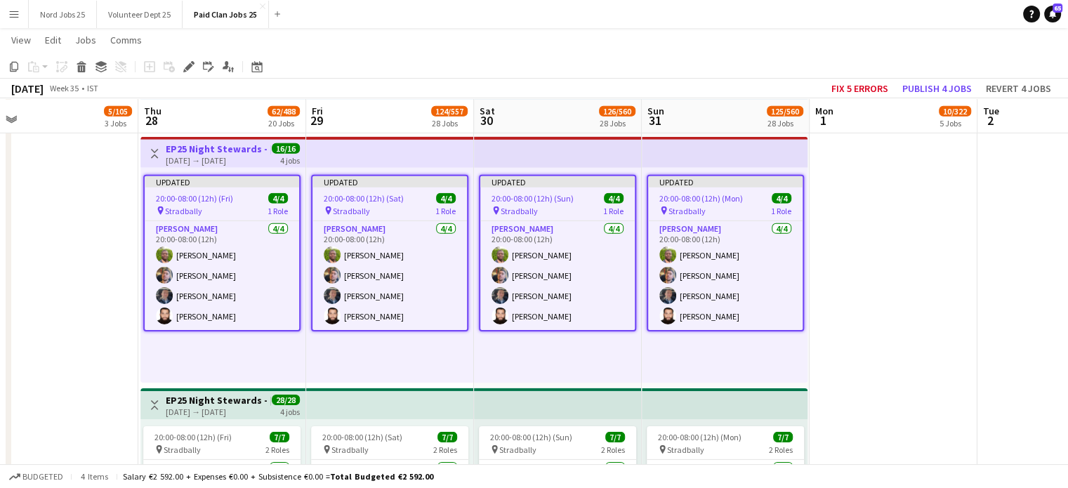
scroll to position [4451, 0]
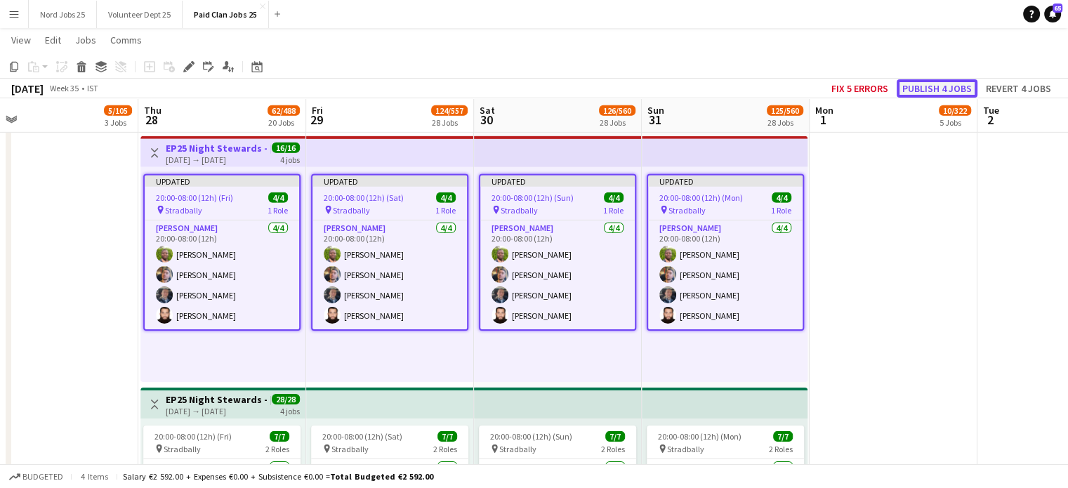
click at [918, 83] on button "Publish 4 jobs" at bounding box center [937, 88] width 81 height 18
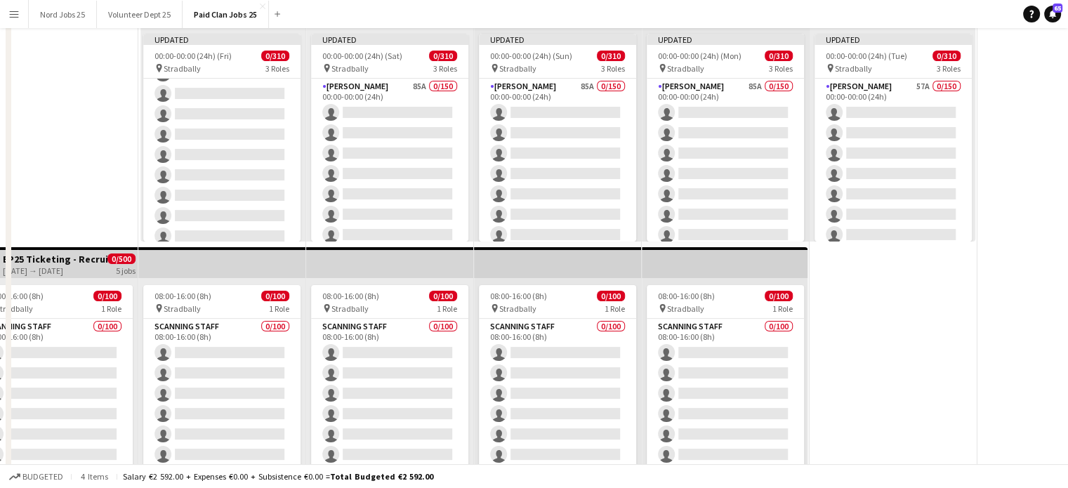
scroll to position [0, 0]
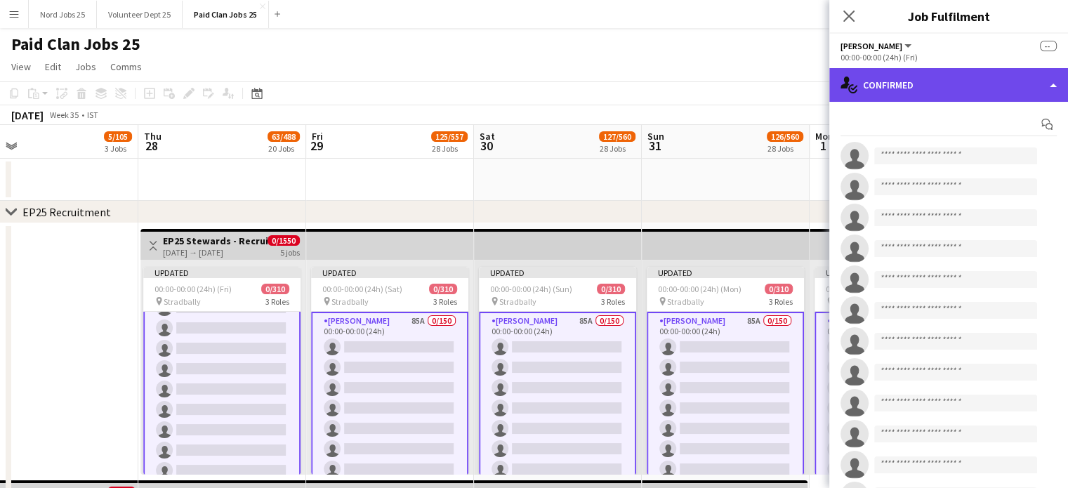
scroll to position [2159, 0]
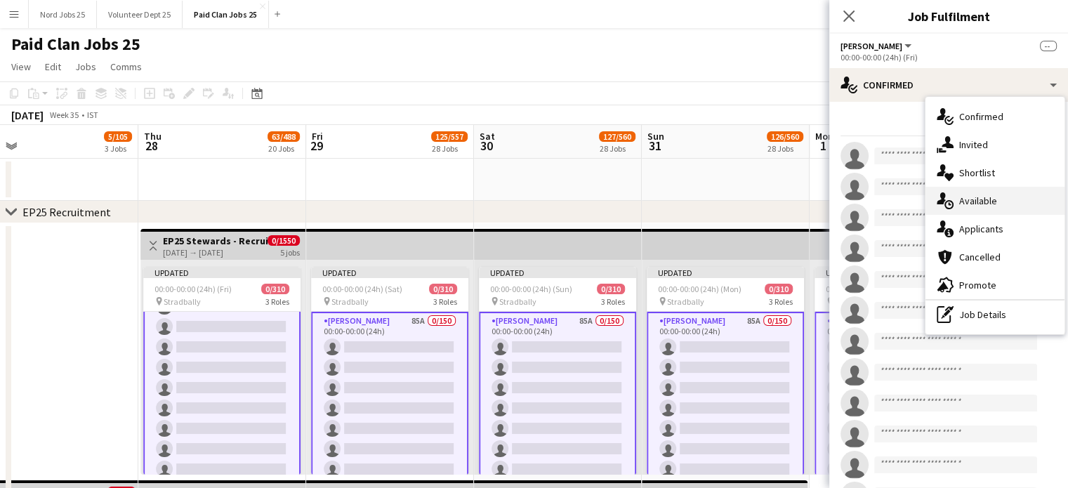
click at [975, 202] on div "single-neutral-actions-upload Available" at bounding box center [995, 201] width 139 height 28
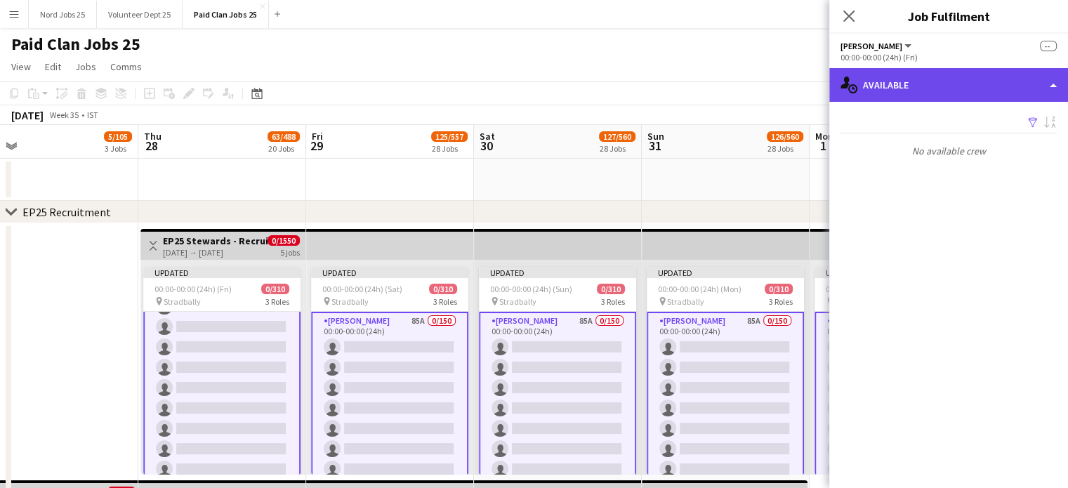
click at [967, 98] on div "single-neutral-actions-upload Available" at bounding box center [949, 85] width 239 height 34
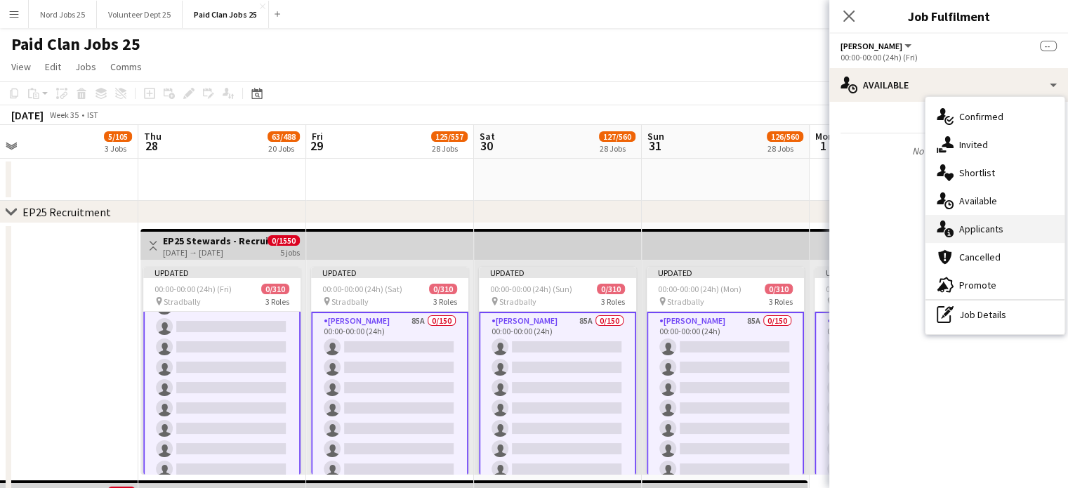
click at [992, 222] on div "single-neutral-actions-information Applicants" at bounding box center [995, 229] width 139 height 28
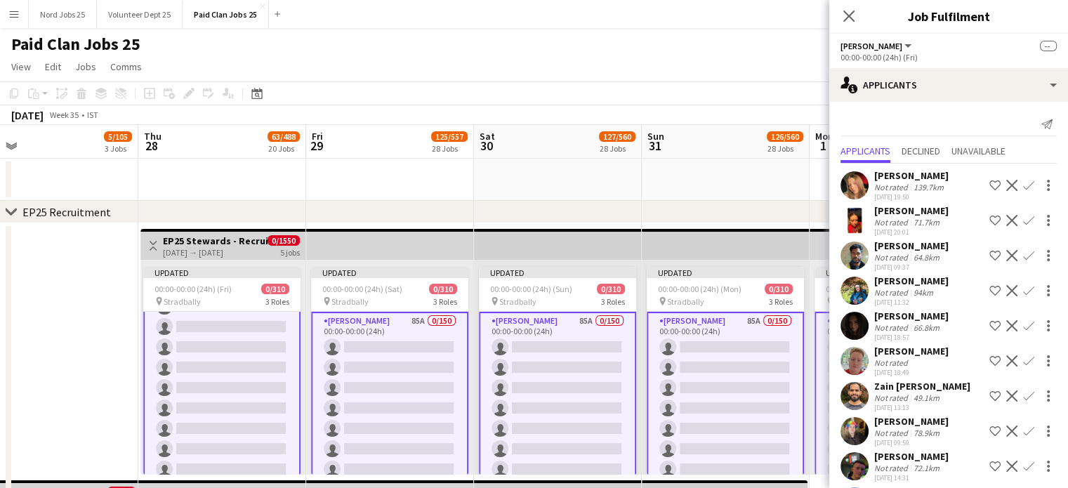
scroll to position [783, 0]
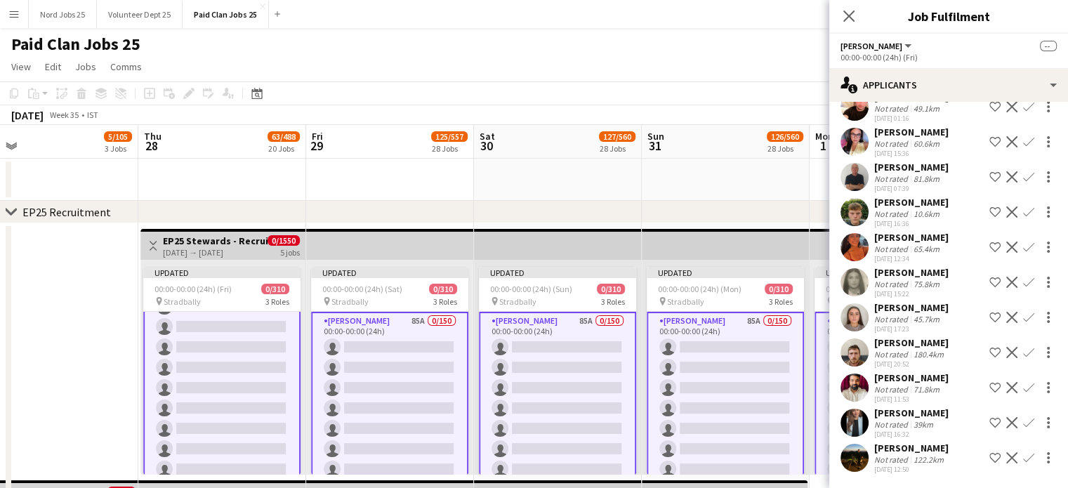
click at [858, 374] on app-user-avatar at bounding box center [855, 388] width 28 height 28
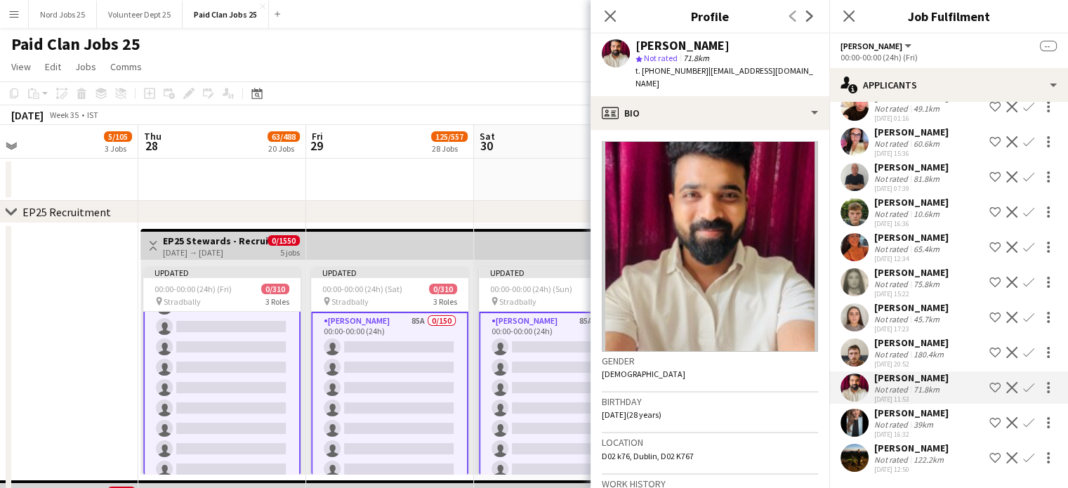
click at [858, 339] on app-user-avatar at bounding box center [855, 353] width 28 height 28
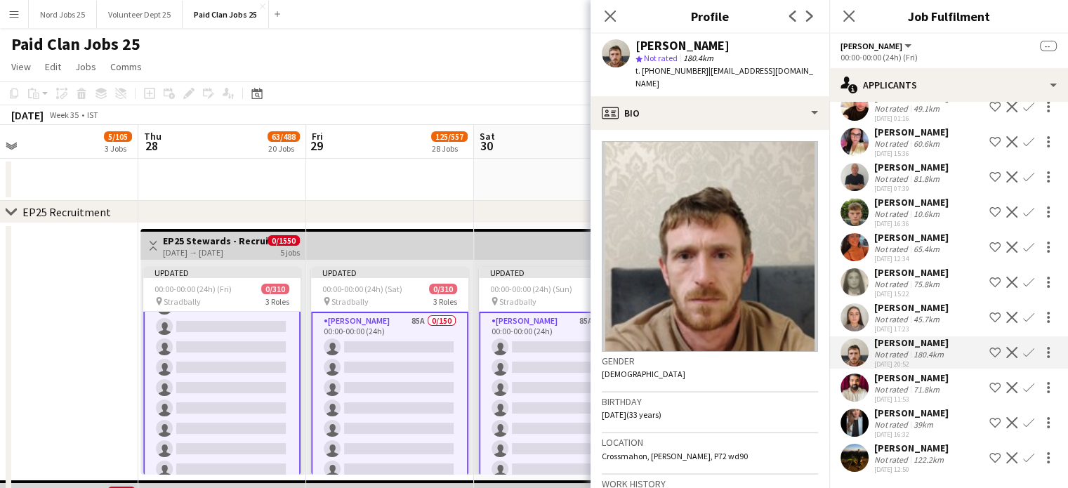
click at [860, 374] on app-user-avatar at bounding box center [855, 388] width 28 height 28
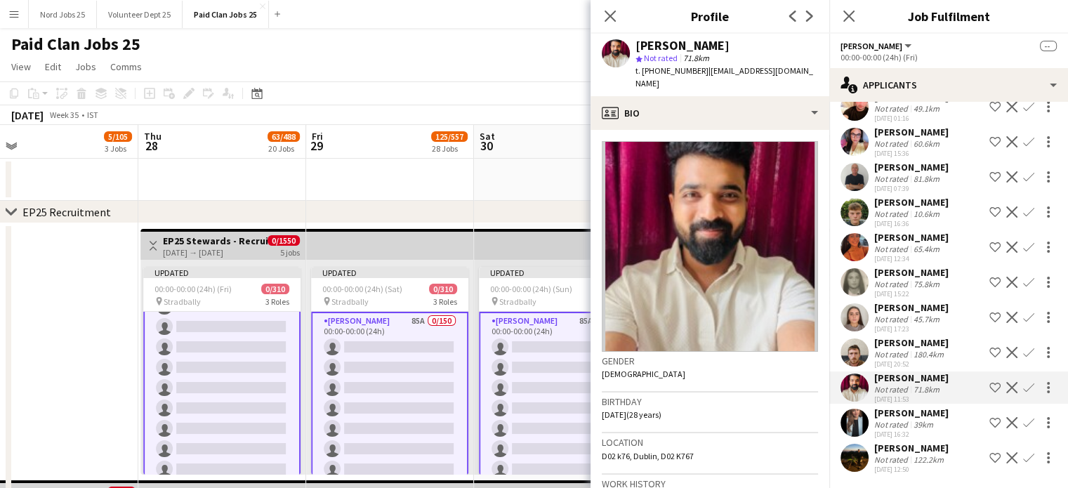
click at [849, 444] on app-user-avatar at bounding box center [855, 458] width 28 height 28
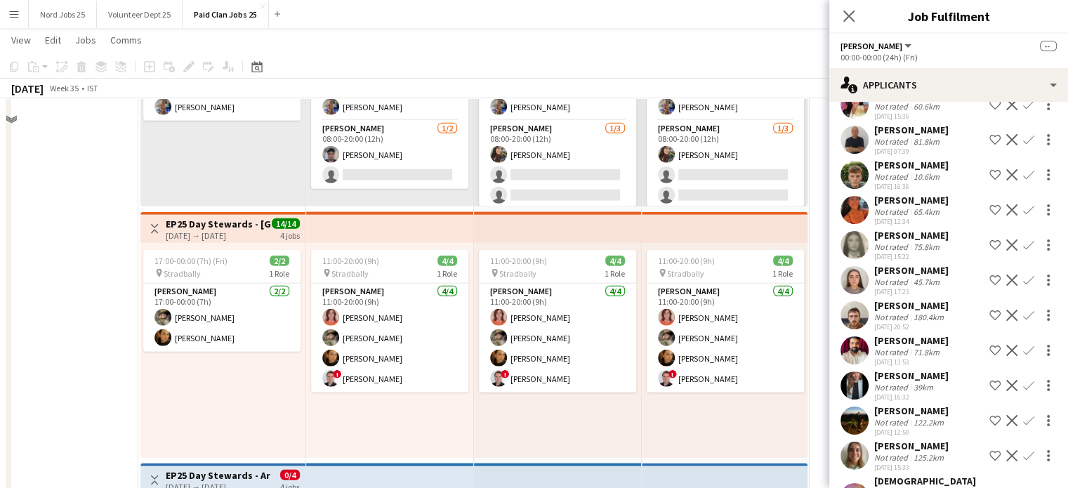
scroll to position [3123, 0]
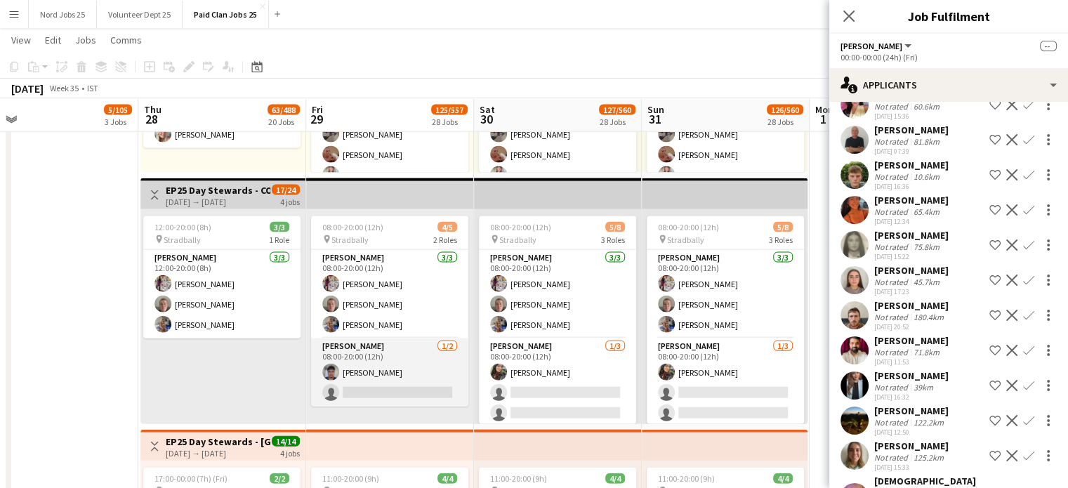
click at [407, 381] on app-card-role "[PERSON_NAME] [DATE] 08:00-20:00 (12h) [PERSON_NAME] single-neutral-actions" at bounding box center [389, 373] width 157 height 68
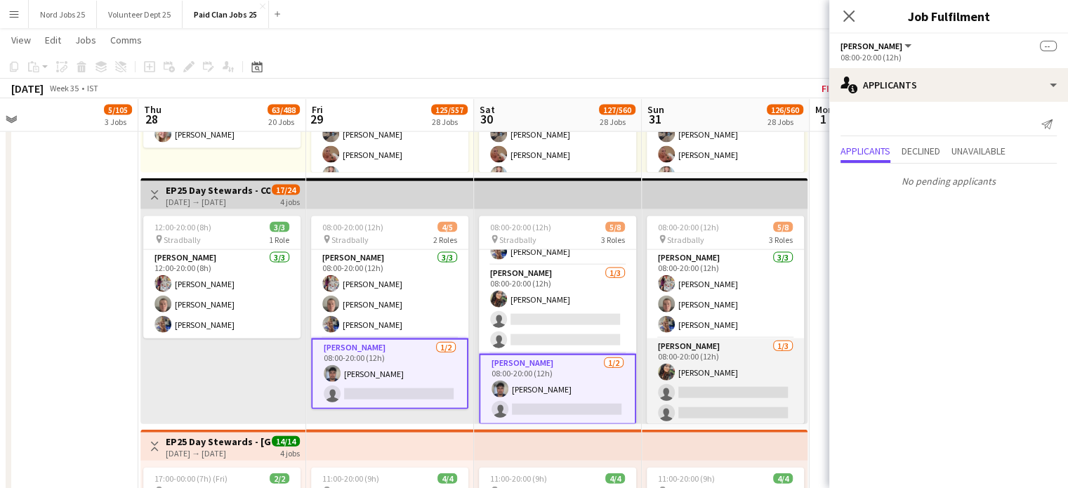
scroll to position [73, 0]
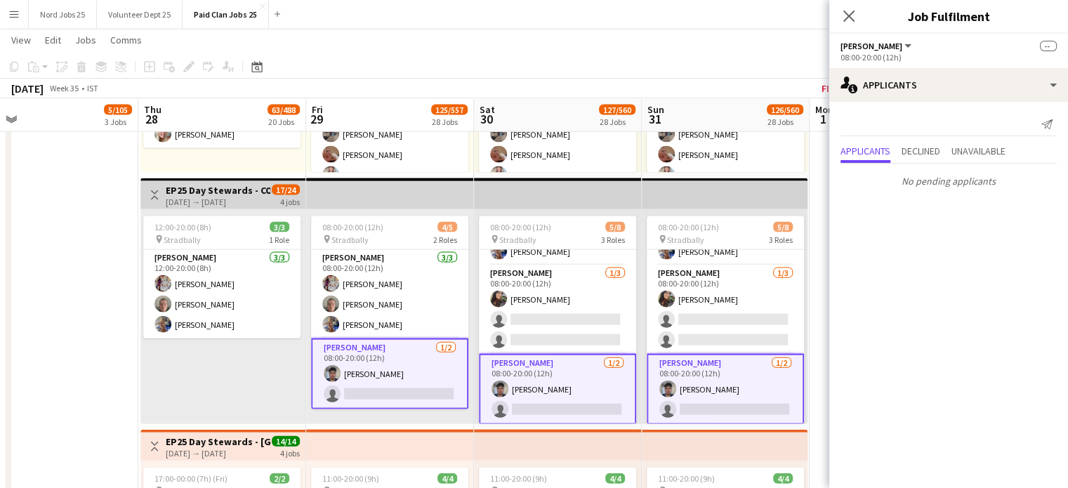
click at [407, 376] on app-card-role "[PERSON_NAME] [DATE] 08:00-20:00 (12h) [PERSON_NAME] single-neutral-actions" at bounding box center [389, 374] width 157 height 71
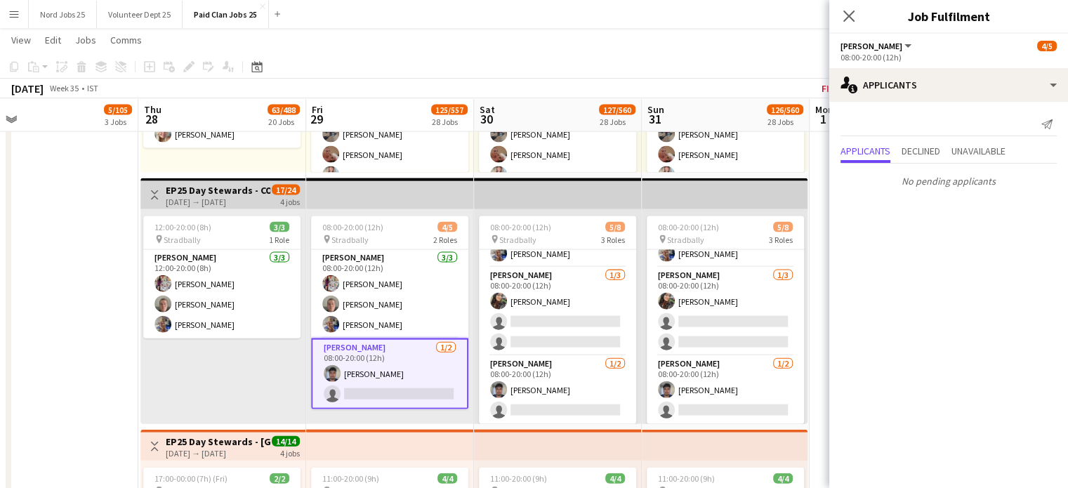
scroll to position [70, 0]
click at [411, 372] on app-card-role "[PERSON_NAME] [DATE] 08:00-20:00 (12h) [PERSON_NAME] single-neutral-actions" at bounding box center [389, 374] width 157 height 71
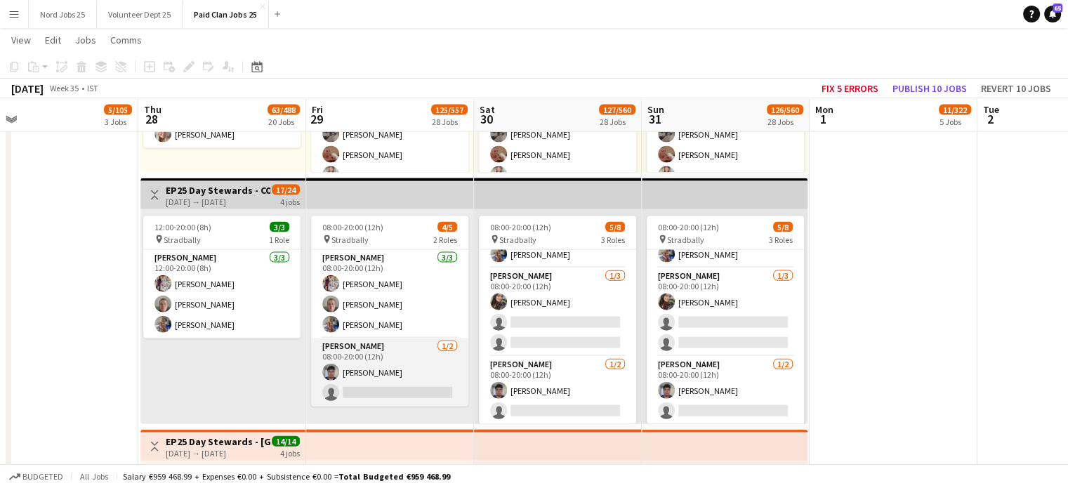
click at [395, 363] on app-card-role "[PERSON_NAME] [DATE] 08:00-20:00 (12h) [PERSON_NAME] single-neutral-actions" at bounding box center [389, 373] width 157 height 68
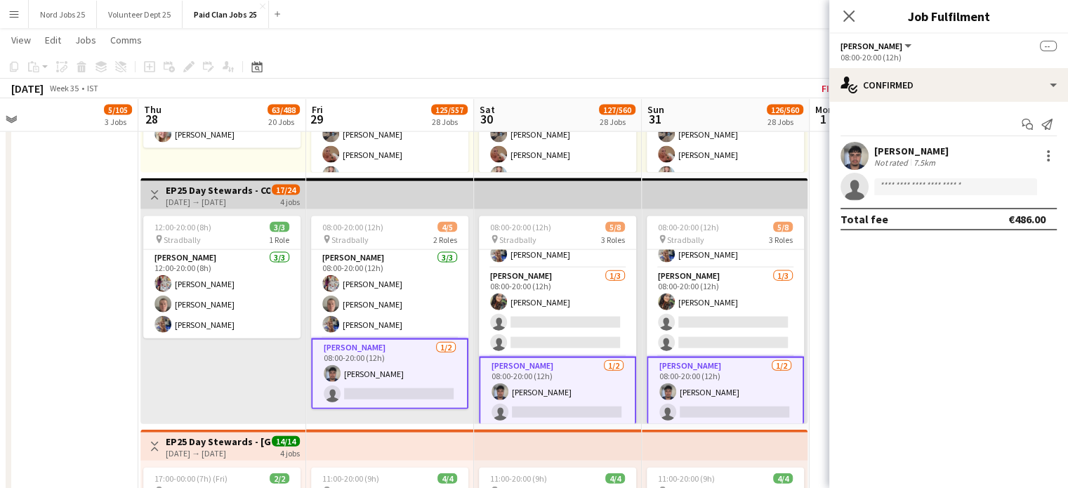
scroll to position [73, 0]
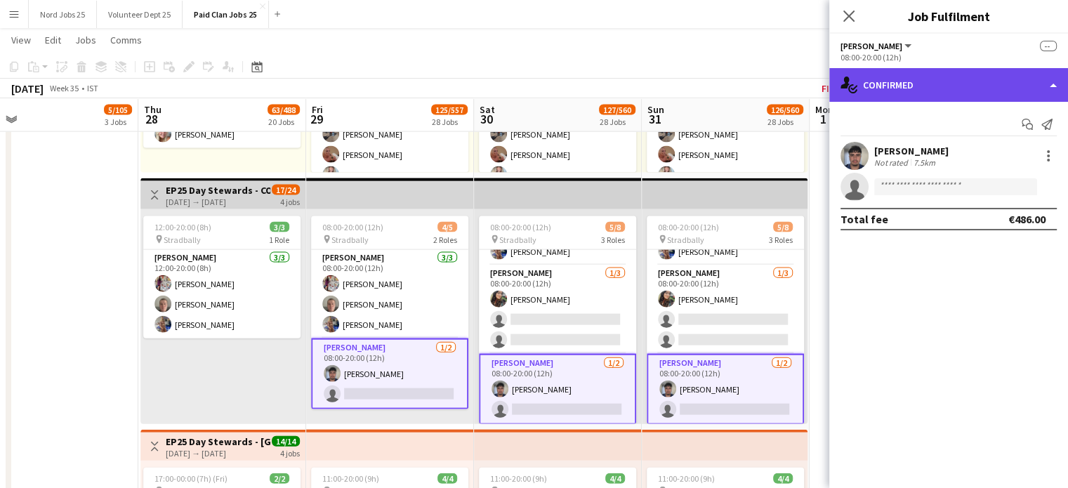
click at [915, 94] on div "single-neutral-actions-check-2 Confirmed" at bounding box center [949, 85] width 239 height 34
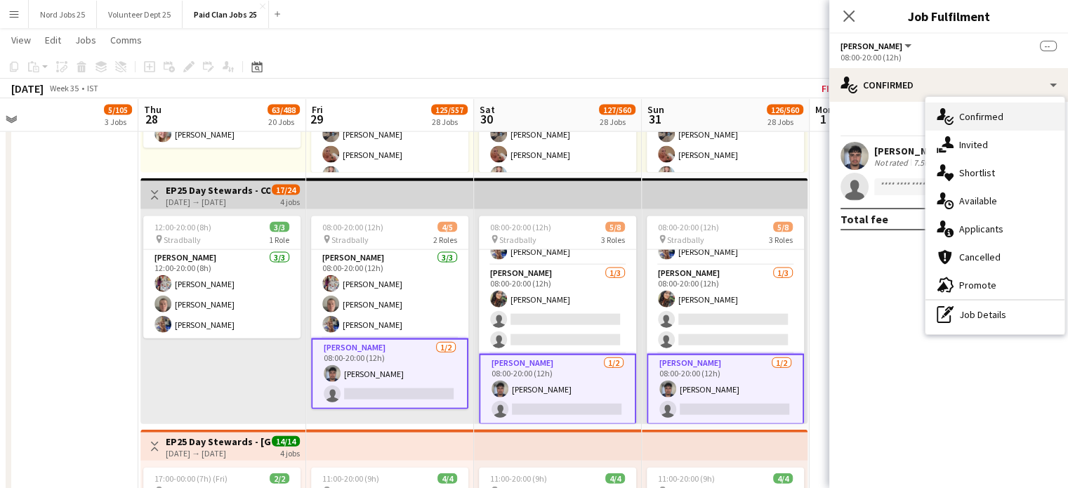
click at [950, 120] on icon at bounding box center [950, 119] width 7 height 5
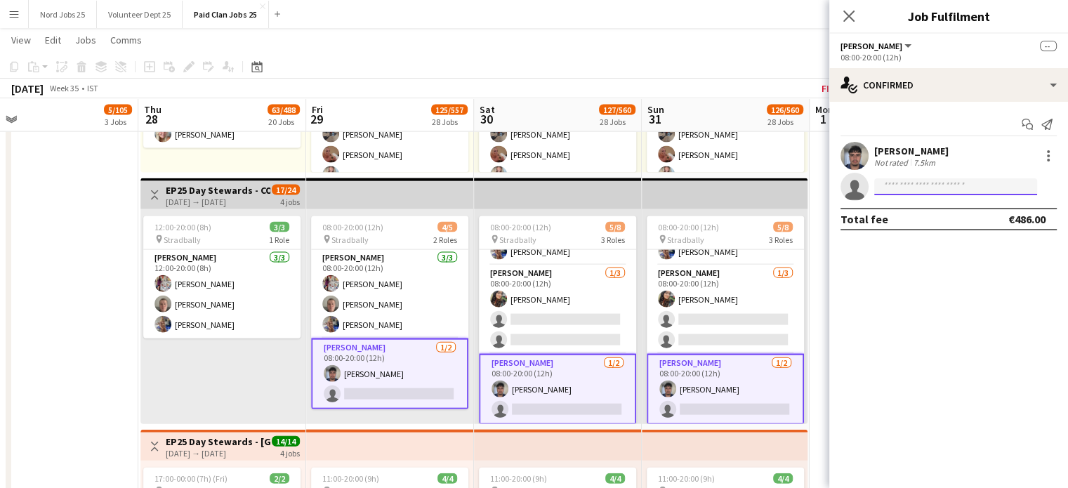
click at [933, 191] on input at bounding box center [956, 186] width 163 height 17
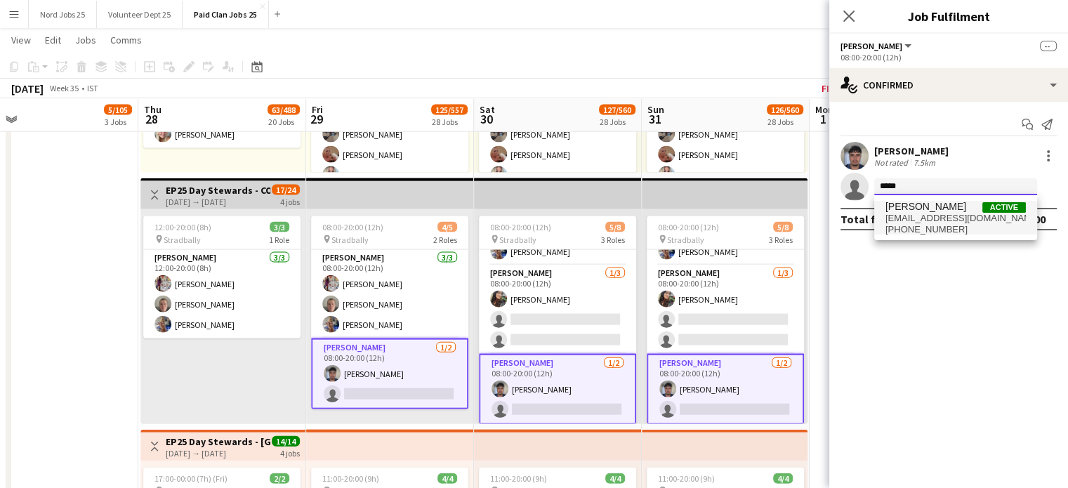
type input "*****"
click at [922, 209] on span "[PERSON_NAME]" at bounding box center [926, 207] width 81 height 12
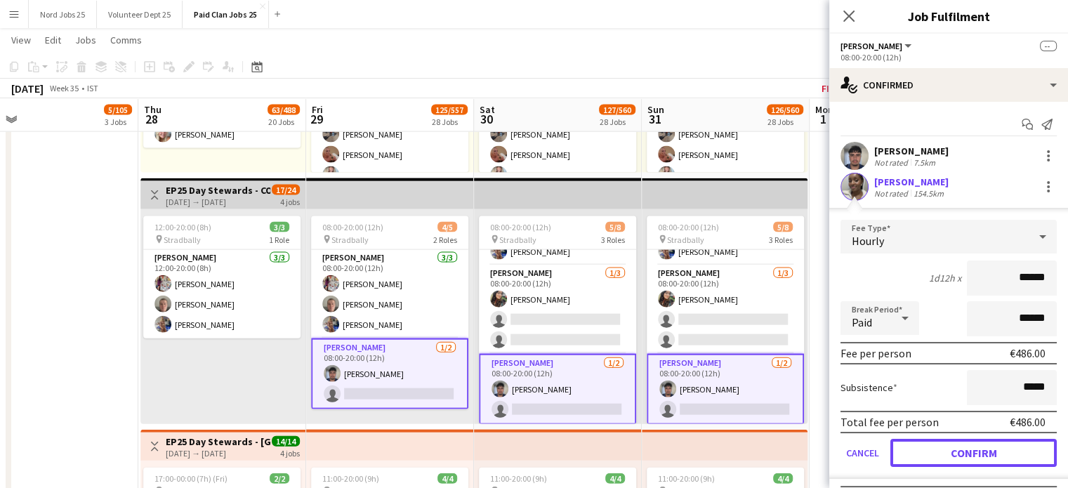
click at [983, 444] on button "Confirm" at bounding box center [974, 453] width 166 height 28
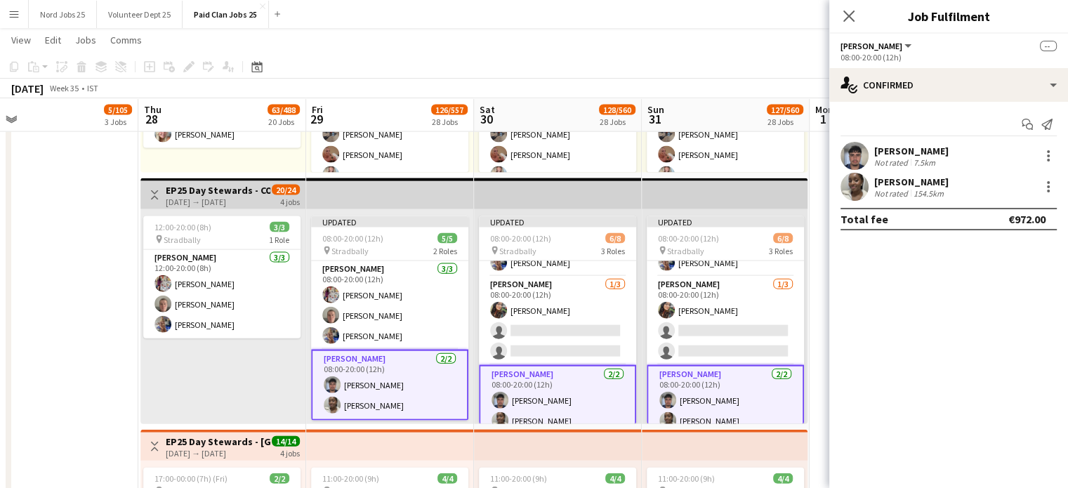
click at [515, 207] on app-top-bar at bounding box center [558, 193] width 168 height 31
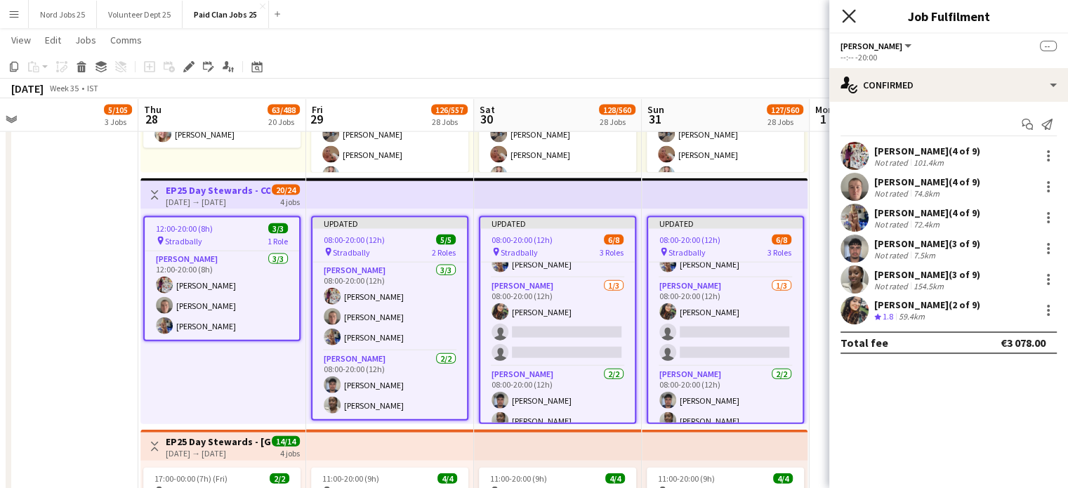
click at [854, 15] on icon "Close pop-in" at bounding box center [848, 15] width 13 height 13
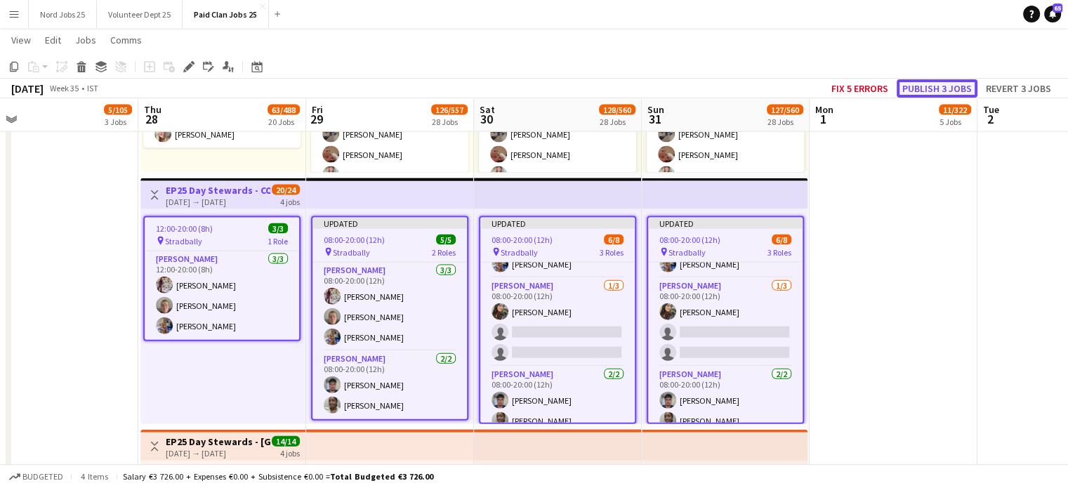
click at [927, 86] on button "Publish 3 jobs" at bounding box center [937, 88] width 81 height 18
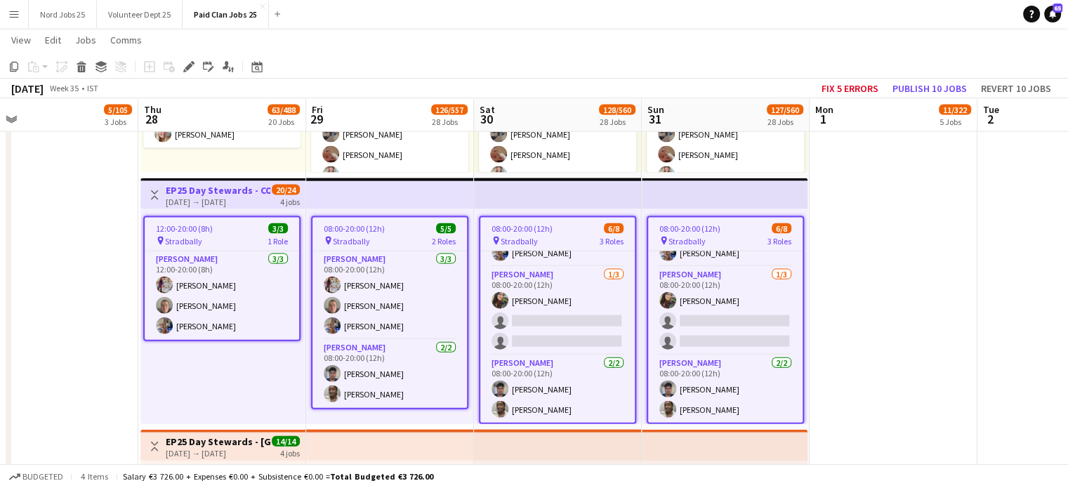
click at [21, 5] on button "Menu" at bounding box center [14, 14] width 28 height 28
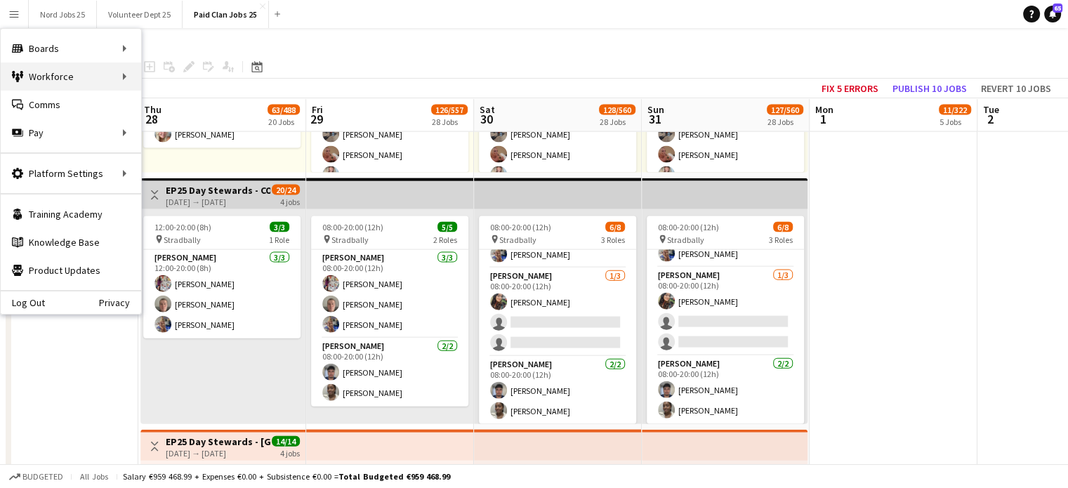
scroll to position [70, 0]
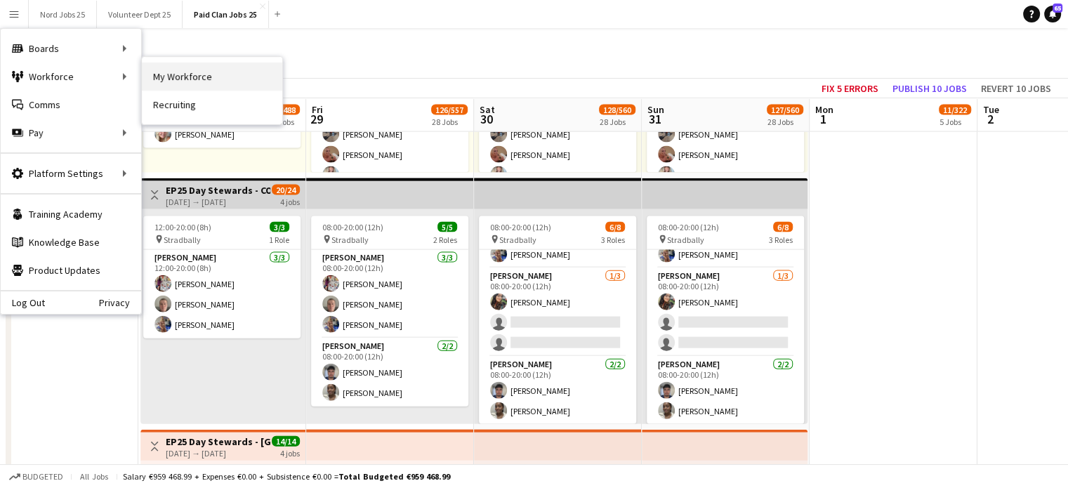
click at [168, 73] on link "My Workforce" at bounding box center [212, 77] width 140 height 28
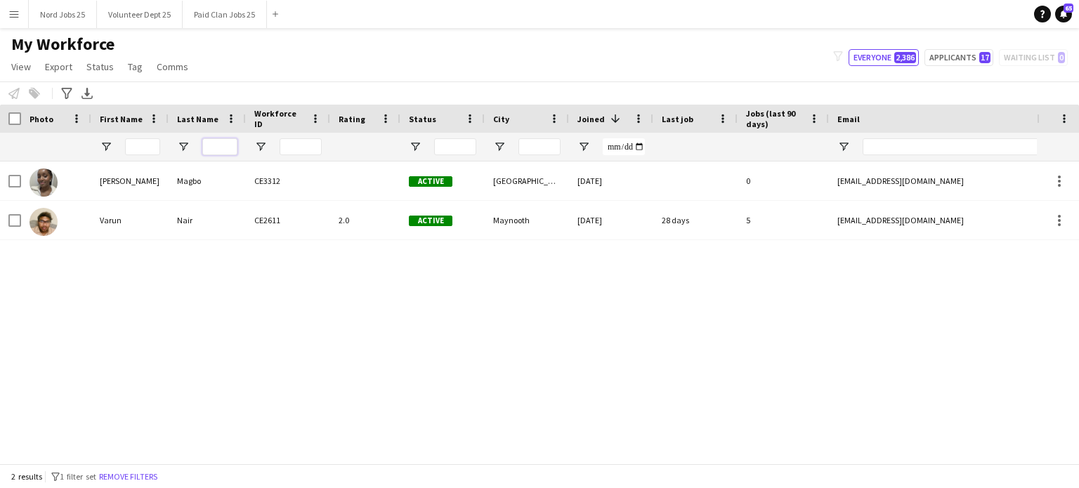
click at [224, 148] on input "Last Name Filter Input" at bounding box center [219, 146] width 35 height 17
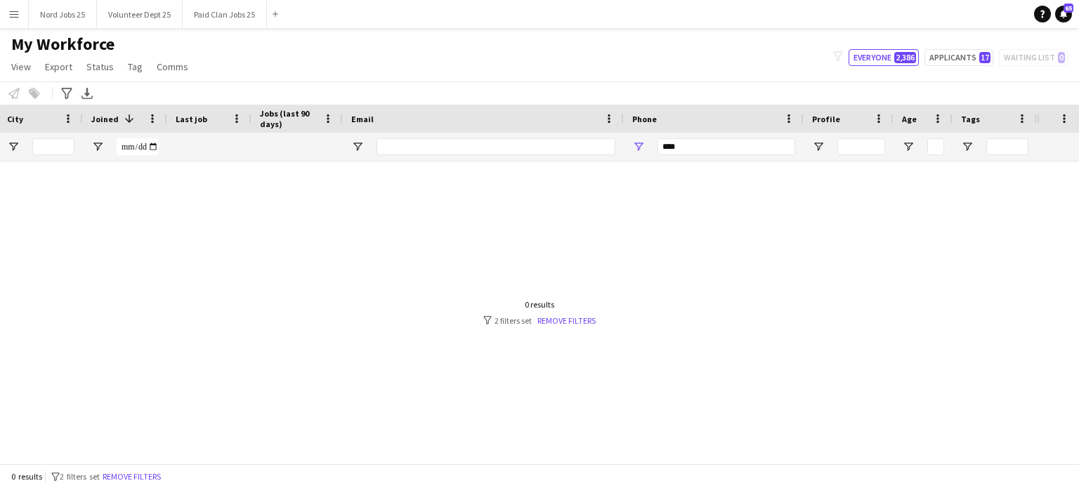
type input "*****"
click at [716, 140] on input "****" at bounding box center [726, 146] width 138 height 17
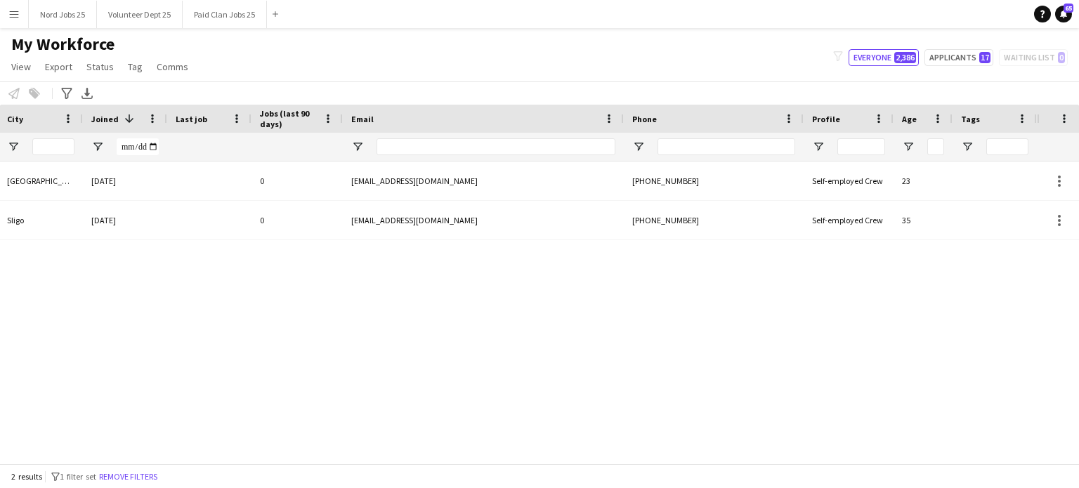
click at [432, 223] on div "[EMAIL_ADDRESS][DOMAIN_NAME]" at bounding box center [483, 220] width 281 height 39
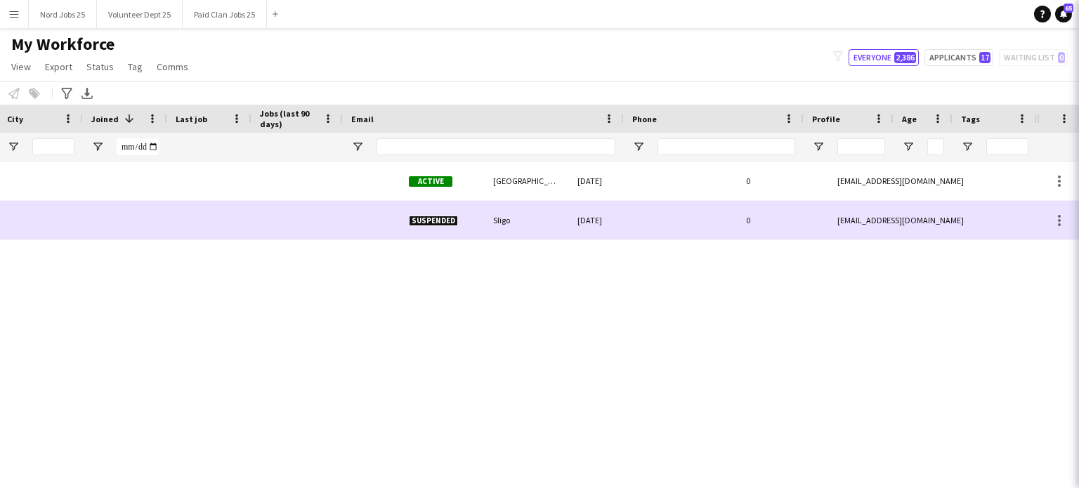
scroll to position [0, 0]
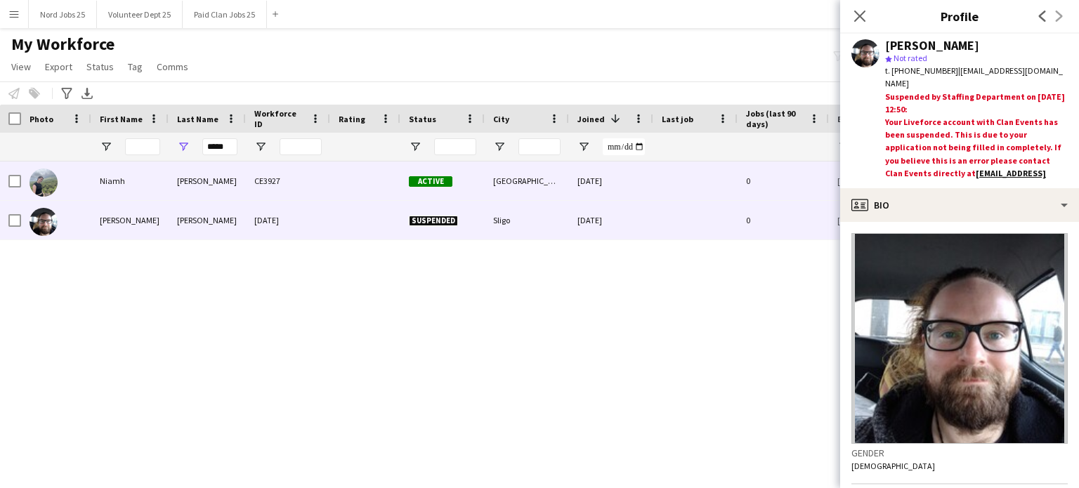
click at [216, 182] on div "[PERSON_NAME]" at bounding box center [207, 181] width 77 height 39
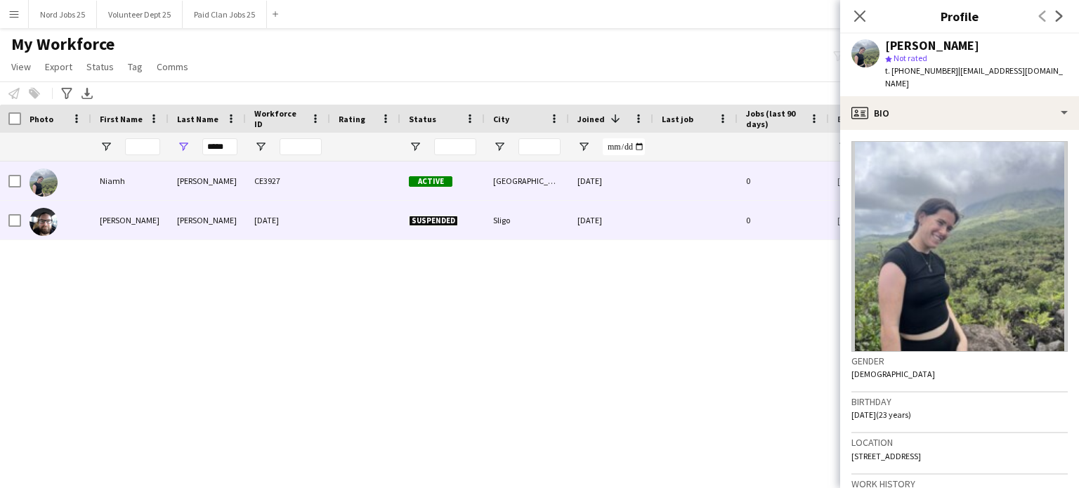
click at [219, 224] on div "[PERSON_NAME]" at bounding box center [207, 220] width 77 height 39
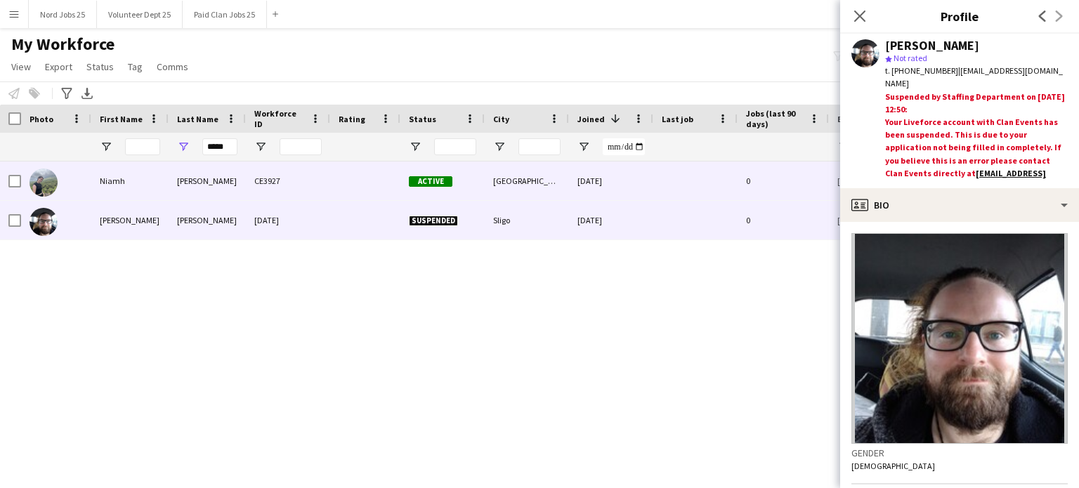
click at [252, 192] on div "CE3927" at bounding box center [288, 181] width 84 height 39
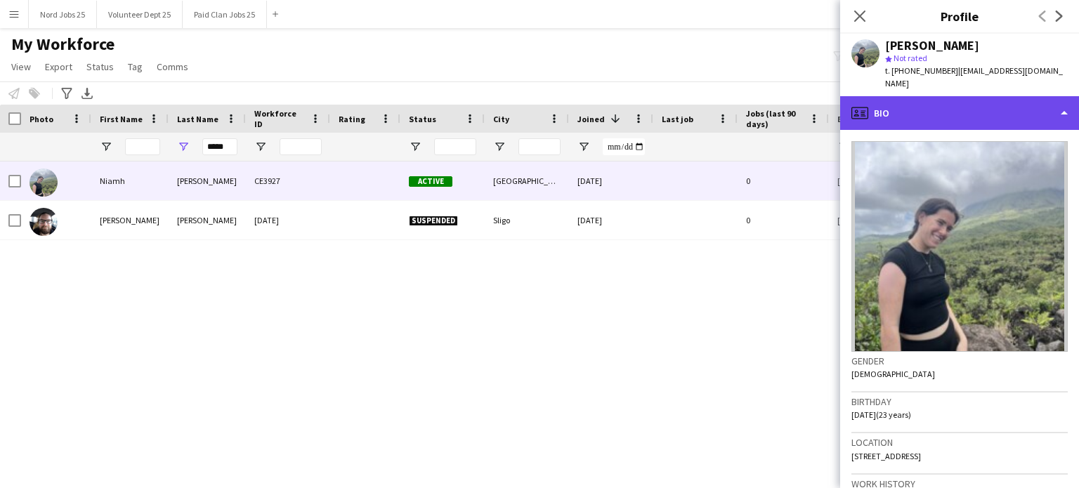
click at [950, 96] on div "profile Bio" at bounding box center [959, 113] width 239 height 34
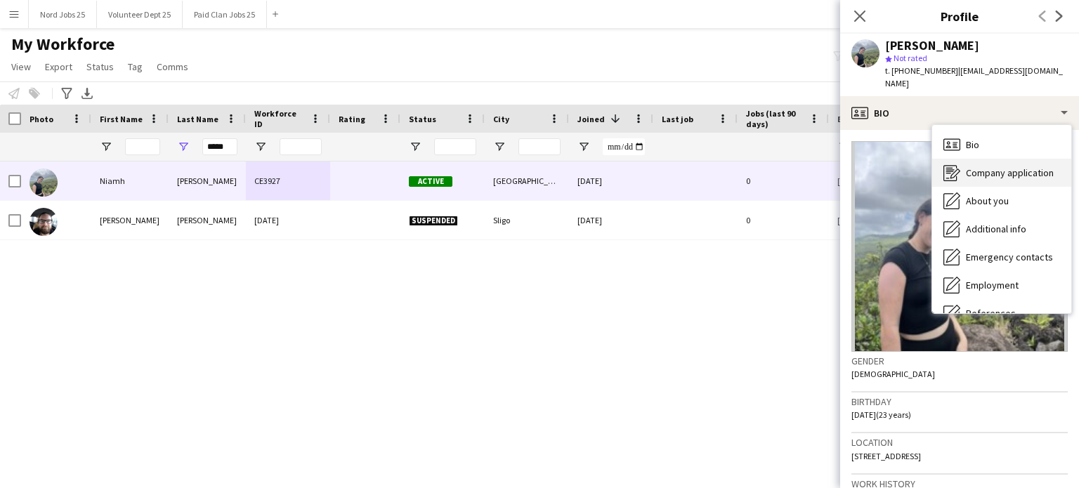
click at [984, 166] on span "Company application" at bounding box center [1010, 172] width 88 height 13
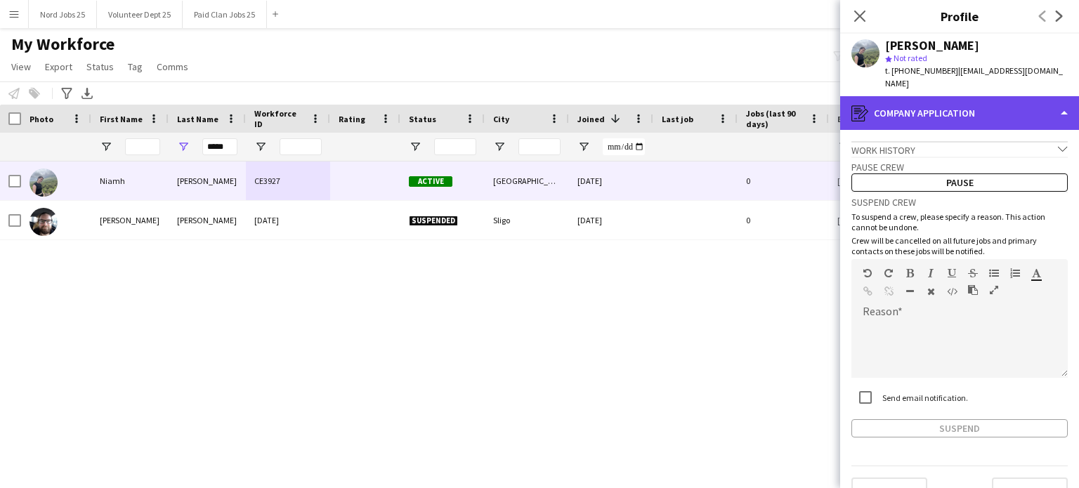
click at [933, 100] on div "register Company application" at bounding box center [959, 113] width 239 height 34
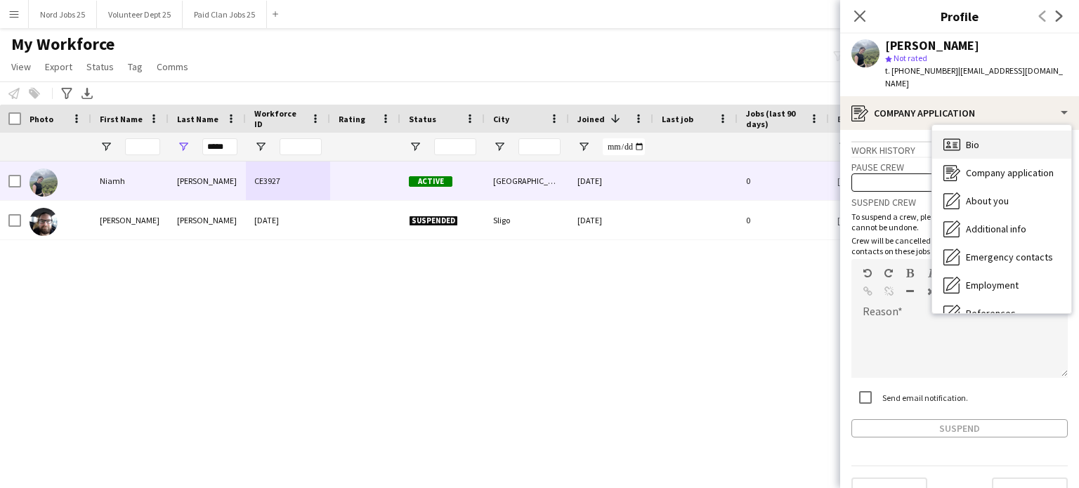
click at [964, 133] on div "Bio Bio" at bounding box center [1001, 145] width 139 height 28
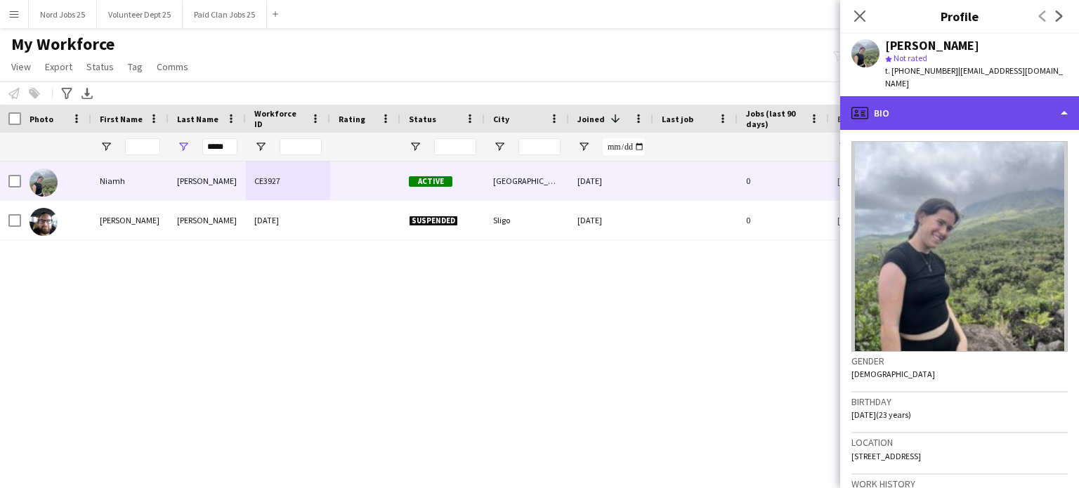
click at [917, 107] on div "profile Bio" at bounding box center [959, 113] width 239 height 34
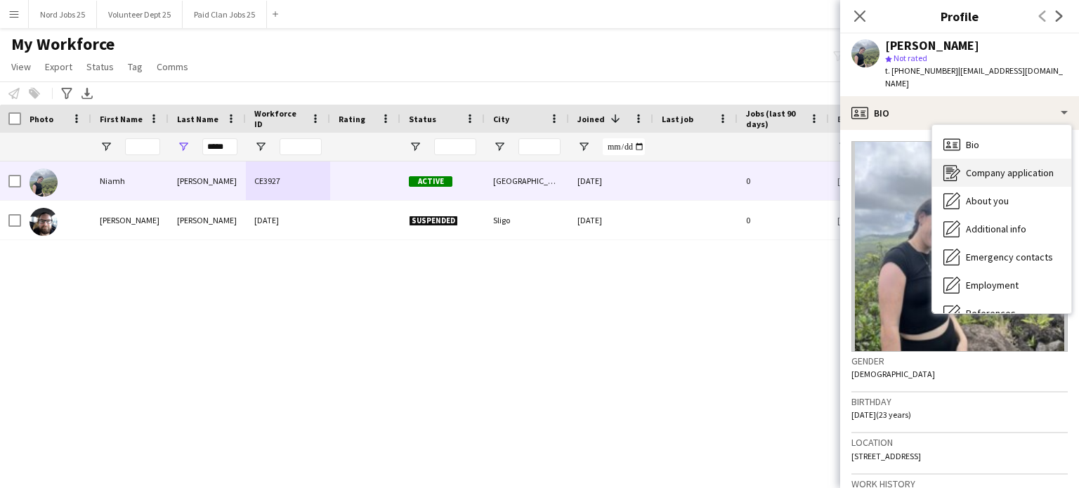
click at [943, 159] on div "Company application Company application" at bounding box center [1001, 173] width 139 height 28
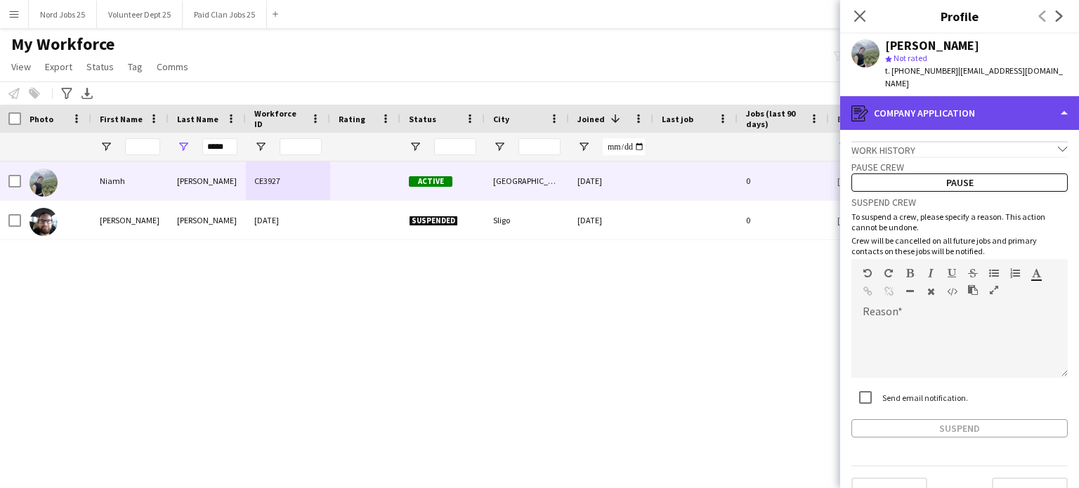
click at [929, 103] on div "register Company application" at bounding box center [959, 113] width 239 height 34
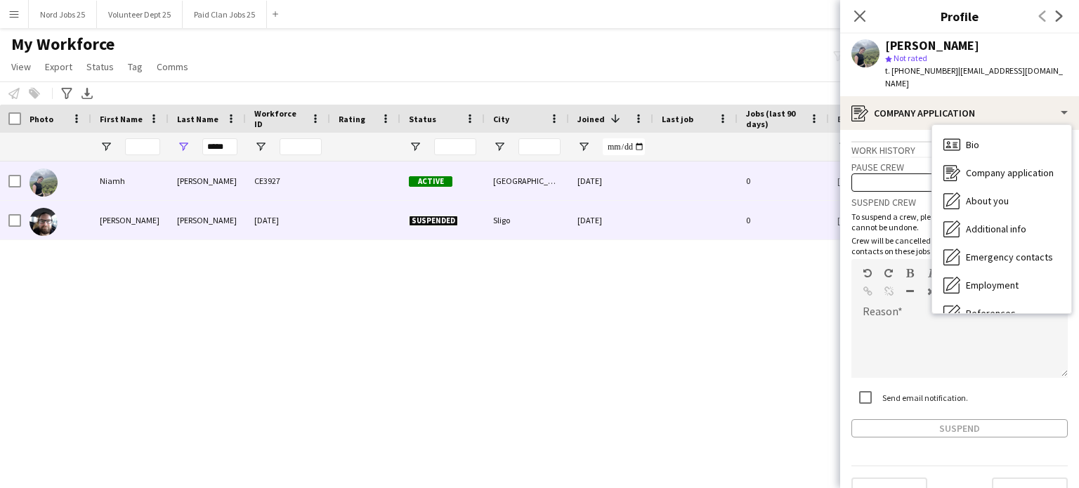
click at [381, 201] on div at bounding box center [365, 220] width 70 height 39
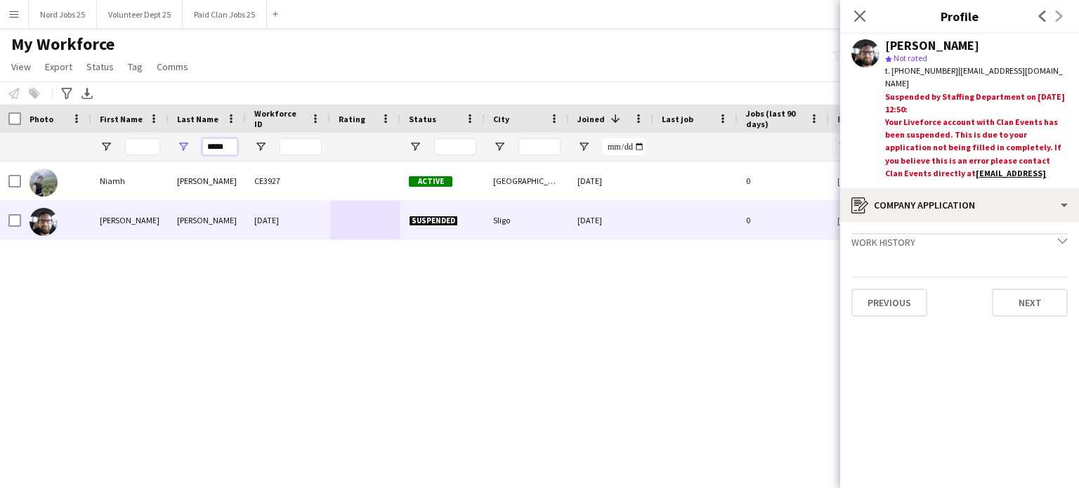
click at [227, 150] on input "*****" at bounding box center [219, 146] width 35 height 17
click at [145, 151] on input "First Name Filter Input" at bounding box center [142, 146] width 35 height 17
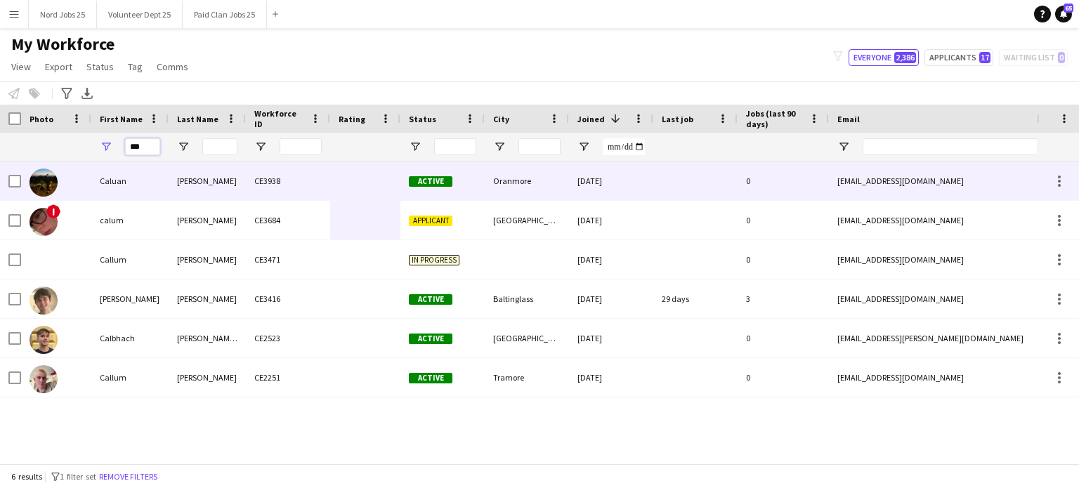
type input "***"
click at [221, 192] on div "[PERSON_NAME]" at bounding box center [207, 181] width 77 height 39
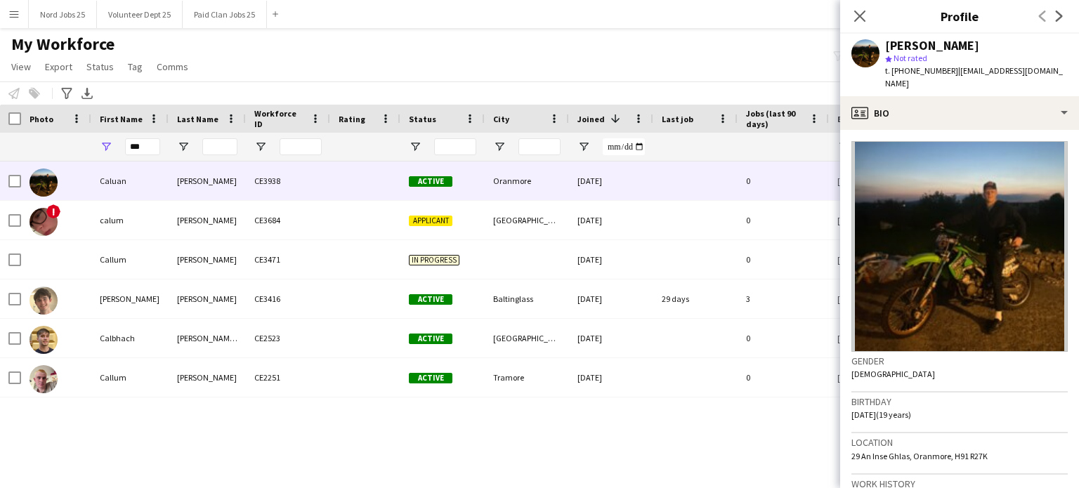
scroll to position [490, 0]
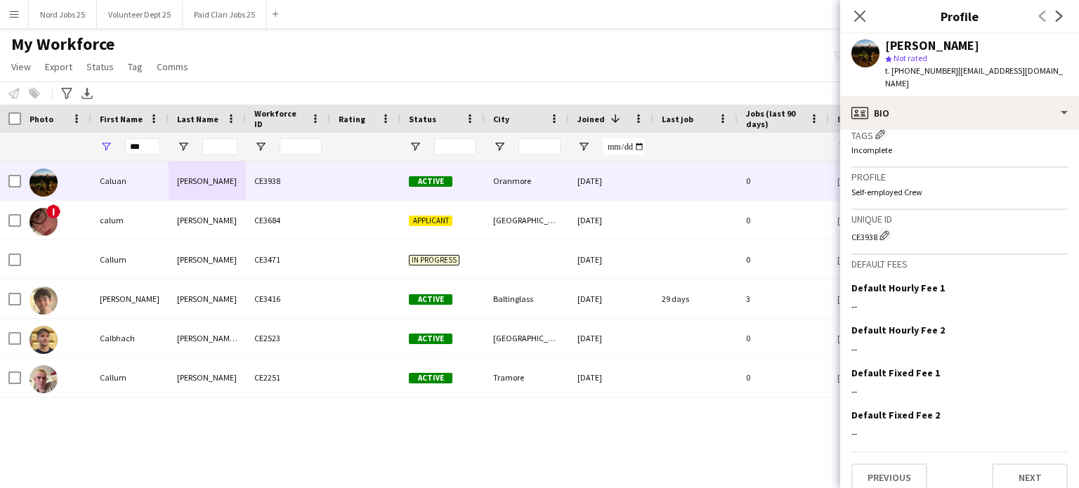
click at [866, 228] on div "CE3938 Edit crew unique ID" at bounding box center [959, 235] width 216 height 14
copy div "CE3938"
click at [137, 145] on input "***" at bounding box center [142, 146] width 35 height 17
click at [228, 150] on input "Last Name Filter Input" at bounding box center [219, 146] width 35 height 17
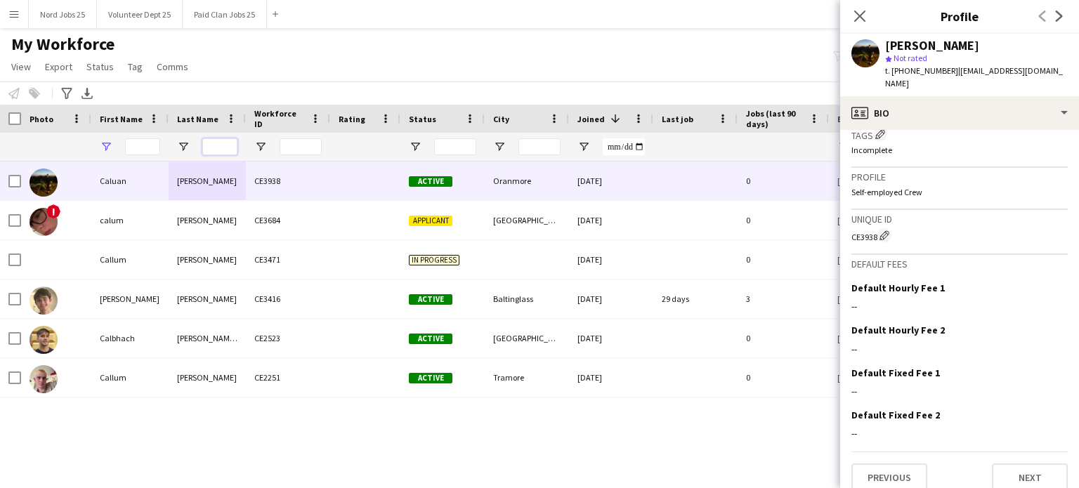
click at [228, 148] on input "Last Name Filter Input" at bounding box center [219, 146] width 35 height 17
click at [226, 148] on input "Last Name Filter Input" at bounding box center [219, 146] width 35 height 17
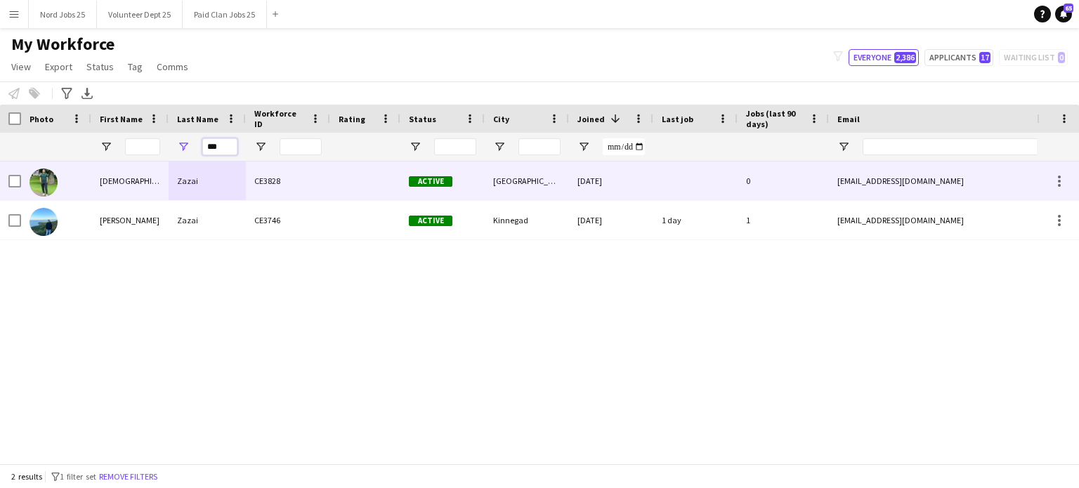
type input "***"
click at [205, 174] on div "Zazai" at bounding box center [207, 181] width 77 height 39
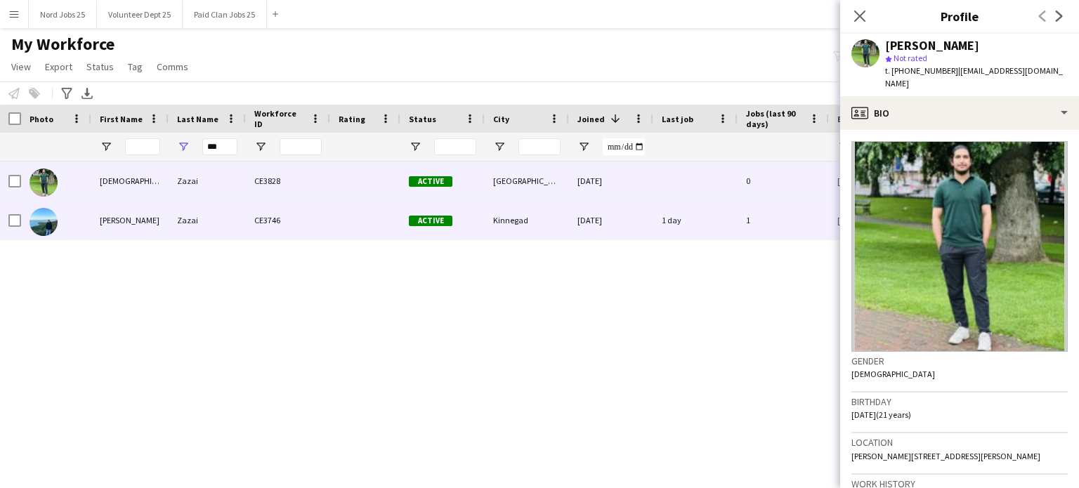
click at [181, 202] on div "Zazai" at bounding box center [207, 220] width 77 height 39
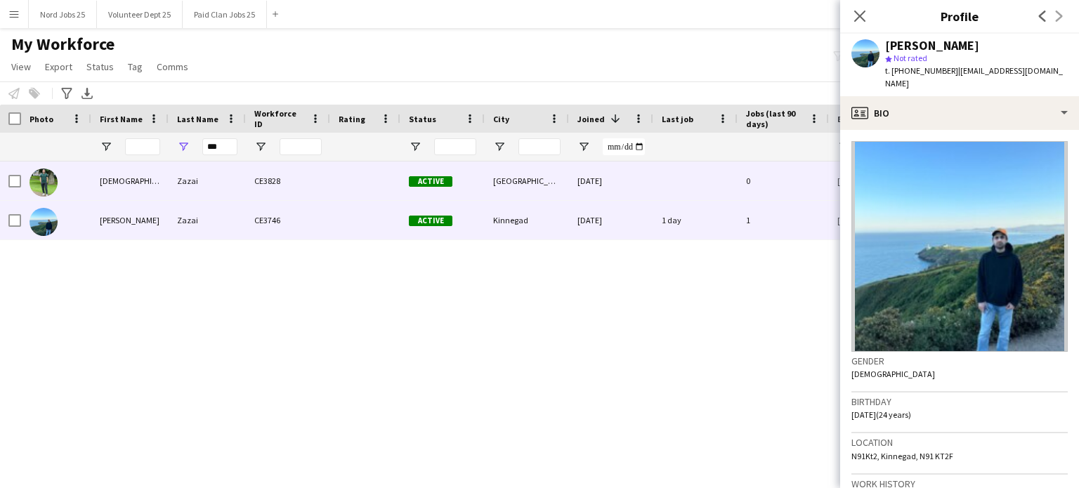
click at [261, 183] on div "CE3828" at bounding box center [288, 181] width 84 height 39
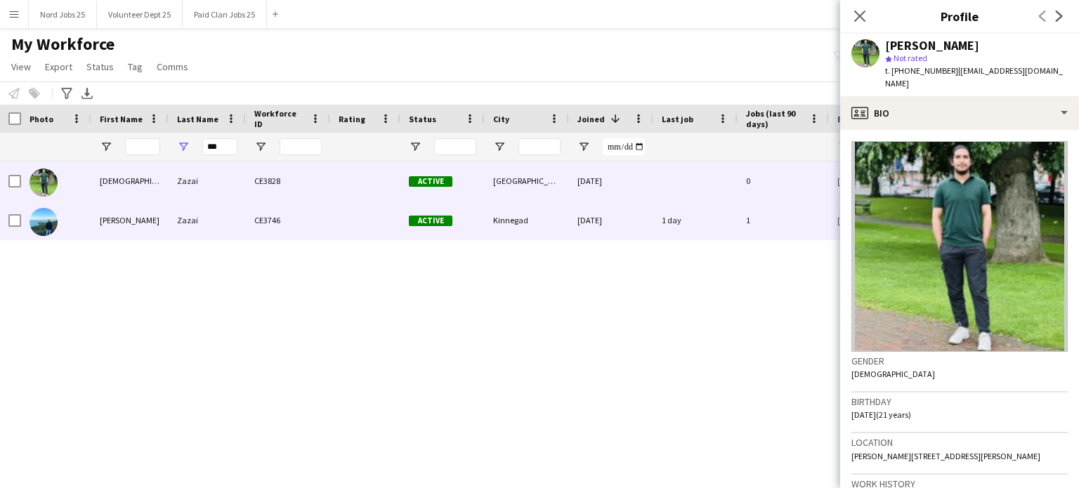
click at [303, 211] on div "CE3746" at bounding box center [288, 220] width 84 height 39
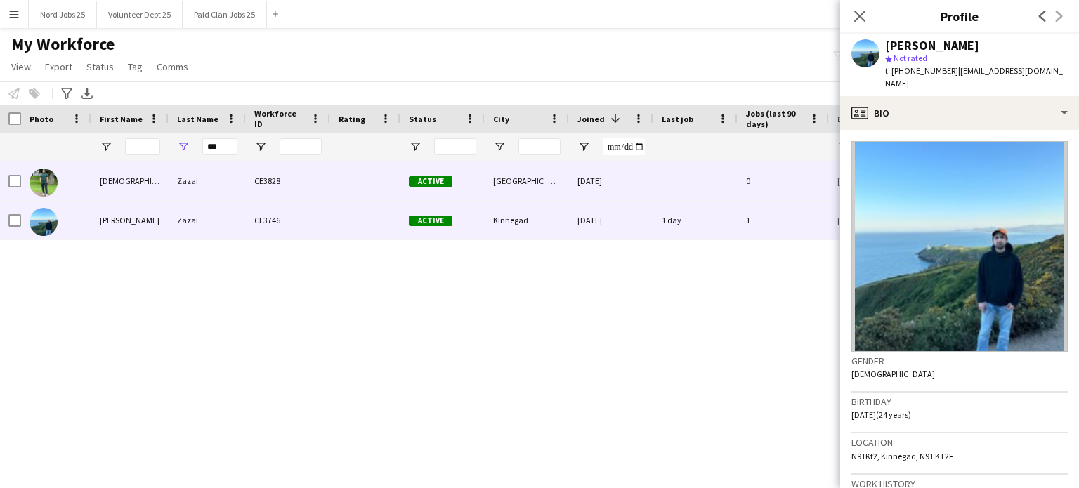
click at [254, 181] on div "CE3828" at bounding box center [288, 181] width 84 height 39
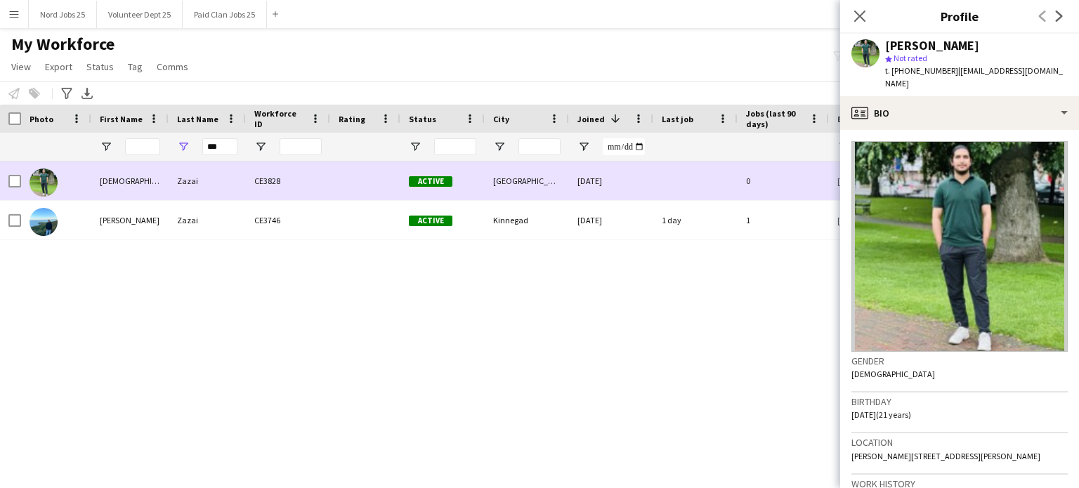
click at [148, 216] on div "[PERSON_NAME]" at bounding box center [129, 220] width 77 height 39
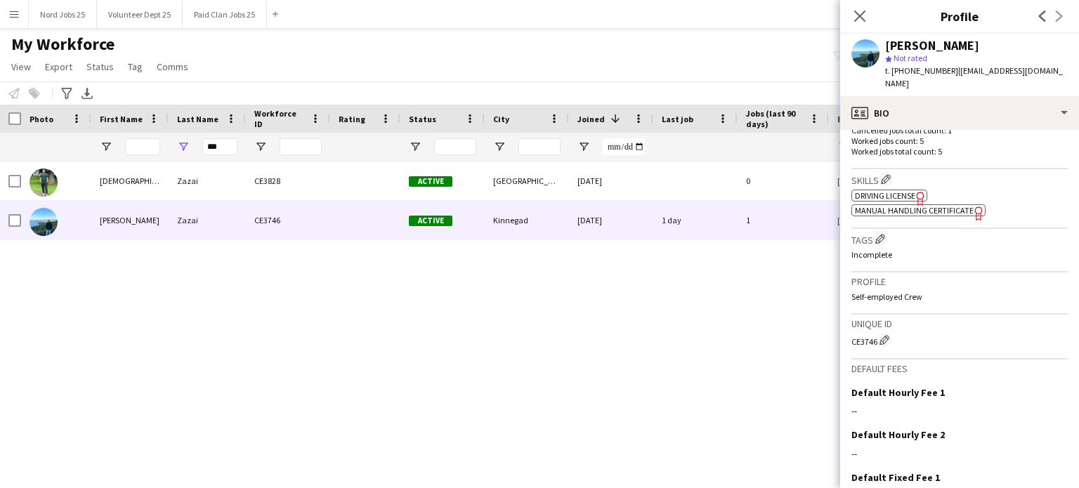
scroll to position [525, 0]
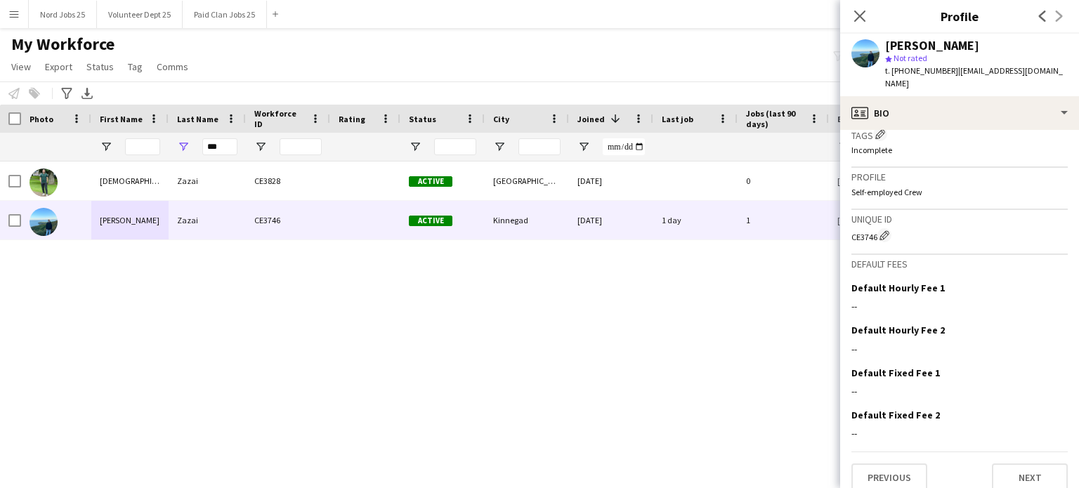
click at [870, 228] on div "CE3746 Edit crew unique ID" at bounding box center [959, 235] width 216 height 14
copy div "CE3746"
click at [218, 152] on input "***" at bounding box center [219, 146] width 35 height 17
click at [148, 151] on input "First Name Filter Input" at bounding box center [142, 146] width 35 height 17
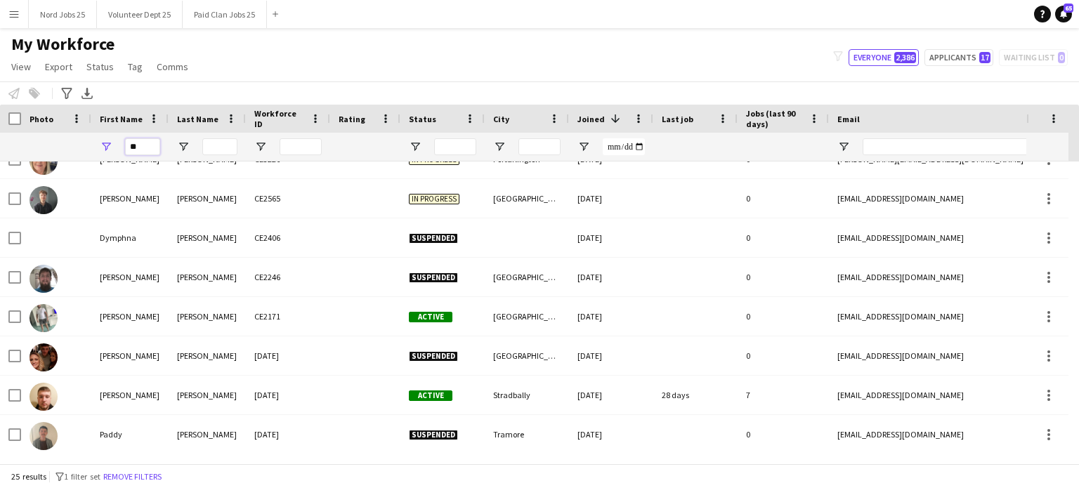
scroll to position [586, 0]
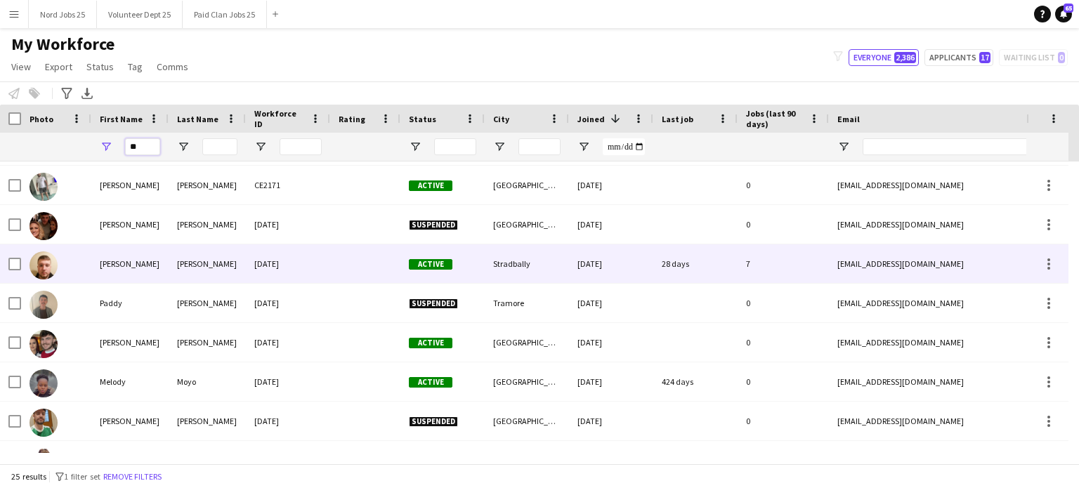
type input "**"
click at [174, 275] on div "[PERSON_NAME]" at bounding box center [207, 263] width 77 height 39
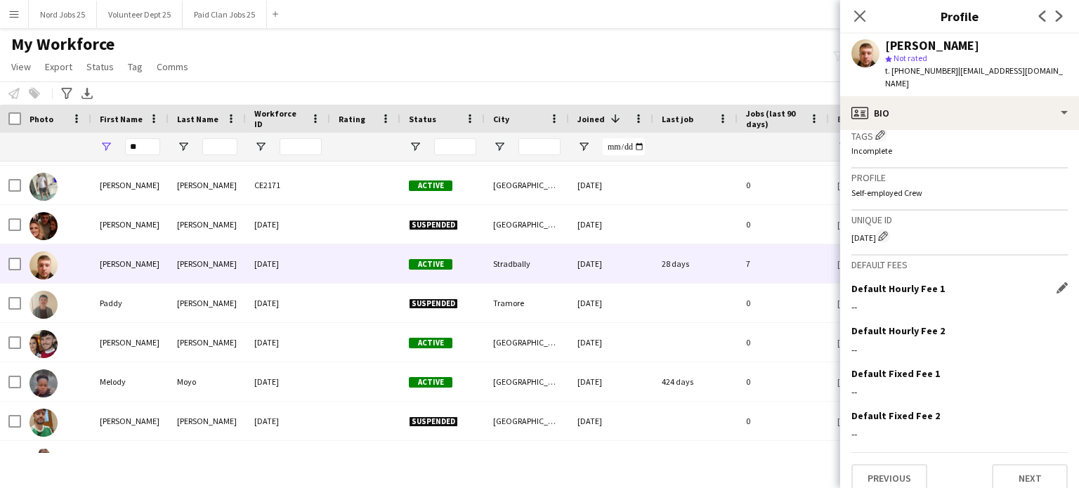
scroll to position [509, 0]
click at [860, 229] on div "[DATE] Edit crew unique ID" at bounding box center [959, 236] width 216 height 14
copy div "[DATE]"
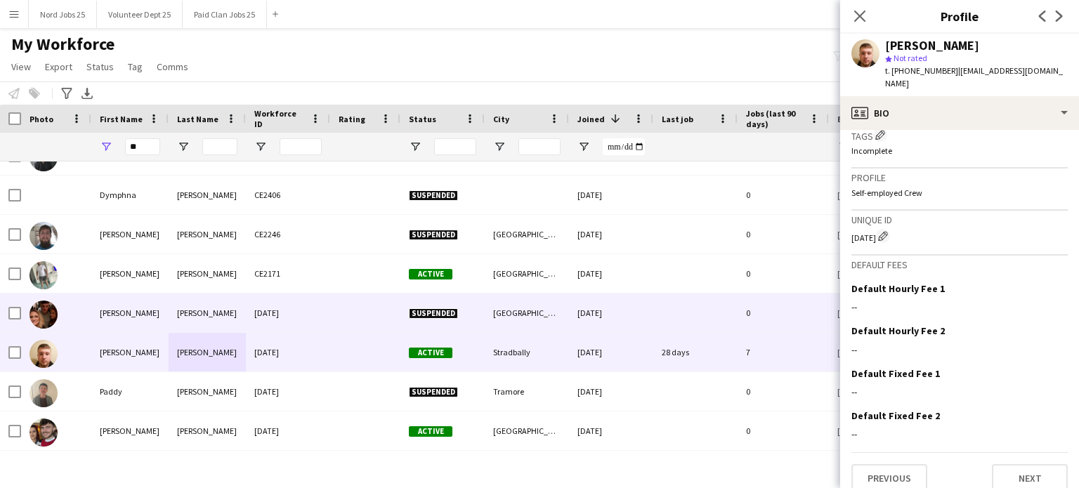
scroll to position [497, 0]
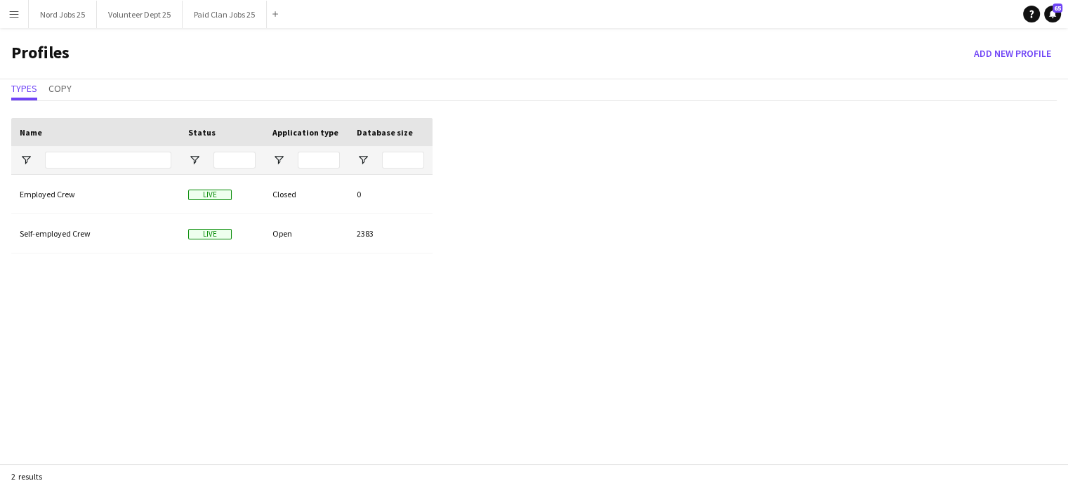
click at [17, 20] on button "Menu" at bounding box center [14, 14] width 28 height 28
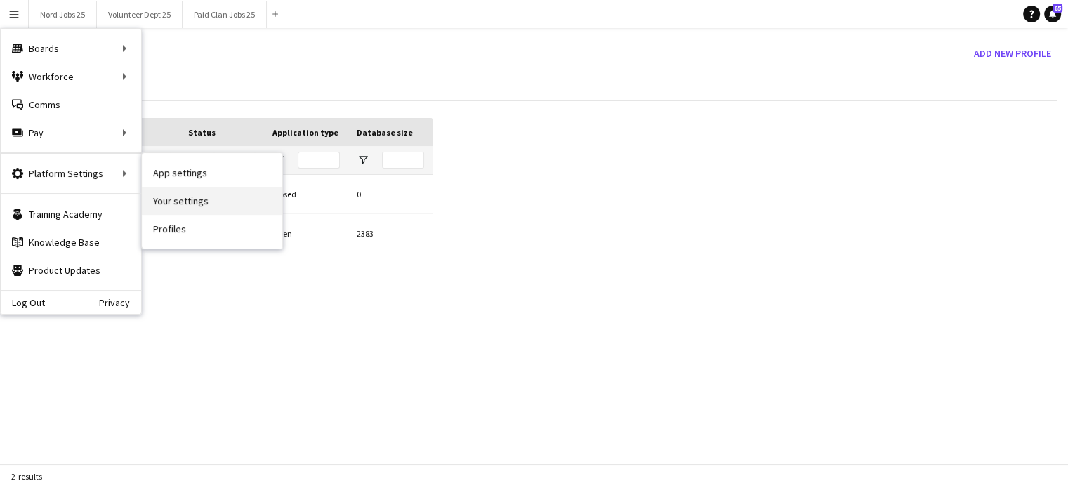
click at [178, 202] on link "Your settings" at bounding box center [212, 201] width 140 height 28
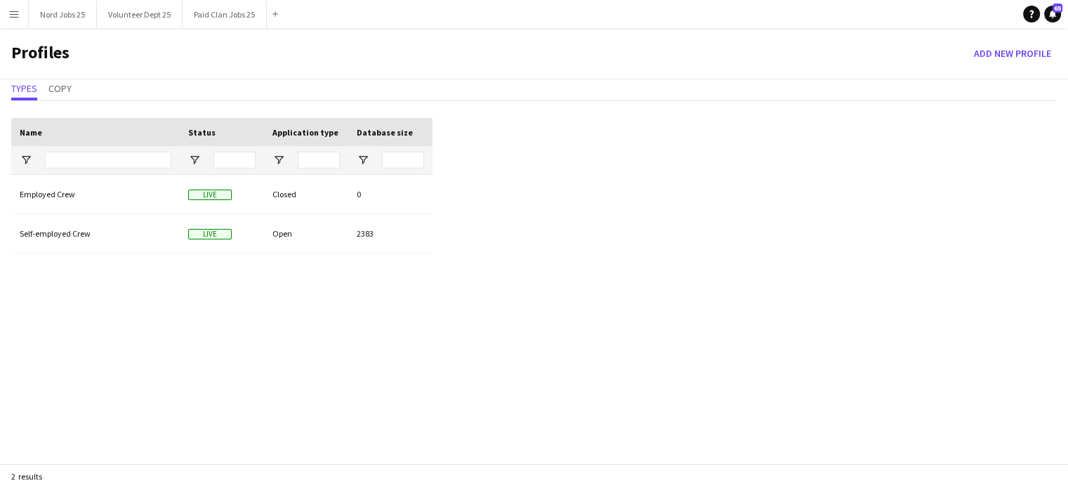
click at [11, 7] on button "Menu" at bounding box center [14, 14] width 28 height 28
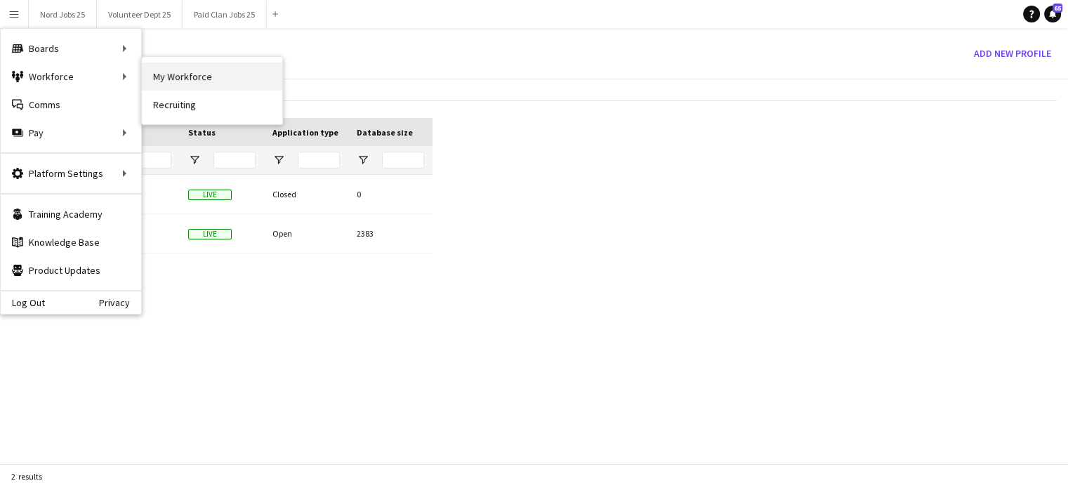
click at [195, 84] on link "My Workforce" at bounding box center [212, 77] width 140 height 28
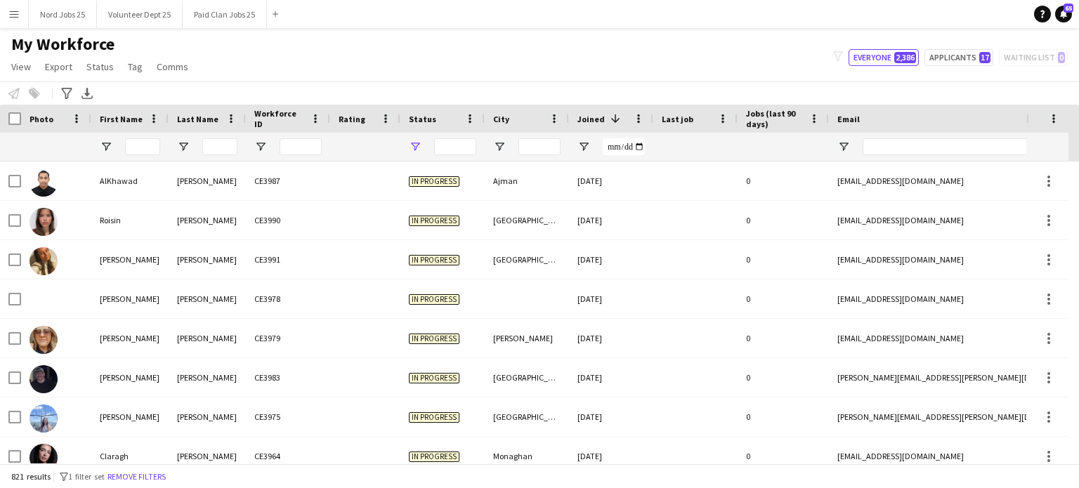
type input "*****"
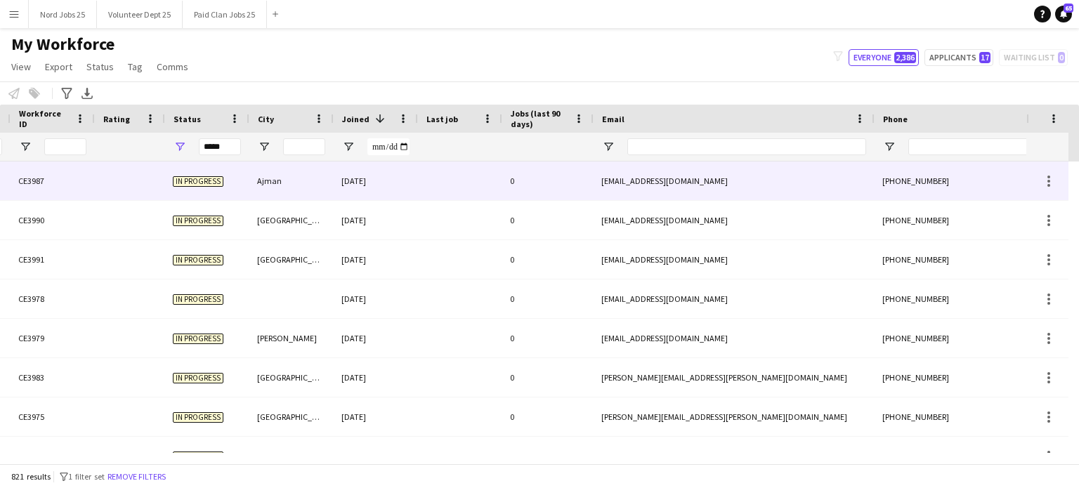
scroll to position [0, 236]
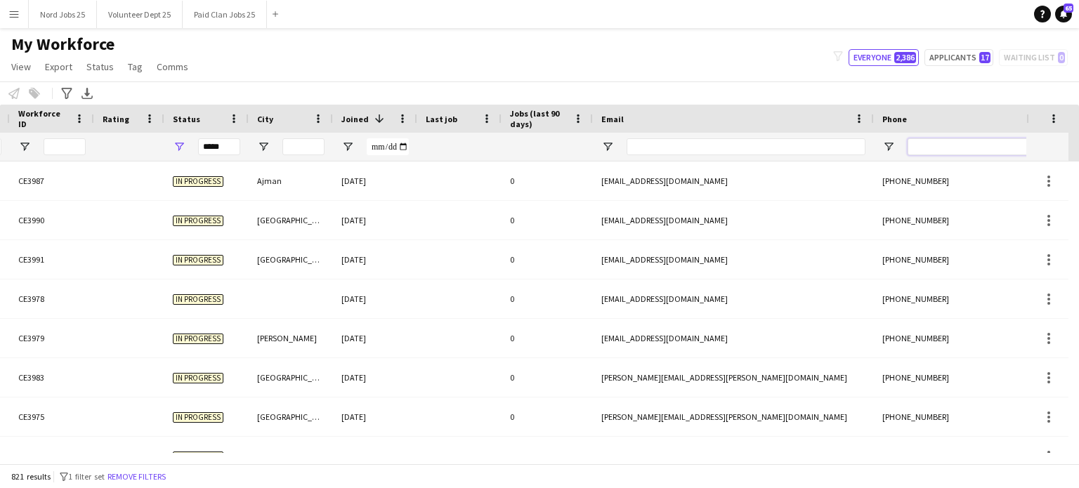
click at [923, 141] on input "Phone Filter Input" at bounding box center [977, 146] width 138 height 17
paste input "****"
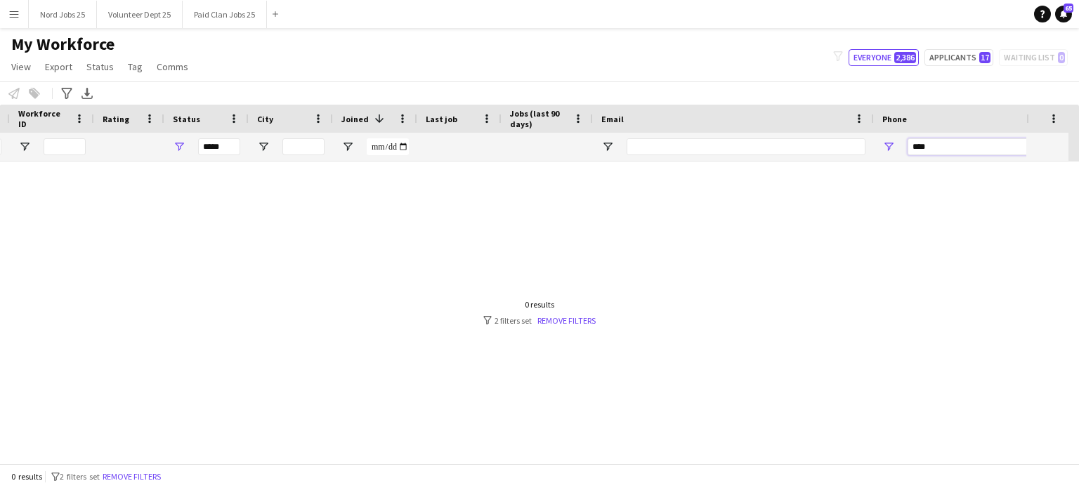
scroll to position [0, 0]
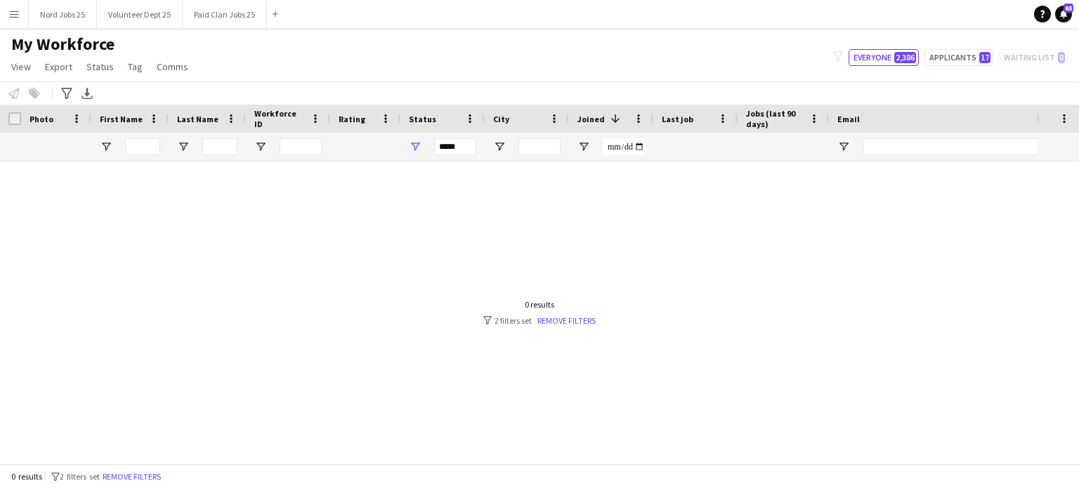
type input "****"
click at [461, 140] on input "*****" at bounding box center [455, 146] width 42 height 17
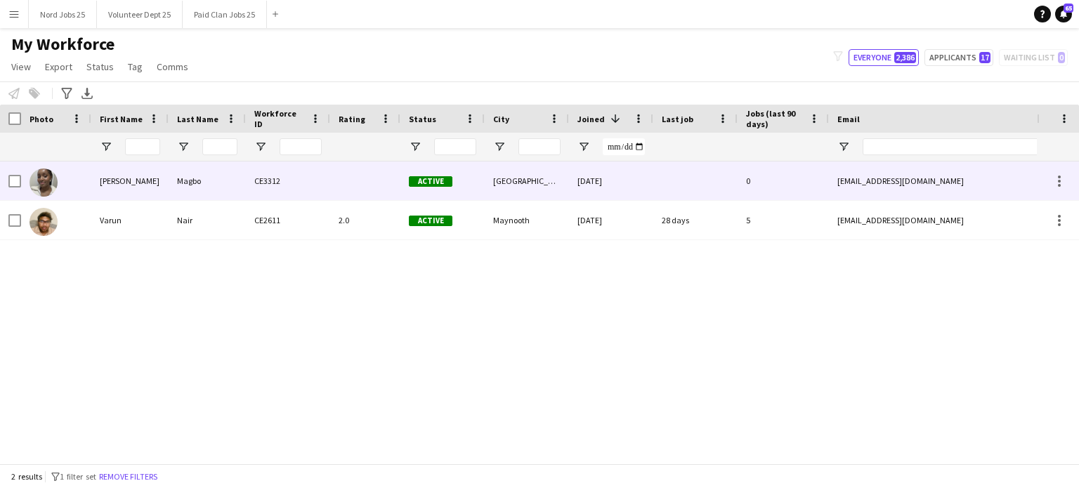
click at [256, 188] on div "CE3312" at bounding box center [288, 181] width 84 height 39
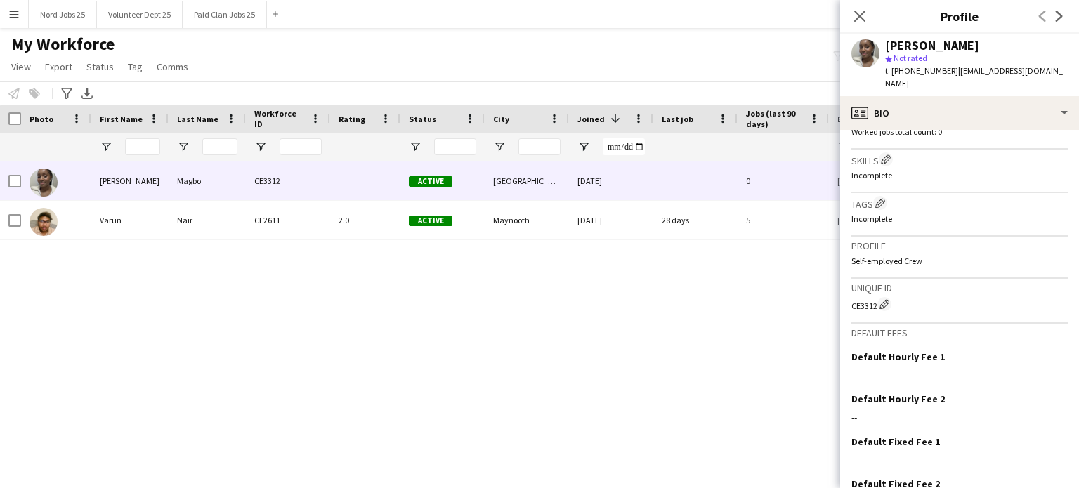
scroll to position [410, 0]
click at [860, 296] on div "CE3312 Edit crew unique ID" at bounding box center [959, 303] width 216 height 14
copy div "CE3312"
click at [202, 4] on button "Paid Clan Jobs 25 Close" at bounding box center [225, 14] width 84 height 27
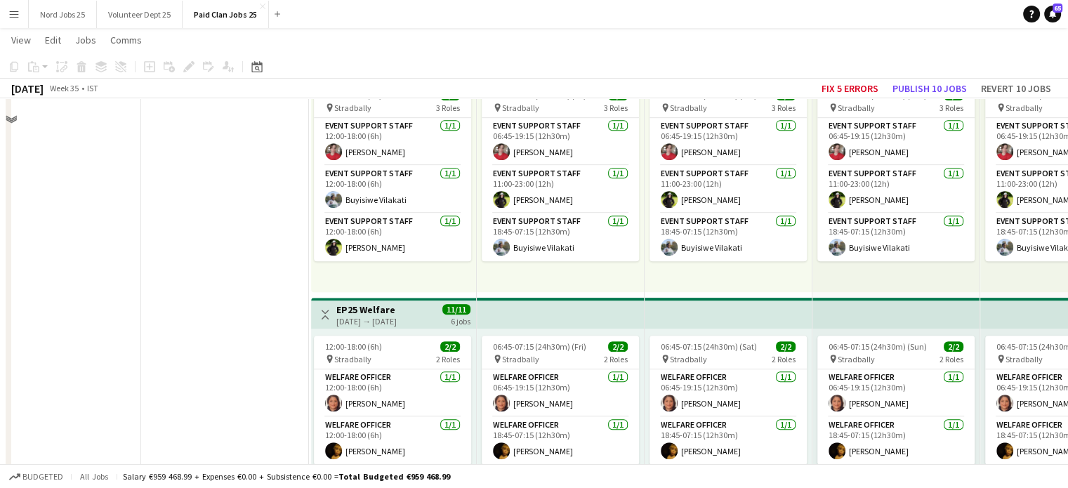
scroll to position [1402, 0]
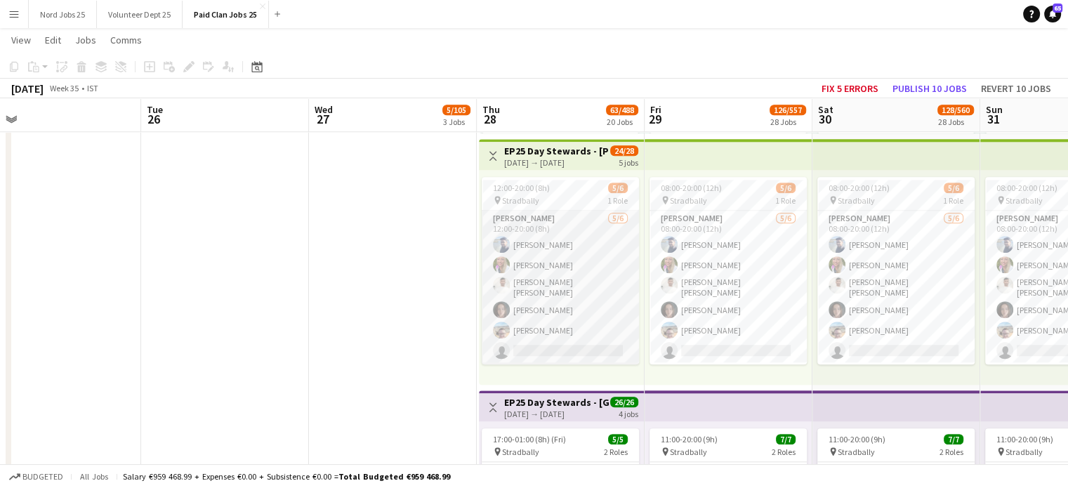
click at [559, 308] on app-card-role "Steward 5/6 12:00-20:00 (8h) Balasundaram Krishnakumar Melanie Dunne Mohammad A…" at bounding box center [560, 288] width 157 height 154
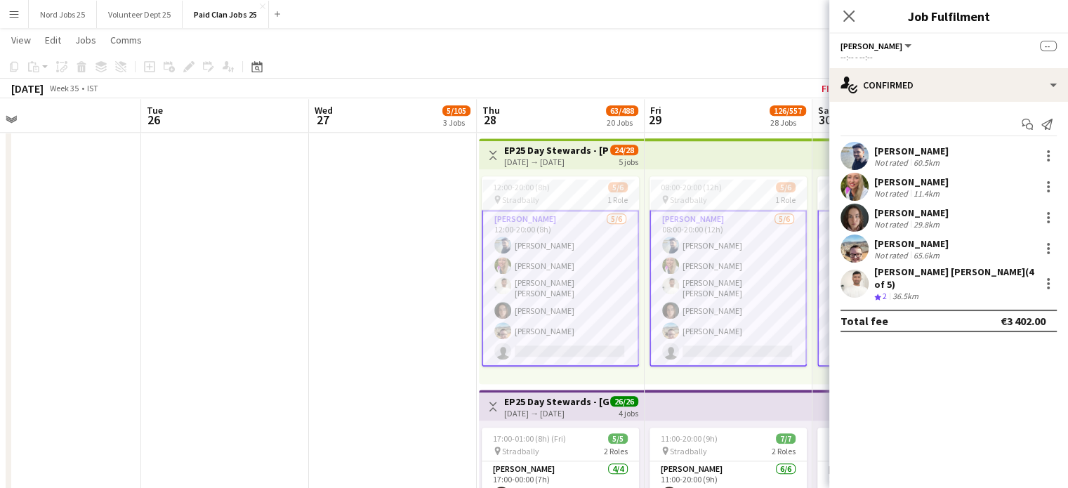
scroll to position [0, 467]
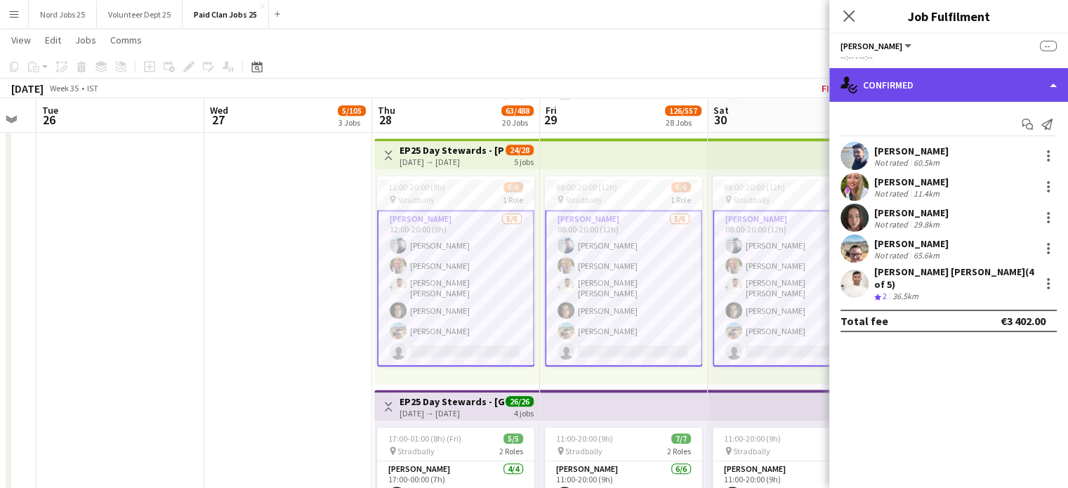
click at [921, 95] on div "single-neutral-actions-check-2 Confirmed" at bounding box center [949, 85] width 239 height 34
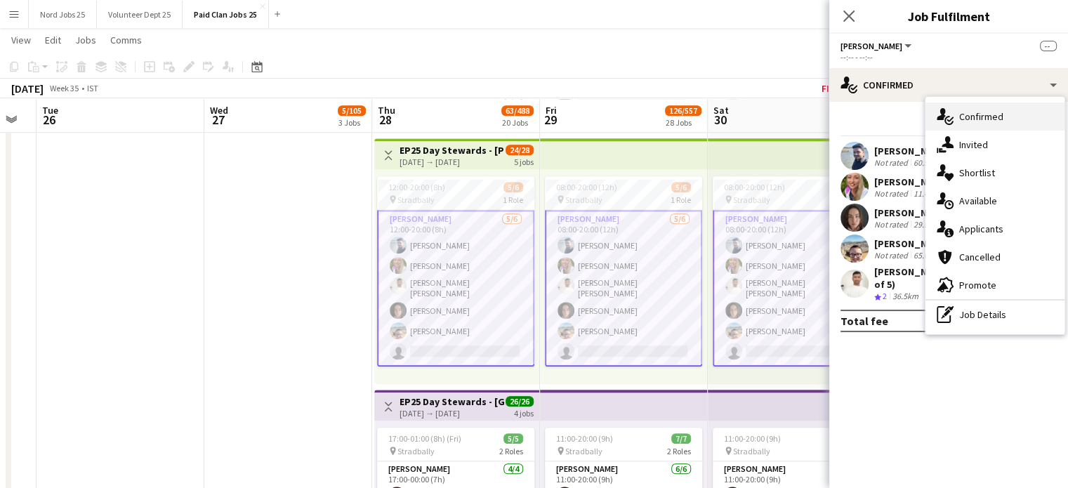
click at [937, 108] on icon "single-neutral-actions-check-2" at bounding box center [945, 116] width 17 height 17
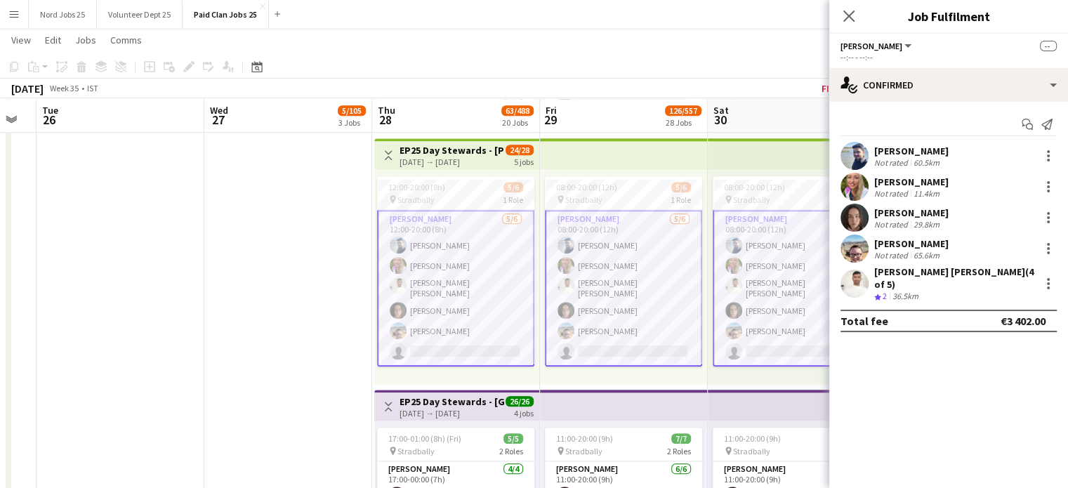
click at [936, 108] on div "Start chat Send notification Balasundaram Krishnakumar Not rated 60.5km Melanie…" at bounding box center [949, 223] width 239 height 242
click at [428, 365] on div "12:00-20:00 (8h) 5/6 pin Stradbally 1 Role Steward 5/6 12:00-20:00 (8h) Balasun…" at bounding box center [456, 276] width 165 height 215
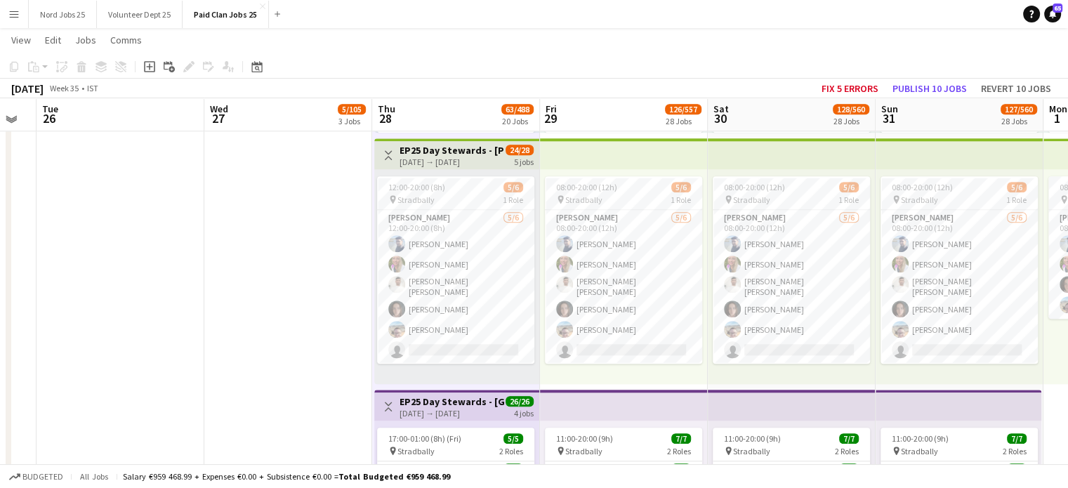
click at [449, 348] on app-card-role "Steward 5/6 12:00-20:00 (8h) Balasundaram Krishnakumar Melanie Dunne Mohammad A…" at bounding box center [455, 287] width 157 height 154
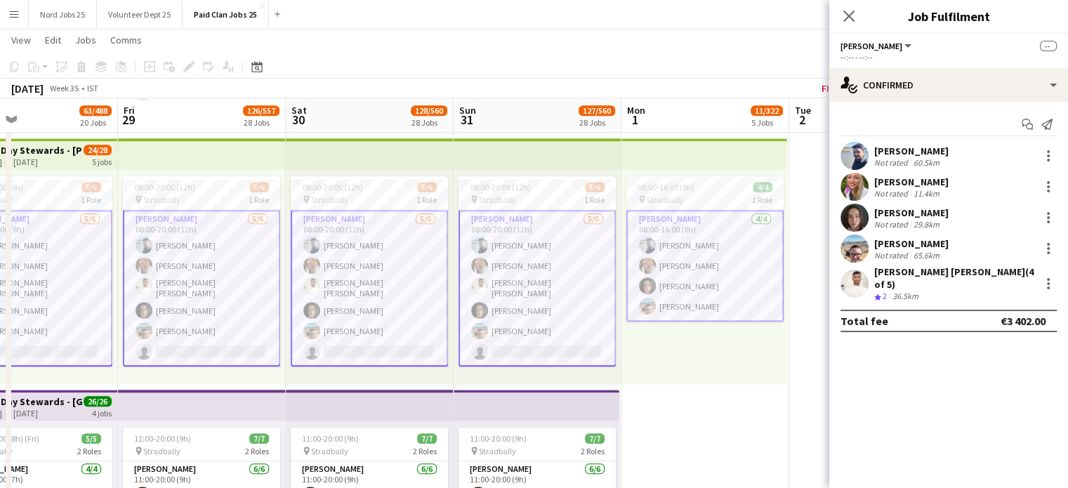
scroll to position [0, 362]
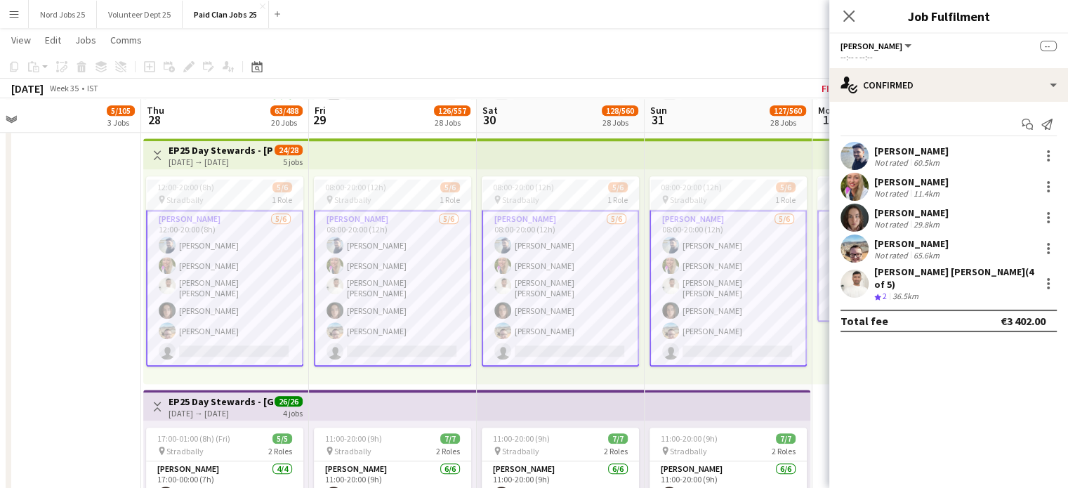
click at [546, 320] on app-card-role "Steward 5/6 08:00-20:00 (12h) Balasundaram Krishnakumar Melanie Dunne Mohammad …" at bounding box center [560, 288] width 157 height 157
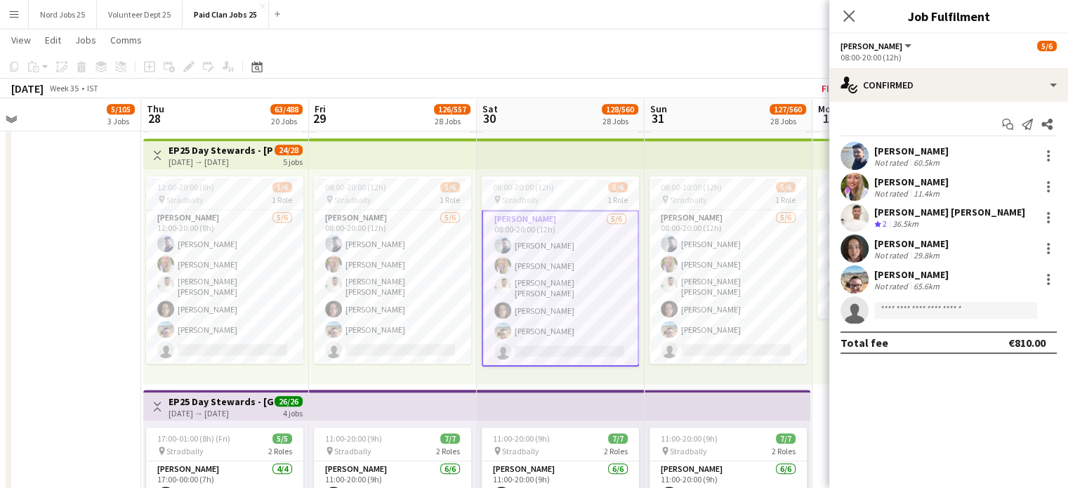
scroll to position [1402, 0]
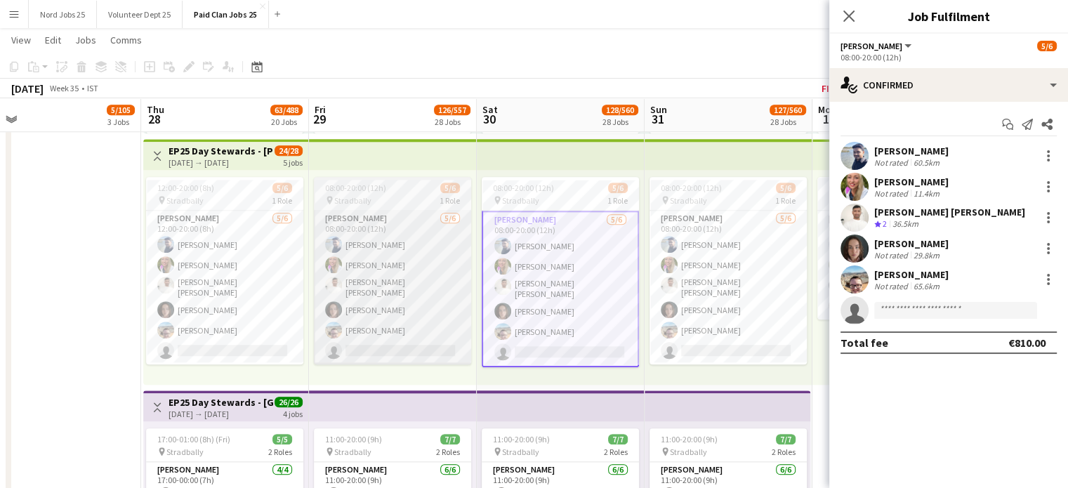
click at [441, 339] on app-card-role "Steward 5/6 08:00-20:00 (12h) Balasundaram Krishnakumar Melanie Dunne Mohammad …" at bounding box center [392, 288] width 157 height 154
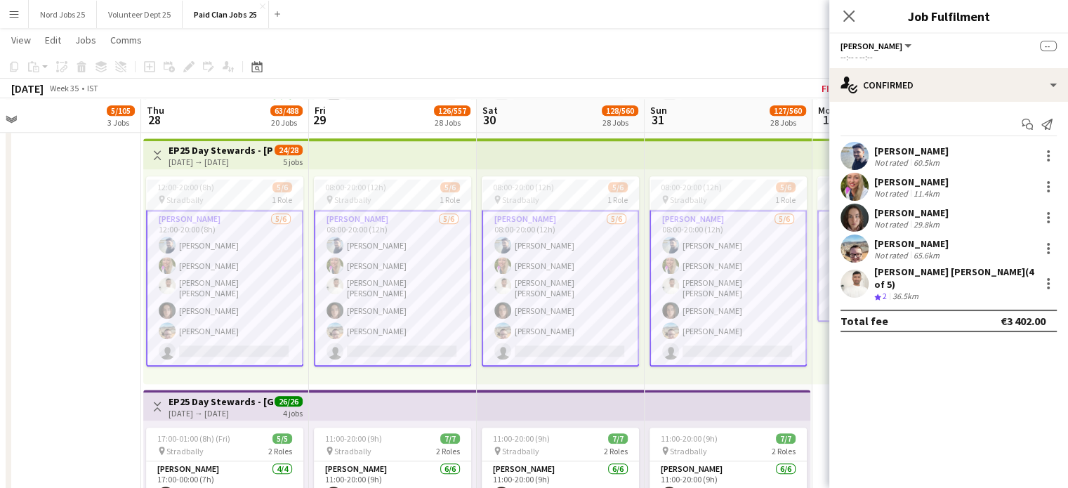
click at [735, 313] on app-card-role "Steward 5/6 08:00-20:00 (12h) Balasundaram Krishnakumar Melanie Dunne Mohammad …" at bounding box center [728, 288] width 157 height 157
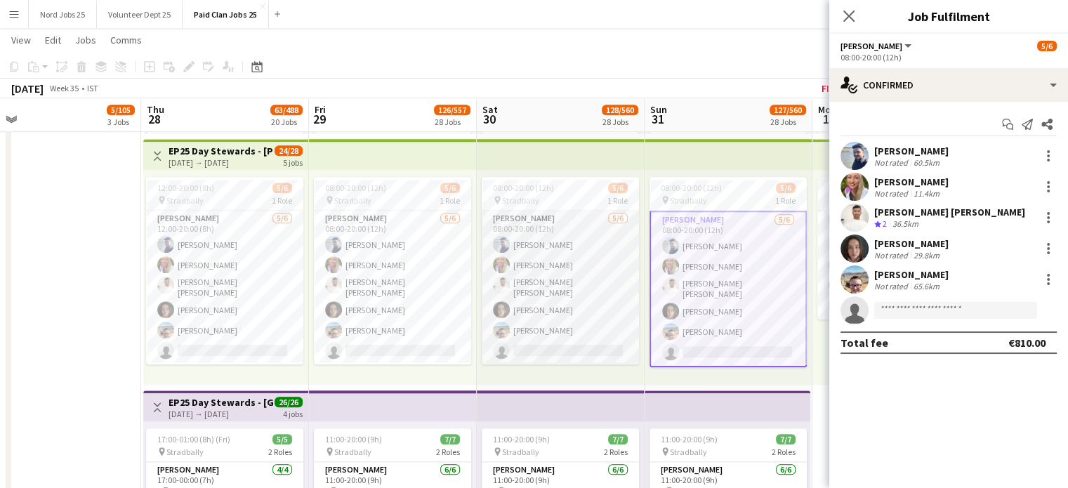
click at [563, 318] on app-card-role "Steward 5/6 08:00-20:00 (12h) Balasundaram Krishnakumar Melanie Dunne Mohammad …" at bounding box center [560, 288] width 157 height 154
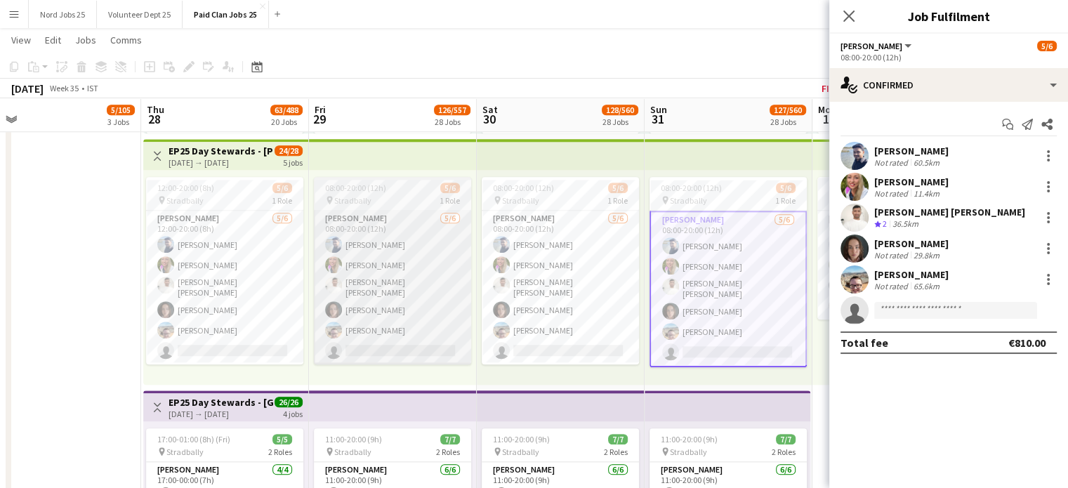
click at [436, 321] on app-card-role "Steward 5/6 08:00-20:00 (12h) Balasundaram Krishnakumar Melanie Dunne Mohammad …" at bounding box center [392, 288] width 157 height 154
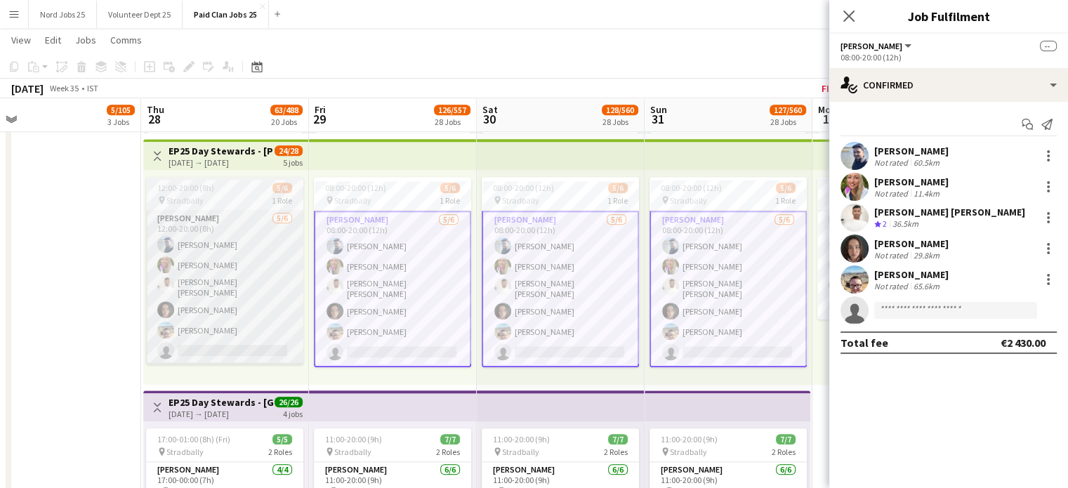
click at [253, 312] on app-card-role "Steward 5/6 12:00-20:00 (8h) Balasundaram Krishnakumar Melanie Dunne Mohammad A…" at bounding box center [224, 288] width 157 height 154
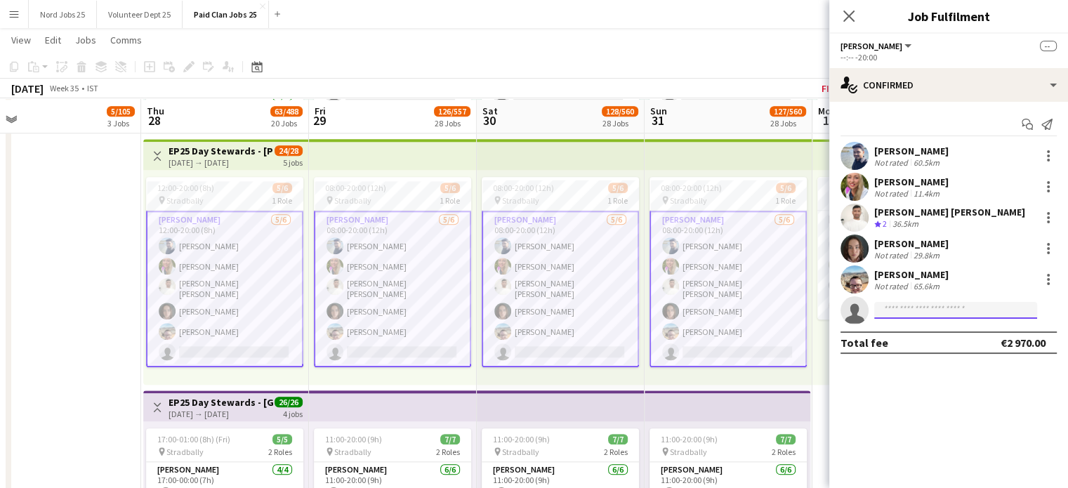
click at [953, 316] on input at bounding box center [956, 310] width 163 height 17
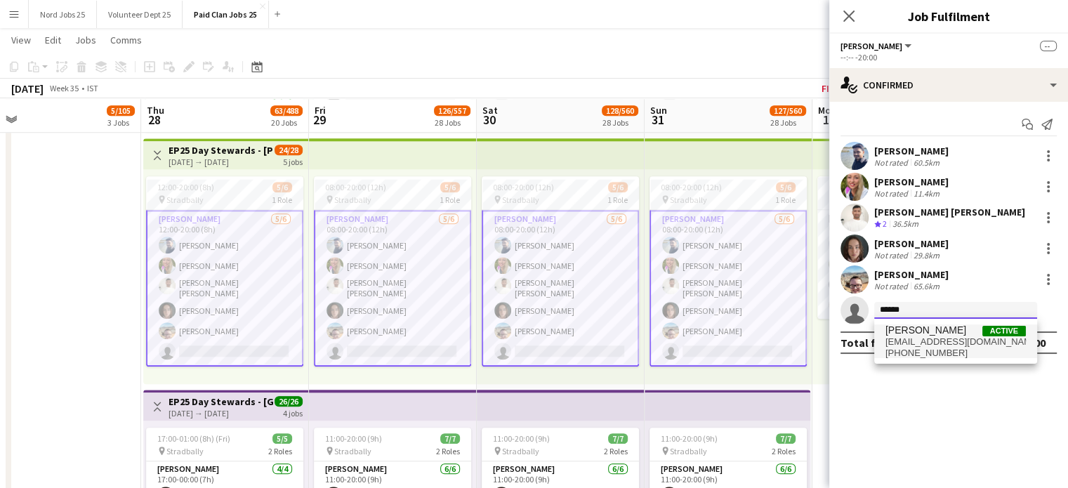
type input "******"
click at [936, 334] on span "[PERSON_NAME]" at bounding box center [926, 331] width 81 height 12
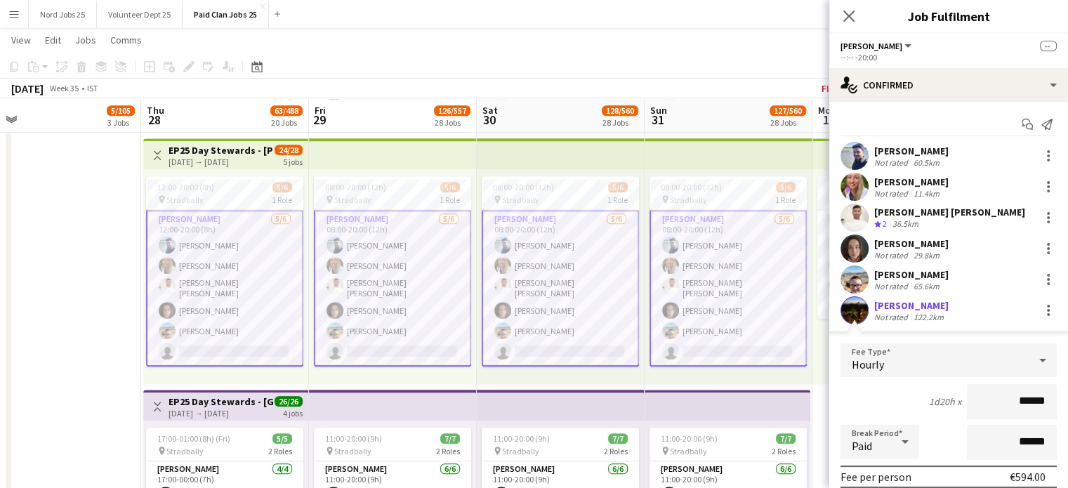
click at [936, 334] on app-edit-fee "Fee Type Hourly 1d20h x ****** Break Period Paid ****** Fee per person €594.00 …" at bounding box center [949, 467] width 239 height 271
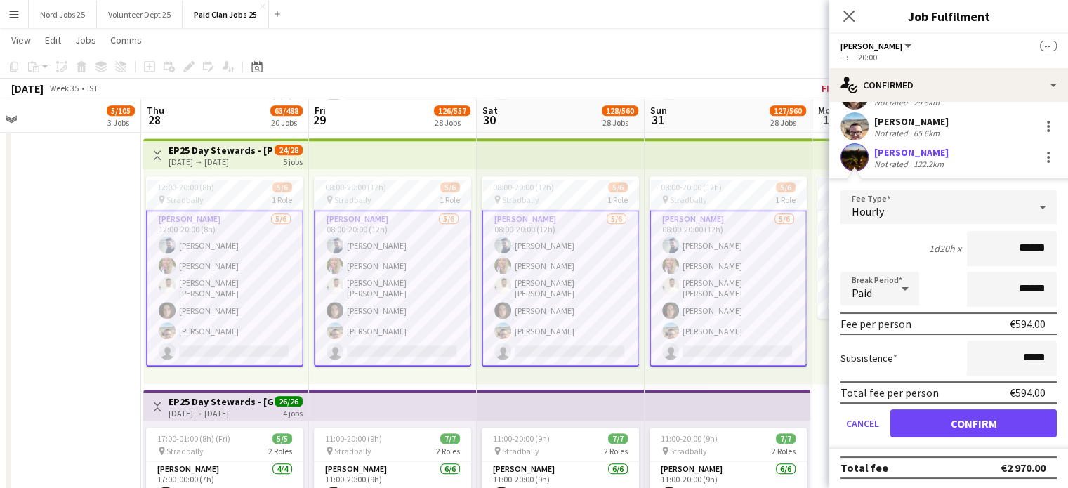
click at [944, 438] on form "Fee Type Hourly 1d20h x ****** Break Period Paid ****** Fee per person €594.00 …" at bounding box center [949, 319] width 239 height 259
click at [948, 429] on button "Confirm" at bounding box center [974, 424] width 166 height 28
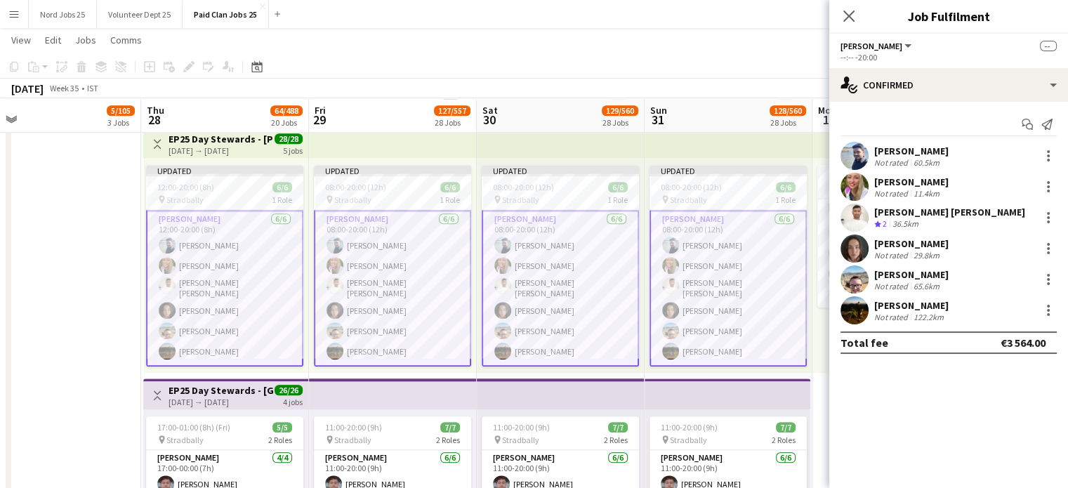
scroll to position [0, 0]
click at [723, 158] on div "Updated 08:00-20:00 (12h) 6/6 pin Stradbally 1 Role Steward 6/6 08:00-20:00 (12…" at bounding box center [729, 265] width 168 height 215
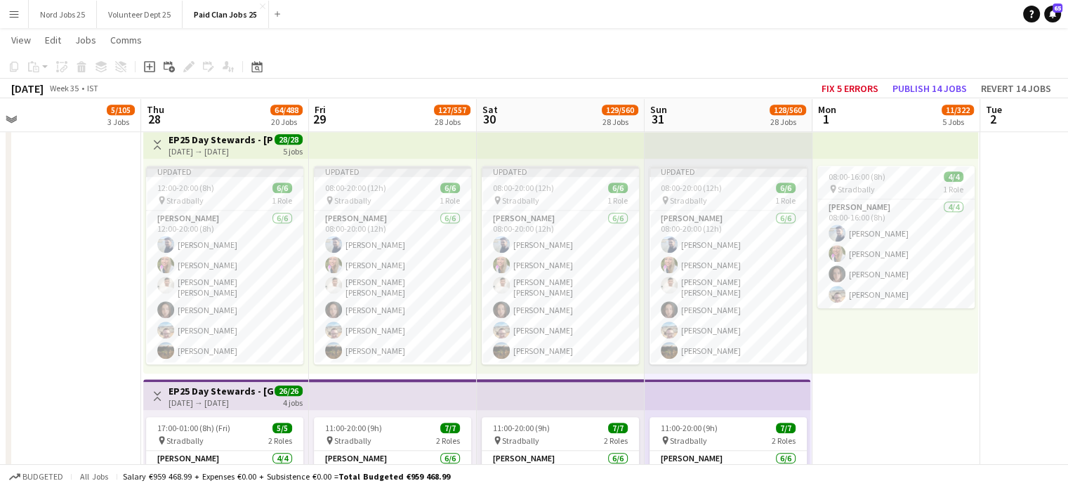
click at [731, 149] on app-top-bar at bounding box center [729, 143] width 168 height 31
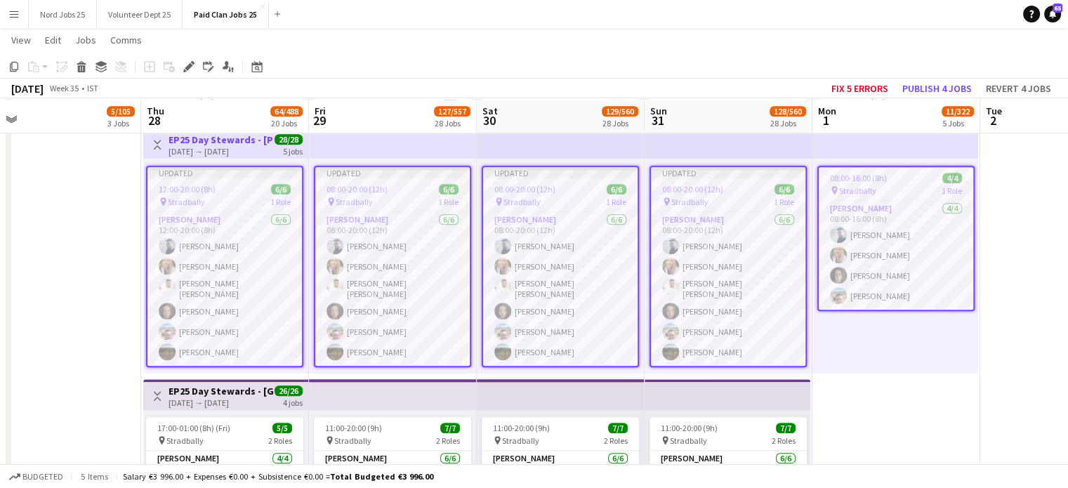
scroll to position [1414, 0]
click at [924, 93] on button "Publish 4 jobs" at bounding box center [937, 88] width 81 height 18
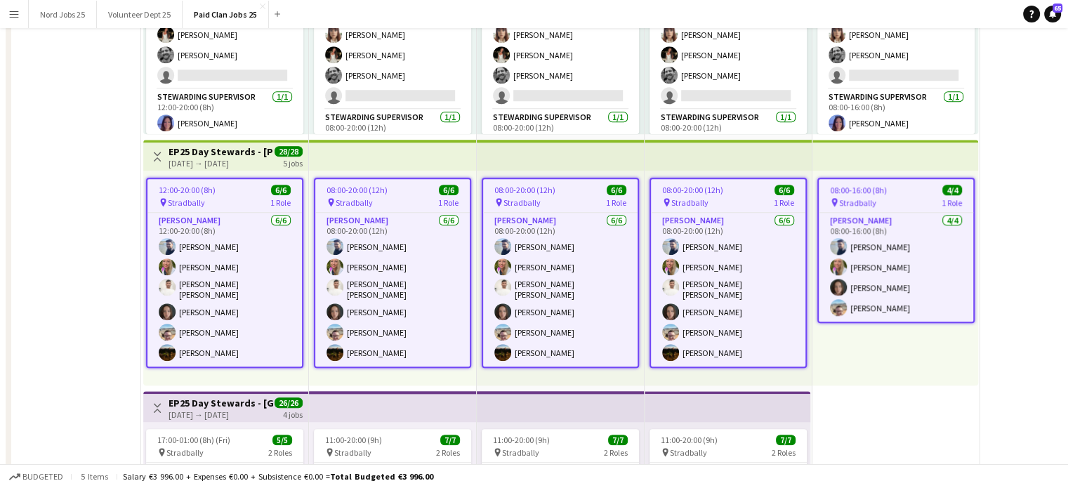
scroll to position [0, 0]
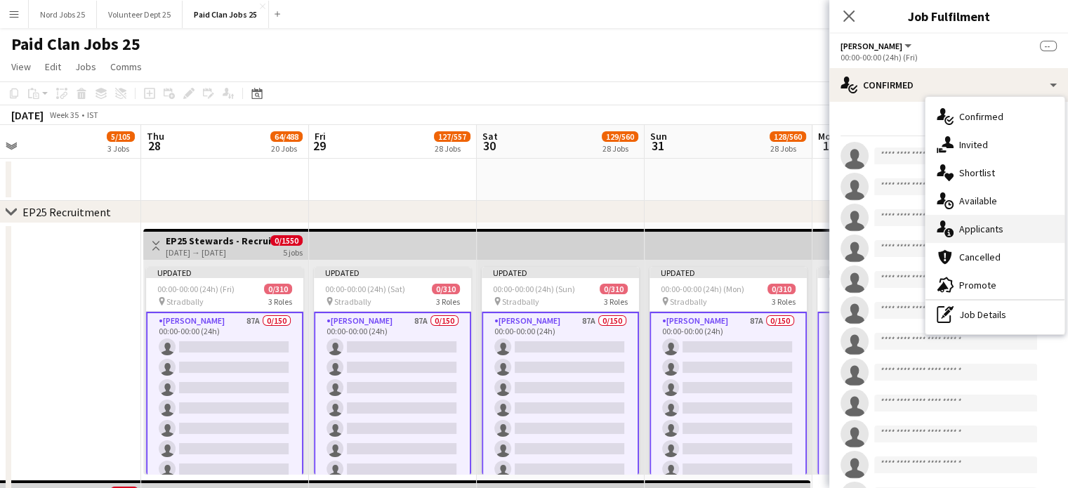
click at [983, 233] on div "single-neutral-actions-information Applicants" at bounding box center [995, 229] width 139 height 28
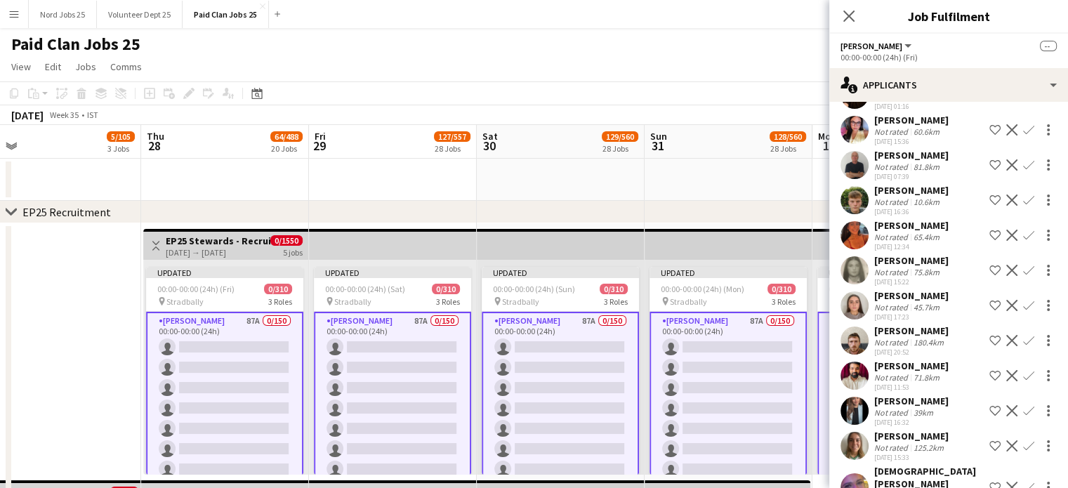
scroll to position [793, 0]
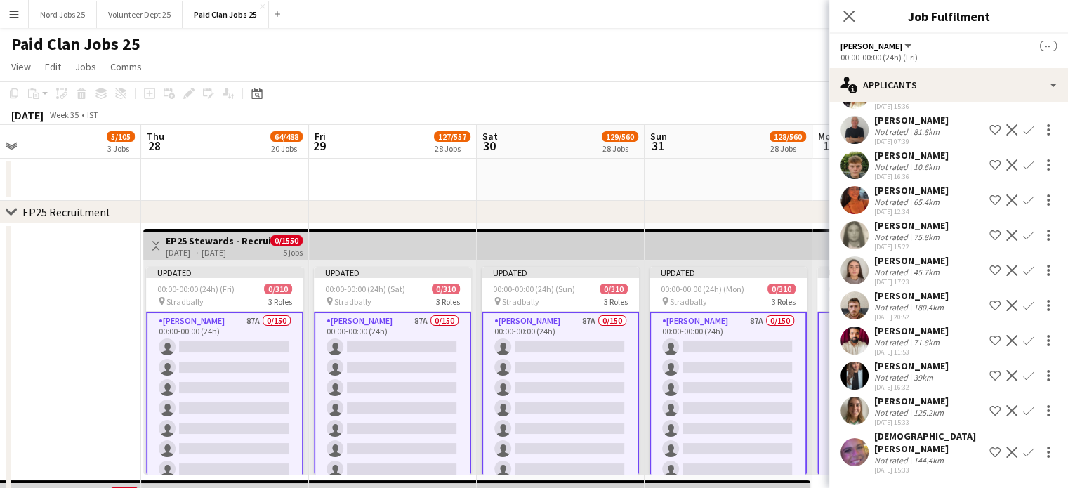
click at [857, 458] on app-user-avatar at bounding box center [855, 452] width 28 height 28
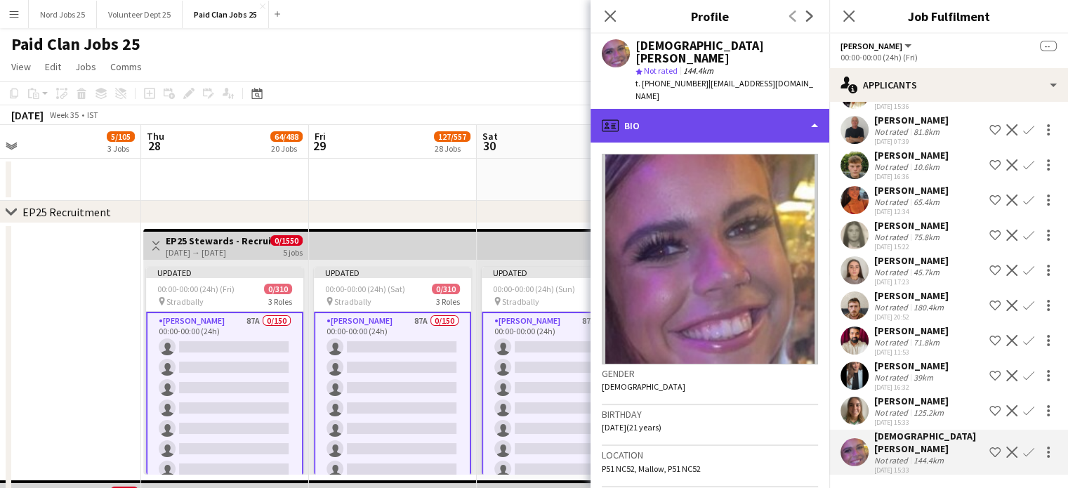
click at [719, 110] on div "profile Bio" at bounding box center [710, 126] width 239 height 34
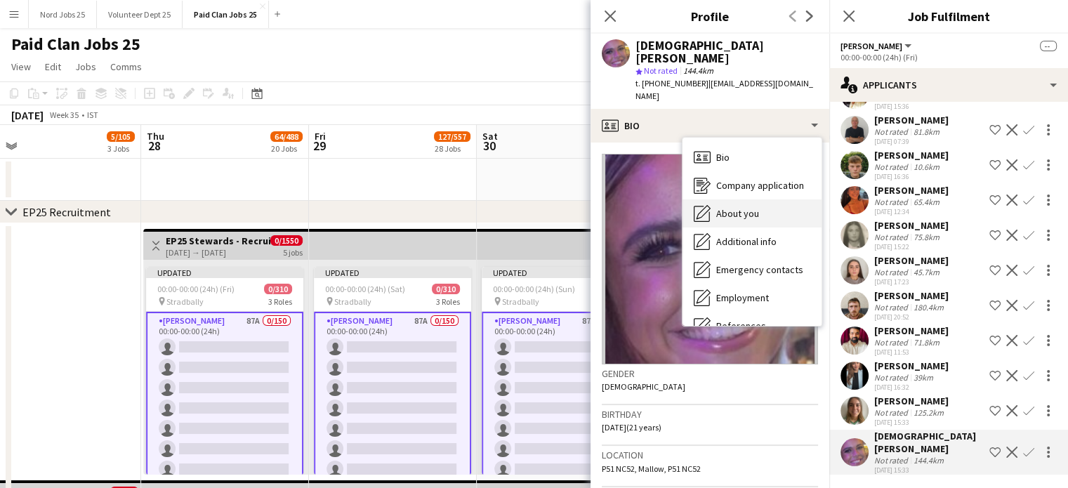
click at [740, 207] on span "About you" at bounding box center [737, 213] width 43 height 13
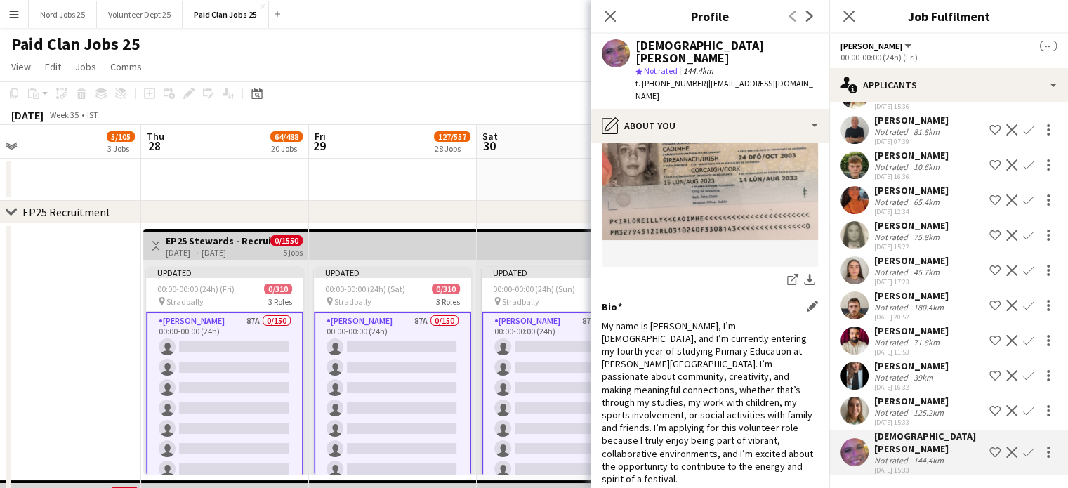
scroll to position [114, 0]
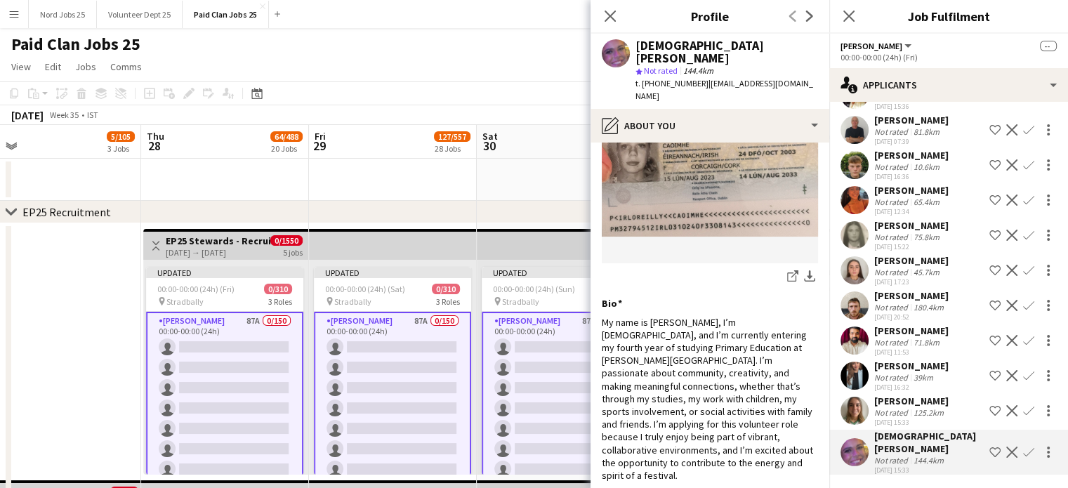
click at [848, 386] on app-user-avatar at bounding box center [855, 376] width 28 height 28
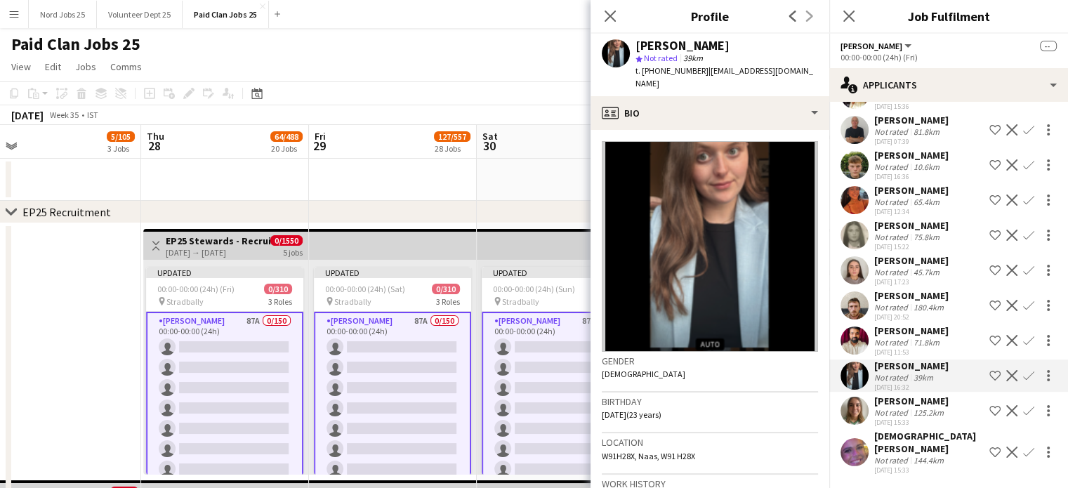
click at [858, 355] on app-user-avatar at bounding box center [855, 341] width 28 height 28
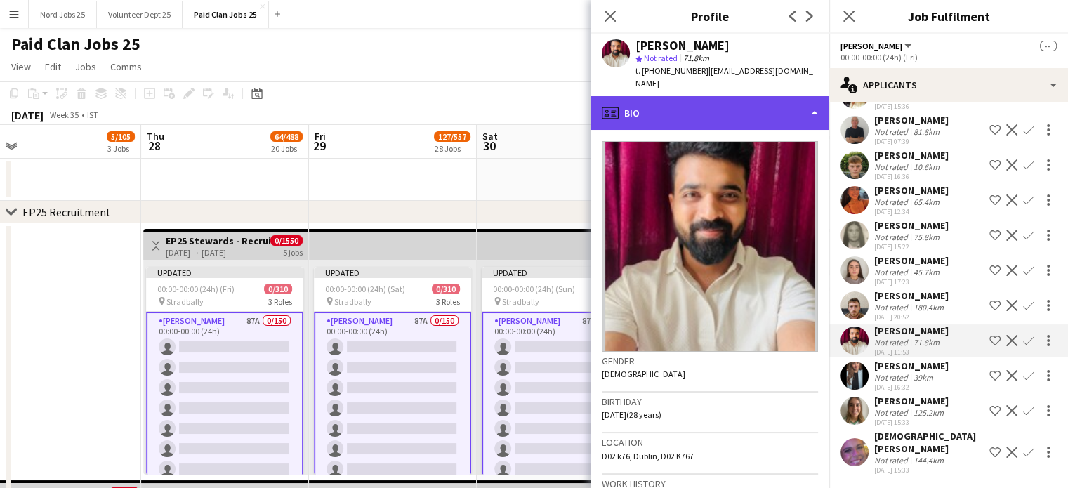
click at [742, 110] on div "profile Bio" at bounding box center [710, 113] width 239 height 34
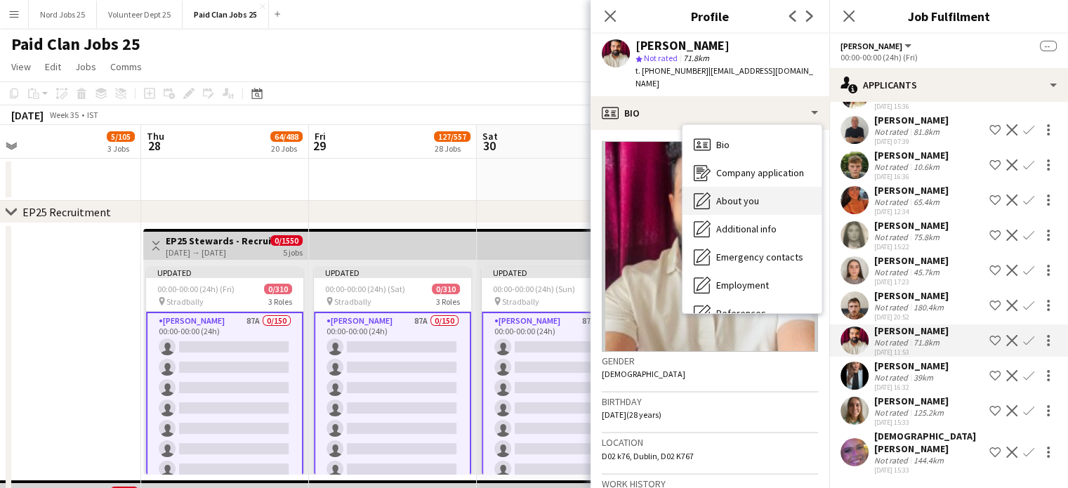
click at [765, 187] on div "About you About you" at bounding box center [752, 201] width 139 height 28
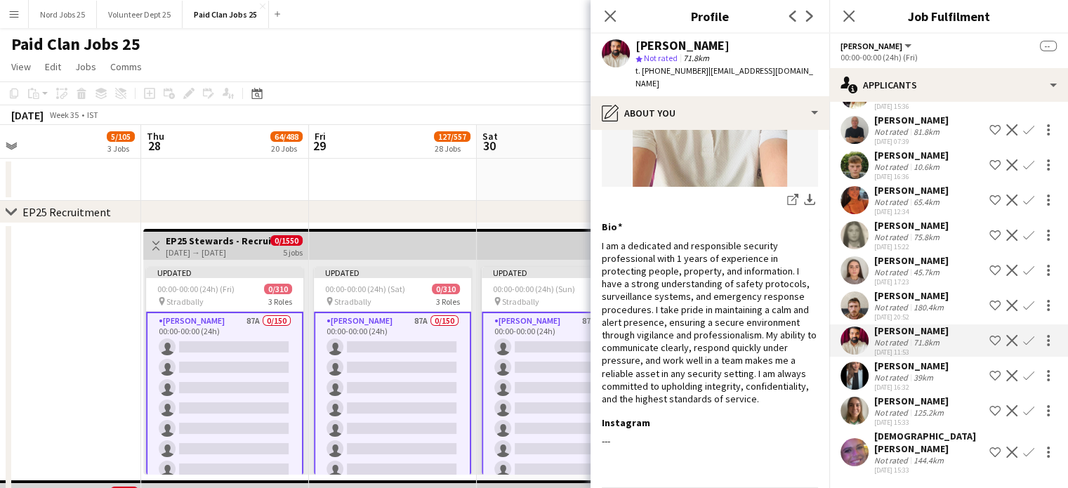
scroll to position [181, 0]
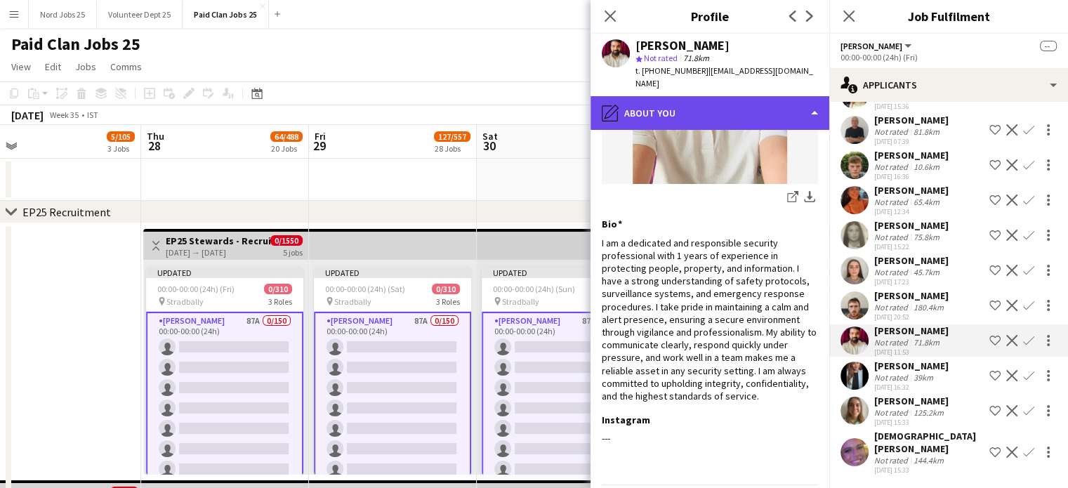
click at [723, 100] on div "pencil4 About you" at bounding box center [710, 113] width 239 height 34
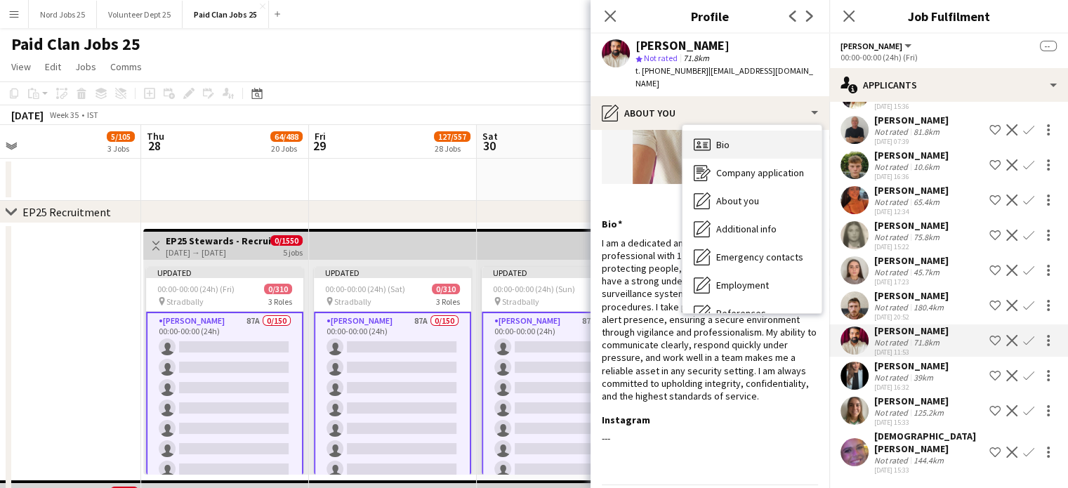
click at [735, 131] on div "Bio Bio" at bounding box center [752, 145] width 139 height 28
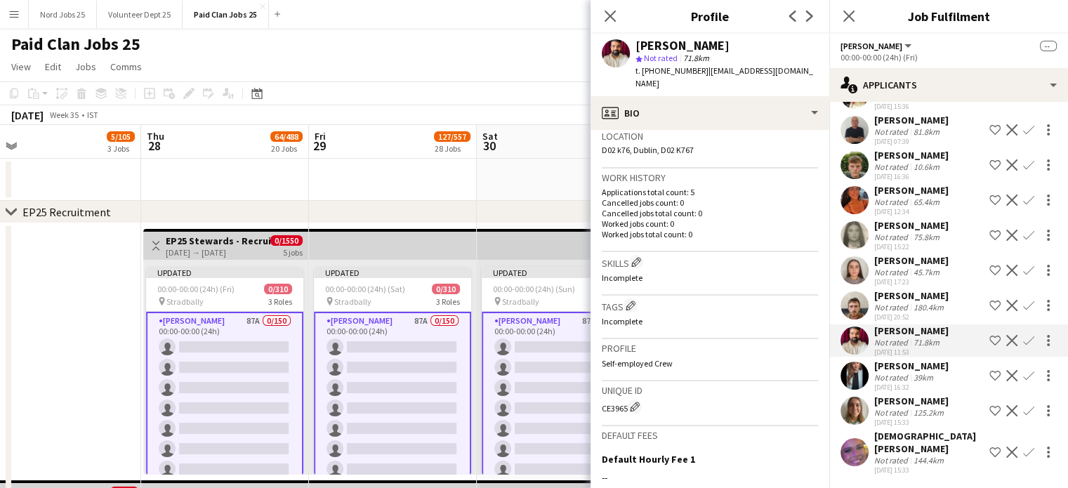
scroll to position [478, 0]
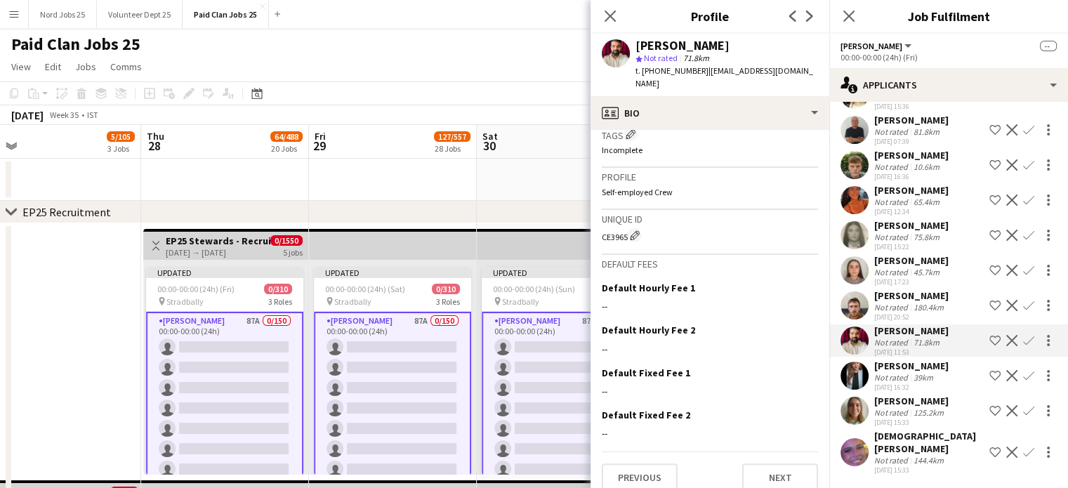
click at [610, 228] on div "CE3965 Edit crew unique ID" at bounding box center [710, 235] width 216 height 14
copy div "CE3965"
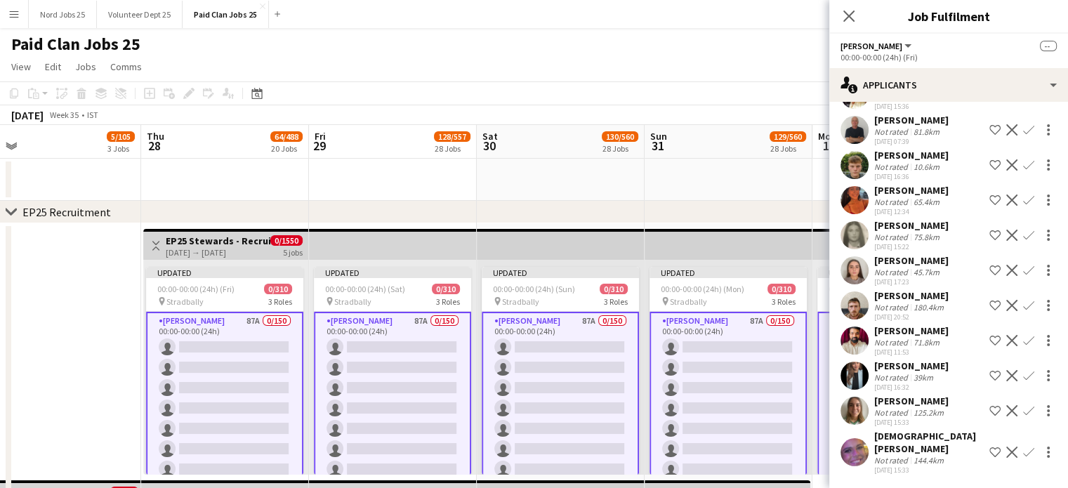
click at [865, 353] on app-user-avatar at bounding box center [855, 341] width 28 height 28
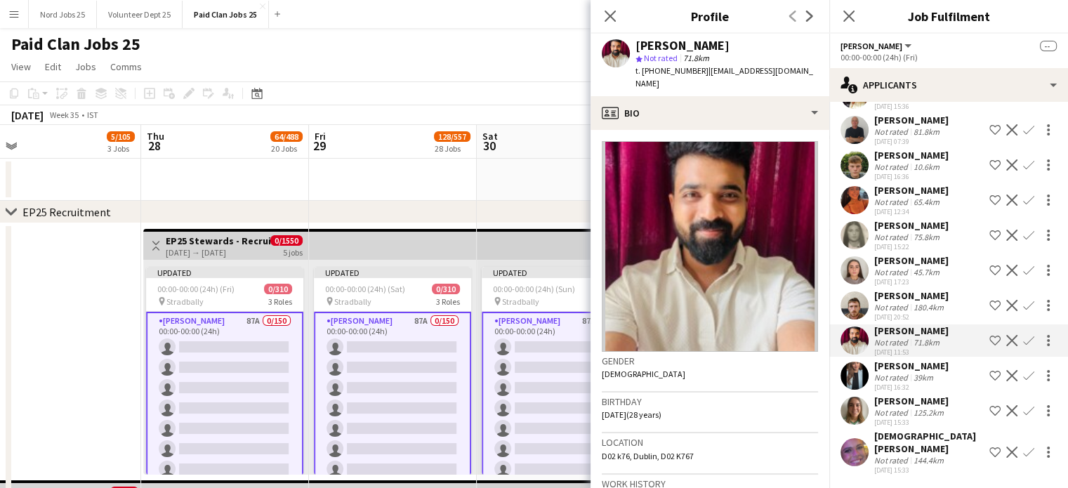
click at [669, 43] on div "[PERSON_NAME]" at bounding box center [683, 45] width 94 height 13
copy div "Shashidhar"
click at [67, 346] on app-date-cell "Toggle View EP25 Ticketing - Recruitment Panel 27-08-2025 → 31-08-2025 0/500 5 …" at bounding box center [57, 477] width 168 height 509
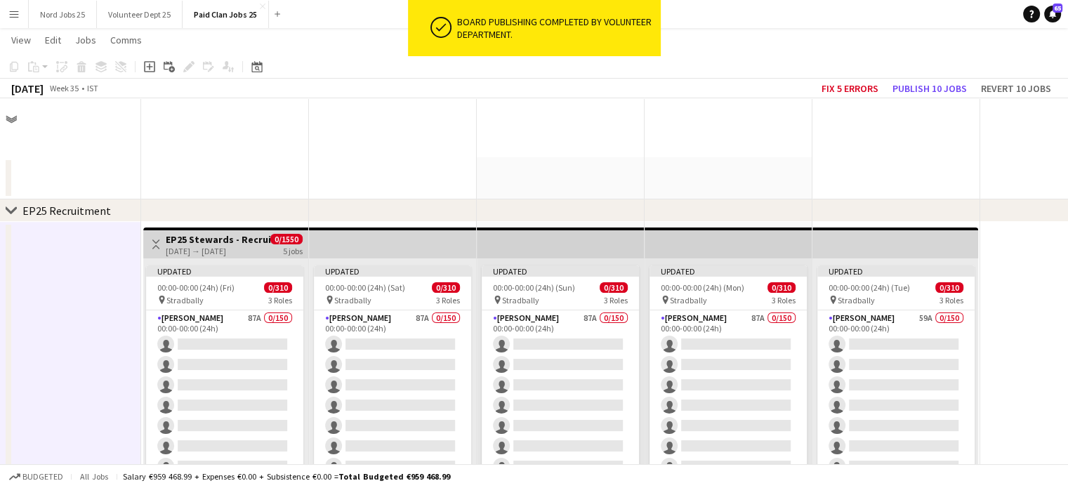
scroll to position [5476, 0]
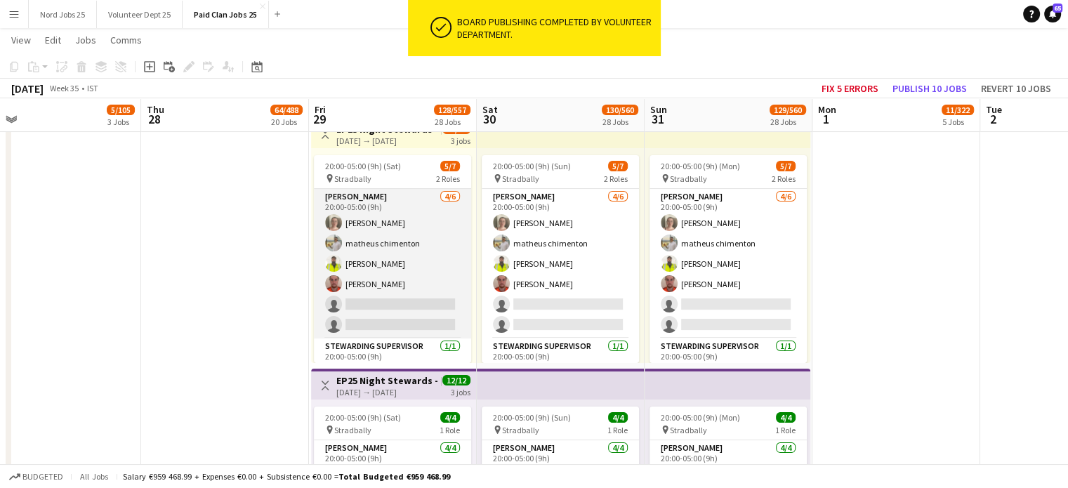
click at [379, 299] on app-card-role "Steward 4/6 20:00-05:00 (9h) Ella Kearney matheus chimenton Leela Vakacharla Ta…" at bounding box center [392, 264] width 157 height 150
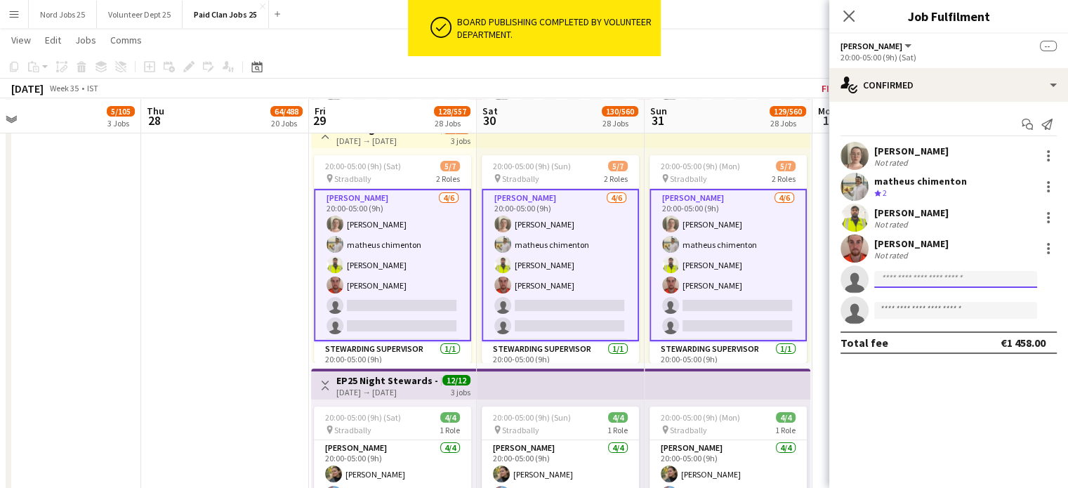
click at [912, 277] on input at bounding box center [956, 279] width 163 height 17
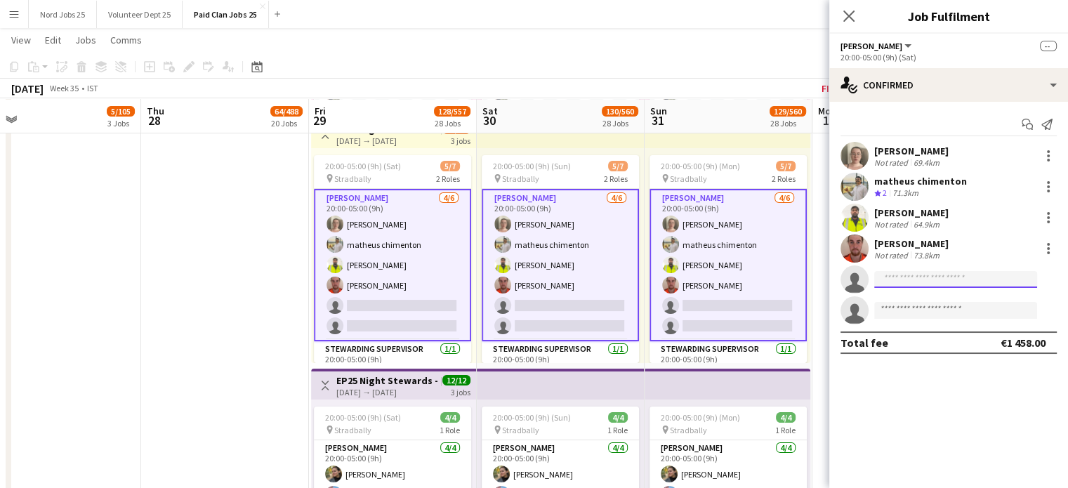
scroll to position [5476, 0]
paste input "**********"
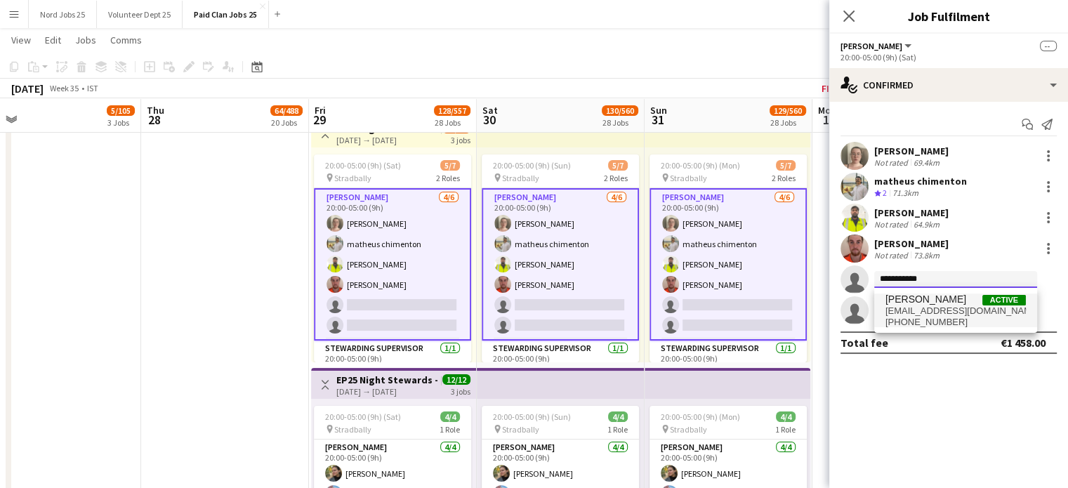
type input "**********"
click at [912, 300] on span "[PERSON_NAME]" at bounding box center [926, 300] width 81 height 12
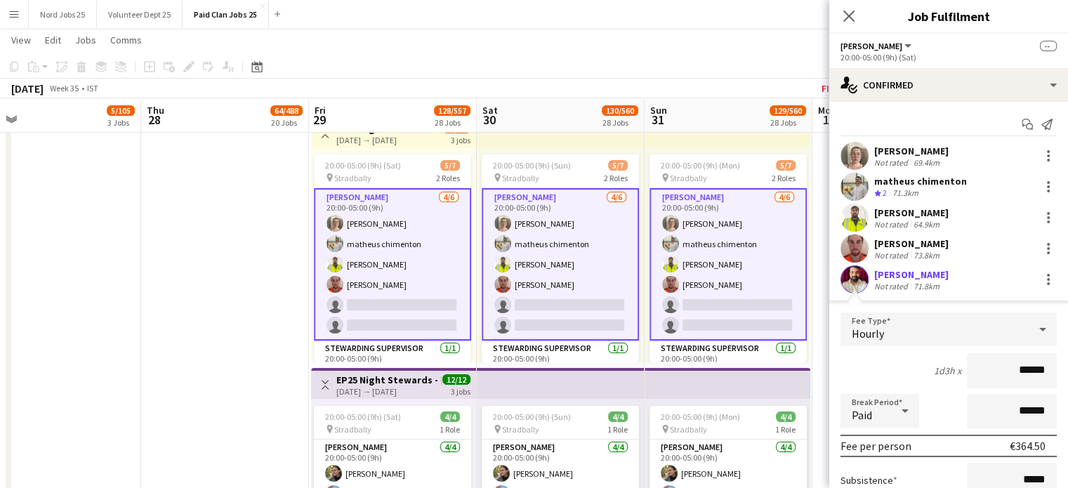
scroll to position [153, 0]
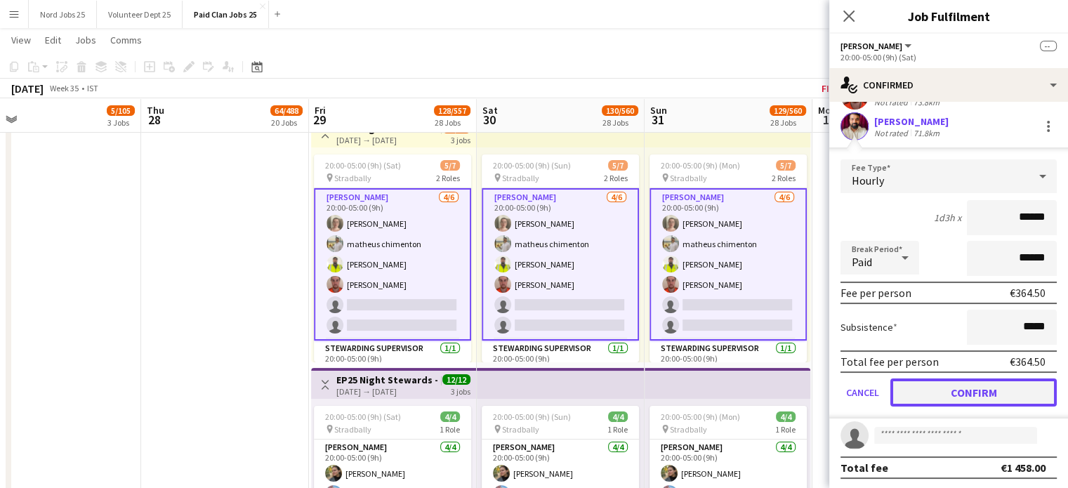
click at [938, 393] on button "Confirm" at bounding box center [974, 393] width 166 height 28
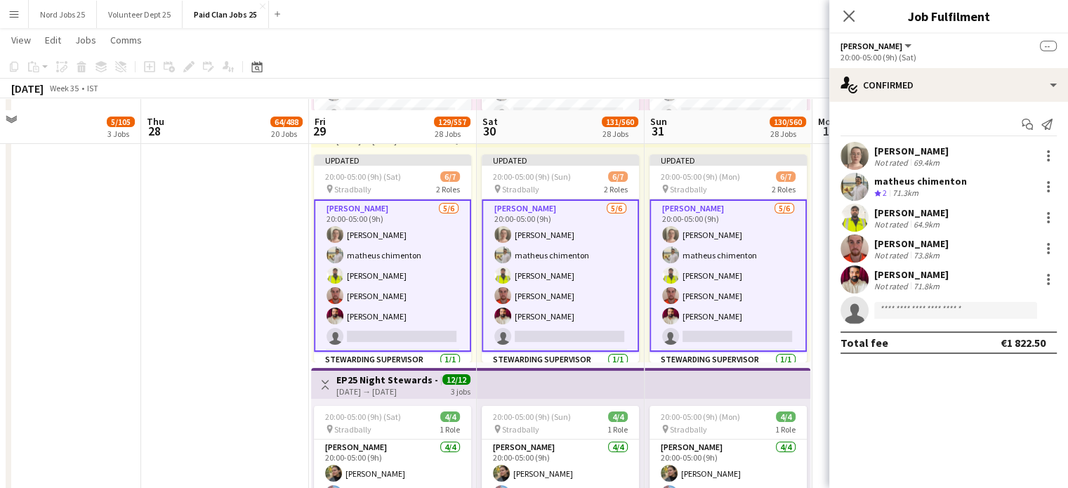
scroll to position [0, 0]
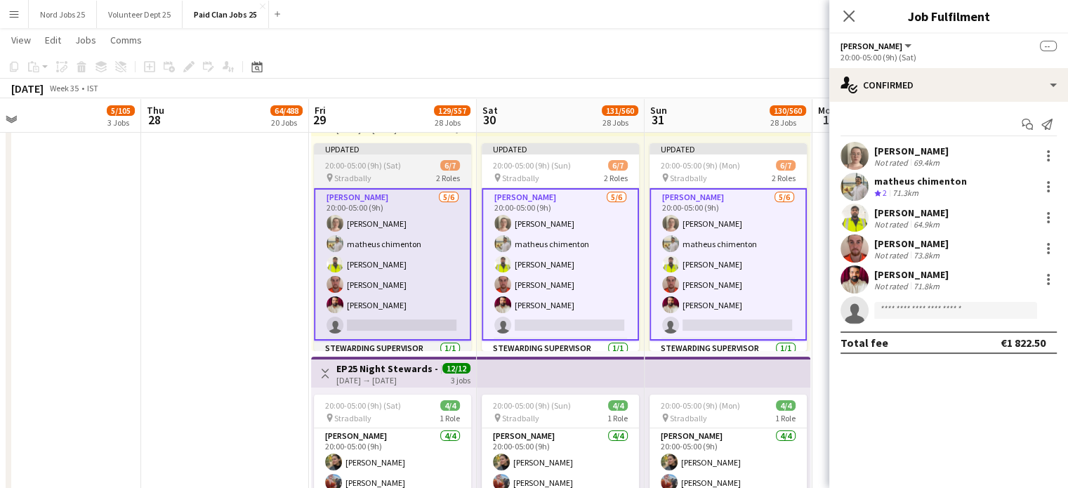
click at [201, 326] on app-date-cell "Toggle View EP25 Night Stewards - COVER [DATE] → [DATE] 4/48 4 jobs 12:00-20:00…" at bounding box center [225, 228] width 168 height 3275
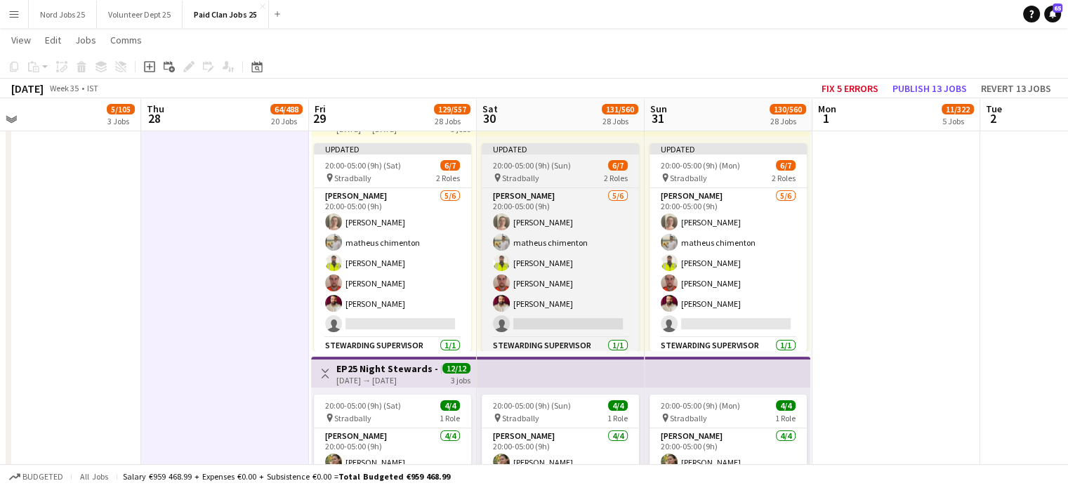
scroll to position [5487, 0]
click at [539, 164] on span "20:00-05:00 (9h) (Sun)" at bounding box center [532, 166] width 78 height 11
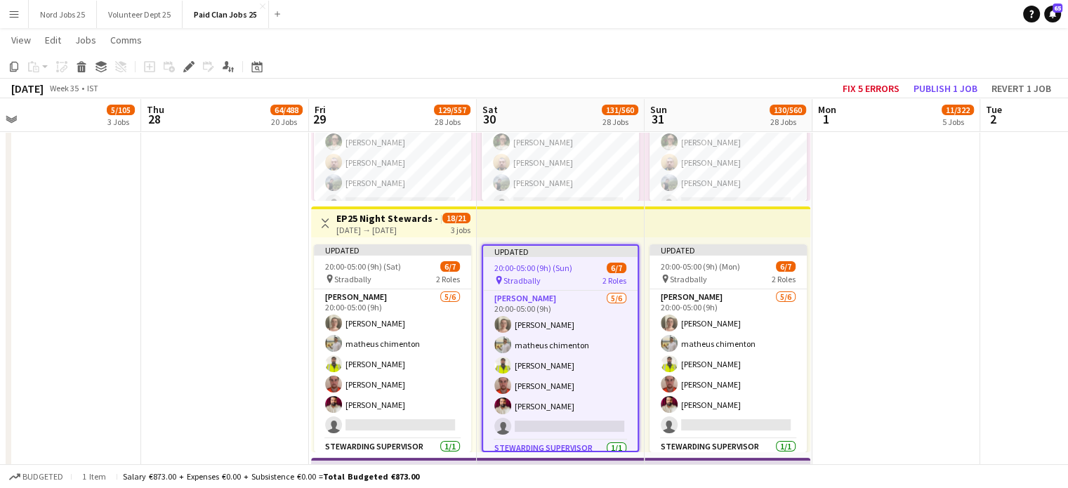
click at [548, 234] on app-top-bar at bounding box center [561, 222] width 168 height 31
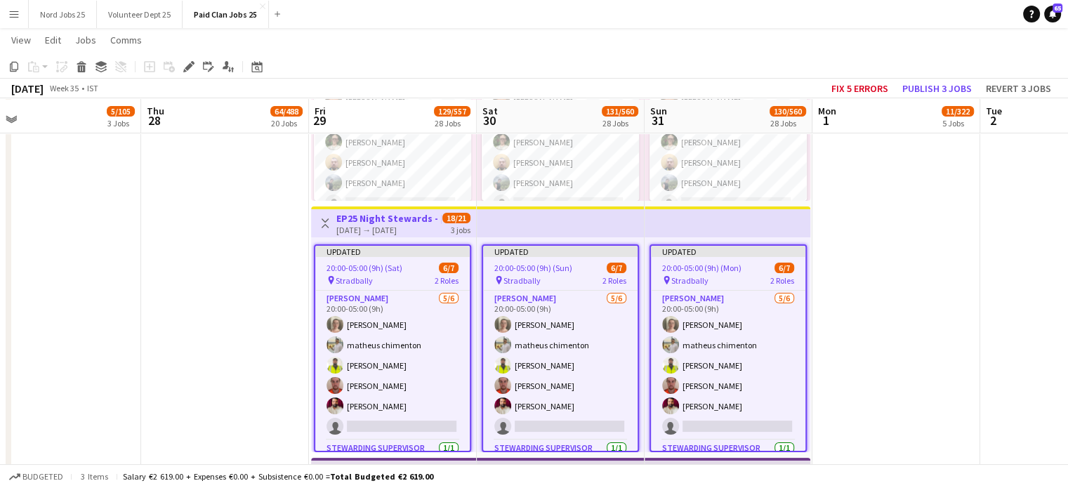
scroll to position [5387, 0]
click at [938, 89] on button "Publish 3 jobs" at bounding box center [937, 88] width 81 height 18
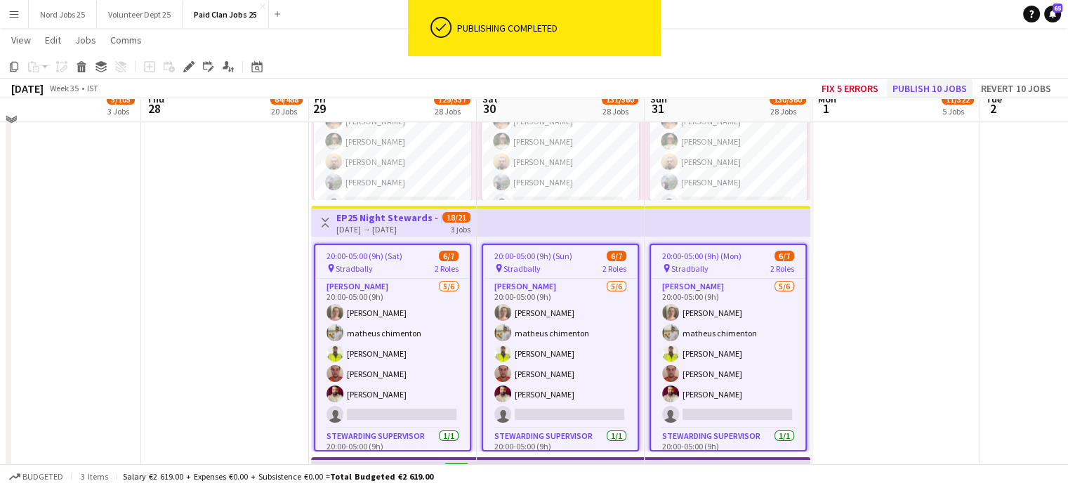
scroll to position [5376, 0]
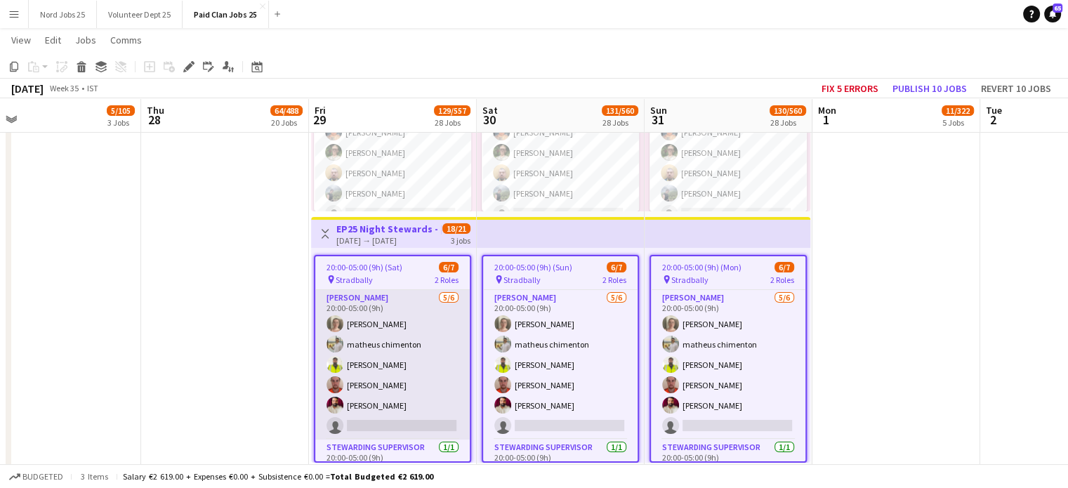
click at [388, 352] on app-card-role "Steward 5/6 20:00-05:00 (9h) Ella Kearney matheus chimenton Leela Vakacharla Ta…" at bounding box center [392, 365] width 155 height 150
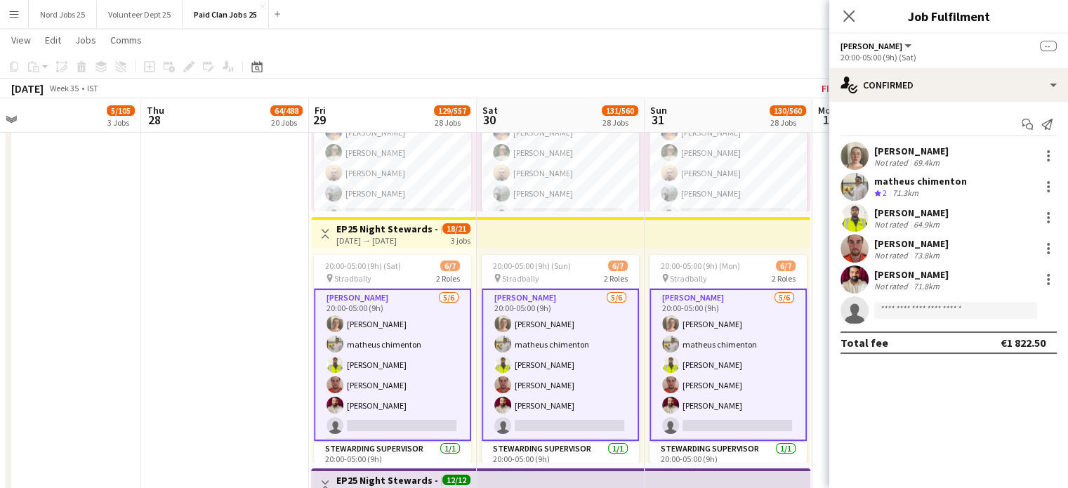
click at [890, 275] on div "[PERSON_NAME]" at bounding box center [912, 274] width 74 height 13
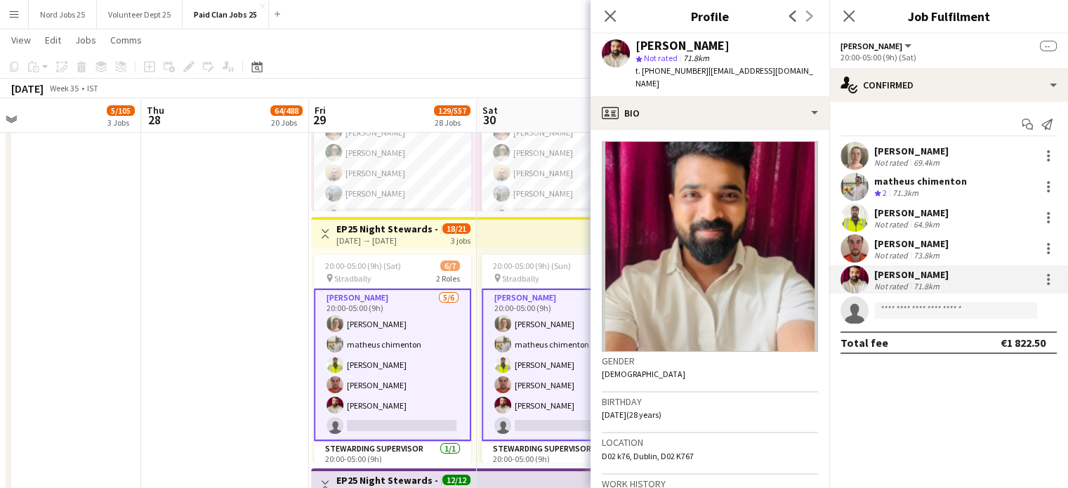
click at [658, 46] on div "[PERSON_NAME]" at bounding box center [683, 45] width 94 height 13
copy div "Shashidhar"
click at [205, 298] on app-date-cell "Toggle View EP25 Night Stewards - COVER [DATE] → [DATE] 4/48 4 jobs 12:00-20:00…" at bounding box center [225, 340] width 168 height 3275
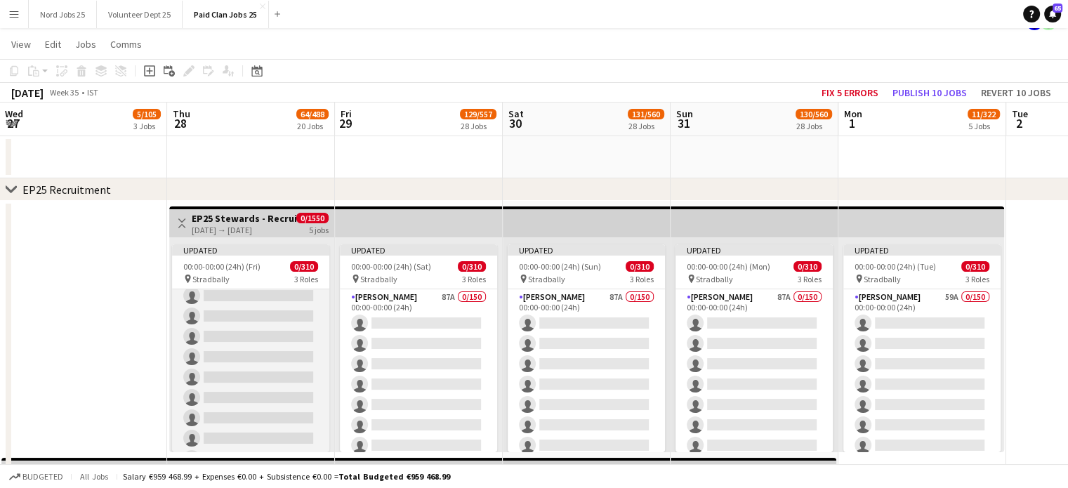
scroll to position [884, 0]
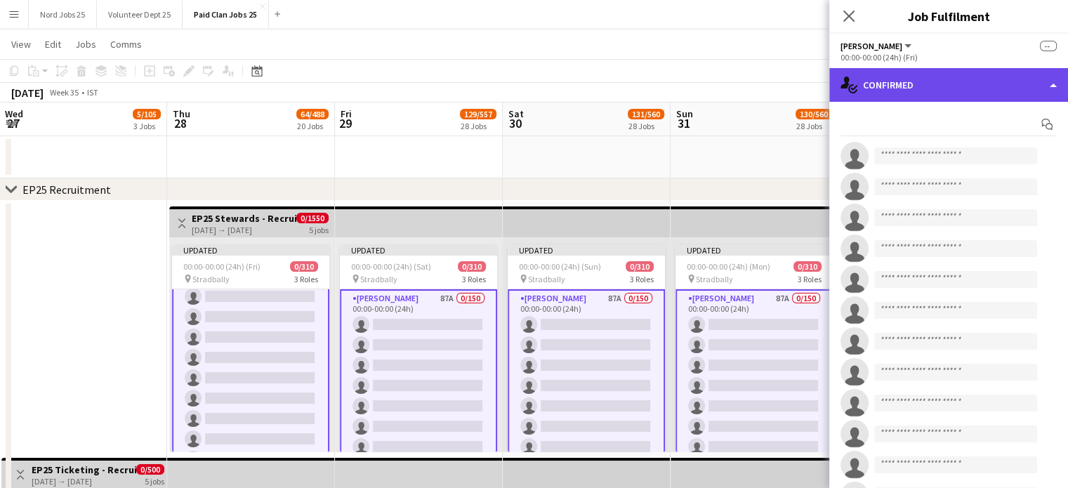
scroll to position [885, 0]
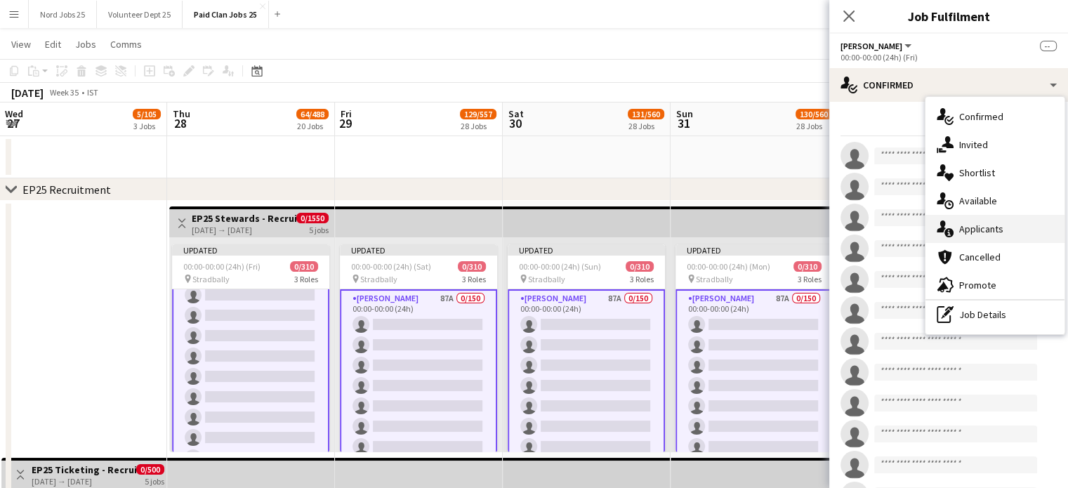
click at [970, 218] on div "single-neutral-actions-information Applicants" at bounding box center [995, 229] width 139 height 28
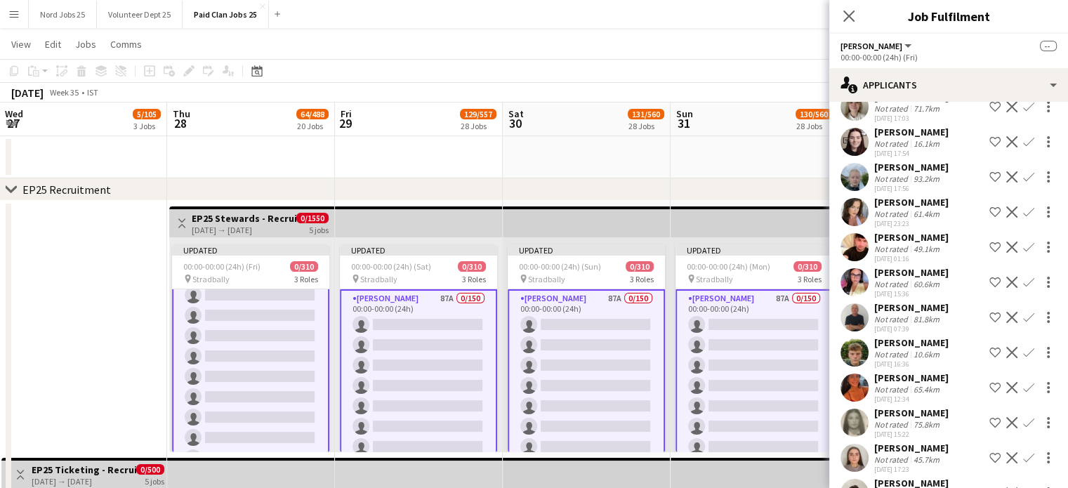
scroll to position [783, 0]
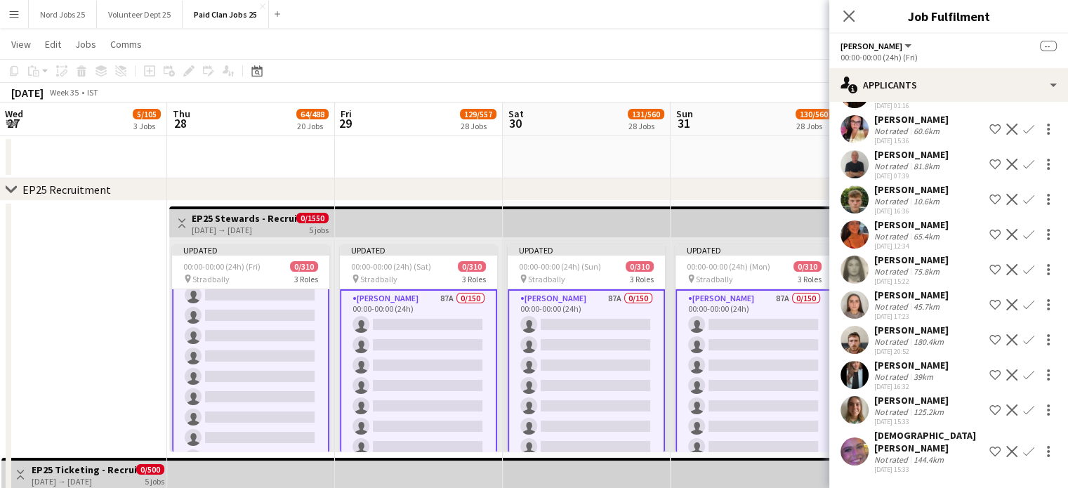
click at [858, 331] on app-user-avatar at bounding box center [855, 340] width 28 height 28
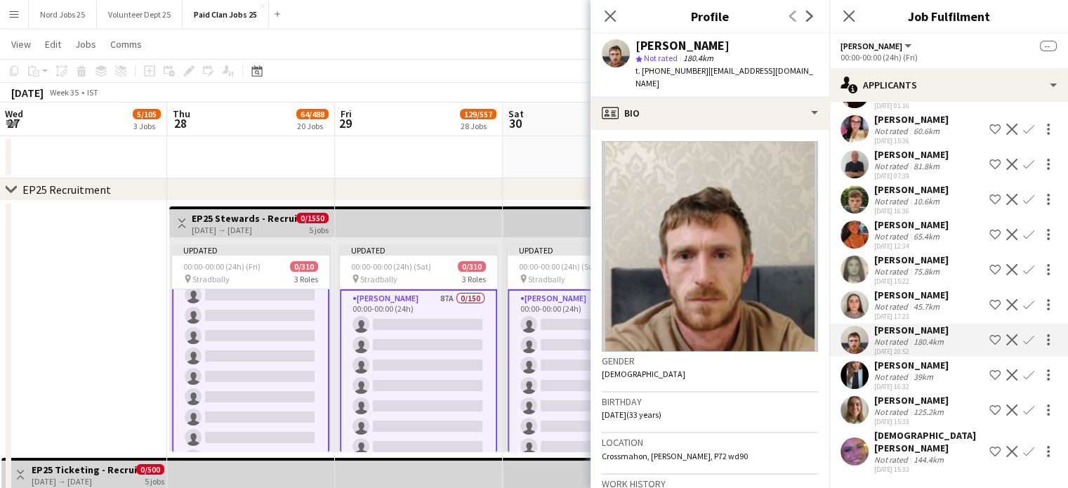
scroll to position [539, 0]
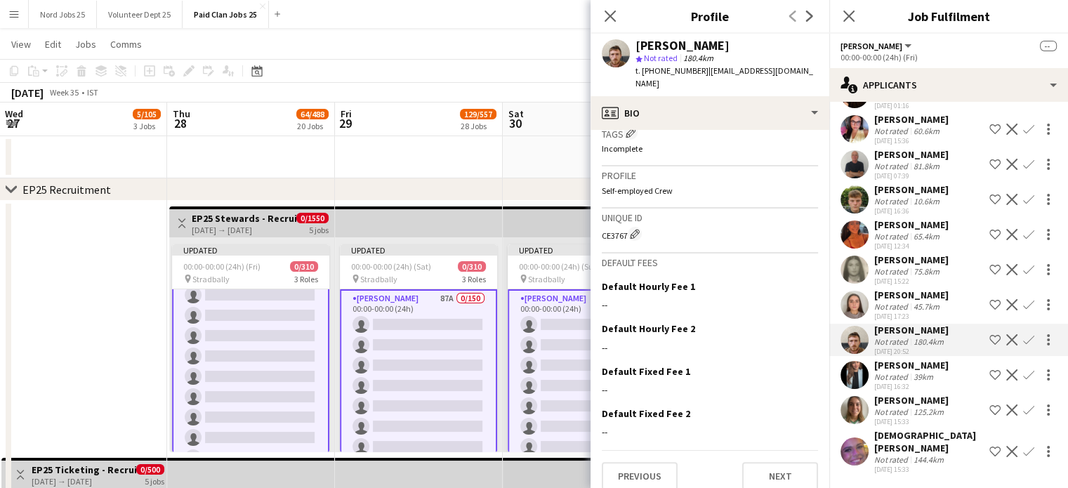
click at [615, 227] on div "CE3767 Edit crew unique ID" at bounding box center [710, 234] width 216 height 14
copy div "CE3767"
click at [851, 192] on app-user-avatar at bounding box center [855, 199] width 28 height 28
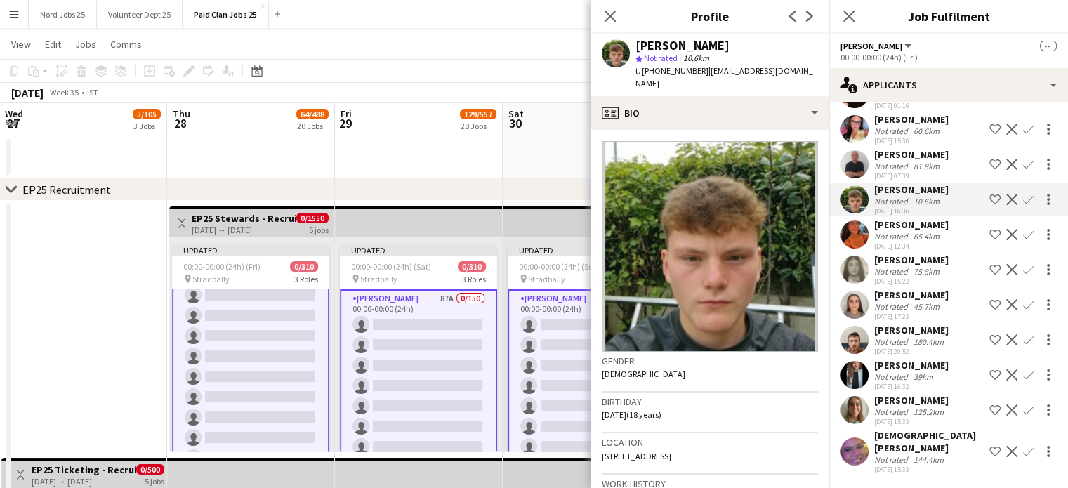
click at [851, 154] on app-user-avatar at bounding box center [855, 164] width 28 height 28
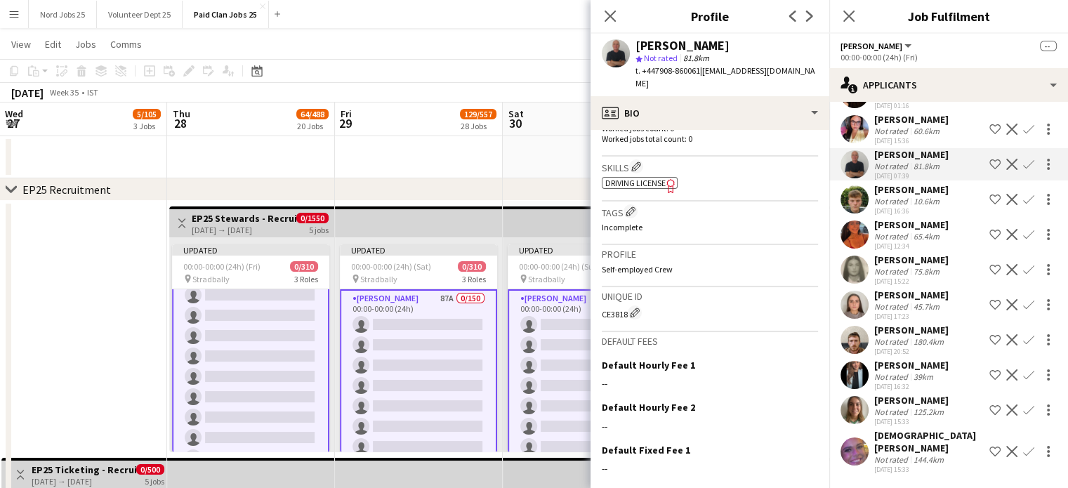
scroll to position [409, 0]
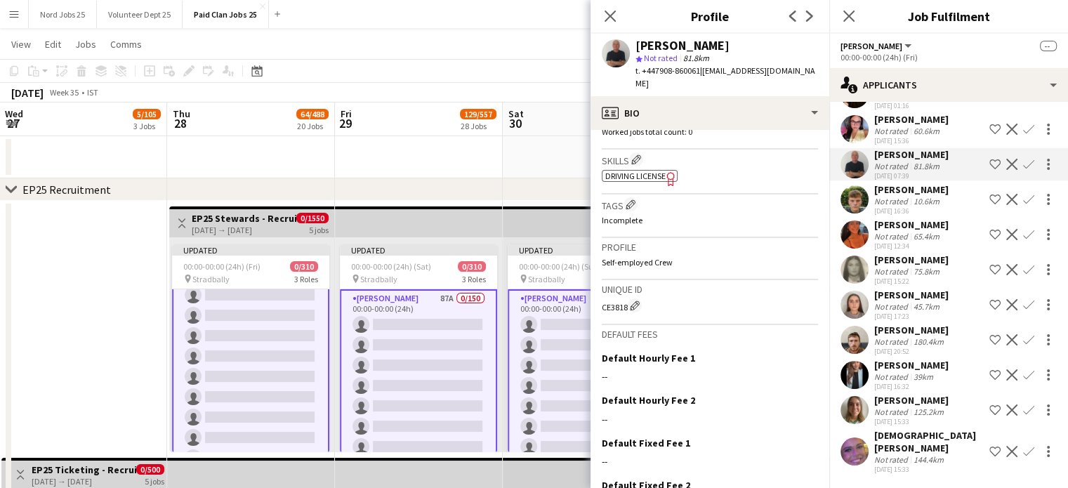
click at [850, 291] on app-user-avatar at bounding box center [855, 305] width 28 height 28
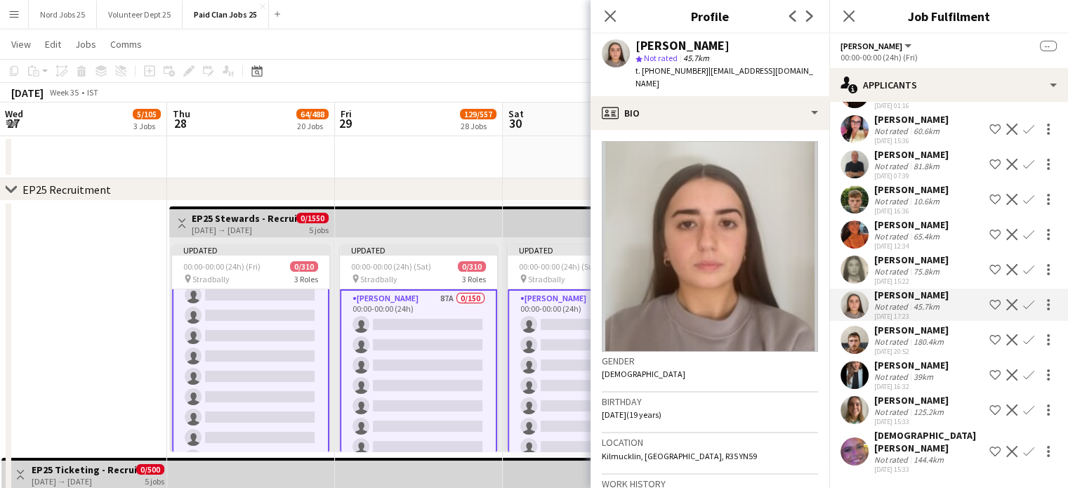
scroll to position [48, 0]
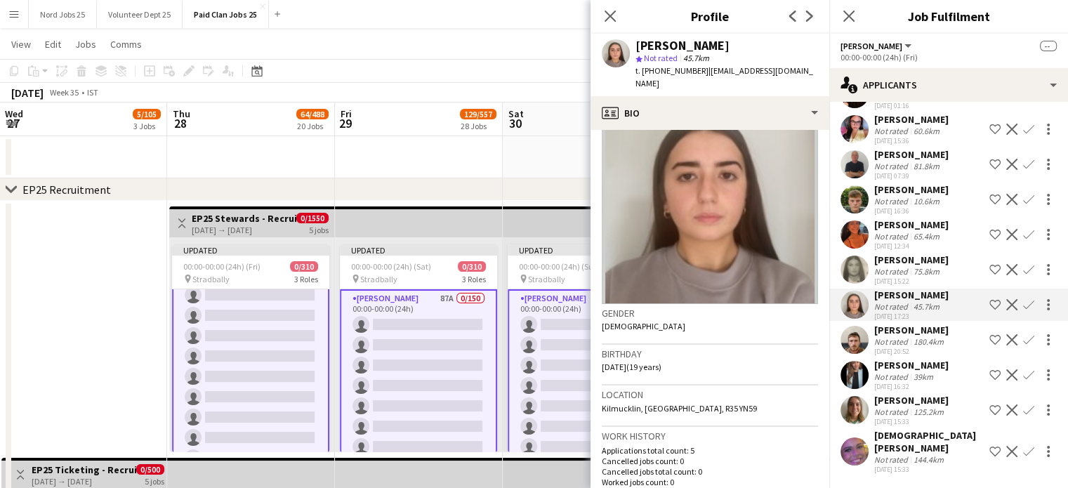
click at [865, 362] on app-user-avatar at bounding box center [855, 375] width 28 height 28
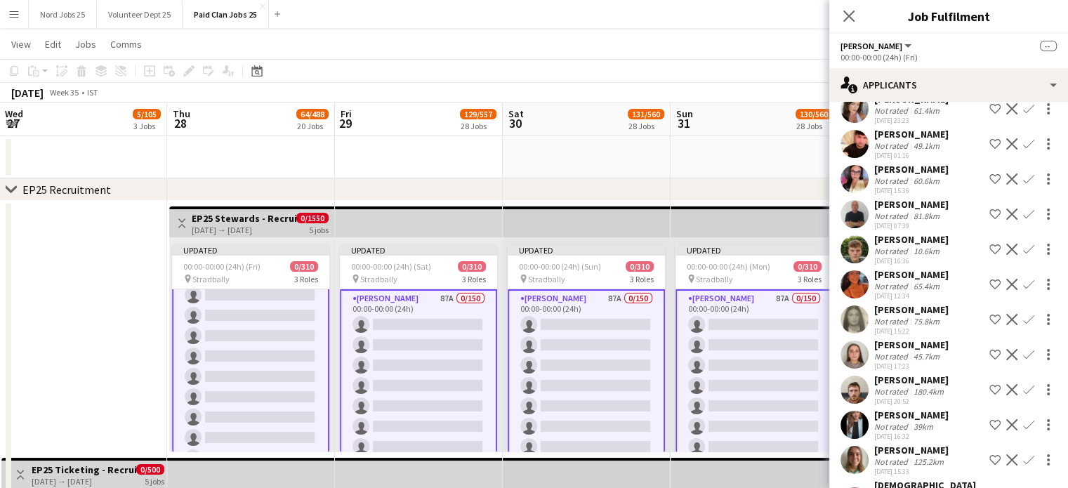
scroll to position [783, 0]
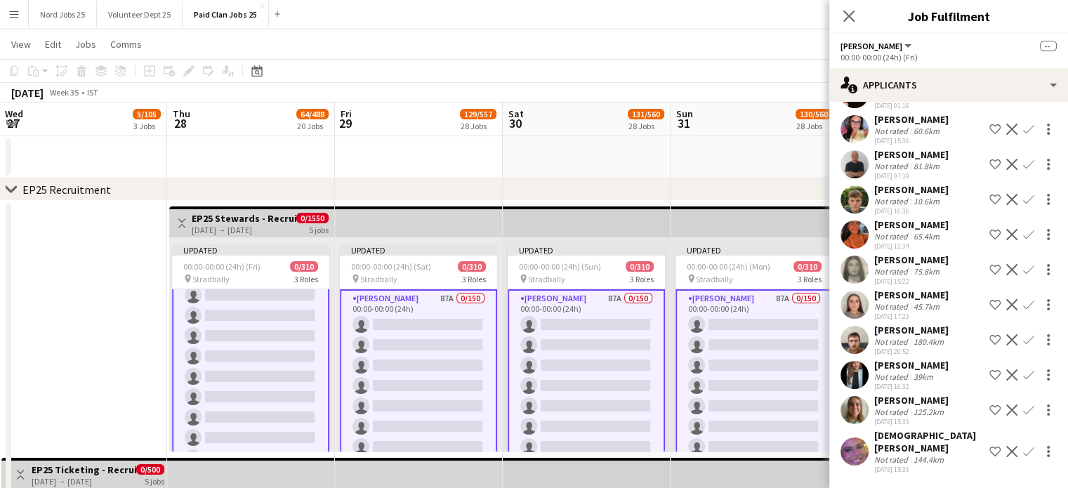
click at [857, 398] on app-user-avatar at bounding box center [855, 410] width 28 height 28
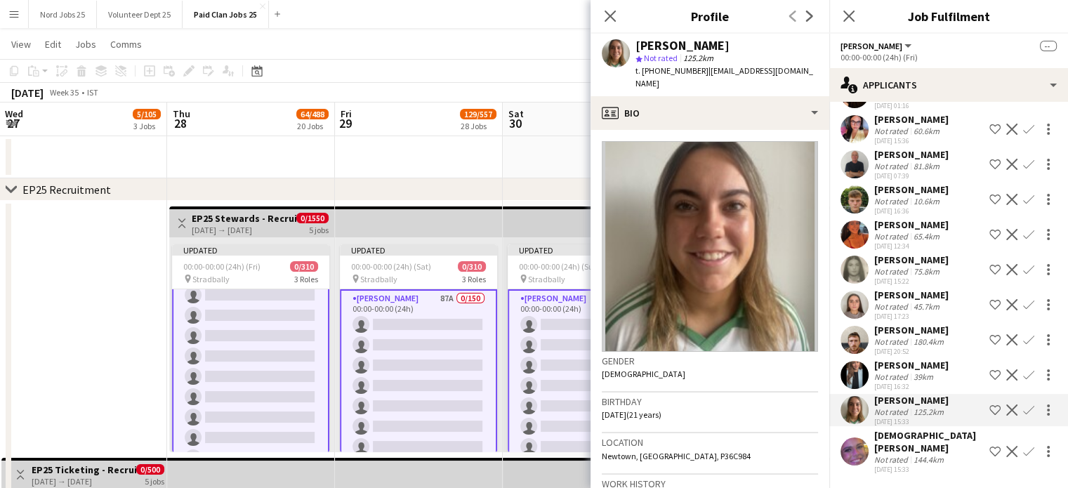
click at [855, 299] on app-user-avatar at bounding box center [855, 305] width 28 height 28
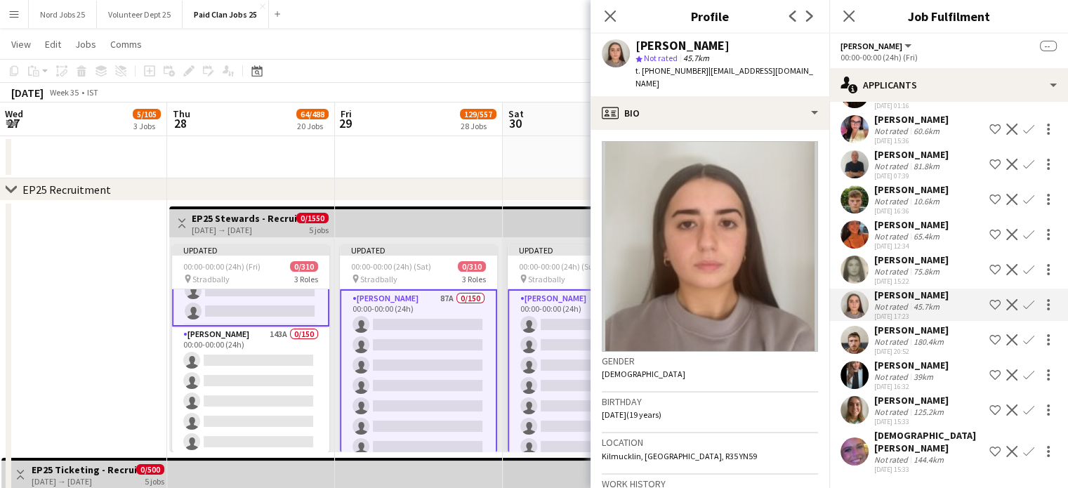
scroll to position [3150, 0]
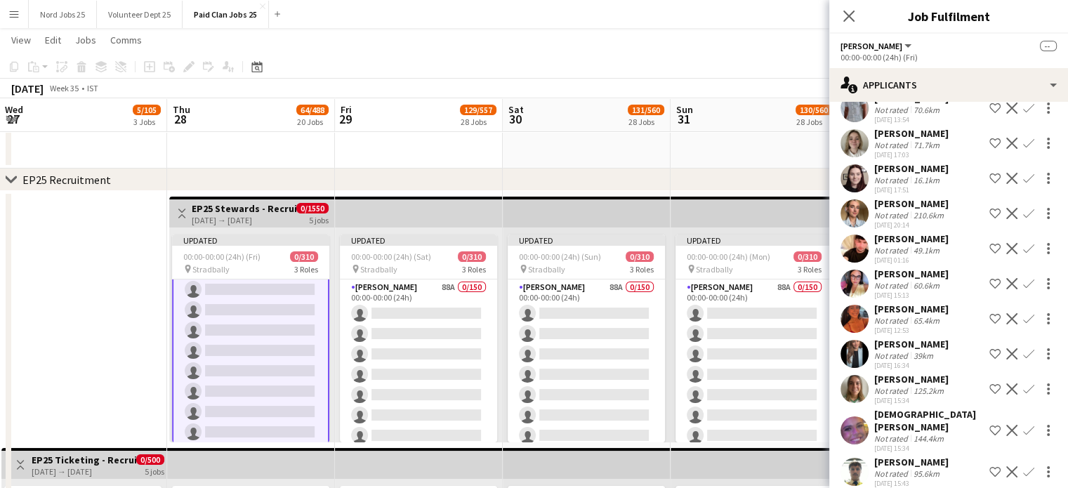
scroll to position [30, 0]
click at [856, 465] on app-user-avatar at bounding box center [855, 472] width 28 height 28
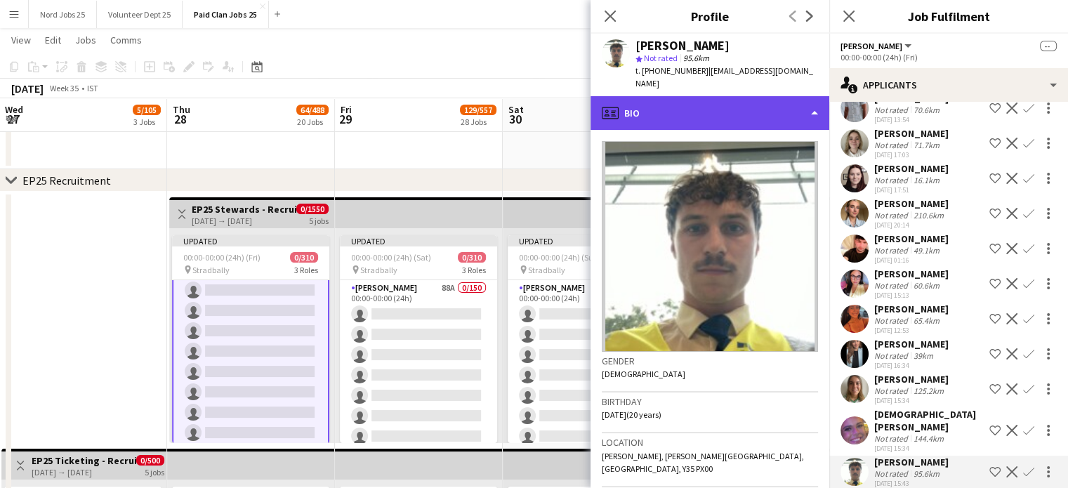
click at [733, 96] on div "profile Bio" at bounding box center [710, 113] width 239 height 34
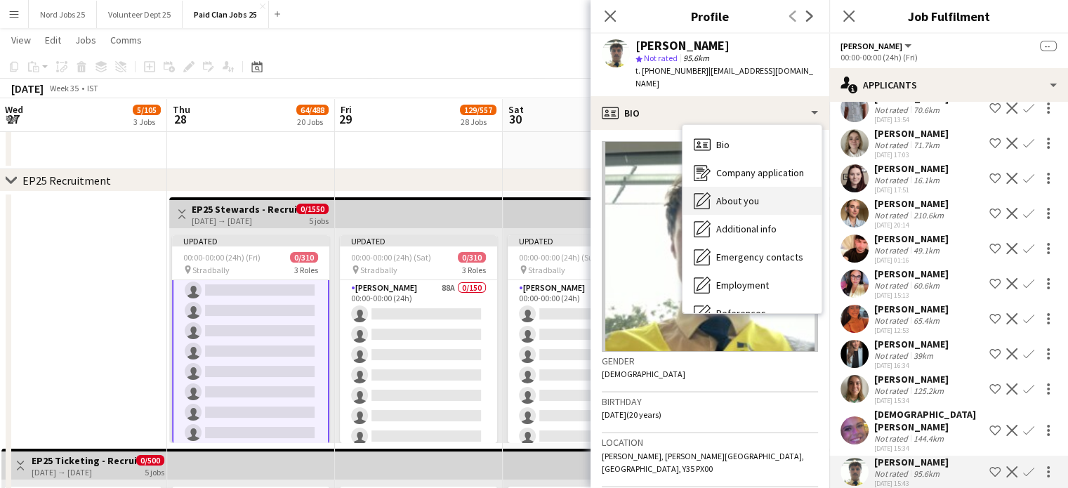
click at [771, 187] on div "About you About you" at bounding box center [752, 201] width 139 height 28
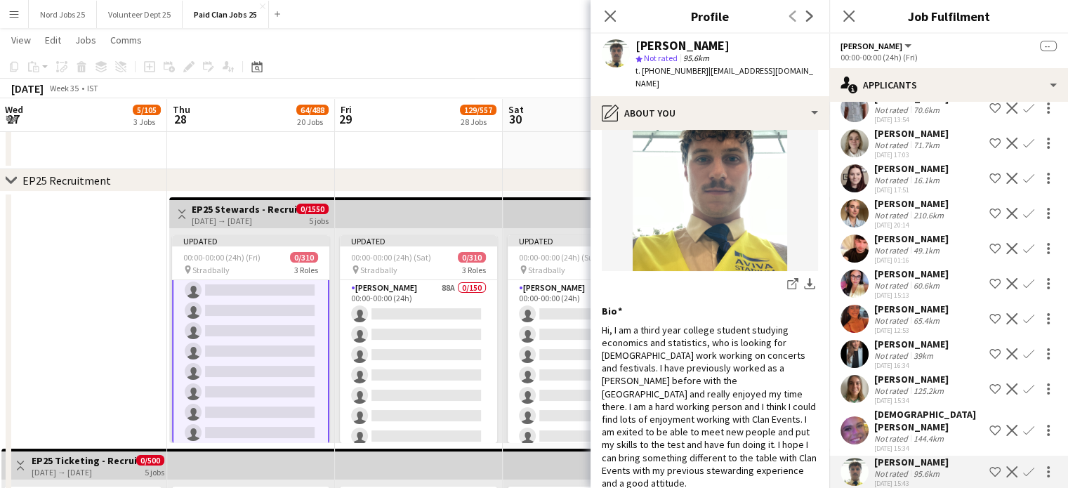
scroll to position [98, 0]
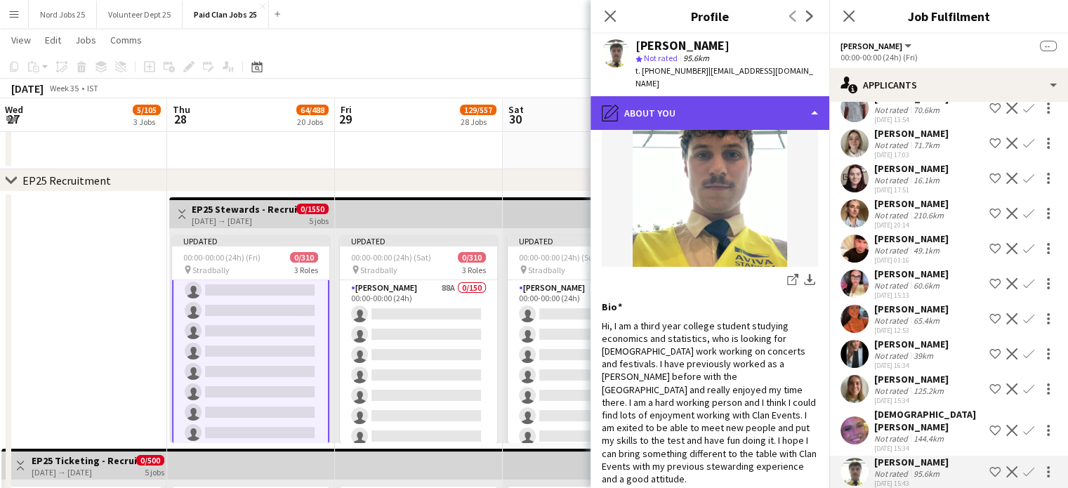
click at [713, 107] on div "pencil4 About you" at bounding box center [710, 113] width 239 height 34
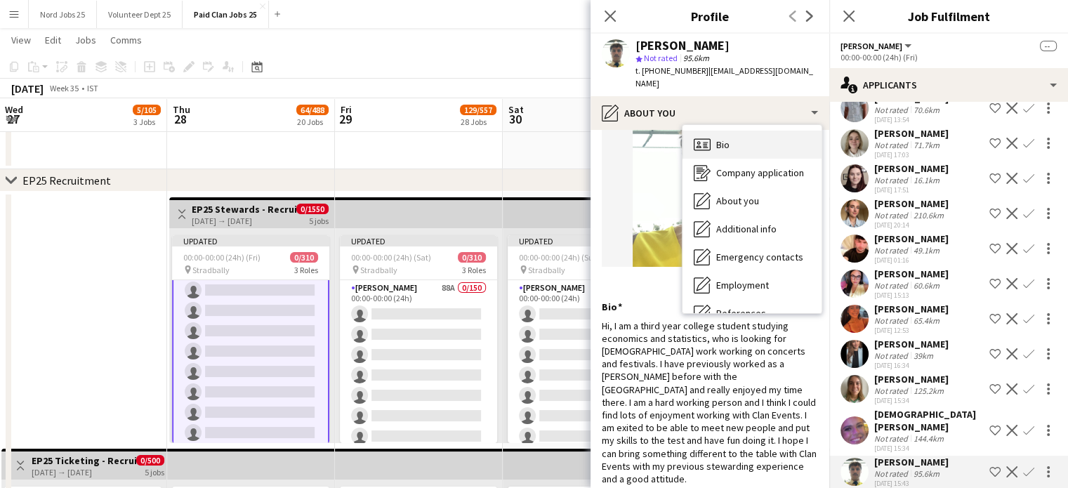
click at [723, 138] on span "Bio" at bounding box center [722, 144] width 13 height 13
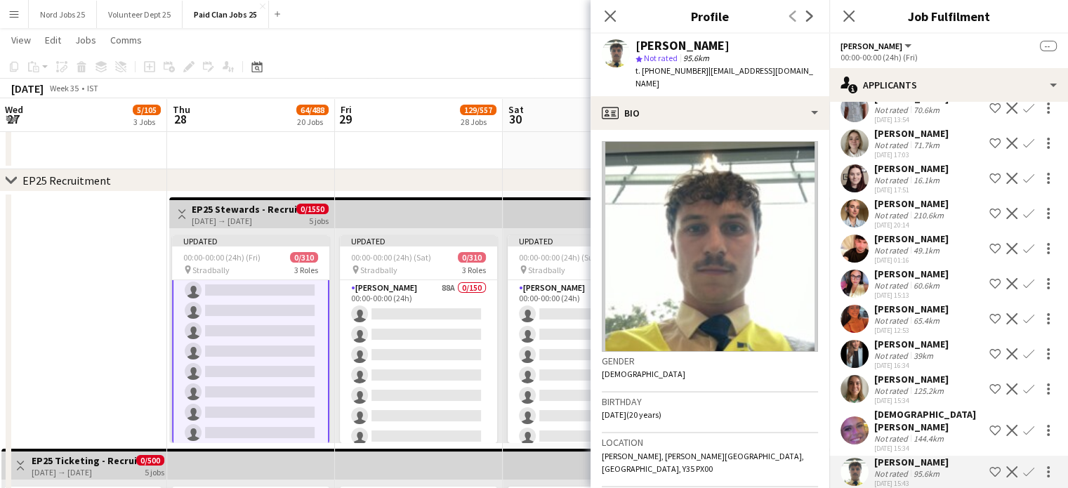
scroll to position [479, 0]
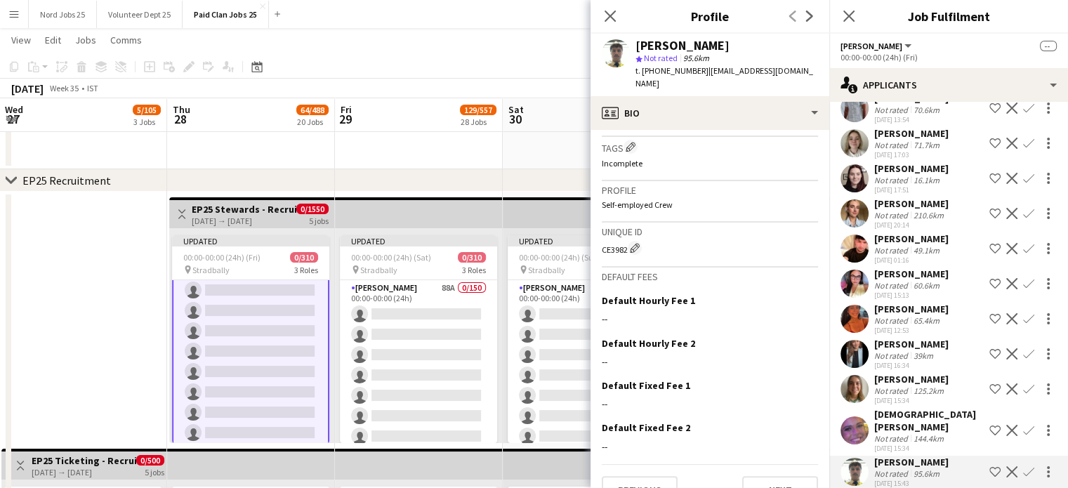
click at [624, 241] on div "CE3982 Edit crew unique ID" at bounding box center [710, 248] width 216 height 14
copy div "CE3982"
click at [119, 244] on app-date-cell "Toggle View EP25 Ticketing - Recruitment Panel 27-08-2025 → 31-08-2025 0/500 5 …" at bounding box center [83, 446] width 168 height 509
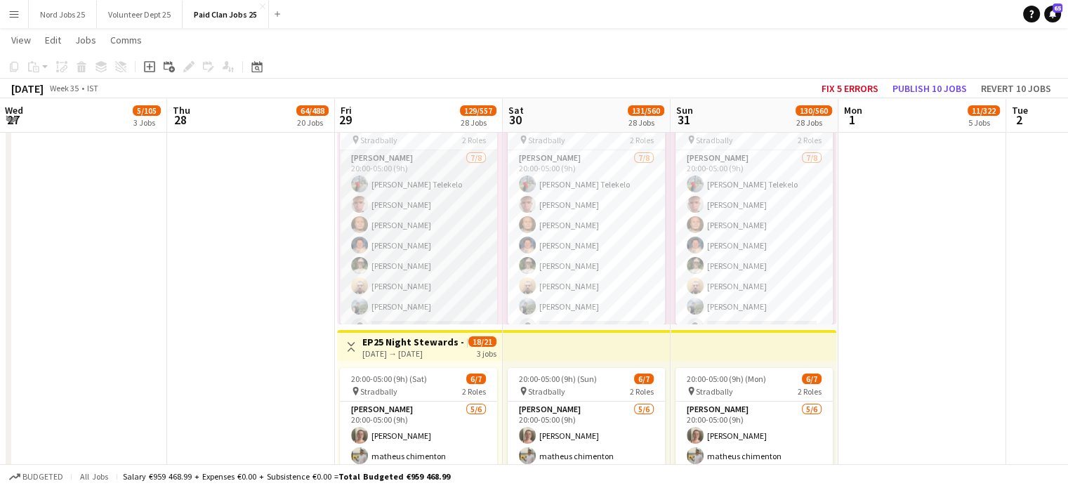
scroll to position [64, 0]
click at [405, 251] on app-card-role "Steward 7/8 20:00-05:00 (9h) Nancy Oratile Telekelo Sean Burke Meluleki Mdluli …" at bounding box center [418, 181] width 157 height 190
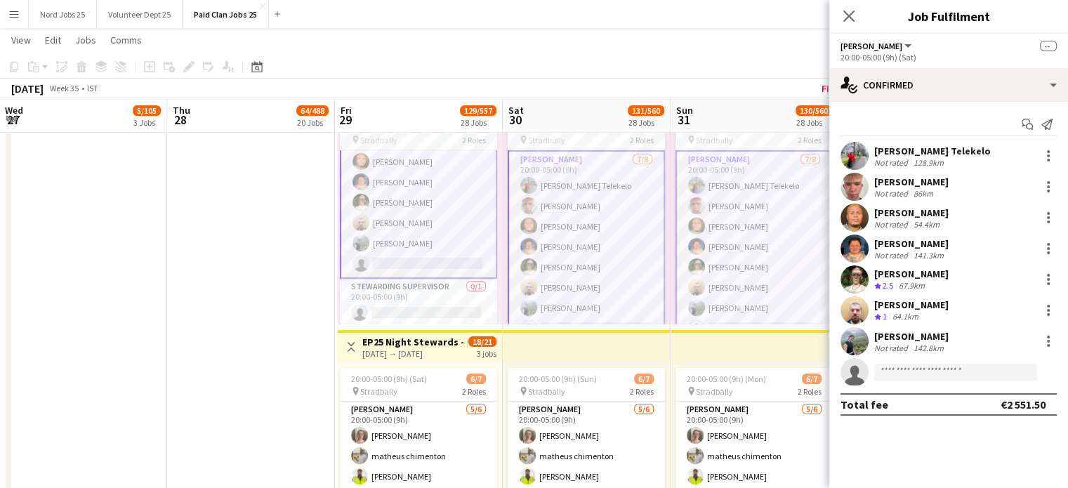
scroll to position [66, 0]
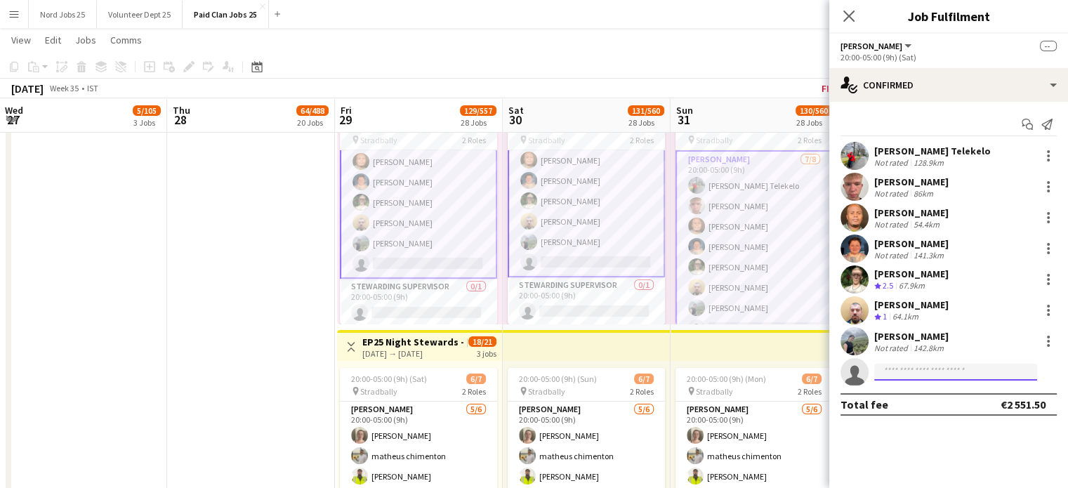
click at [919, 364] on input at bounding box center [956, 372] width 163 height 17
type input "******"
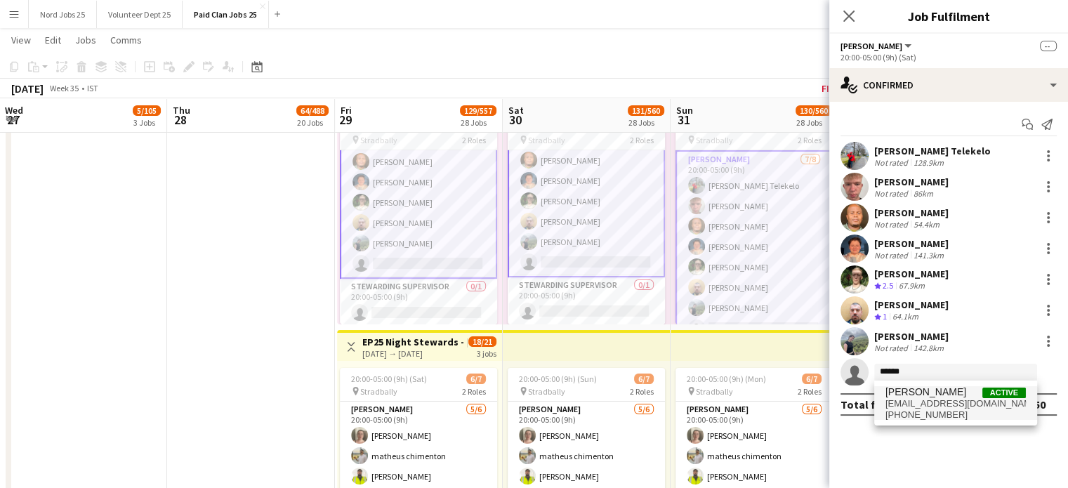
click at [916, 393] on span "[PERSON_NAME]" at bounding box center [926, 392] width 81 height 12
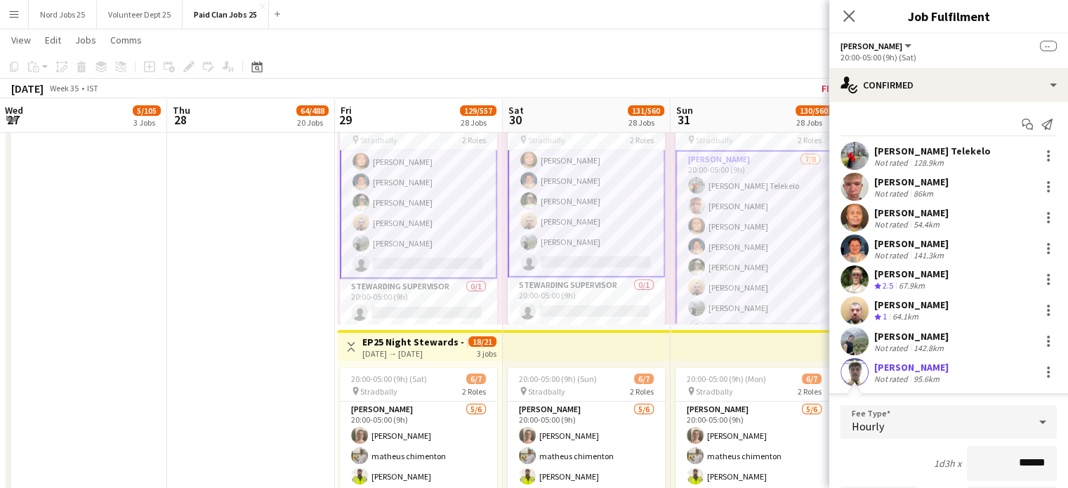
scroll to position [215, 0]
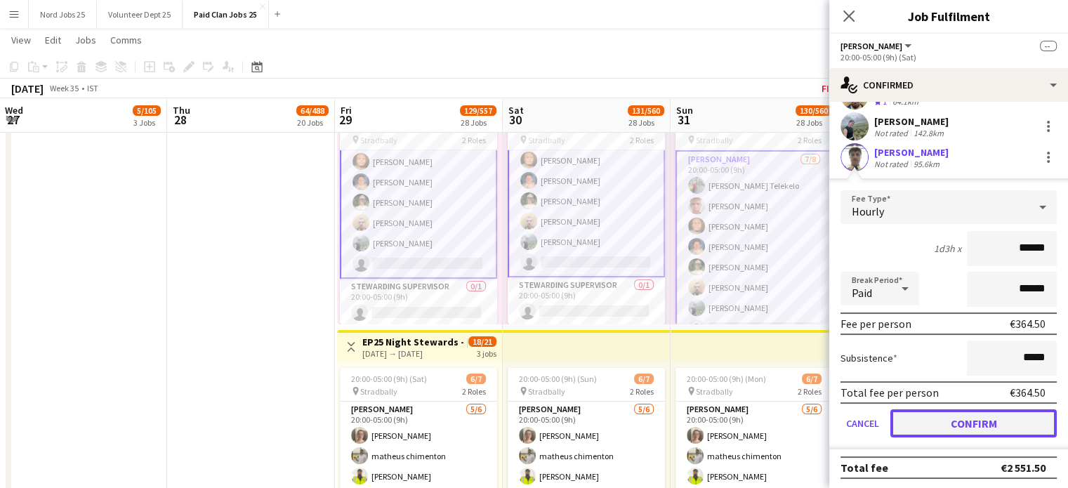
click at [970, 421] on button "Confirm" at bounding box center [974, 424] width 166 height 28
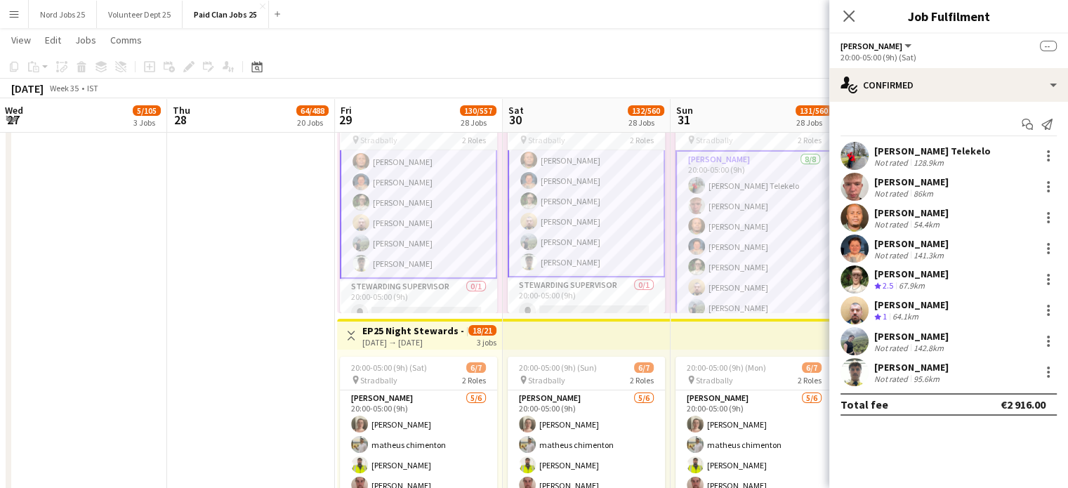
scroll to position [0, 0]
click at [264, 271] on app-date-cell "Toggle View EP25 Night Stewards - COVER [DATE] → [DATE] 4/48 4 jobs 12:00-20:00…" at bounding box center [251, 441] width 168 height 3275
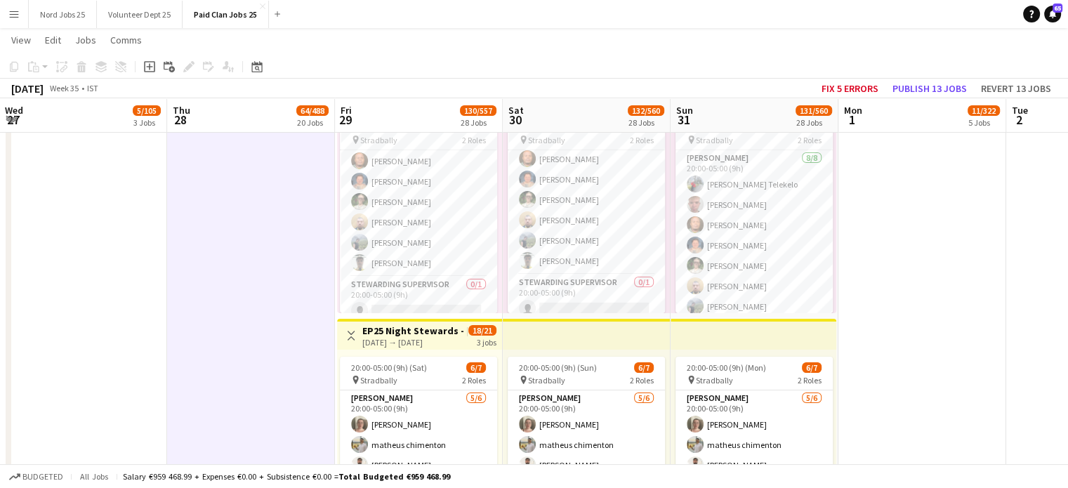
scroll to position [65, 0]
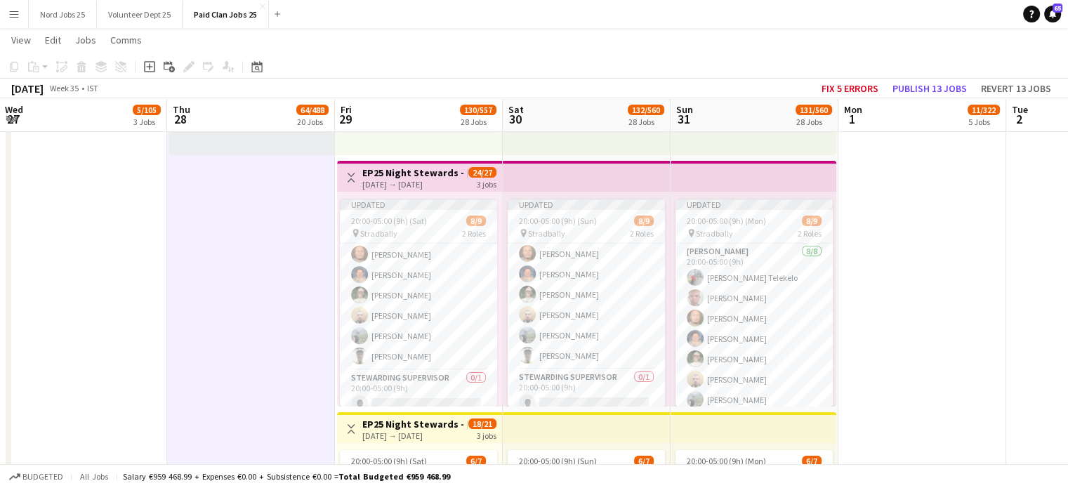
click at [477, 188] on div "3 jobs" at bounding box center [487, 184] width 20 height 12
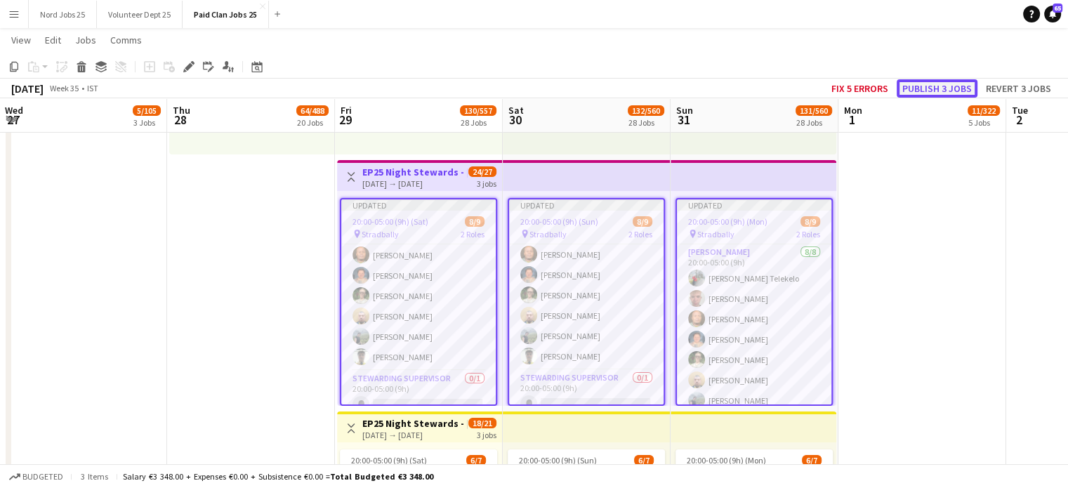
click at [921, 96] on button "Publish 3 jobs" at bounding box center [937, 88] width 81 height 18
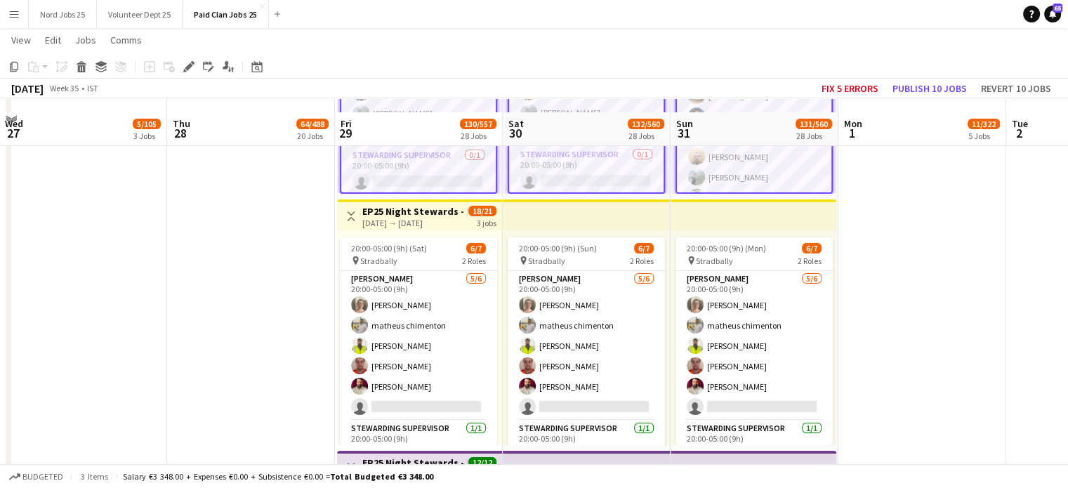
scroll to position [5407, 0]
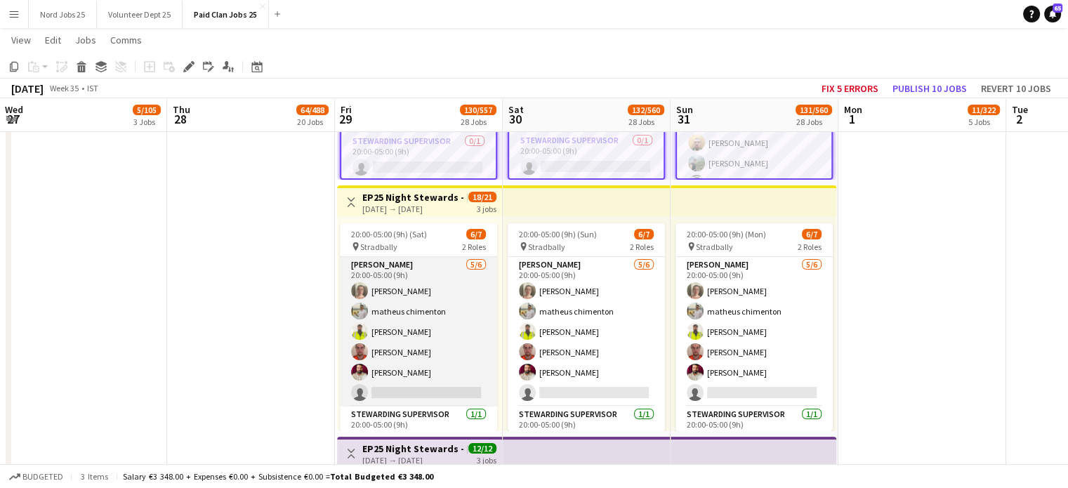
click at [380, 310] on app-card-role "Steward 5/6 20:00-05:00 (9h) Ella Kearney matheus chimenton Leela Vakacharla Ta…" at bounding box center [418, 332] width 157 height 150
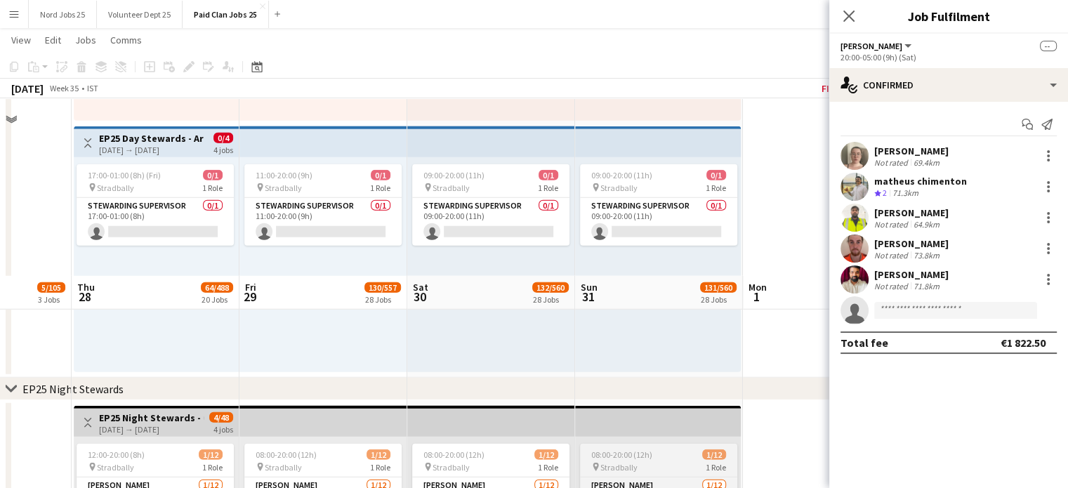
scroll to position [3858, 0]
